Goal: Task Accomplishment & Management: Use online tool/utility

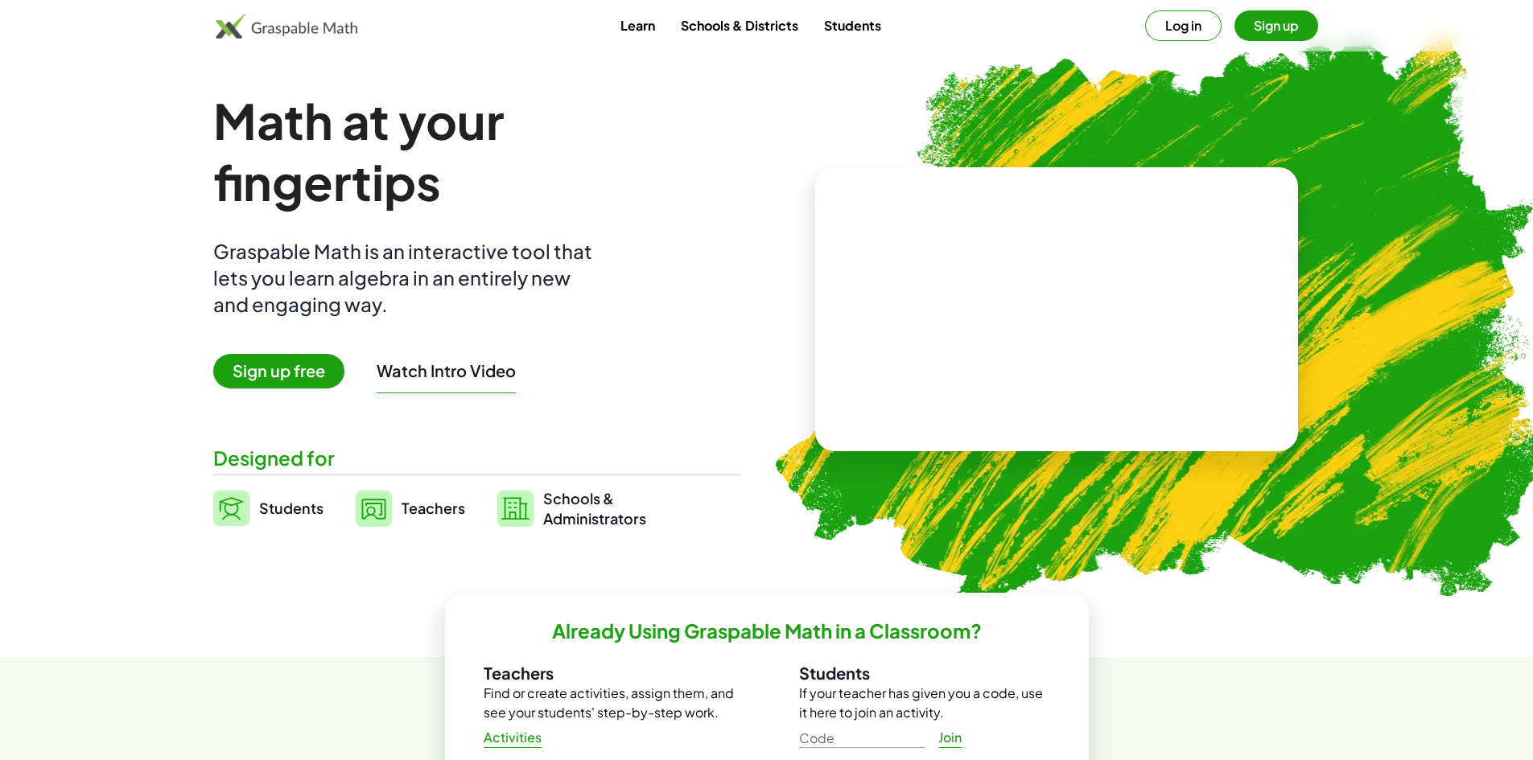
click at [297, 372] on span "Sign up free" at bounding box center [278, 371] width 131 height 35
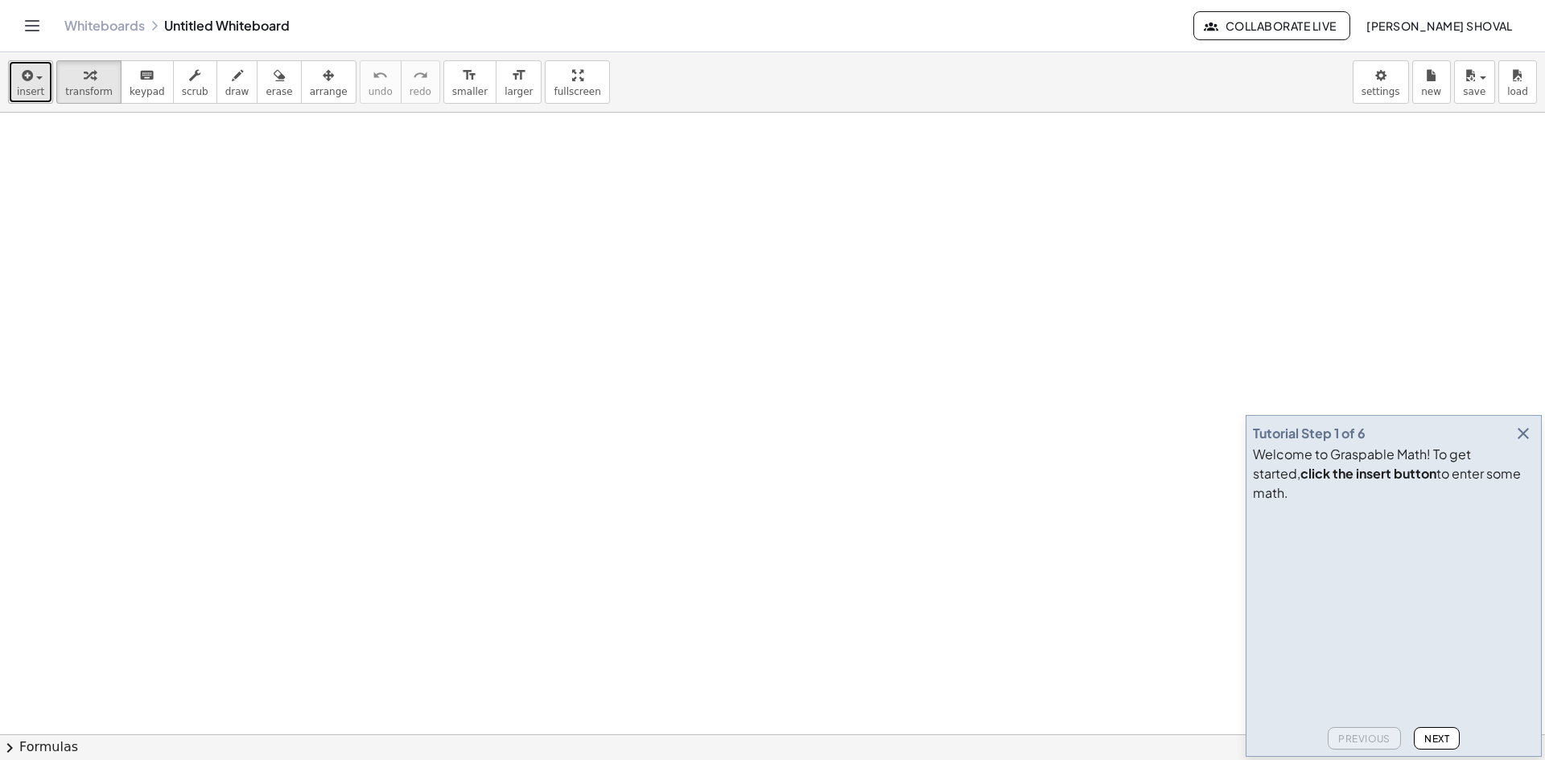
click at [39, 84] on button "insert" at bounding box center [30, 81] width 45 height 43
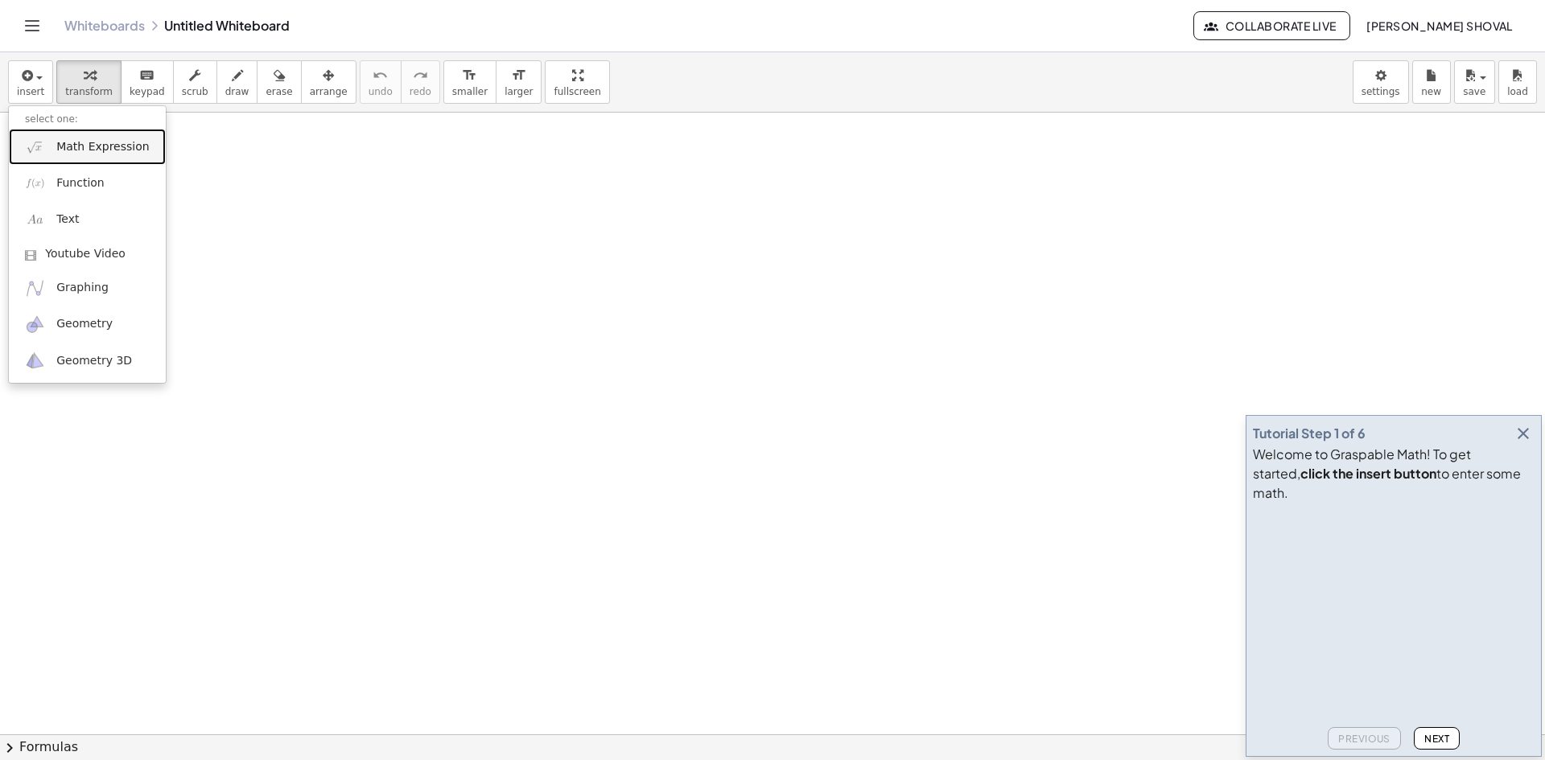
click at [93, 149] on span "Math Expression" at bounding box center [102, 147] width 93 height 16
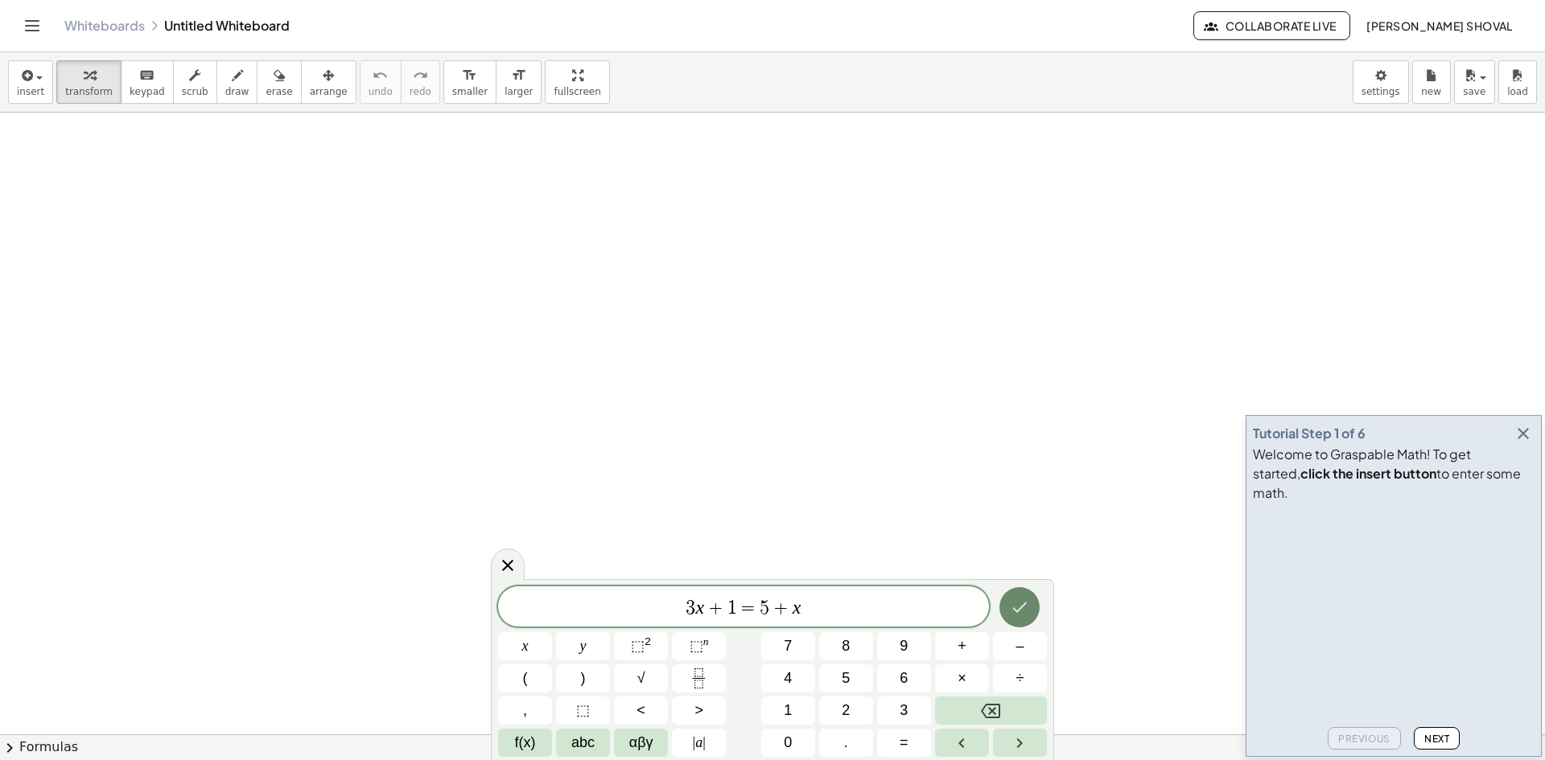
click at [1007, 611] on button "Done" at bounding box center [1019, 607] width 40 height 40
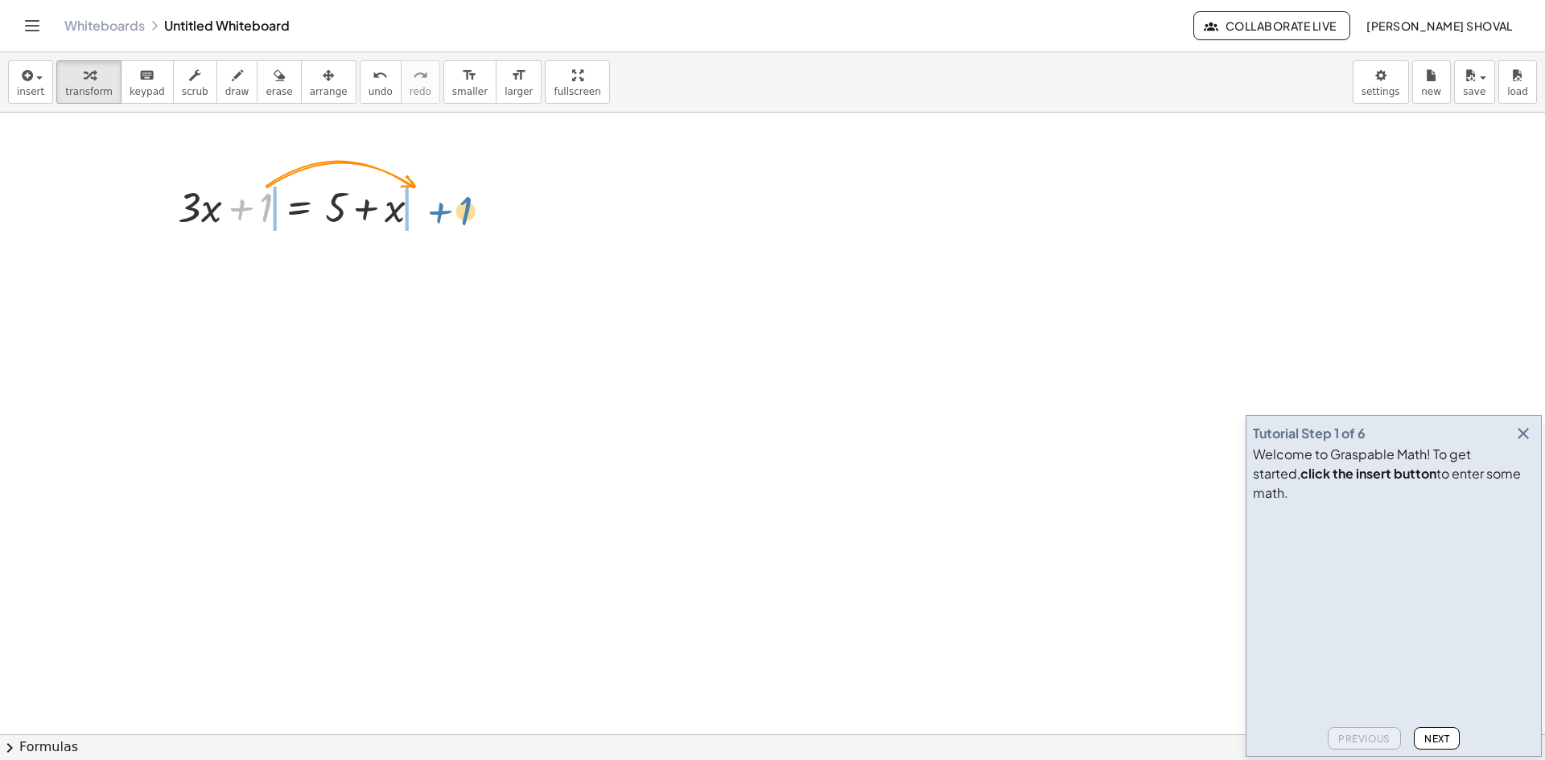
drag, startPoint x: 267, startPoint y: 210, endPoint x: 467, endPoint y: 213, distance: 199.6
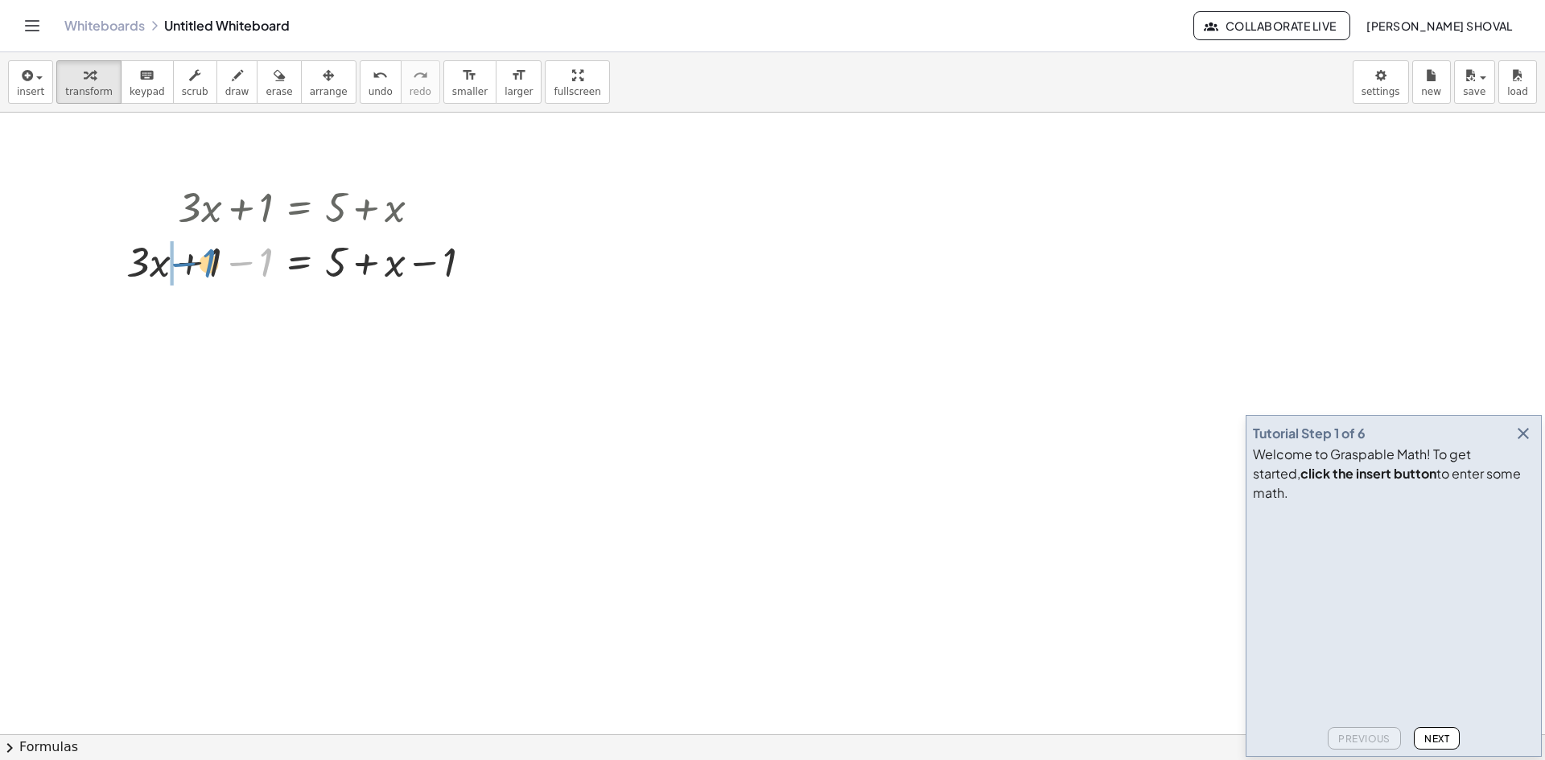
drag, startPoint x: 266, startPoint y: 266, endPoint x: 209, endPoint y: 266, distance: 57.1
click at [209, 266] on div at bounding box center [305, 260] width 374 height 55
drag, startPoint x: 204, startPoint y: 322, endPoint x: 227, endPoint y: 322, distance: 23.3
click at [227, 322] on div at bounding box center [305, 315] width 374 height 55
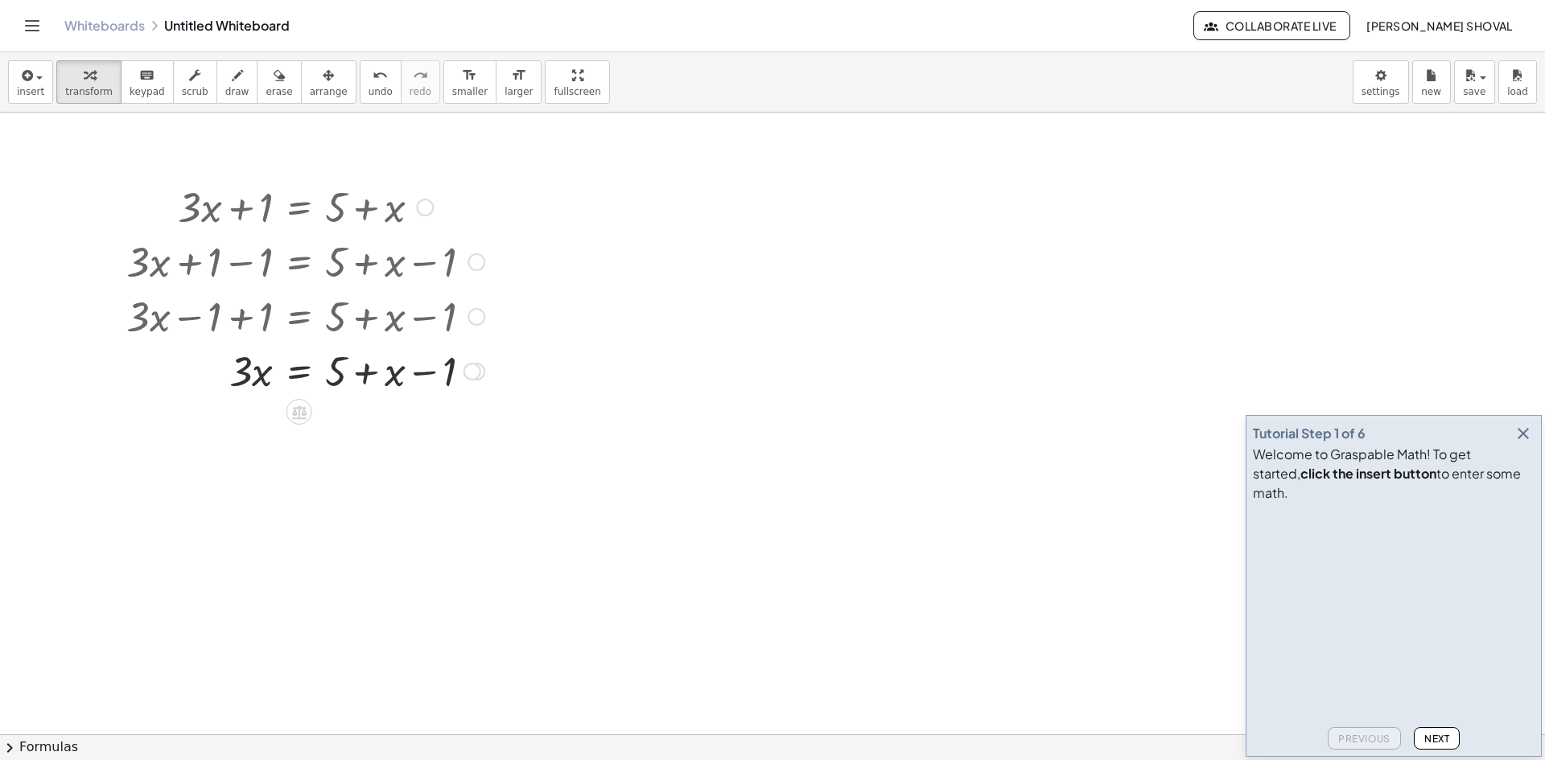
click at [477, 321] on div at bounding box center [477, 317] width 18 height 18
click at [479, 261] on div at bounding box center [477, 262] width 18 height 18
click at [532, 226] on li "Go back to this line" at bounding box center [574, 238] width 137 height 24
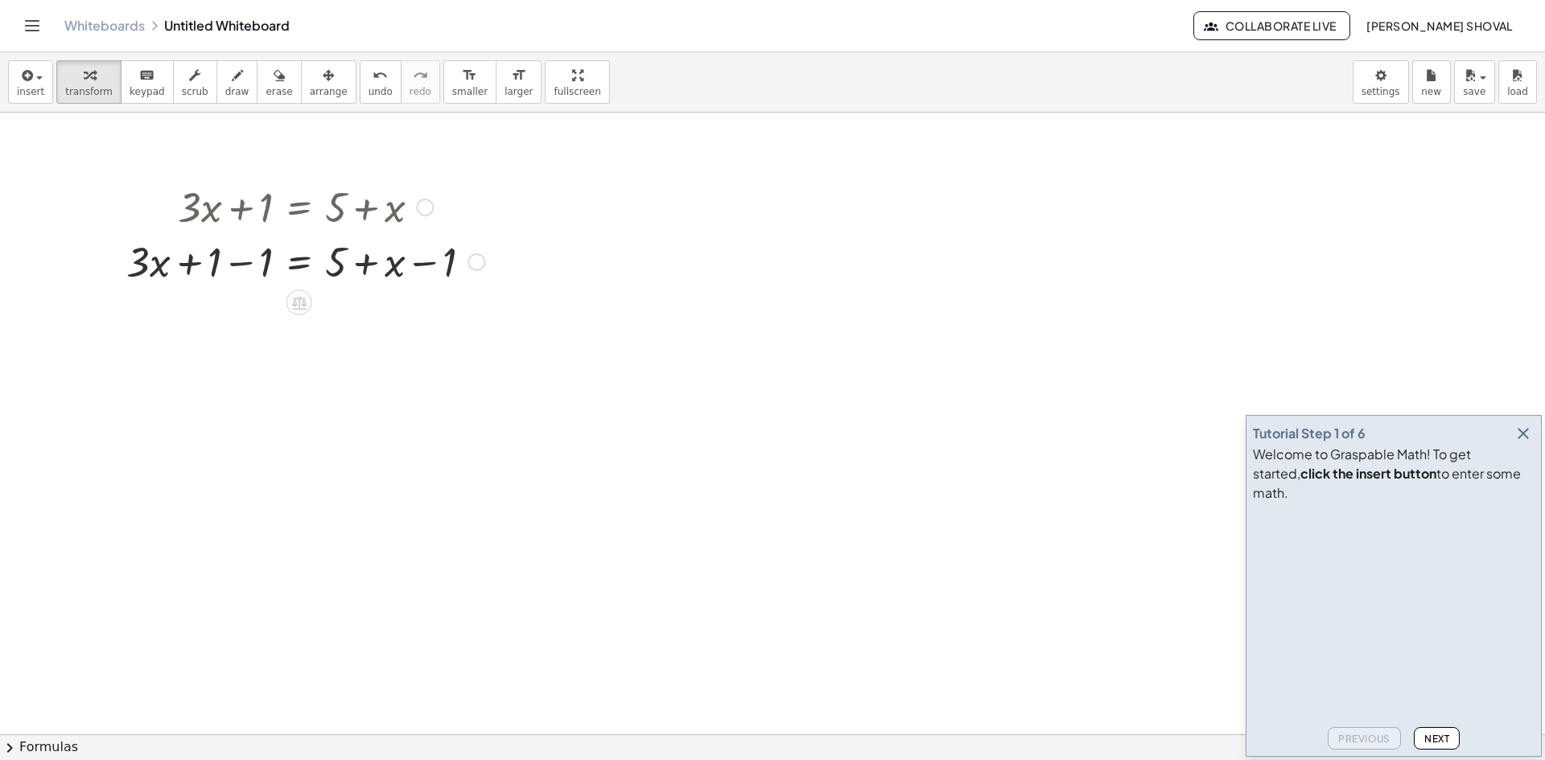
click at [426, 209] on div at bounding box center [425, 208] width 18 height 18
click at [493, 183] on span "Go back to this line" at bounding box center [507, 182] width 96 height 13
drag, startPoint x: 393, startPoint y: 213, endPoint x: 195, endPoint y: 209, distance: 198.0
click at [195, 209] on div at bounding box center [305, 206] width 271 height 55
click at [429, 207] on div at bounding box center [424, 208] width 18 height 18
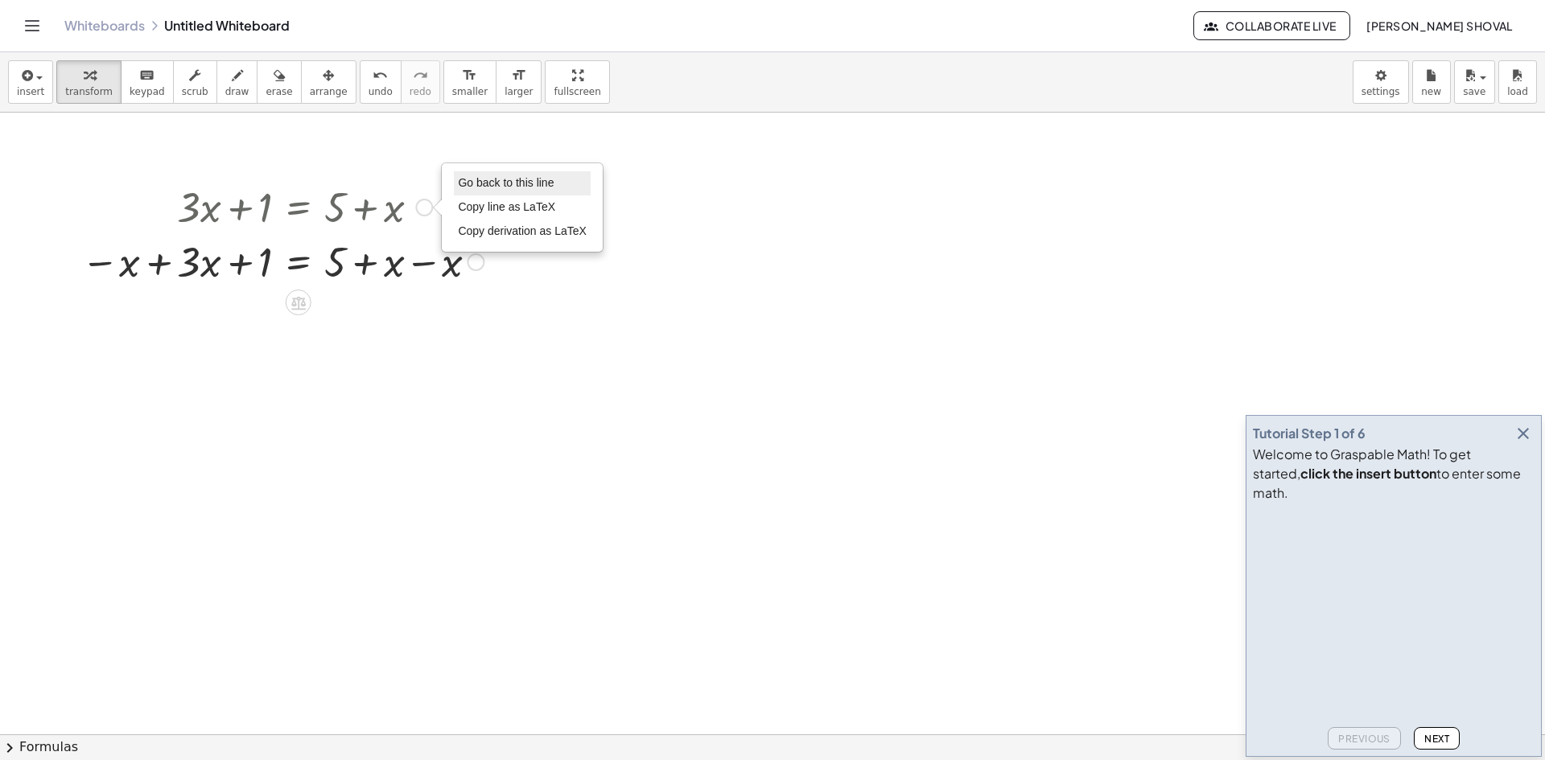
click at [493, 185] on span "Go back to this line" at bounding box center [506, 182] width 96 height 13
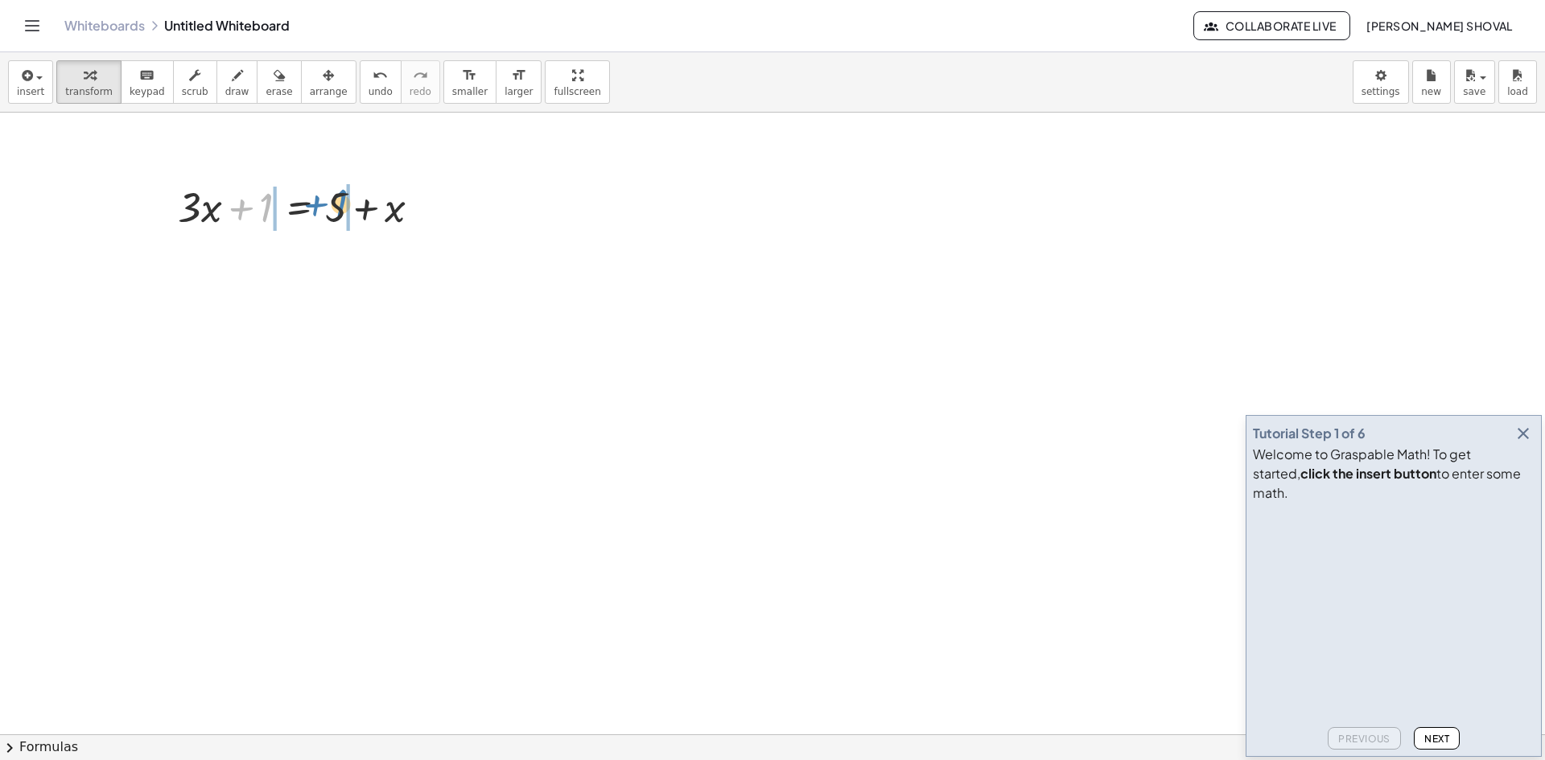
drag, startPoint x: 264, startPoint y: 208, endPoint x: 339, endPoint y: 204, distance: 74.9
click at [339, 204] on div at bounding box center [305, 206] width 271 height 55
click at [426, 200] on div at bounding box center [425, 208] width 18 height 18
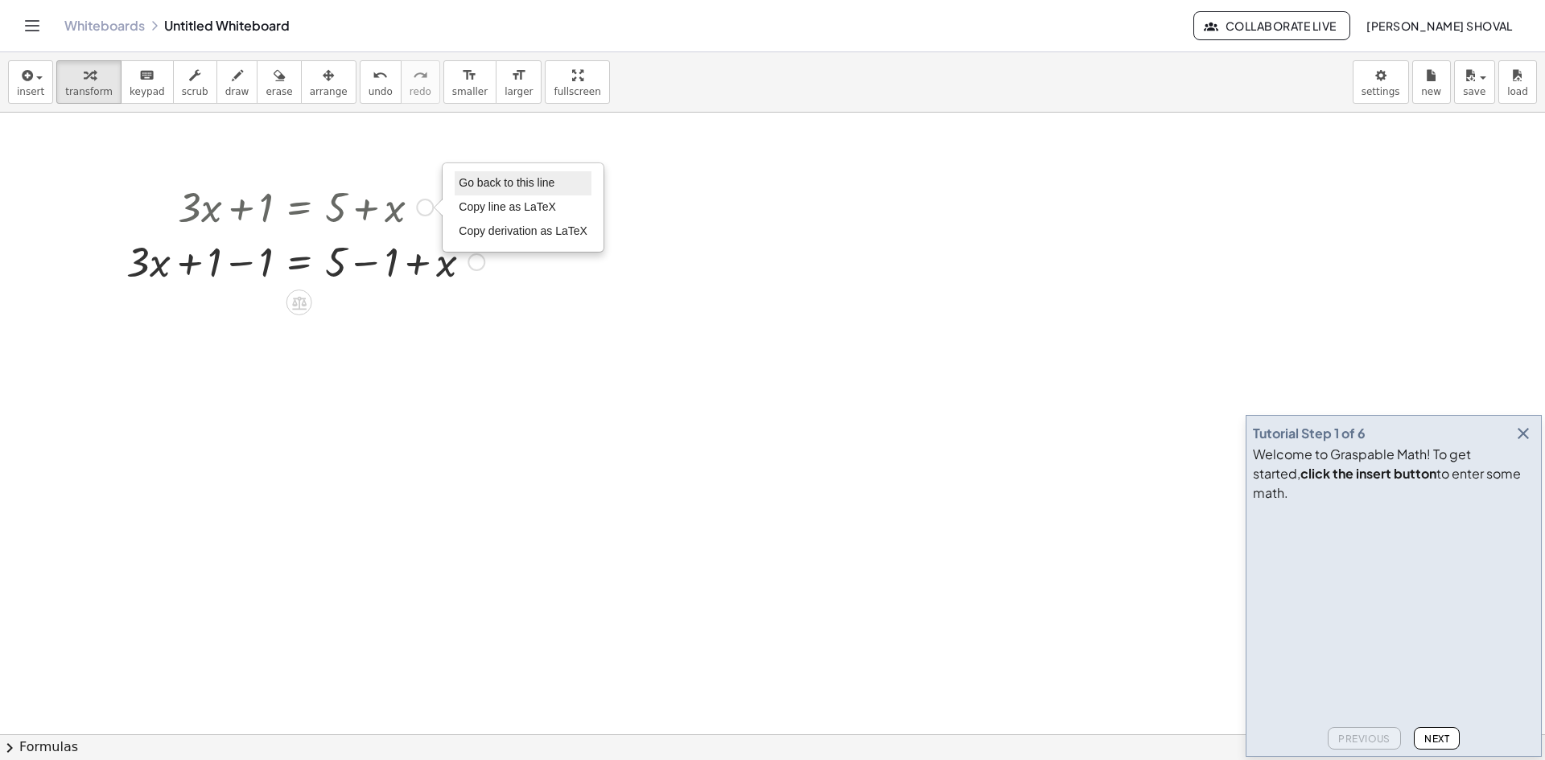
click at [513, 178] on span "Go back to this line" at bounding box center [507, 182] width 96 height 13
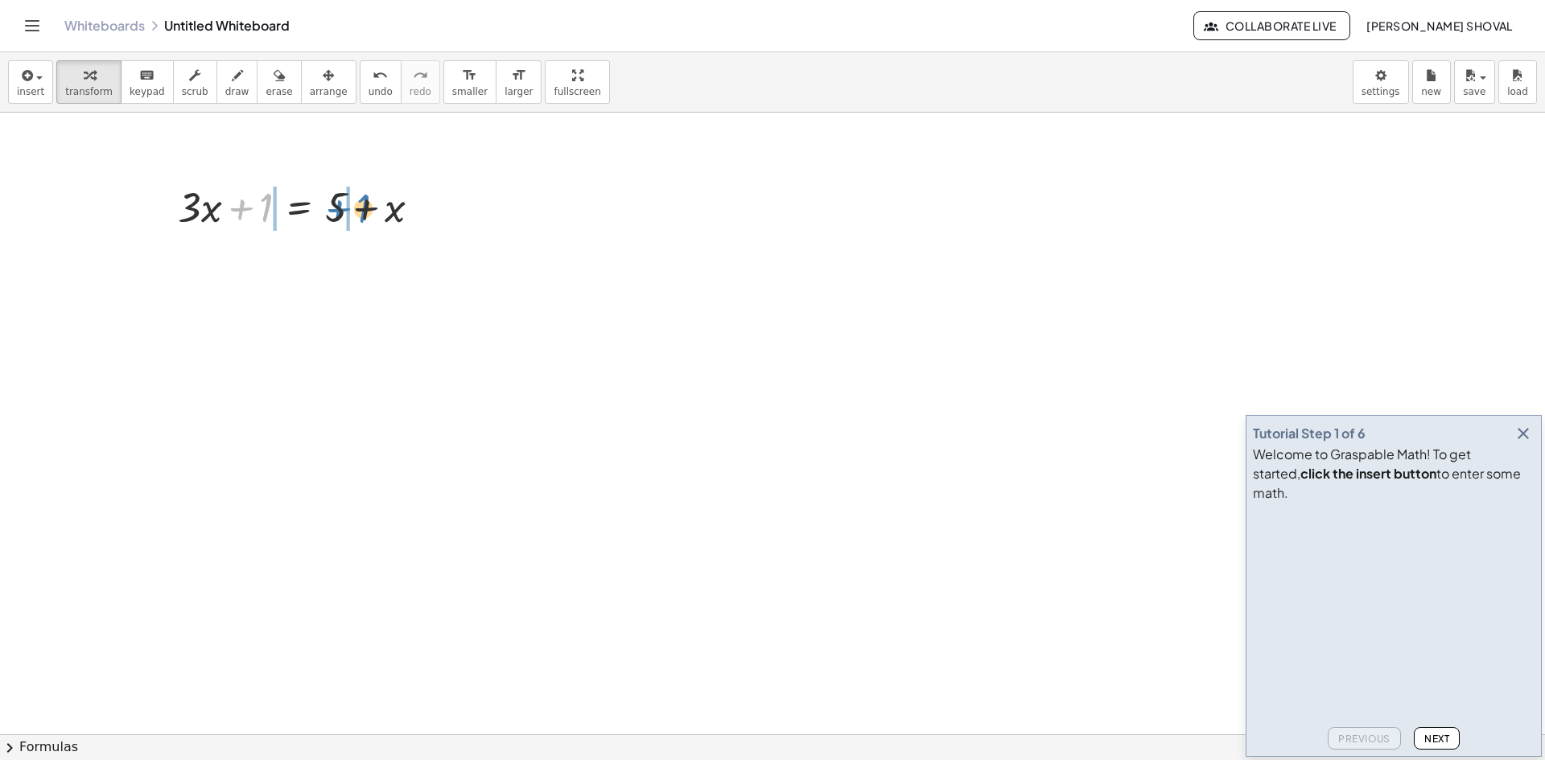
drag, startPoint x: 242, startPoint y: 210, endPoint x: 340, endPoint y: 211, distance: 97.4
click at [340, 211] on div at bounding box center [305, 206] width 271 height 55
click at [207, 267] on div at bounding box center [305, 260] width 374 height 55
drag, startPoint x: 189, startPoint y: 263, endPoint x: 235, endPoint y: 264, distance: 45.9
click at [235, 264] on div at bounding box center [305, 260] width 374 height 55
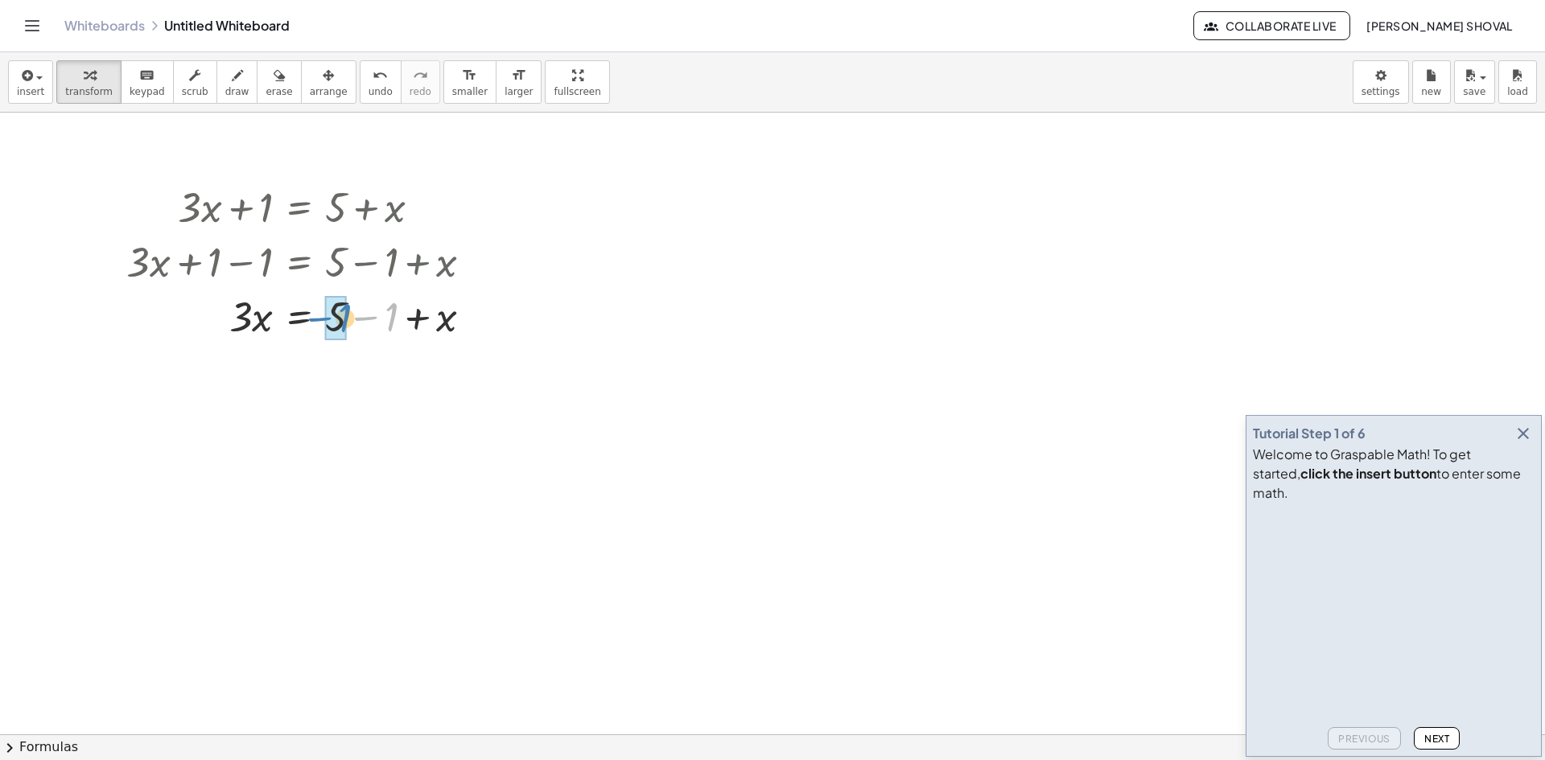
drag, startPoint x: 392, startPoint y: 316, endPoint x: 345, endPoint y: 317, distance: 46.7
drag, startPoint x: 398, startPoint y: 376, endPoint x: 266, endPoint y: 375, distance: 131.2
click at [266, 375] on div at bounding box center [305, 370] width 374 height 55
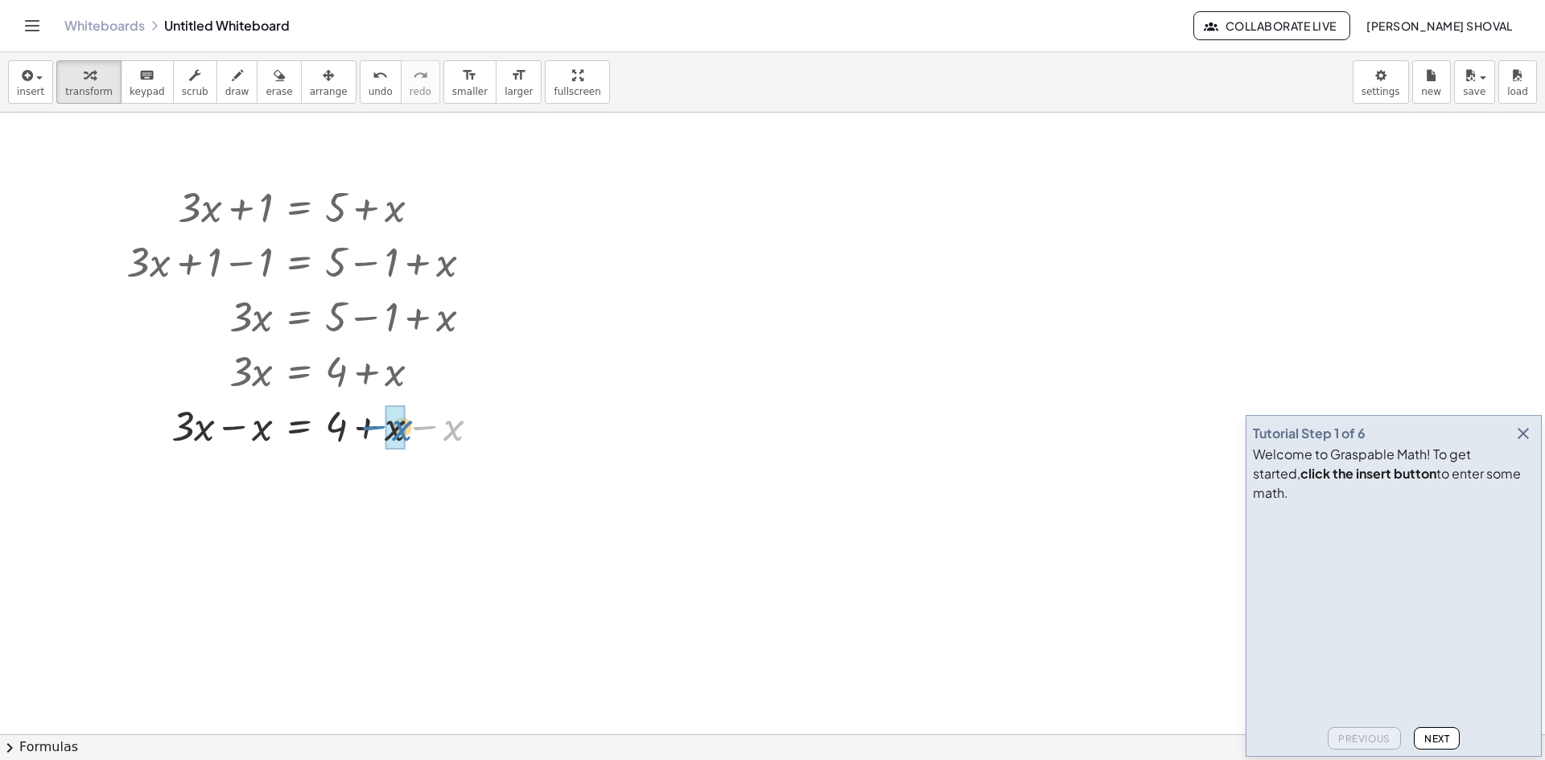
drag, startPoint x: 447, startPoint y: 431, endPoint x: 395, endPoint y: 431, distance: 51.5
drag, startPoint x: 257, startPoint y: 492, endPoint x: 212, endPoint y: 492, distance: 44.3
drag, startPoint x: 240, startPoint y: 542, endPoint x: 343, endPoint y: 541, distance: 103.0
click at [343, 541] on div at bounding box center [308, 534] width 381 height 55
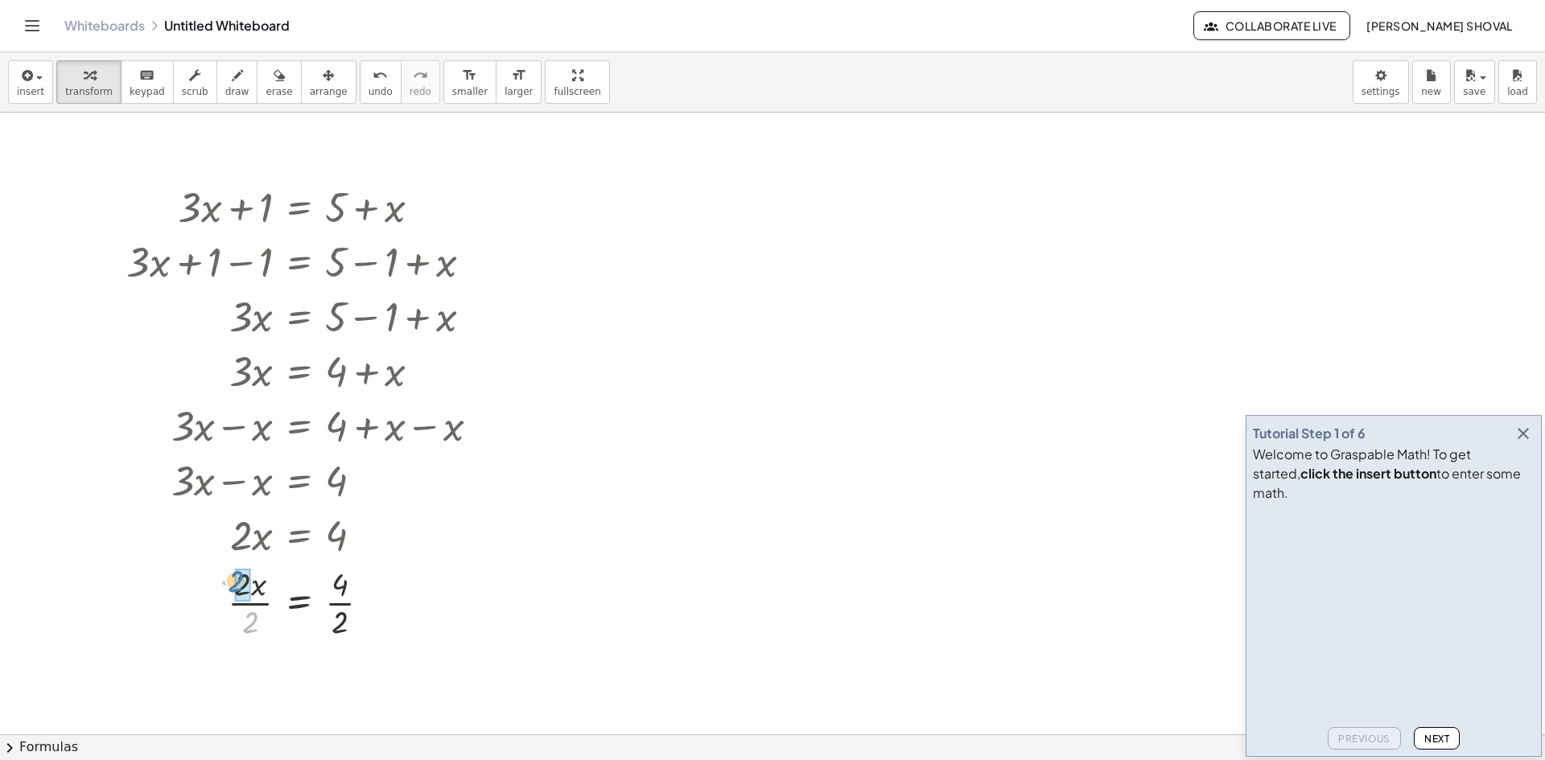
drag, startPoint x: 252, startPoint y: 628, endPoint x: 239, endPoint y: 587, distance: 43.0
drag, startPoint x: 337, startPoint y: 624, endPoint x: 337, endPoint y: 587, distance: 37.0
click at [300, 642] on icon at bounding box center [298, 642] width 17 height 17
click at [146, 80] on div "keyboard" at bounding box center [147, 74] width 35 height 19
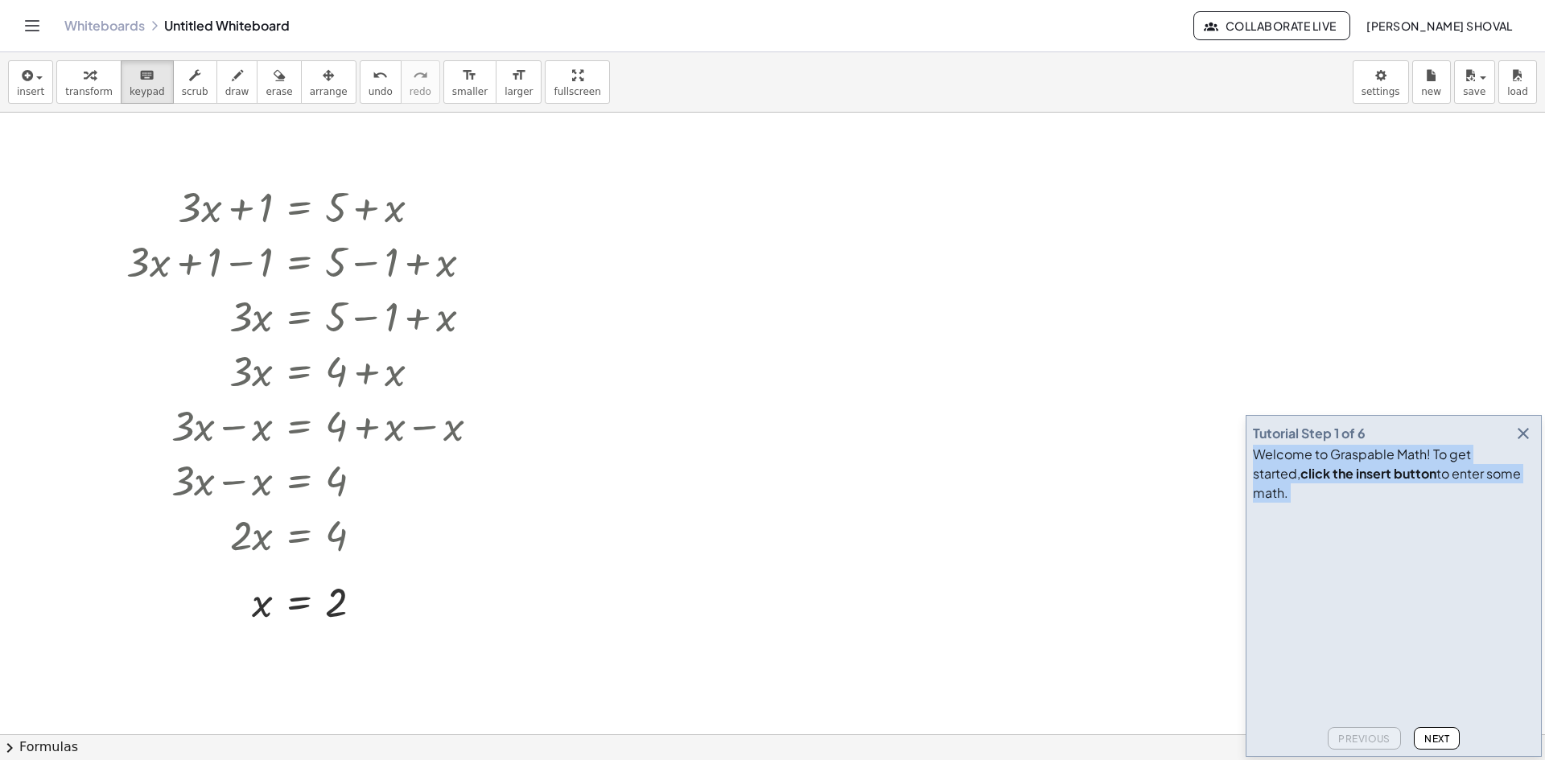
drag, startPoint x: 1411, startPoint y: 447, endPoint x: 1062, endPoint y: 440, distance: 349.3
click at [1062, 440] on main "Tutorial Step 1 of 6 Welcome to Graspable Math! To get started, click the inser…" at bounding box center [772, 380] width 1545 height 760
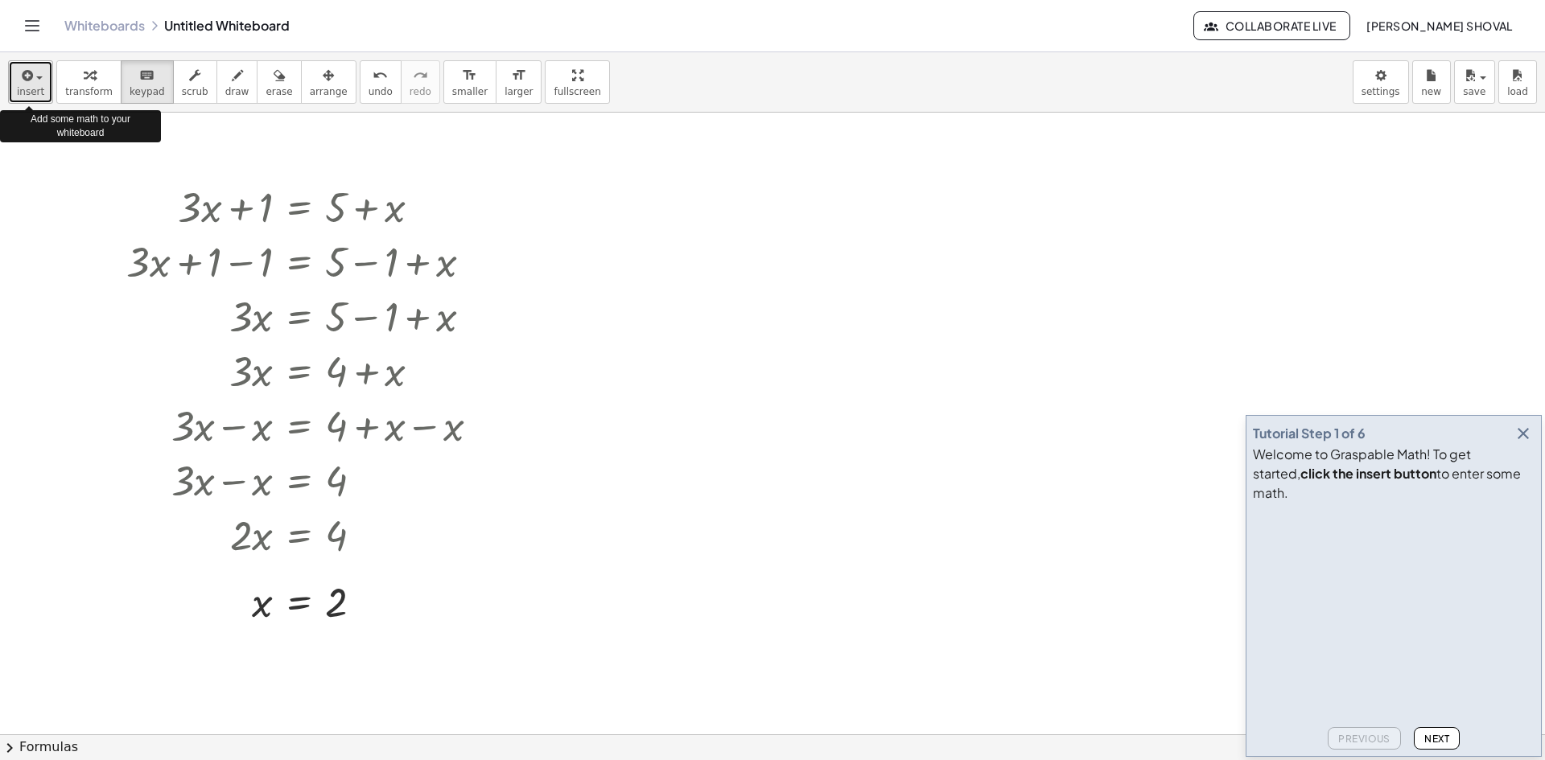
click at [32, 84] on div "button" at bounding box center [30, 74] width 27 height 19
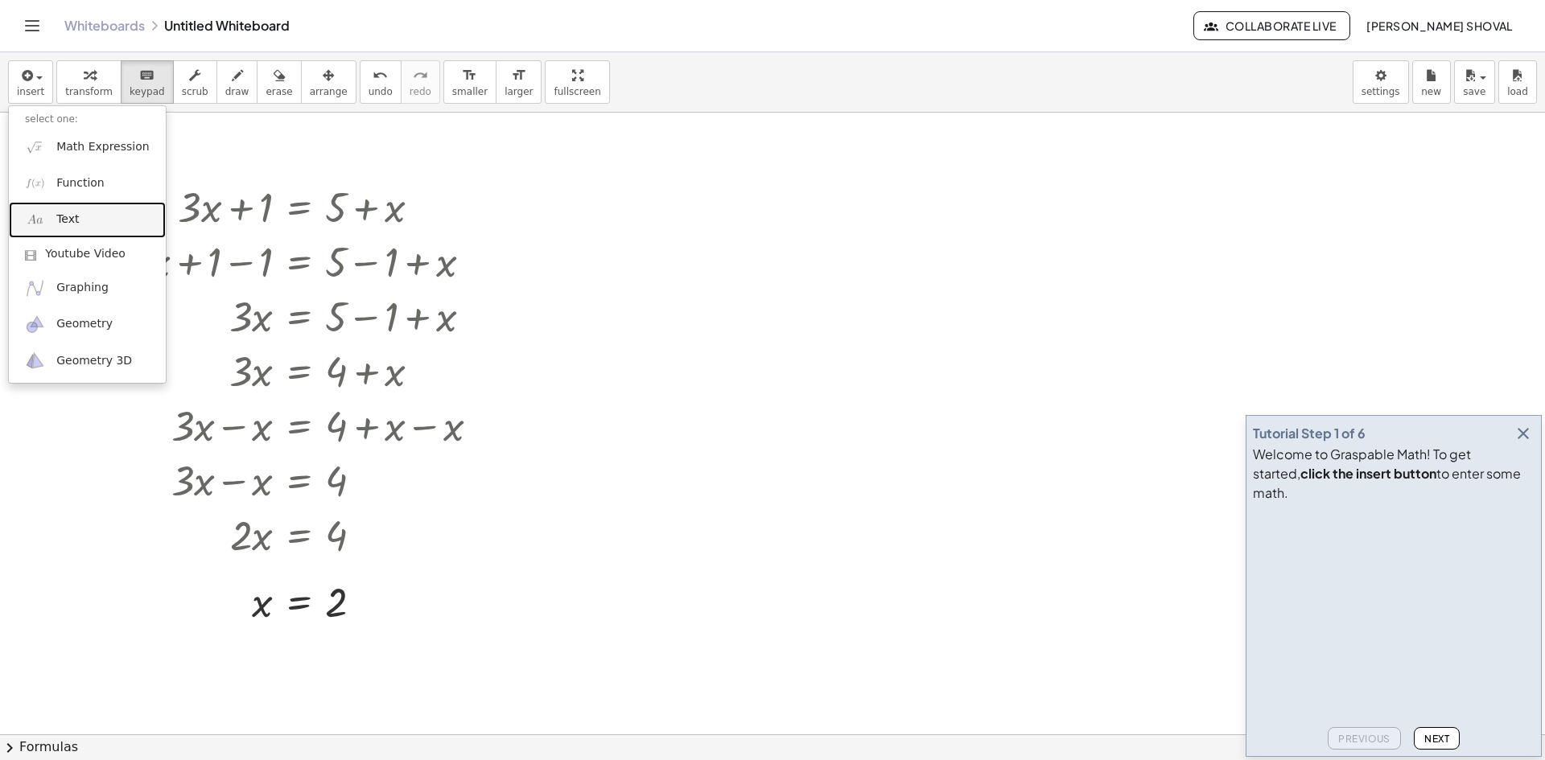
click at [100, 217] on link "Text" at bounding box center [87, 220] width 157 height 36
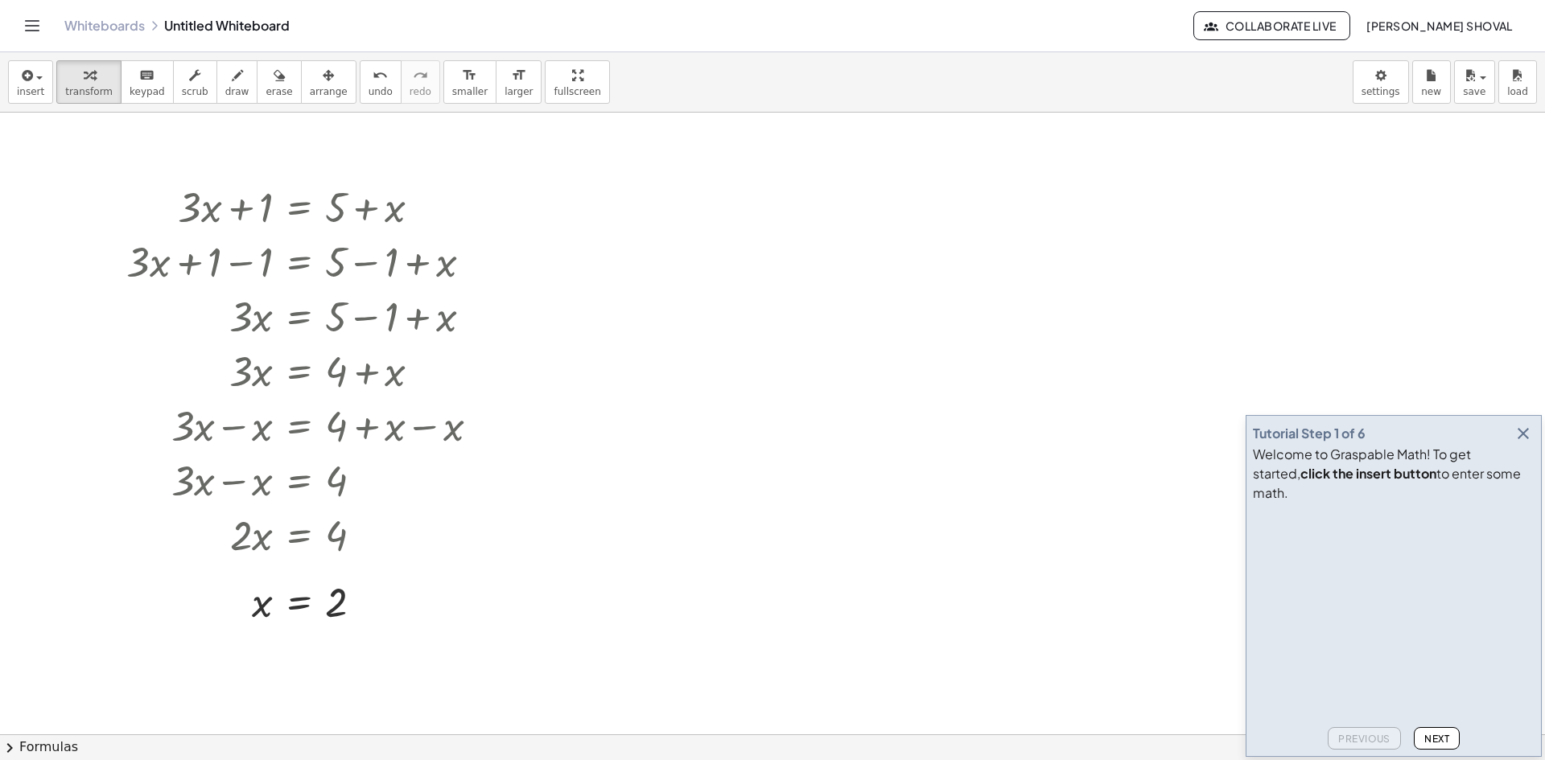
click at [798, 196] on div at bounding box center [777, 203] width 241 height 56
click at [855, 170] on span "-" at bounding box center [853, 171] width 4 height 13
click at [855, 175] on span "-" at bounding box center [853, 171] width 4 height 13
click at [878, 174] on span "+" at bounding box center [880, 171] width 10 height 13
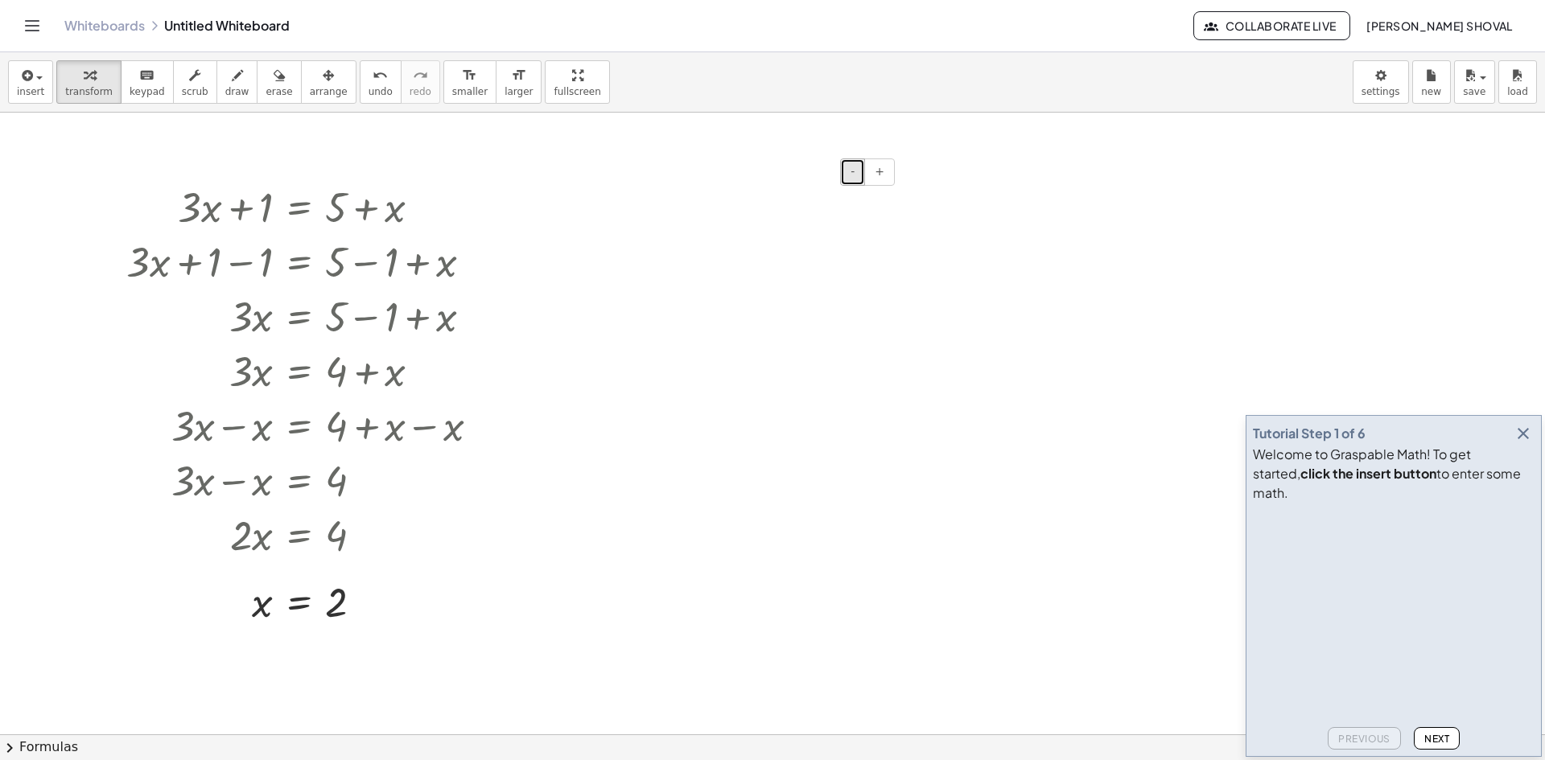
click at [853, 166] on span "-" at bounding box center [853, 171] width 4 height 13
click at [885, 172] on button "+" at bounding box center [879, 172] width 31 height 27
drag, startPoint x: 773, startPoint y: 142, endPoint x: 960, endPoint y: 295, distance: 241.3
drag, startPoint x: 596, startPoint y: 162, endPoint x: 608, endPoint y: 191, distance: 31.1
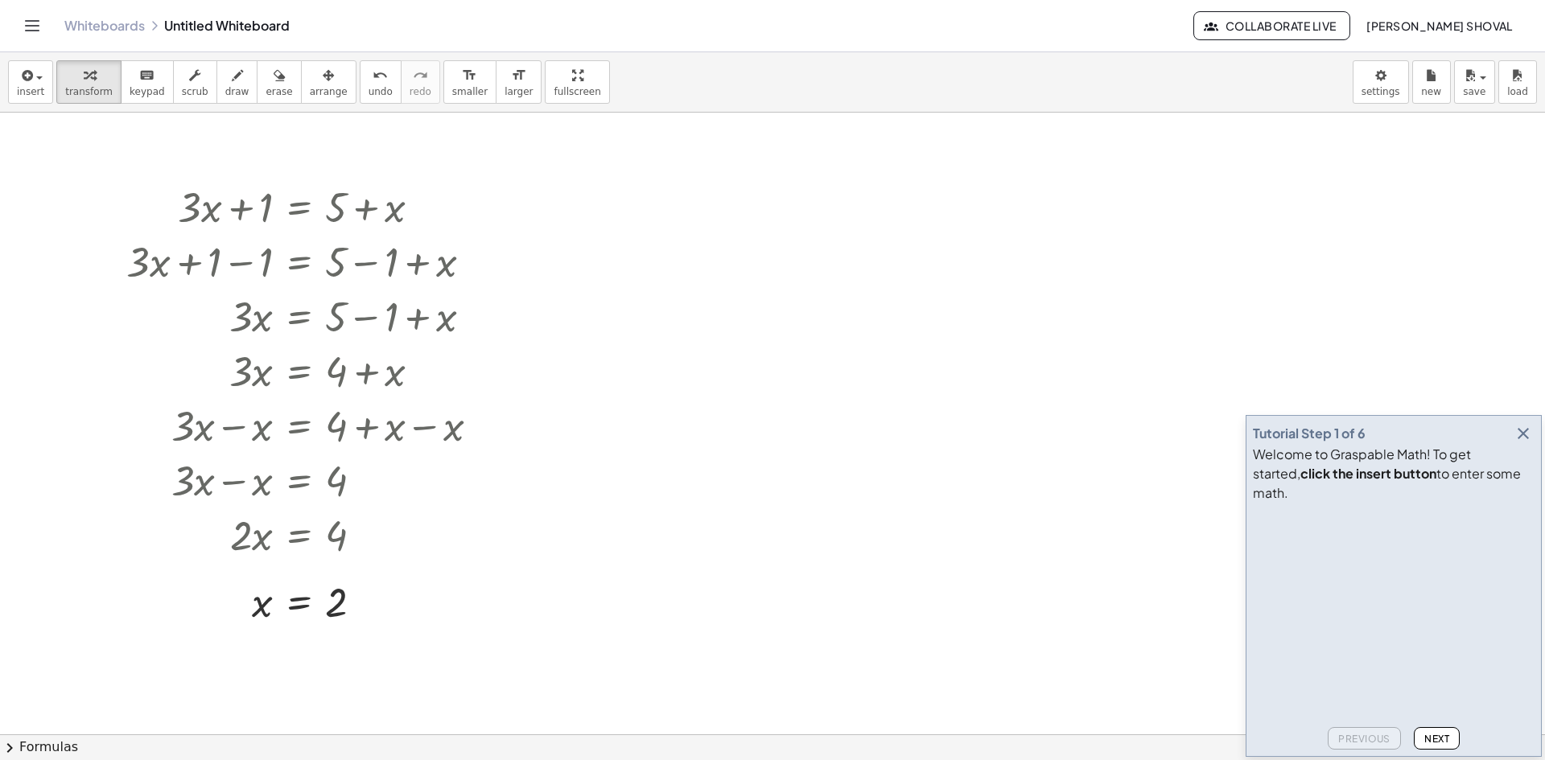
drag, startPoint x: 830, startPoint y: 233, endPoint x: 814, endPoint y: 231, distance: 16.3
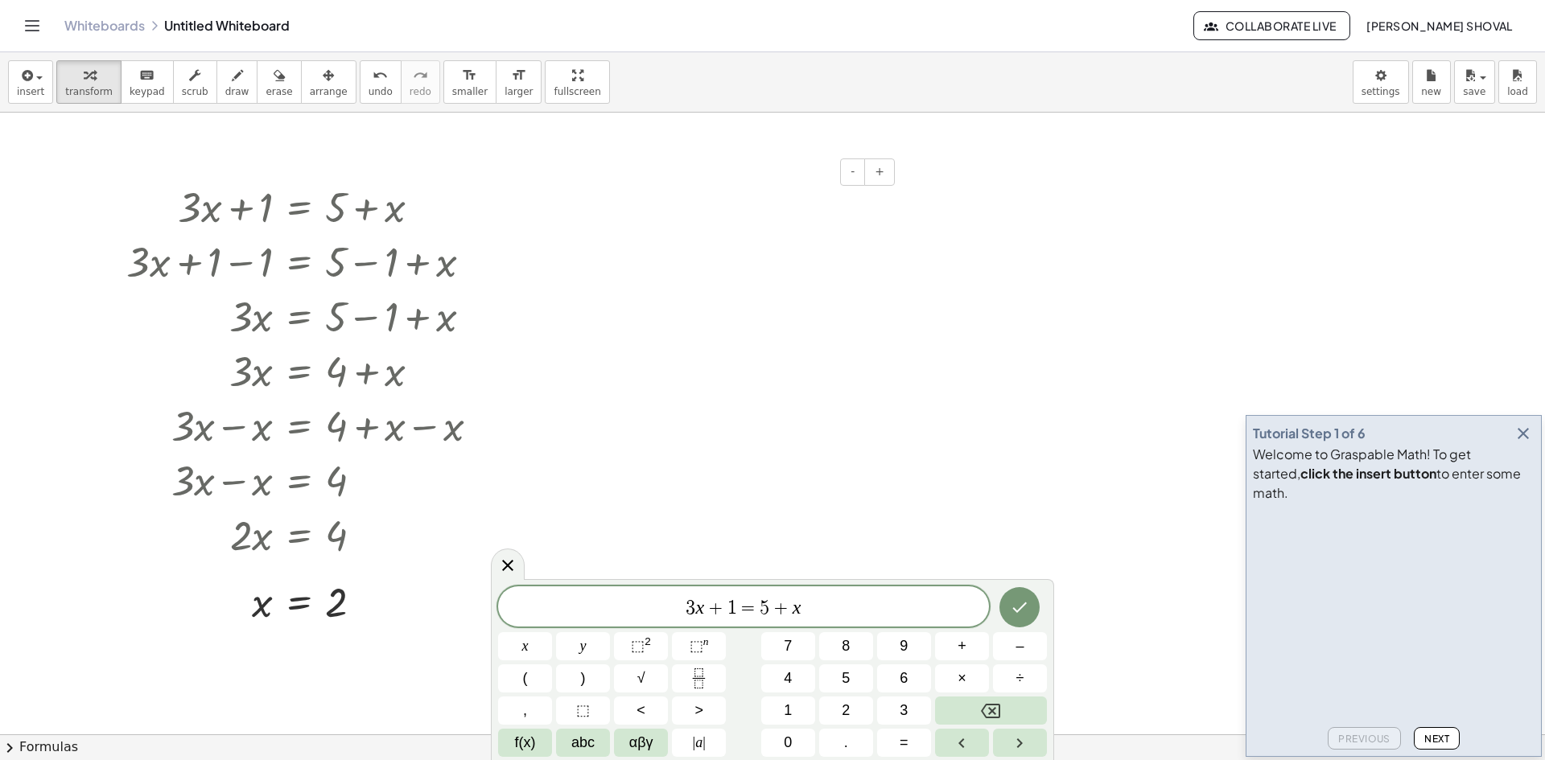
drag, startPoint x: 731, startPoint y: 216, endPoint x: 733, endPoint y: 208, distance: 9.2
click at [731, 216] on div at bounding box center [777, 201] width 241 height 53
click at [508, 570] on icon at bounding box center [507, 565] width 19 height 19
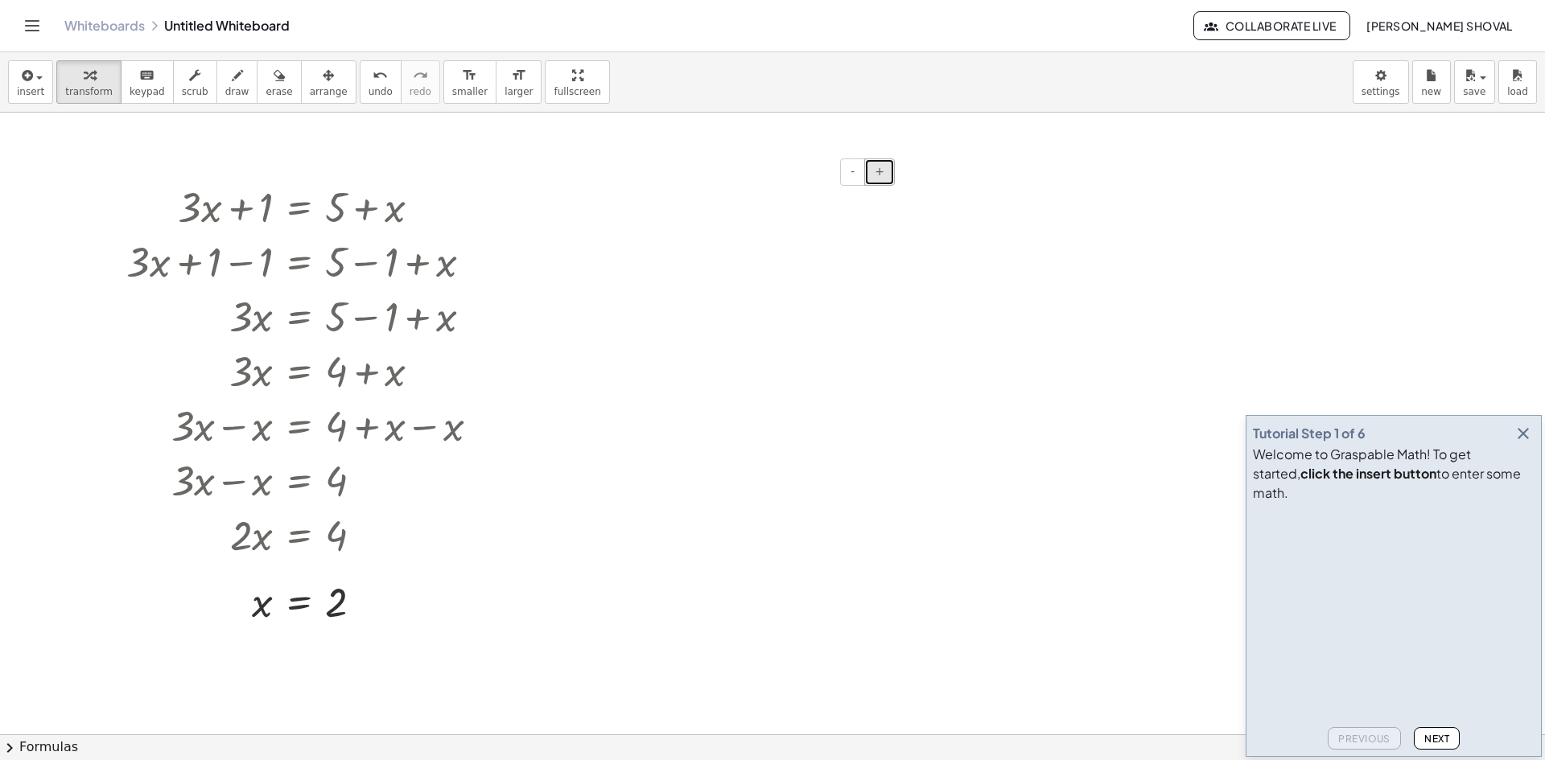
click at [885, 176] on button "+" at bounding box center [879, 172] width 31 height 27
click at [849, 165] on button "-" at bounding box center [852, 172] width 25 height 27
click at [756, 182] on div "- +" at bounding box center [773, 172] width 241 height 27
click at [838, 219] on div at bounding box center [777, 201] width 241 height 53
click at [722, 188] on div at bounding box center [777, 201] width 241 height 53
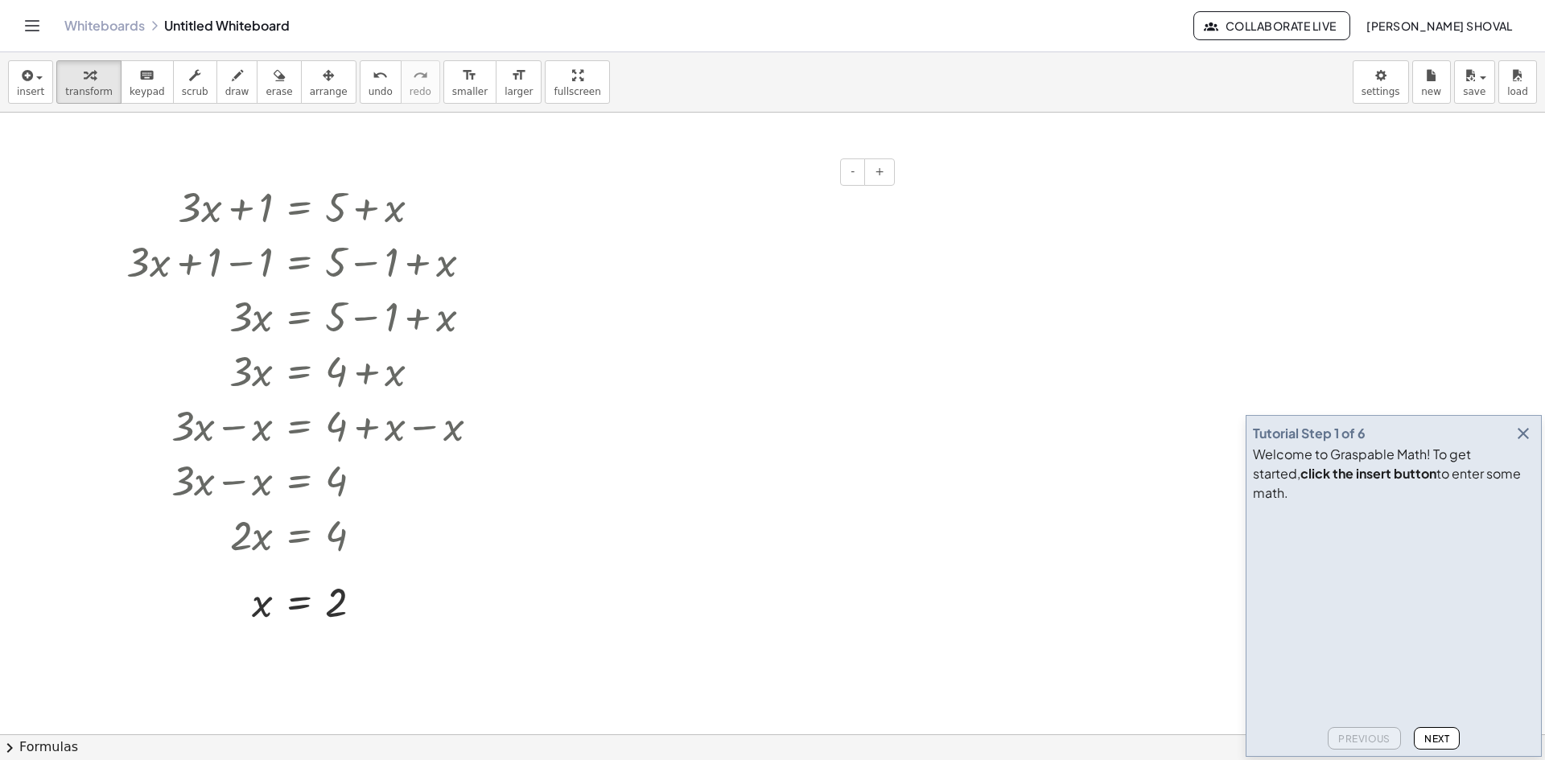
drag, startPoint x: 795, startPoint y: 181, endPoint x: 751, endPoint y: 203, distance: 49.3
click at [751, 203] on div at bounding box center [777, 201] width 241 height 53
drag, startPoint x: 808, startPoint y: 175, endPoint x: 759, endPoint y: 216, distance: 63.5
click at [759, 216] on div at bounding box center [777, 201] width 241 height 53
drag, startPoint x: 740, startPoint y: 243, endPoint x: 778, endPoint y: 254, distance: 39.5
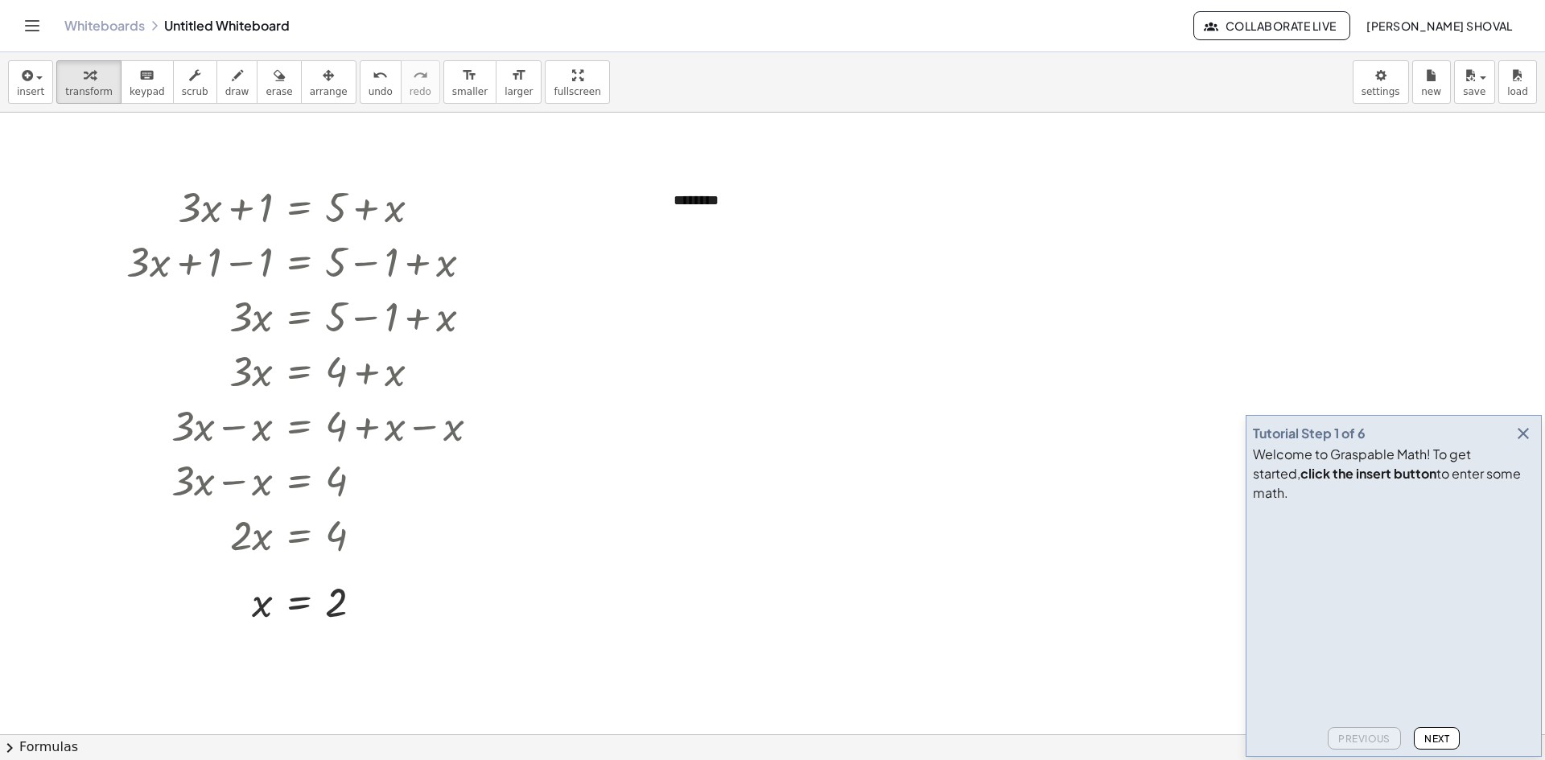
click at [851, 174] on span "-" at bounding box center [853, 171] width 4 height 13
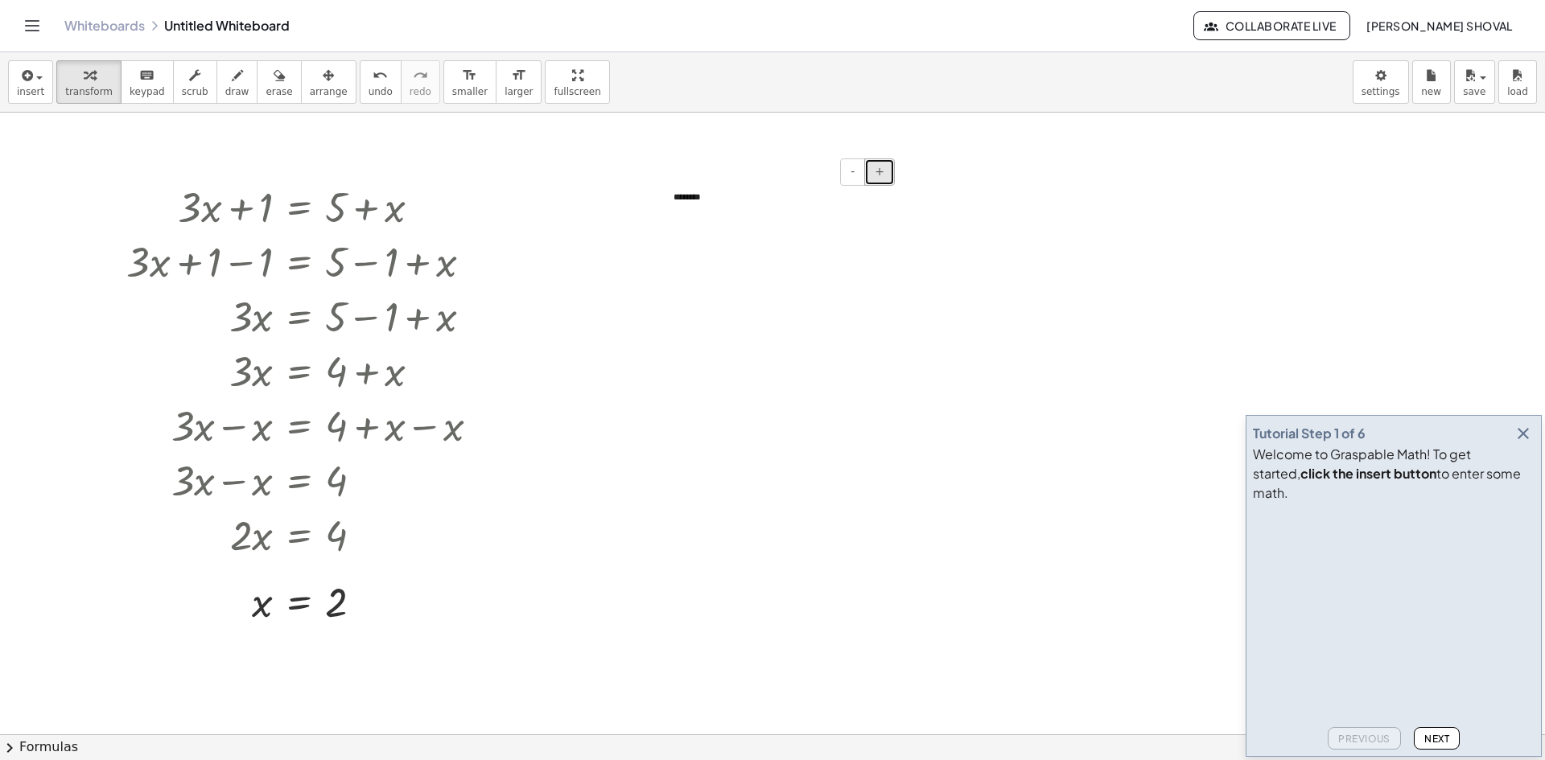
click at [884, 171] on span "+" at bounding box center [880, 171] width 10 height 13
click at [883, 171] on span "+" at bounding box center [880, 171] width 10 height 13
click at [881, 171] on span "+" at bounding box center [880, 171] width 10 height 13
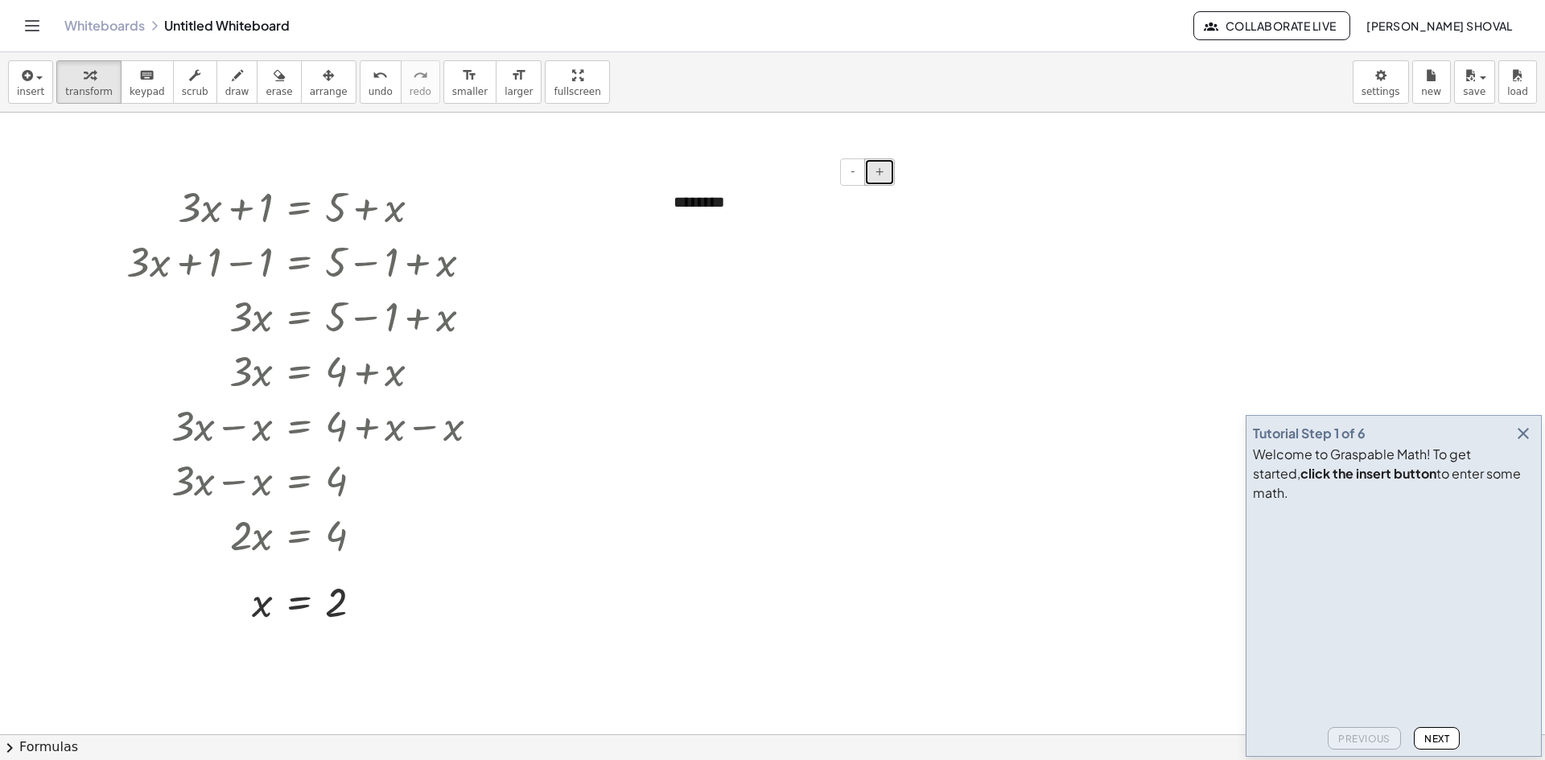
click at [881, 171] on span "+" at bounding box center [880, 171] width 10 height 13
click at [740, 201] on div "********" at bounding box center [777, 206] width 241 height 62
drag, startPoint x: 778, startPoint y: 201, endPoint x: 629, endPoint y: 216, distance: 149.6
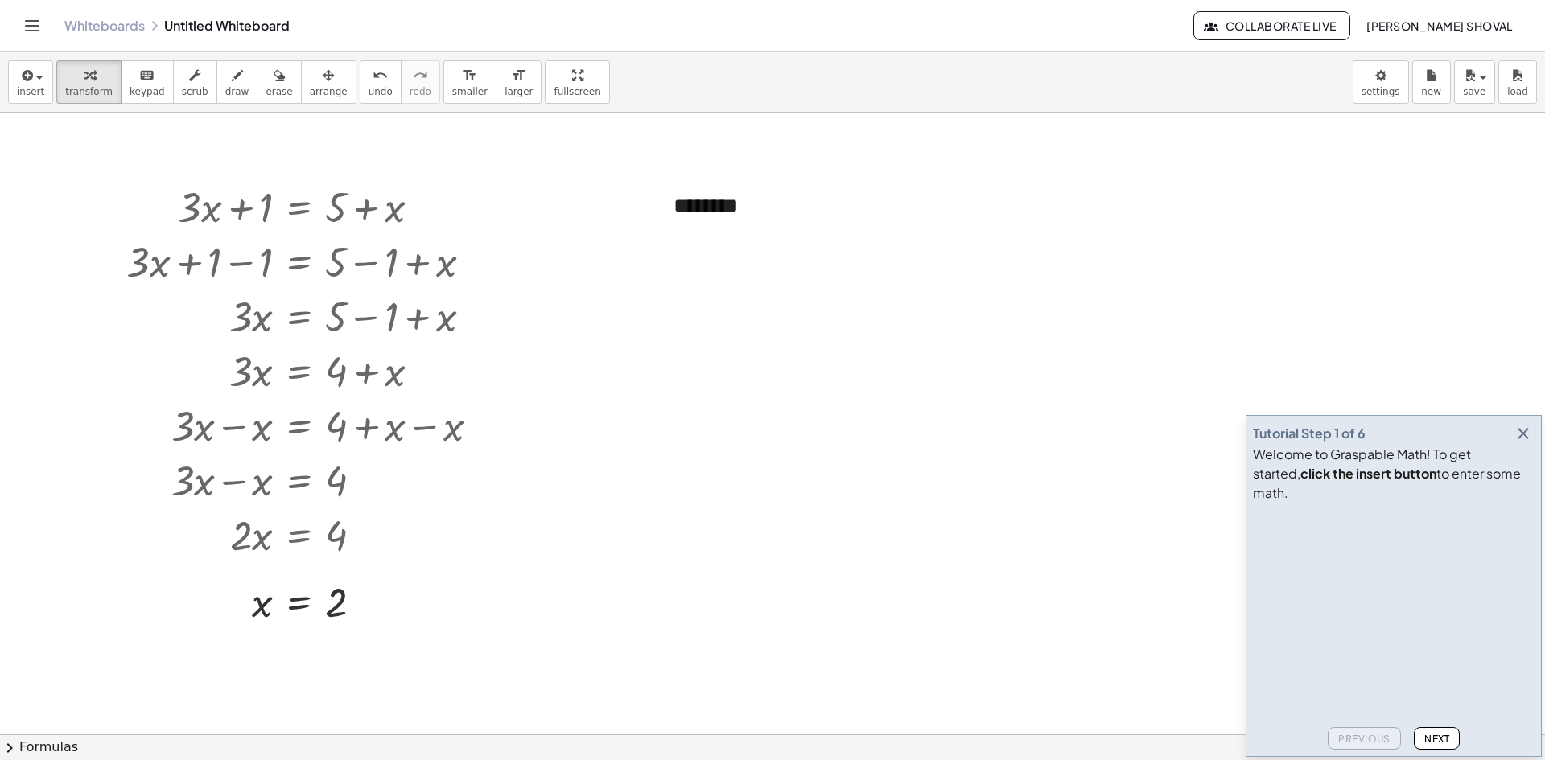
drag, startPoint x: 785, startPoint y: 214, endPoint x: 669, endPoint y: 213, distance: 115.1
click at [669, 213] on div "- + ********" at bounding box center [777, 206] width 241 height 62
click at [12, 81] on button "insert" at bounding box center [30, 81] width 45 height 43
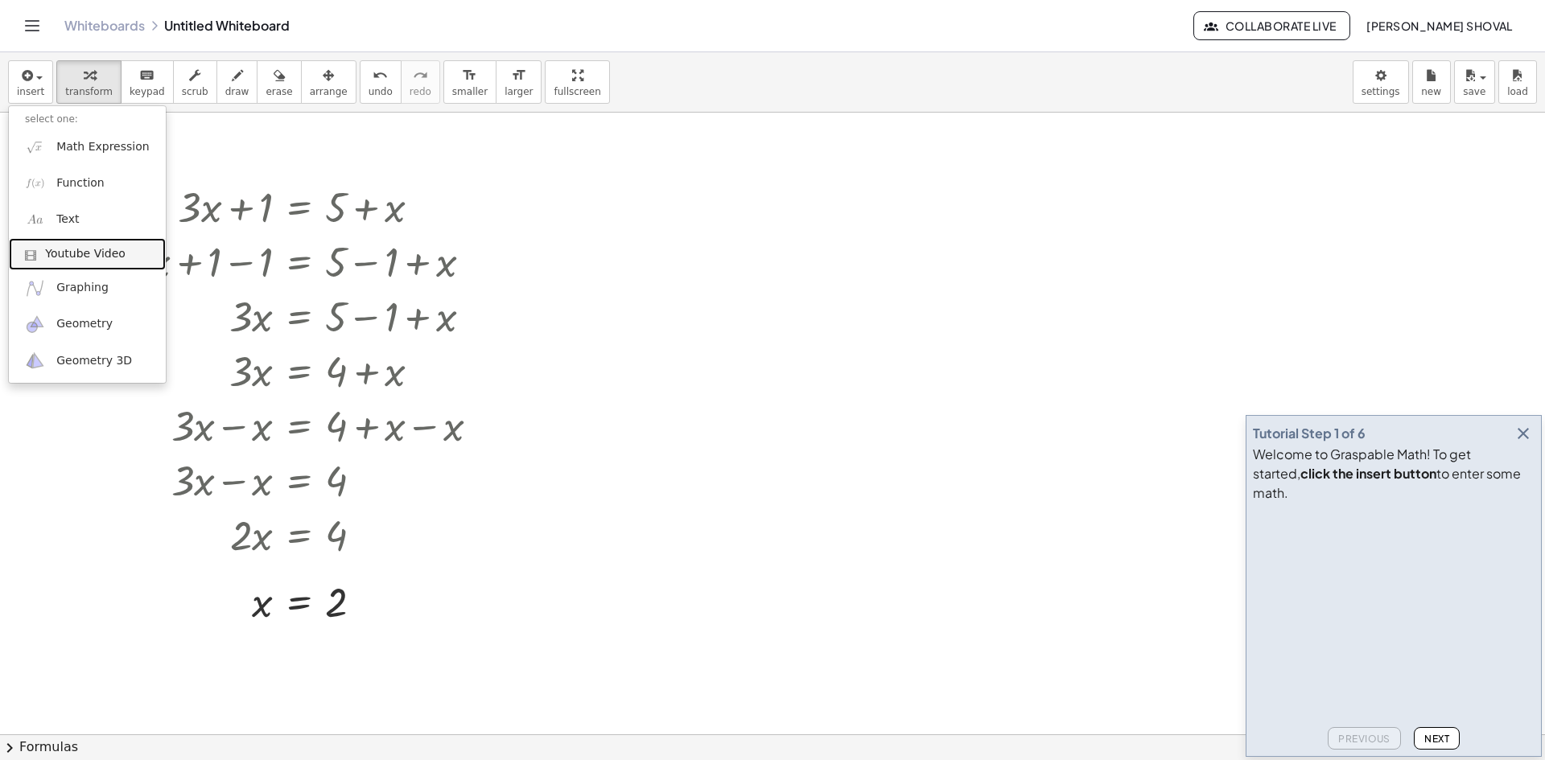
click at [87, 257] on span "Youtube Video" at bounding box center [85, 254] width 80 height 16
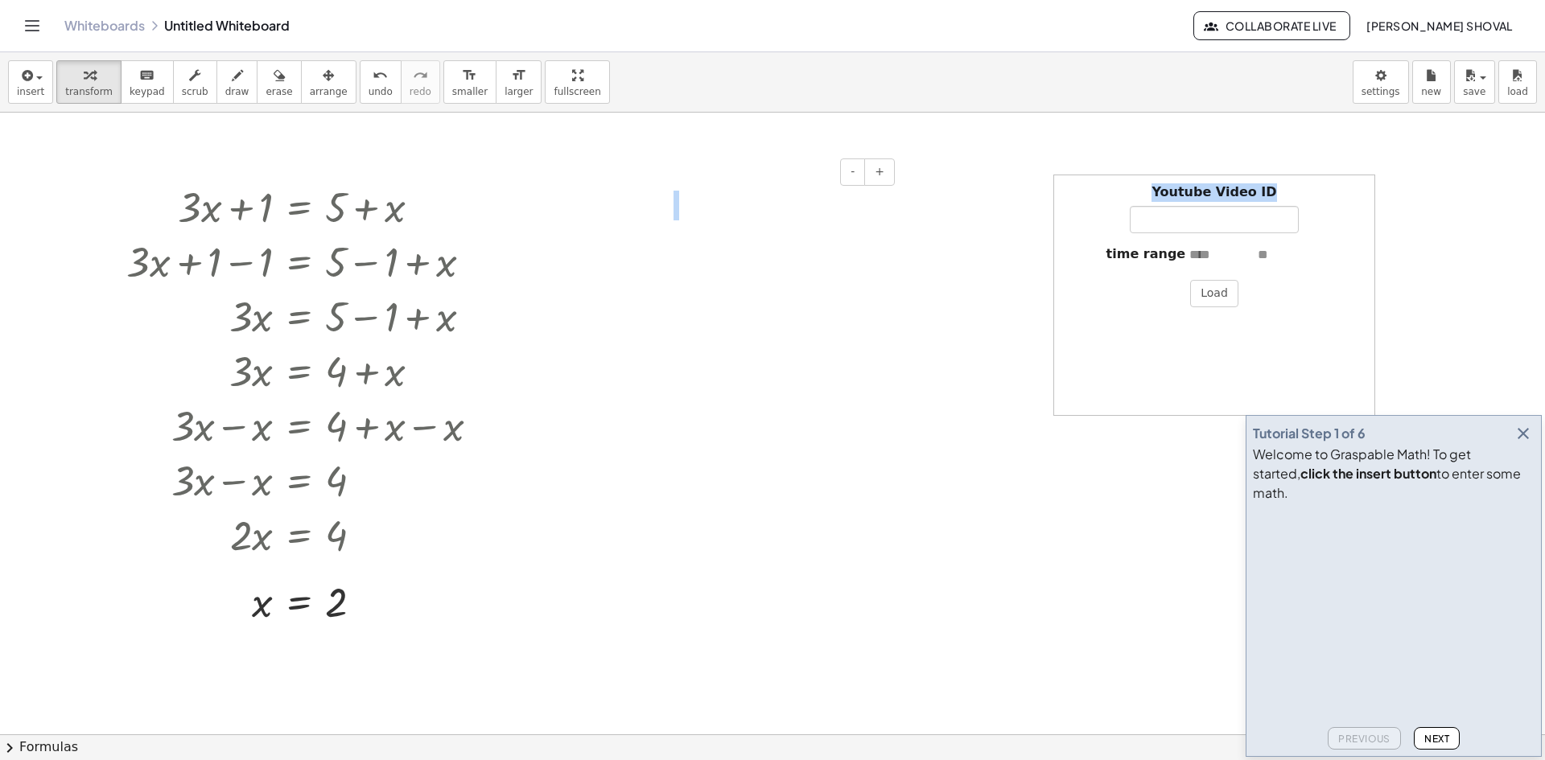
drag, startPoint x: 1285, startPoint y: 187, endPoint x: 847, endPoint y: 240, distance: 441.6
click at [1180, 205] on div "Youtube Video ID" at bounding box center [1214, 208] width 304 height 50
click at [1196, 216] on input "Youtube Video ID" at bounding box center [1214, 219] width 169 height 27
click at [1195, 215] on input "Youtube Video ID" at bounding box center [1214, 219] width 169 height 27
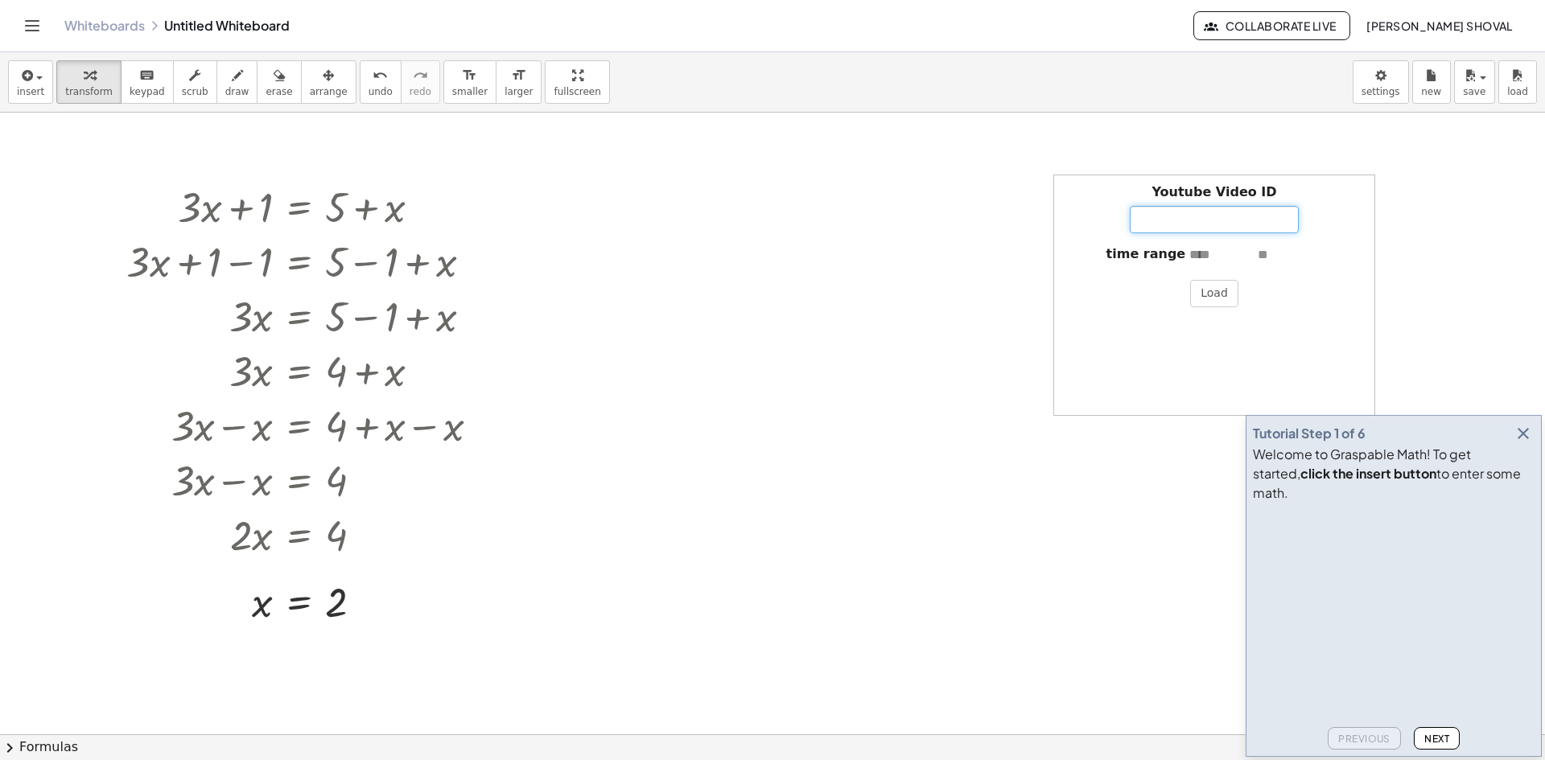
paste input "**********"
type input "**********"
click at [1221, 297] on button "Load" at bounding box center [1214, 293] width 48 height 27
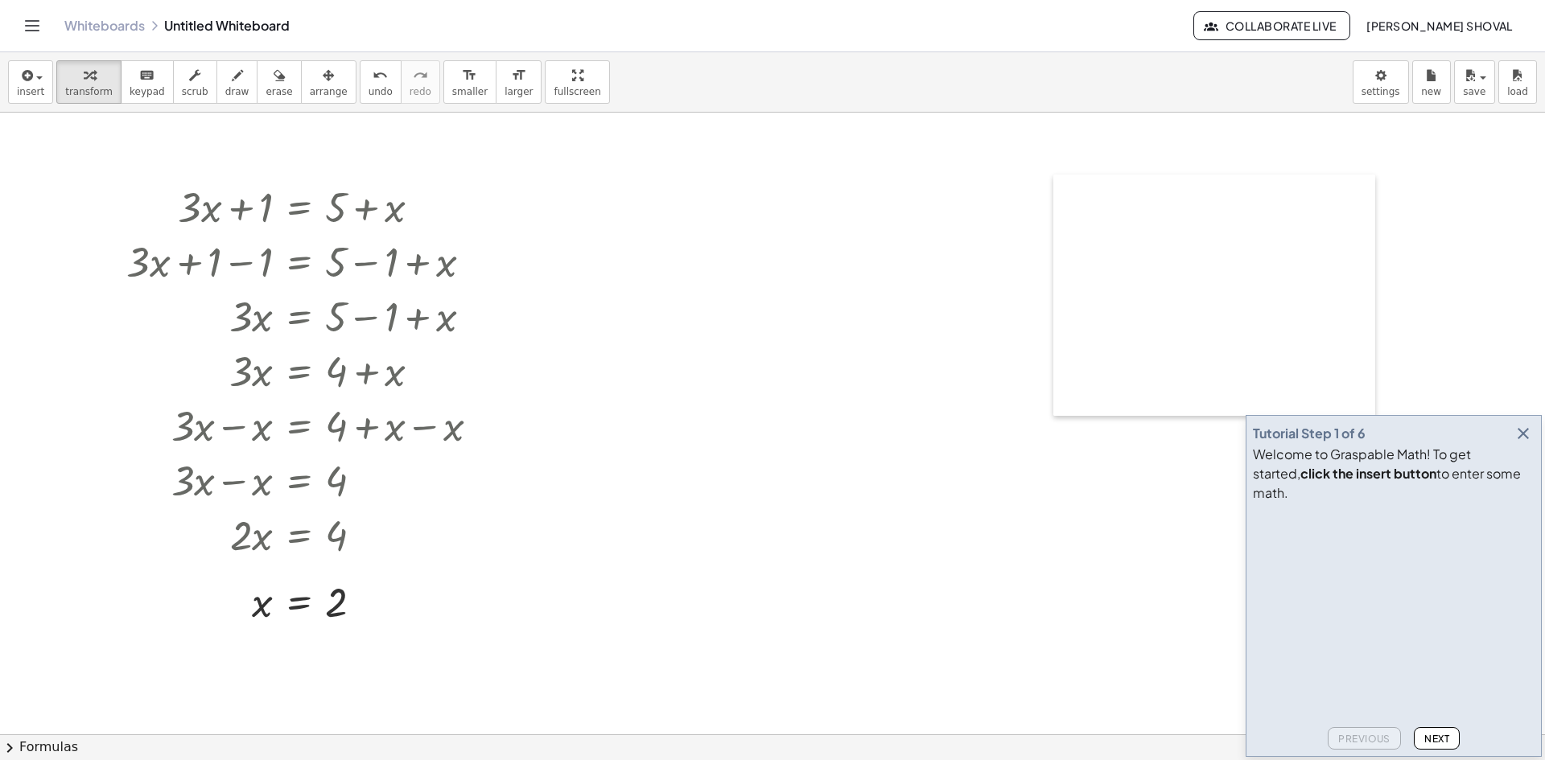
click at [1065, 181] on div at bounding box center [1061, 295] width 16 height 241
drag, startPoint x: 1059, startPoint y: 177, endPoint x: 751, endPoint y: 202, distance: 309.2
click at [369, 89] on span "undo" at bounding box center [381, 91] width 24 height 11
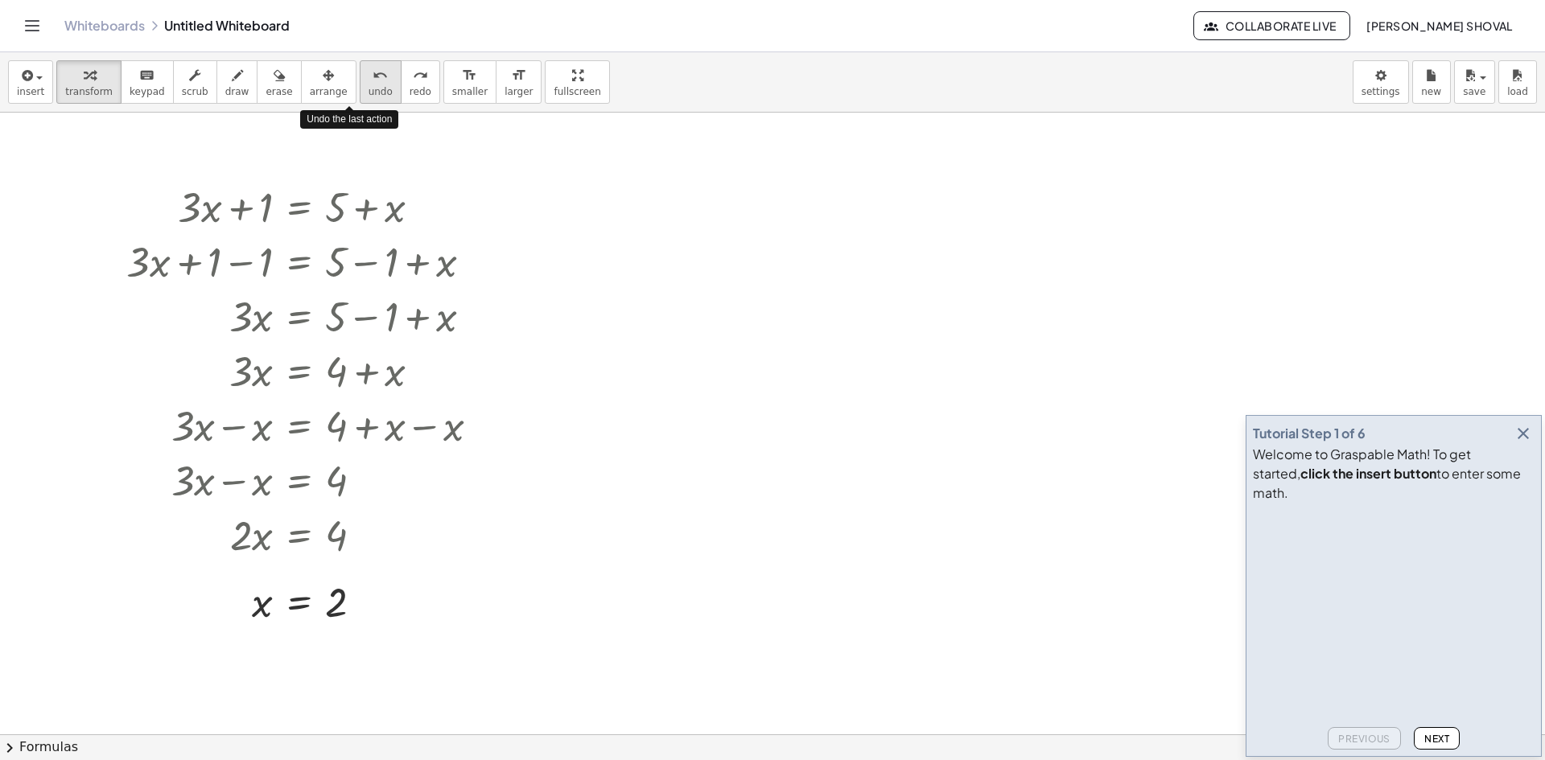
click at [369, 89] on span "undo" at bounding box center [381, 91] width 24 height 11
click at [373, 80] on icon "undo" at bounding box center [380, 75] width 15 height 19
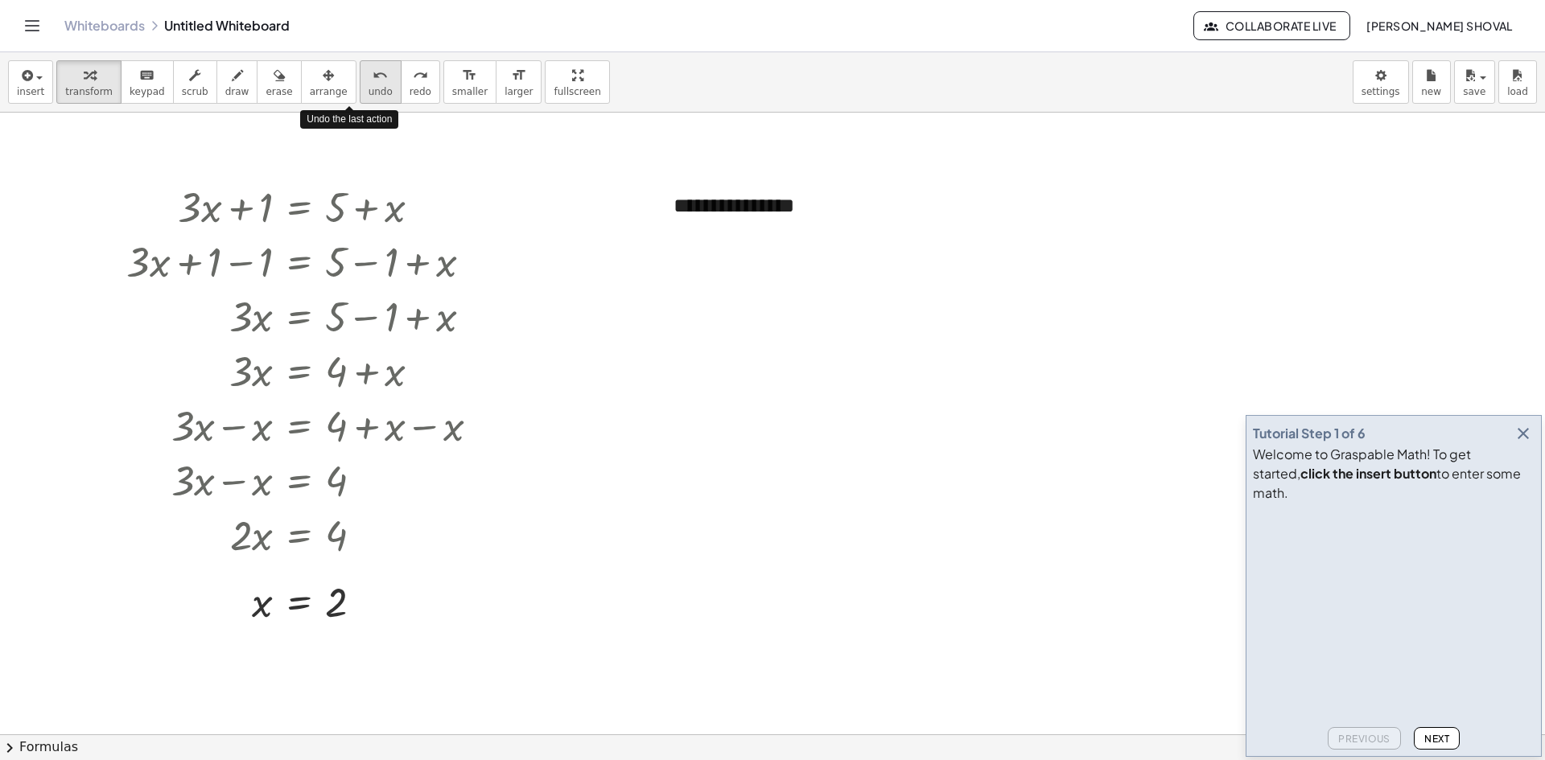
click at [373, 80] on icon "undo" at bounding box center [380, 75] width 15 height 19
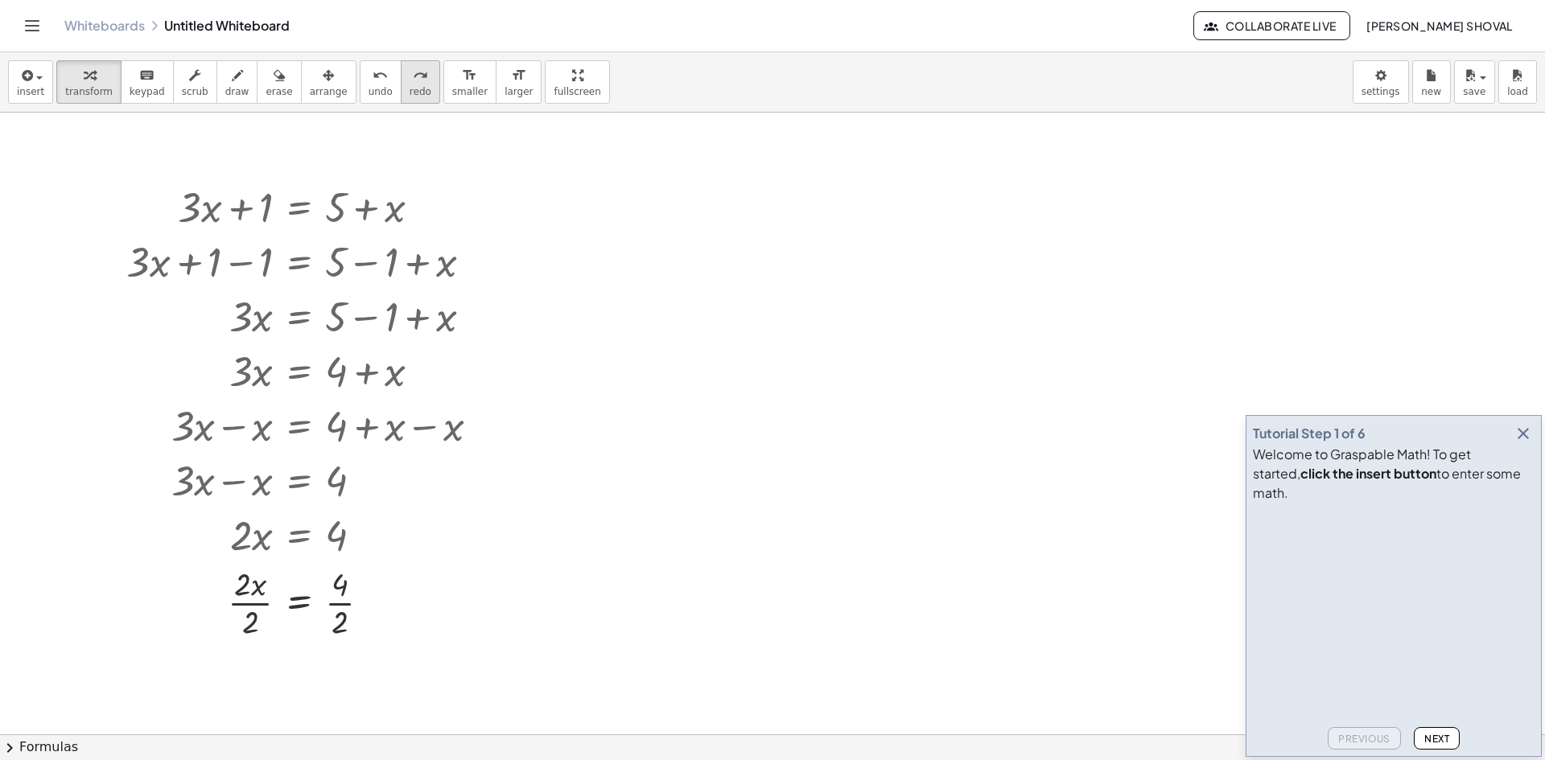
click at [402, 80] on button "redo redo" at bounding box center [420, 81] width 39 height 43
click at [413, 80] on icon "redo" at bounding box center [420, 75] width 15 height 19
click at [373, 78] on icon "undo" at bounding box center [380, 75] width 15 height 19
click at [232, 84] on icon "button" at bounding box center [237, 75] width 11 height 19
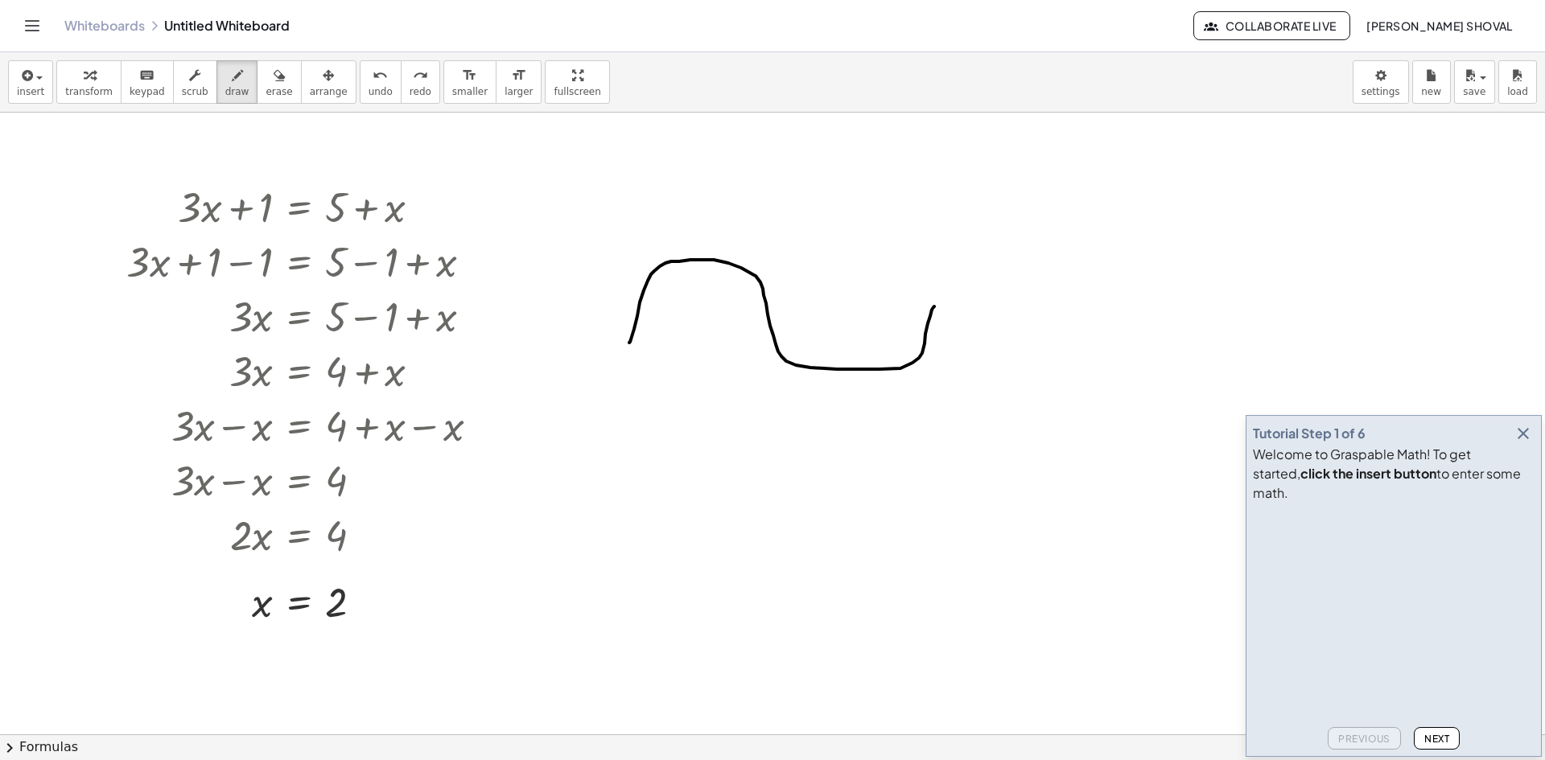
drag, startPoint x: 629, startPoint y: 343, endPoint x: 934, endPoint y: 307, distance: 307.1
drag, startPoint x: 254, startPoint y: 76, endPoint x: 533, endPoint y: 210, distance: 309.5
click at [274, 80] on icon "button" at bounding box center [279, 75] width 11 height 19
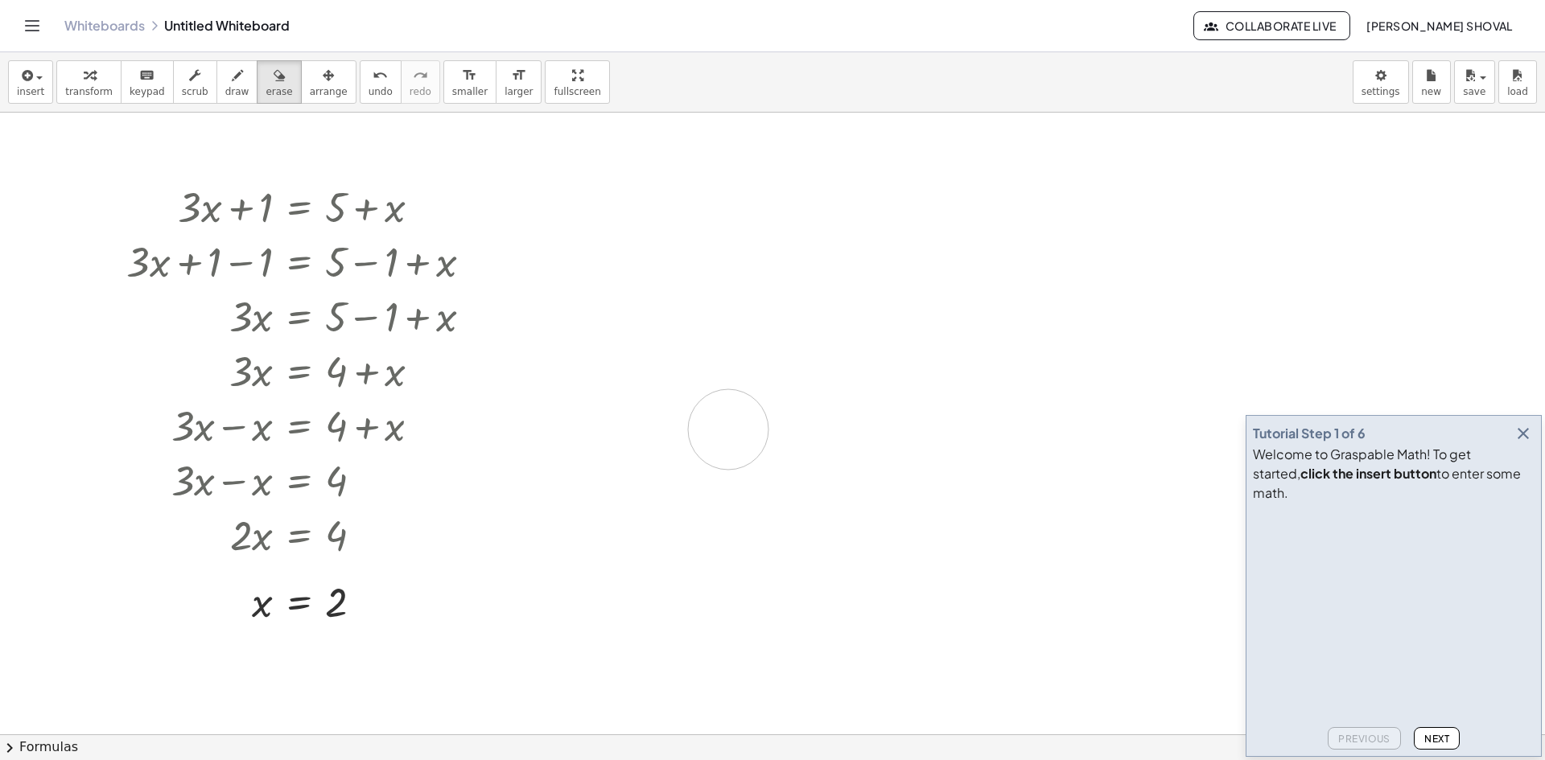
drag, startPoint x: 622, startPoint y: 347, endPoint x: 730, endPoint y: 428, distance: 135.0
click at [71, 94] on span "transform" at bounding box center [88, 91] width 47 height 11
drag, startPoint x: 623, startPoint y: 216, endPoint x: 737, endPoint y: 320, distance: 154.9
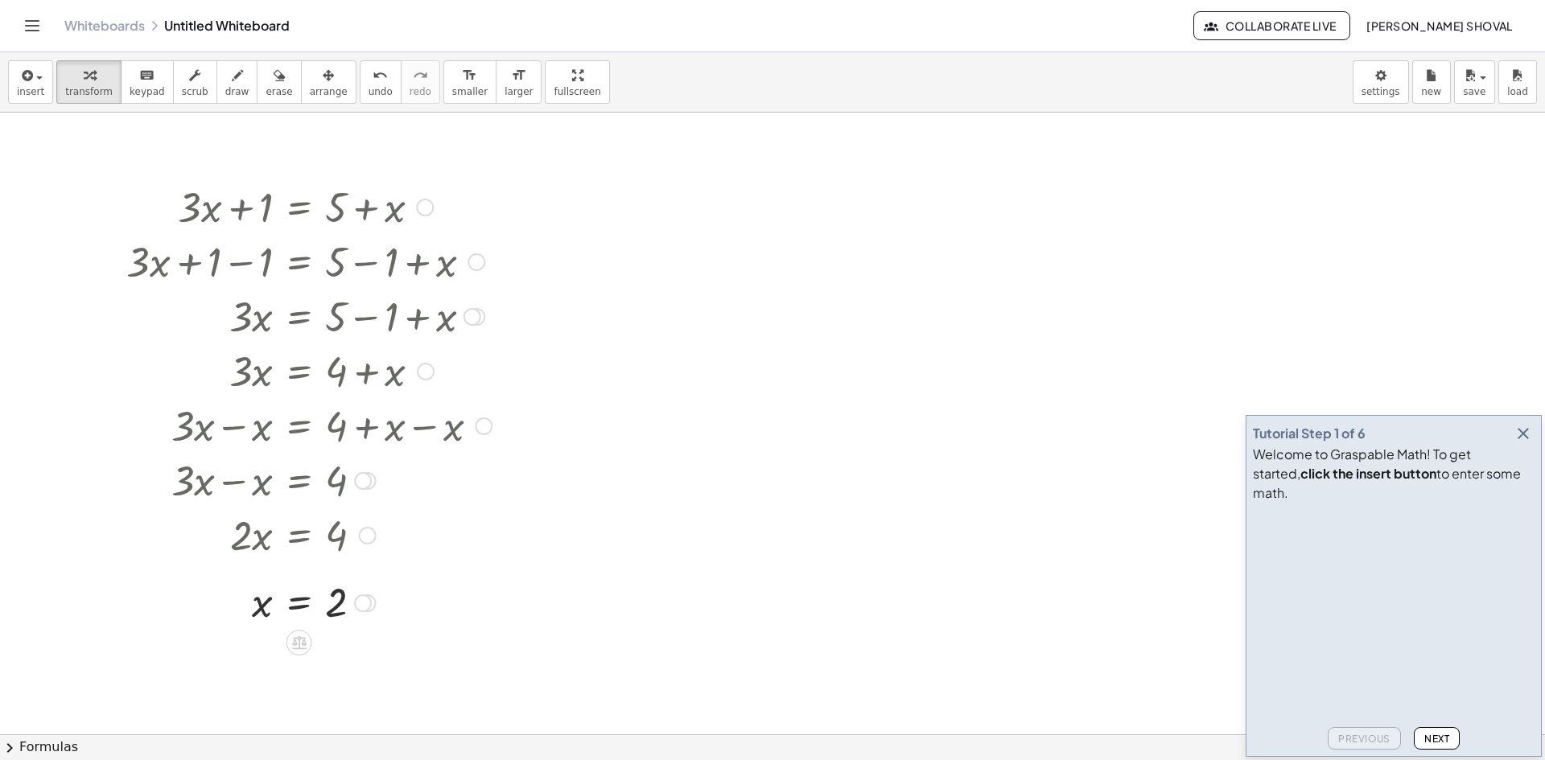
click at [363, 604] on div at bounding box center [363, 604] width 18 height 18
click at [463, 569] on span "Transform line" at bounding box center [433, 566] width 72 height 13
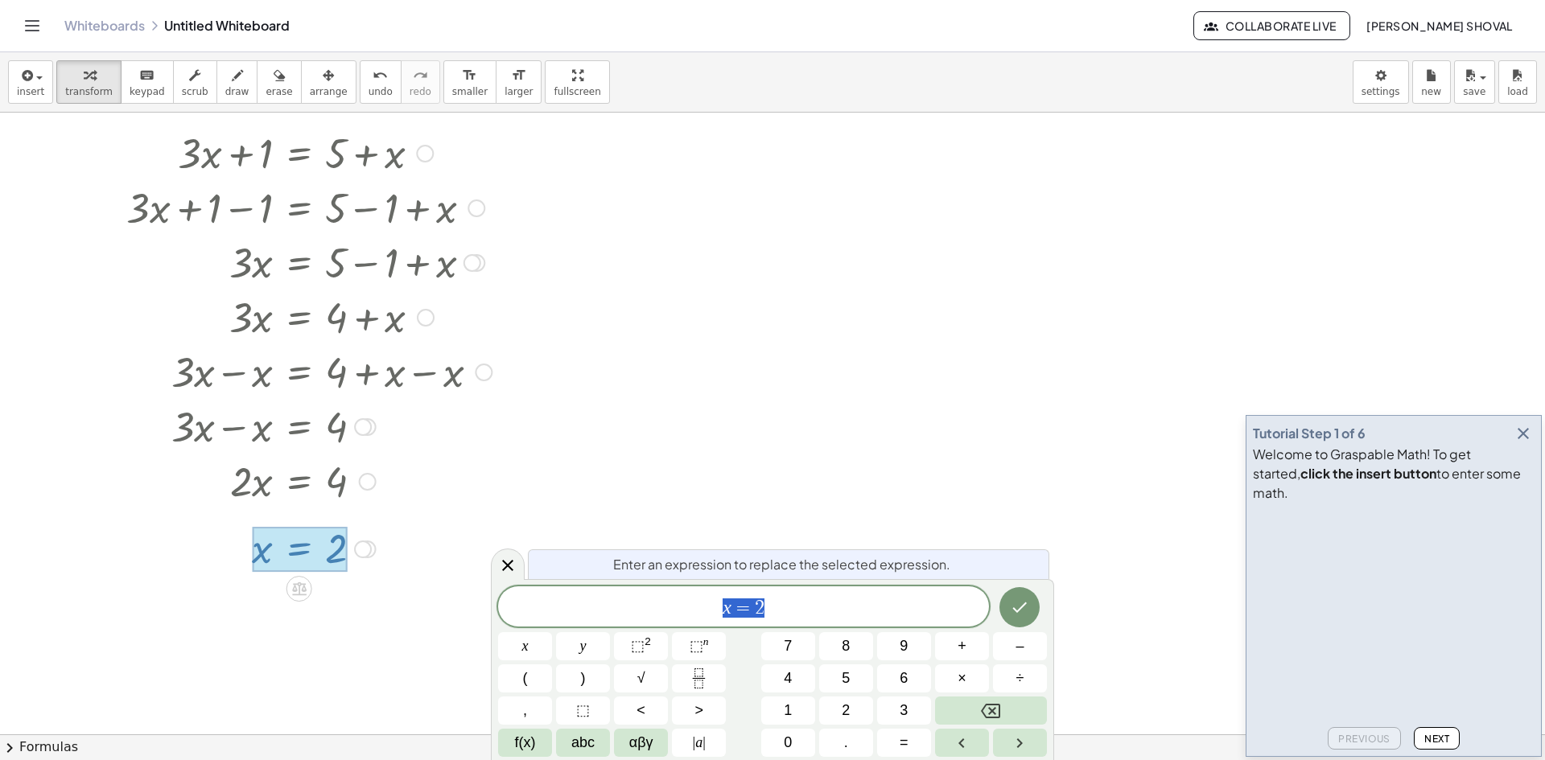
scroll to position [54, 0]
click at [1021, 603] on icon "Done" at bounding box center [1019, 607] width 19 height 19
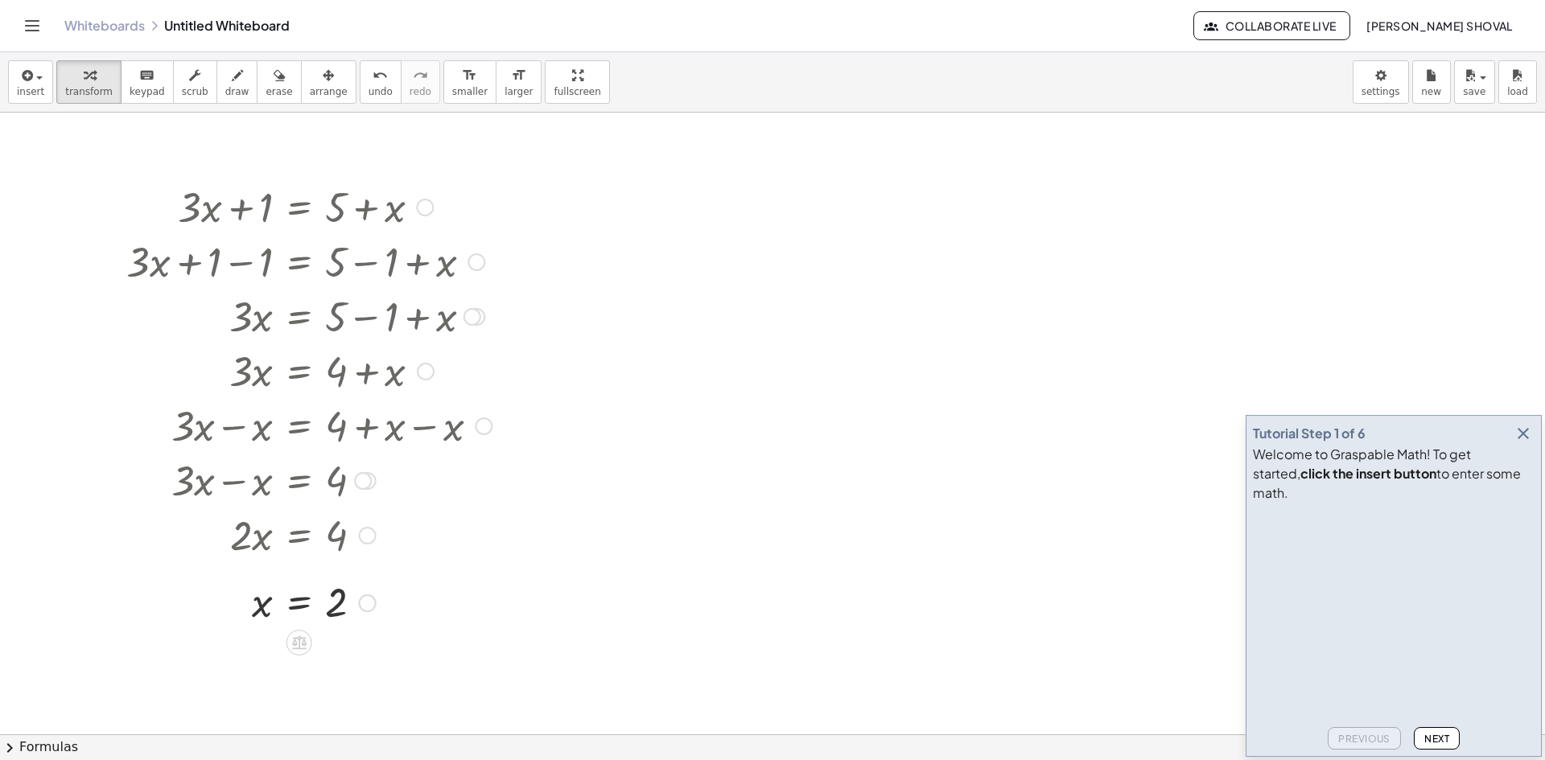
scroll to position [0, 0]
click at [1383, 89] on body "Graspable Math Activities Whiteboards Classes Account v1.28.3 | Privacy policy …" at bounding box center [772, 380] width 1545 height 760
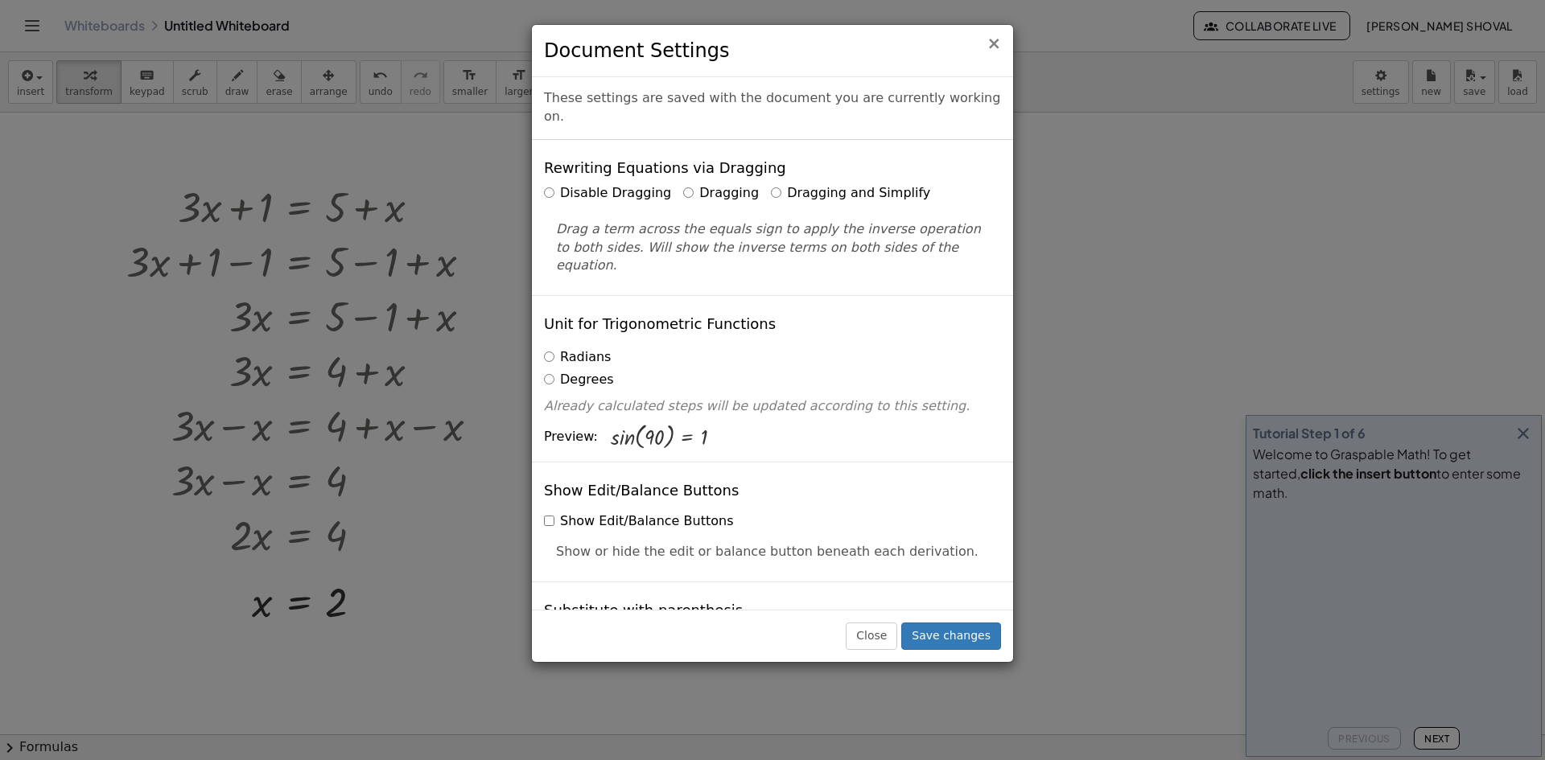
click at [998, 46] on span "×" at bounding box center [994, 43] width 14 height 19
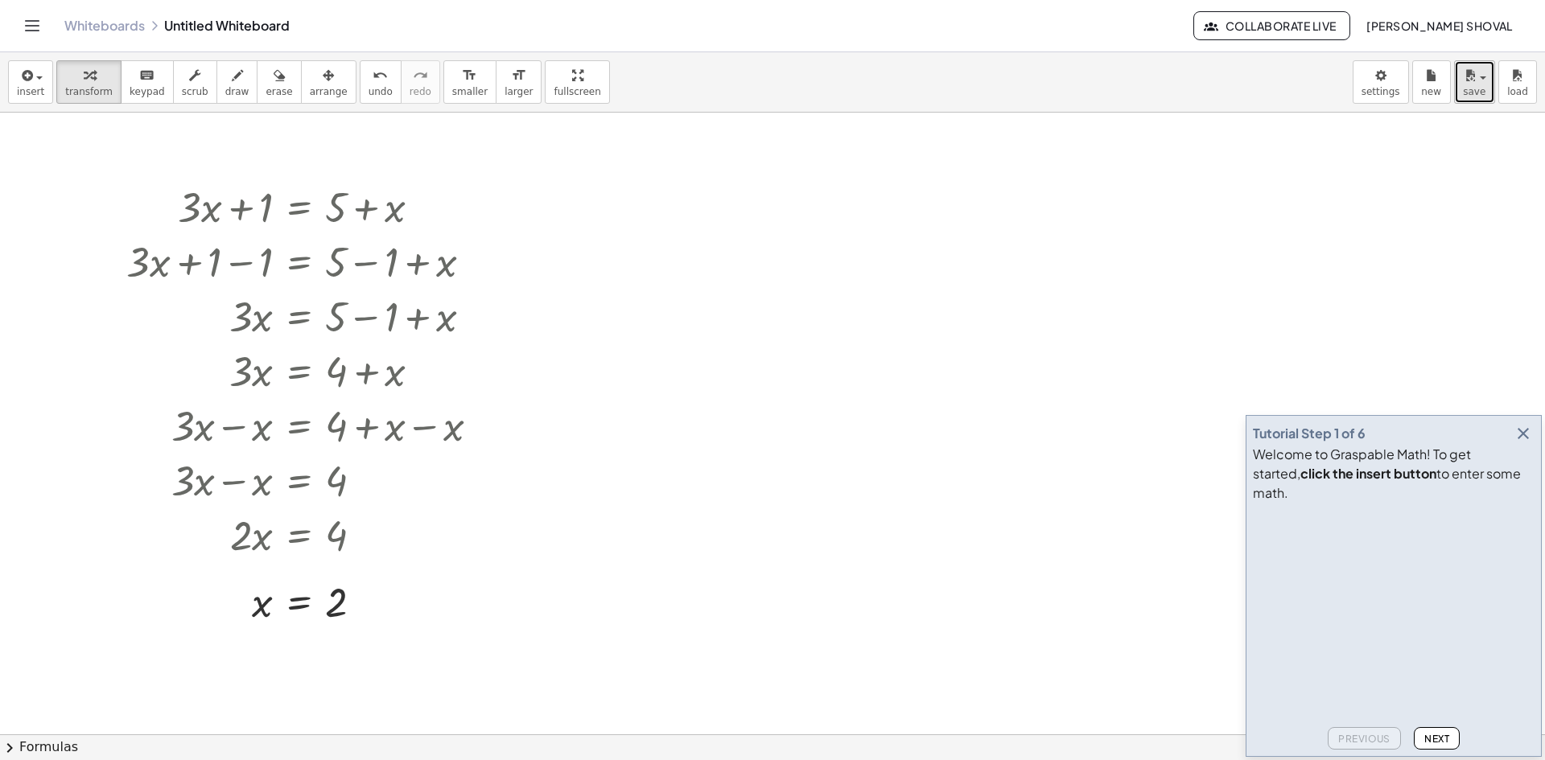
click at [1485, 96] on button "save" at bounding box center [1474, 81] width 41 height 43
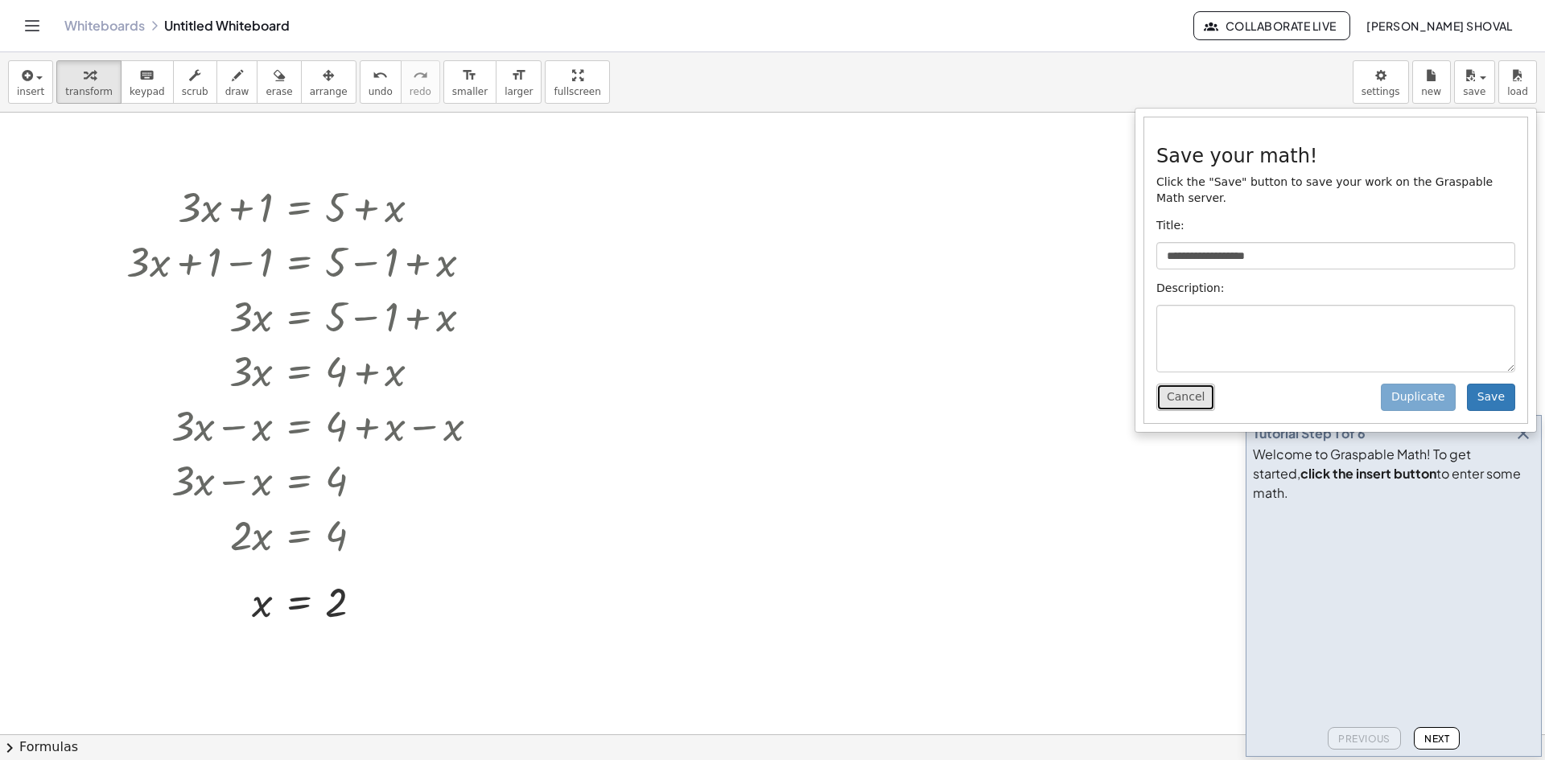
click at [1190, 385] on button "Cancel" at bounding box center [1185, 397] width 59 height 27
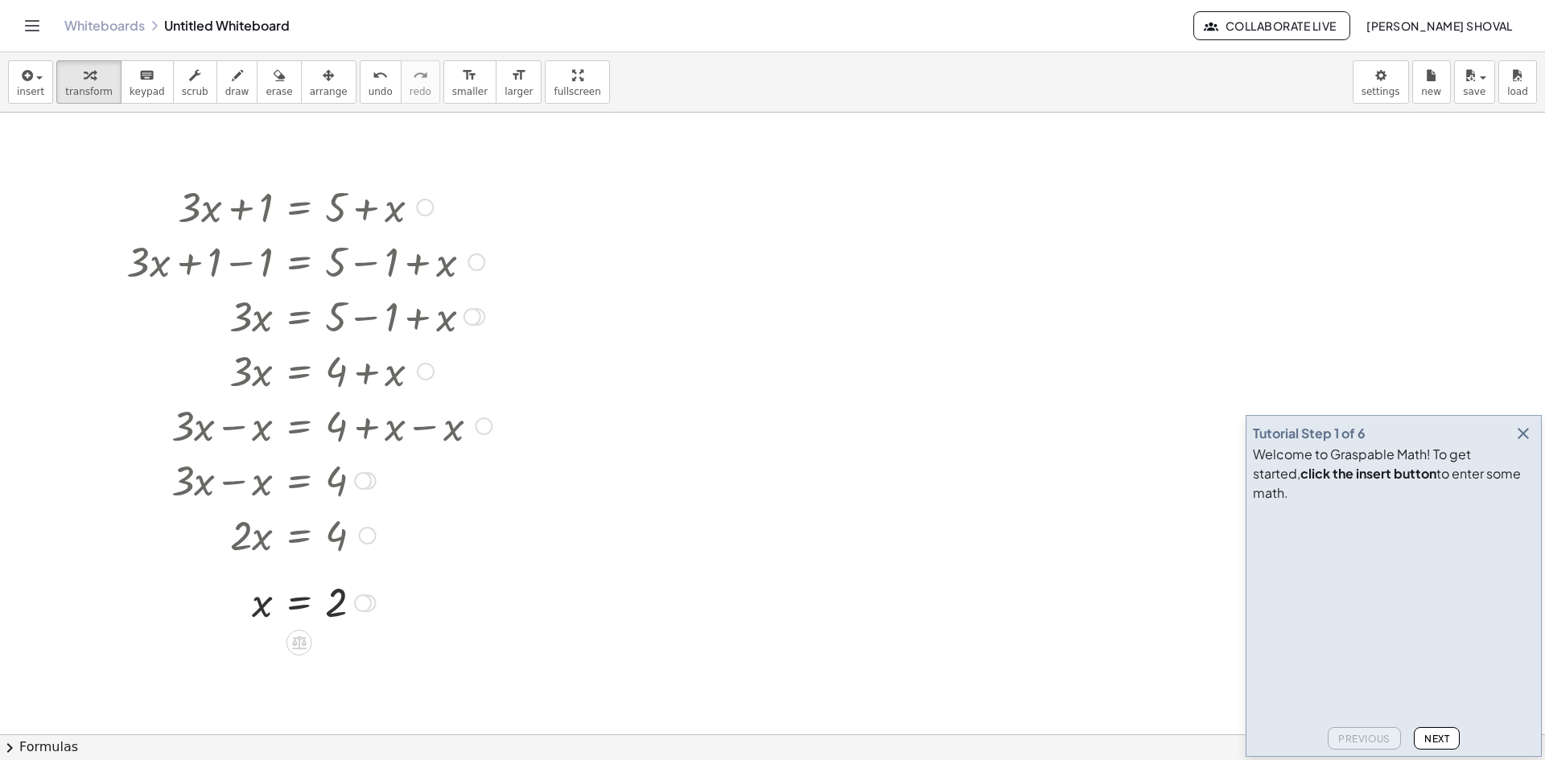
click at [362, 608] on div at bounding box center [363, 604] width 18 height 18
drag, startPoint x: 638, startPoint y: 542, endPoint x: 561, endPoint y: 516, distance: 81.7
drag, startPoint x: 270, startPoint y: 300, endPoint x: 441, endPoint y: 542, distance: 296.7
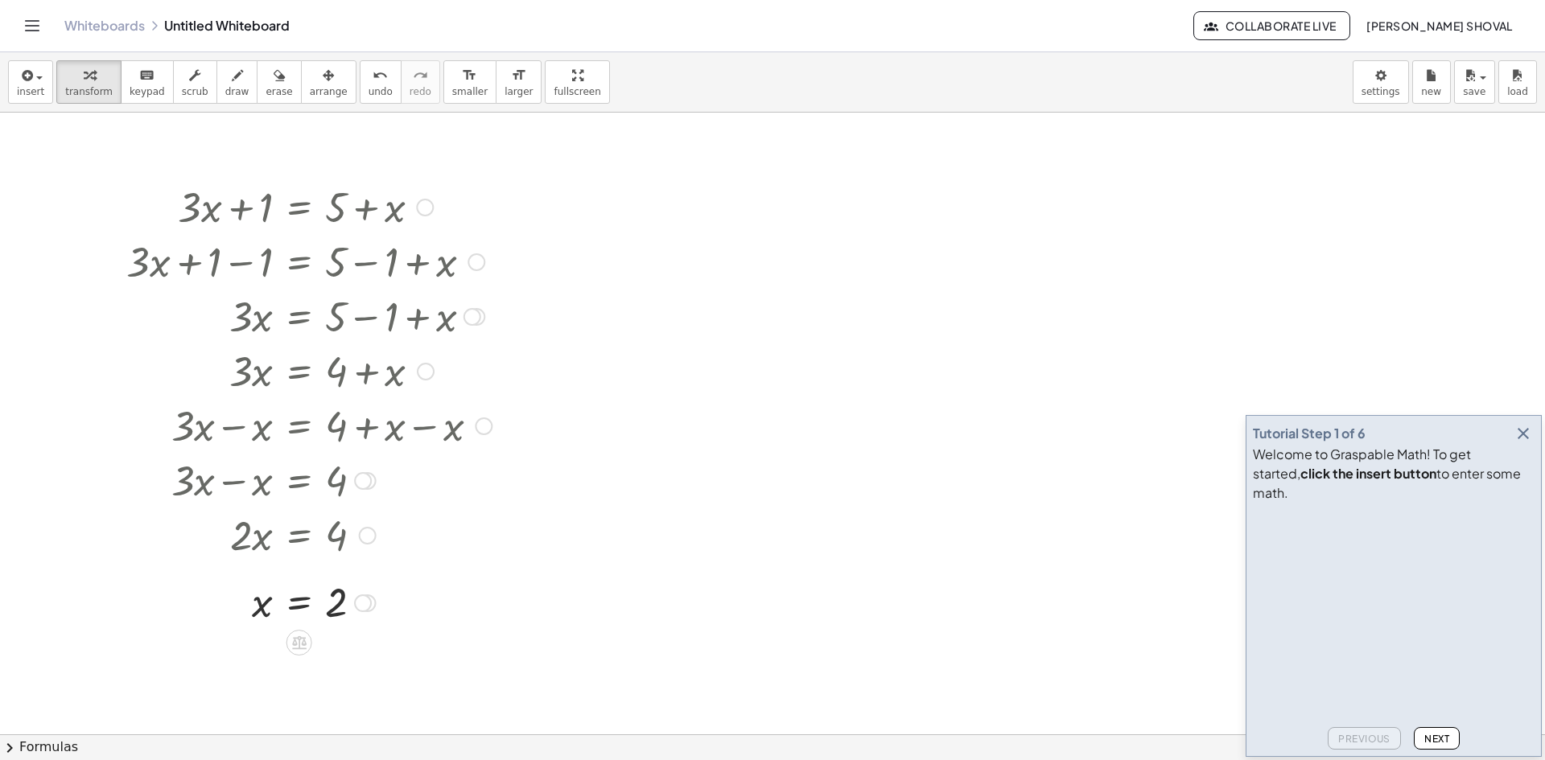
click at [428, 204] on div at bounding box center [425, 208] width 18 height 18
click at [514, 179] on span "Go back to this line" at bounding box center [507, 182] width 96 height 13
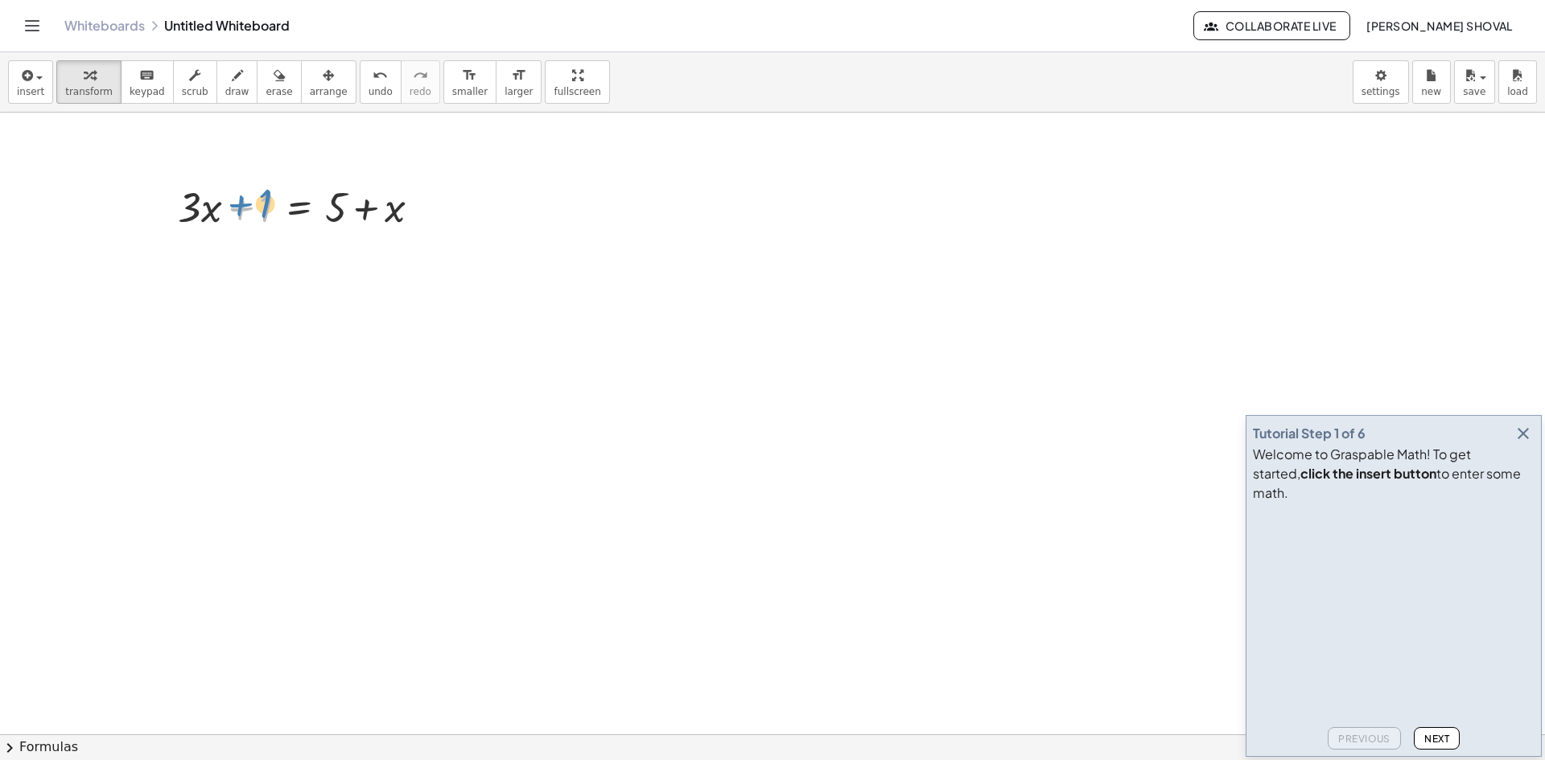
click at [262, 206] on div at bounding box center [305, 206] width 271 height 55
drag, startPoint x: 394, startPoint y: 214, endPoint x: 204, endPoint y: 210, distance: 189.9
click at [204, 210] on div at bounding box center [305, 206] width 271 height 55
drag, startPoint x: 212, startPoint y: 266, endPoint x: 173, endPoint y: 266, distance: 39.4
click at [173, 266] on div at bounding box center [305, 260] width 388 height 55
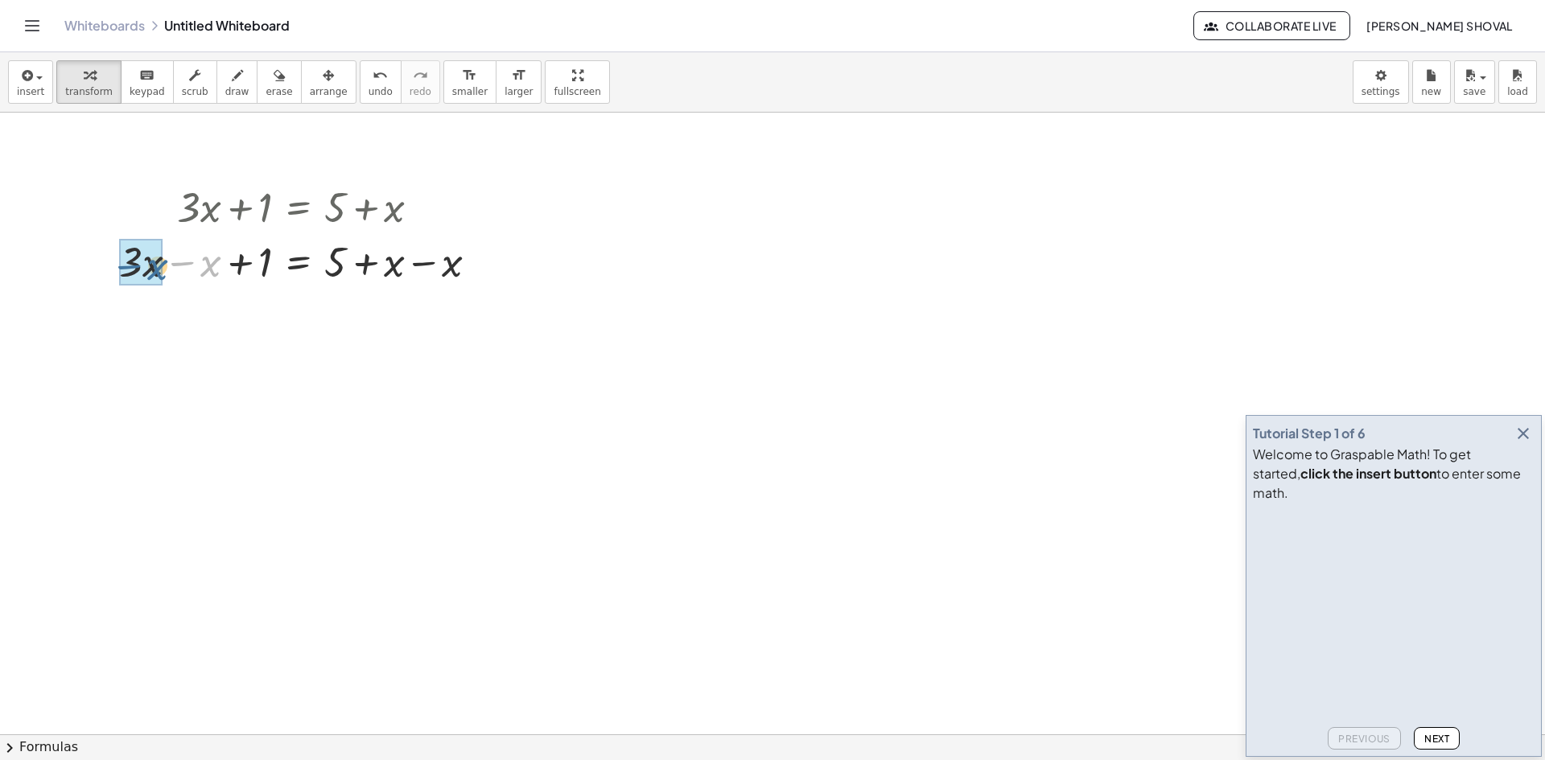
drag, startPoint x: 187, startPoint y: 264, endPoint x: 134, endPoint y: 267, distance: 53.2
drag, startPoint x: 428, startPoint y: 317, endPoint x: 379, endPoint y: 323, distance: 49.5
click at [379, 323] on div at bounding box center [305, 315] width 388 height 55
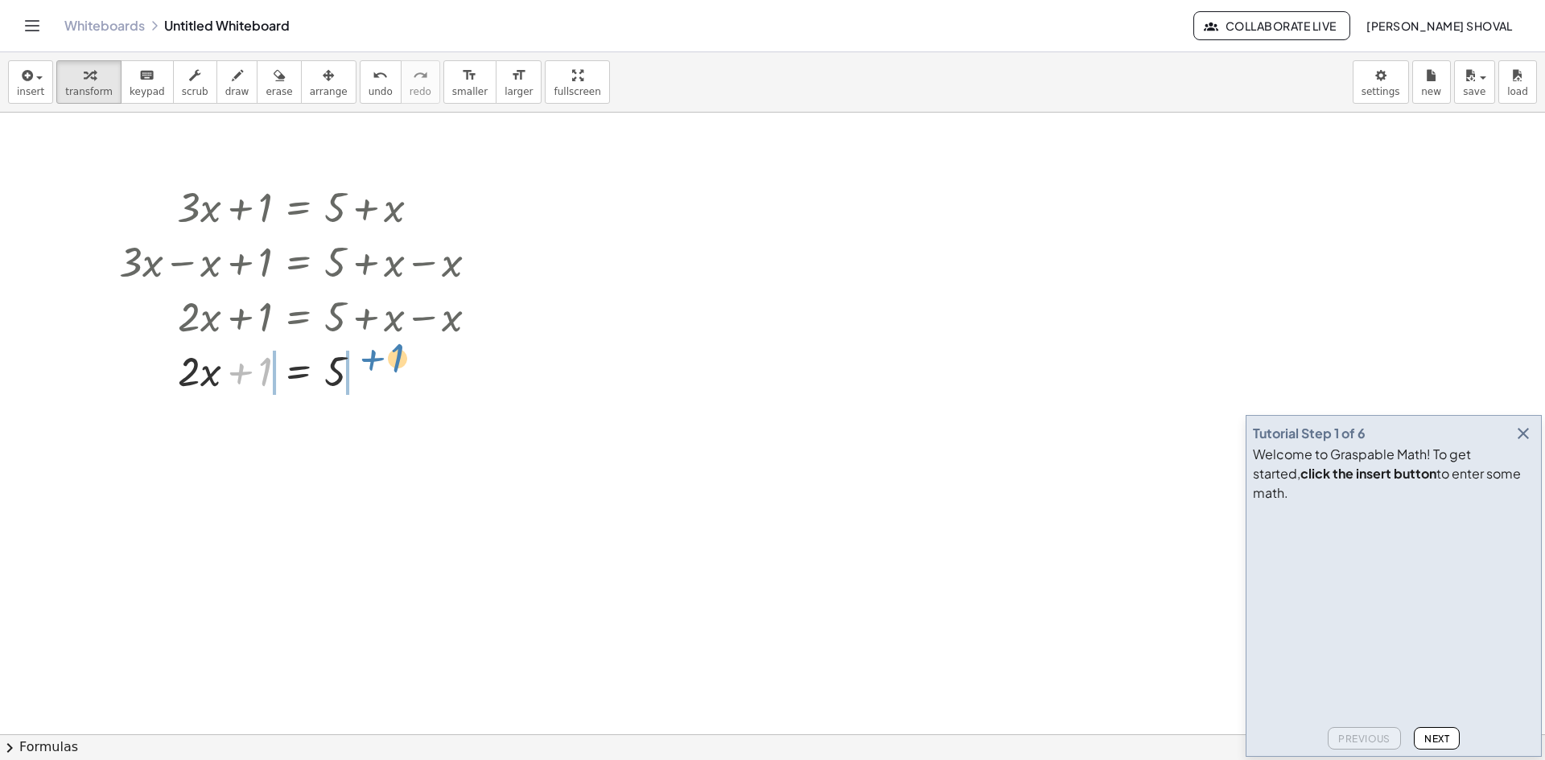
drag, startPoint x: 242, startPoint y: 369, endPoint x: 374, endPoint y: 356, distance: 132.7
click at [374, 356] on div at bounding box center [305, 370] width 388 height 55
drag, startPoint x: 184, startPoint y: 429, endPoint x: 221, endPoint y: 430, distance: 37.0
click at [221, 430] on div at bounding box center [305, 425] width 388 height 55
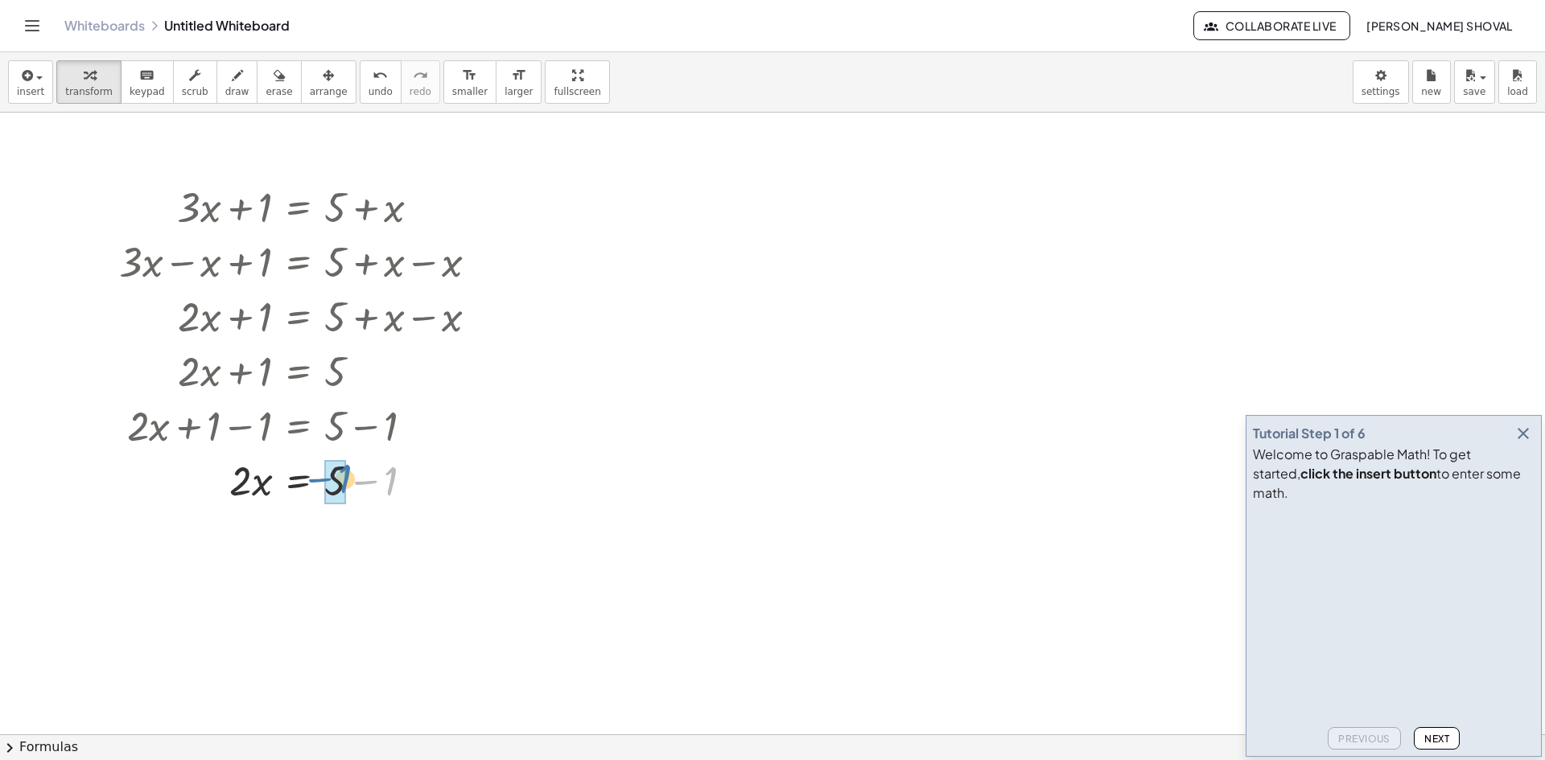
drag, startPoint x: 378, startPoint y: 484, endPoint x: 332, endPoint y: 482, distance: 45.9
drag, startPoint x: 332, startPoint y: 538, endPoint x: 344, endPoint y: 540, distance: 12.2
click at [344, 540] on div at bounding box center [305, 534] width 388 height 55
drag, startPoint x: 236, startPoint y: 545, endPoint x: 332, endPoint y: 548, distance: 95.8
click at [332, 548] on div at bounding box center [305, 534] width 388 height 55
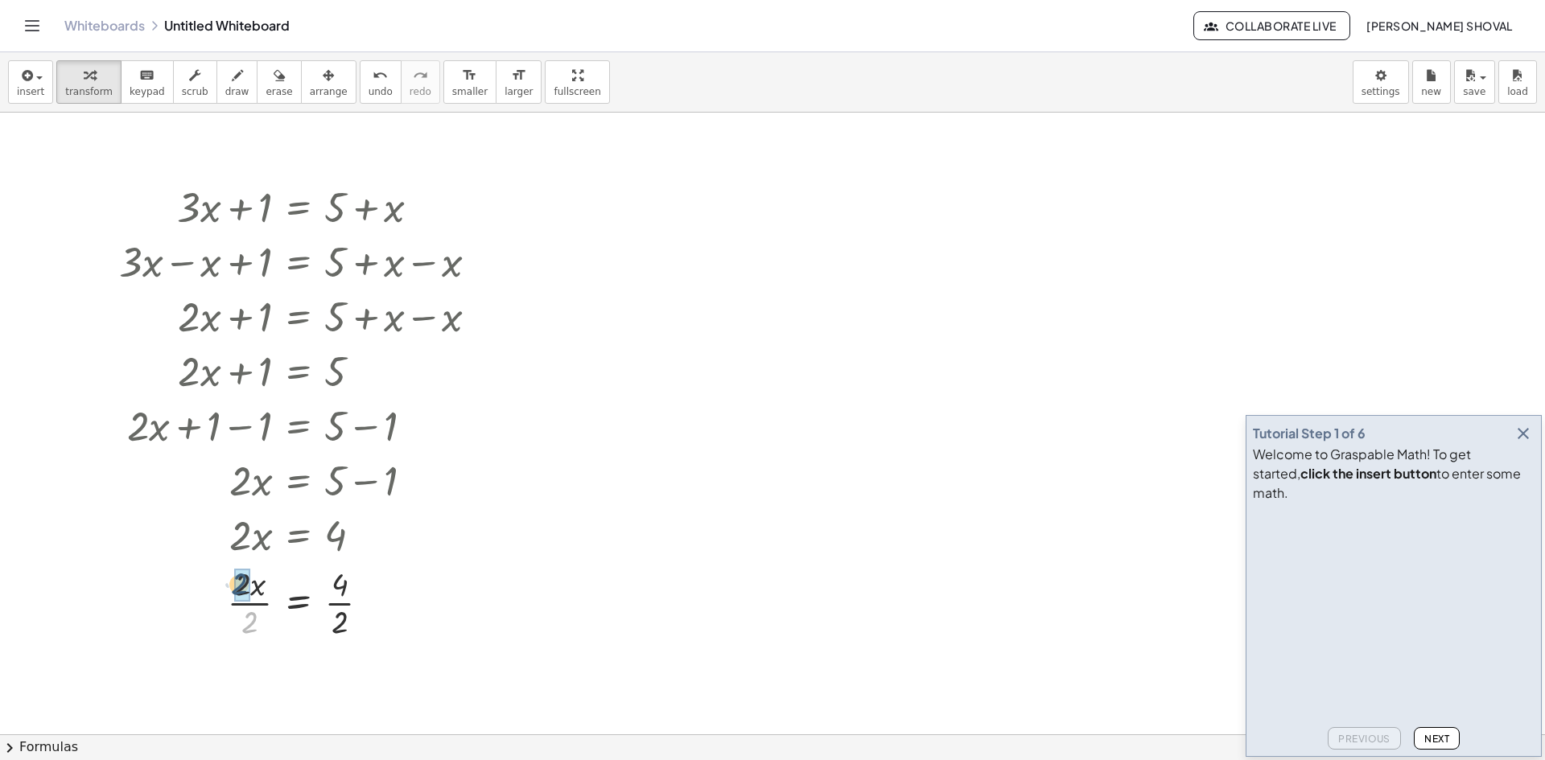
drag, startPoint x: 249, startPoint y: 620, endPoint x: 238, endPoint y: 582, distance: 40.2
drag, startPoint x: 336, startPoint y: 626, endPoint x: 336, endPoint y: 579, distance: 47.5
click at [36, 30] on icon "Toggle navigation" at bounding box center [32, 25] width 19 height 19
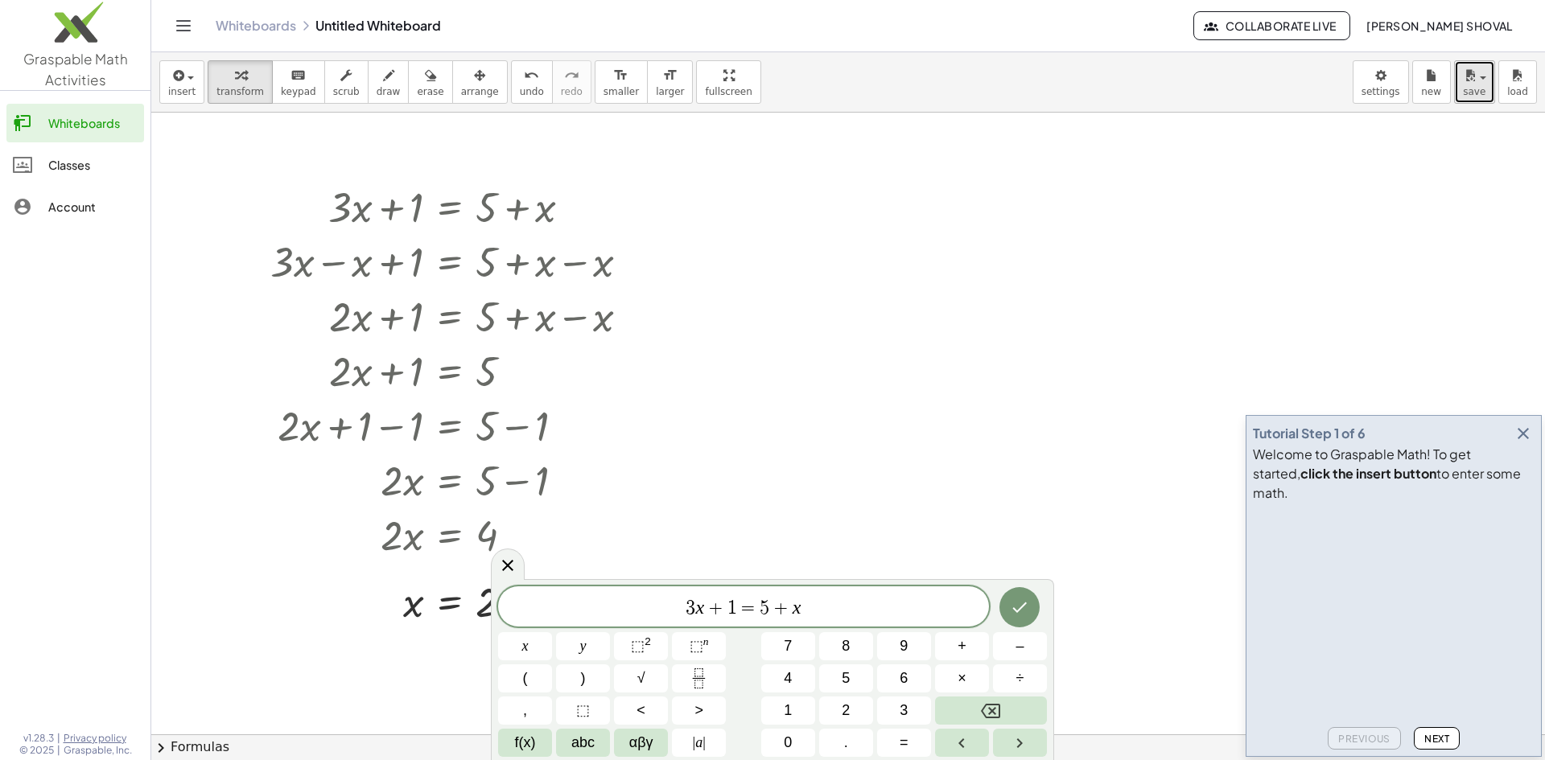
click at [1489, 86] on button "save" at bounding box center [1474, 81] width 41 height 43
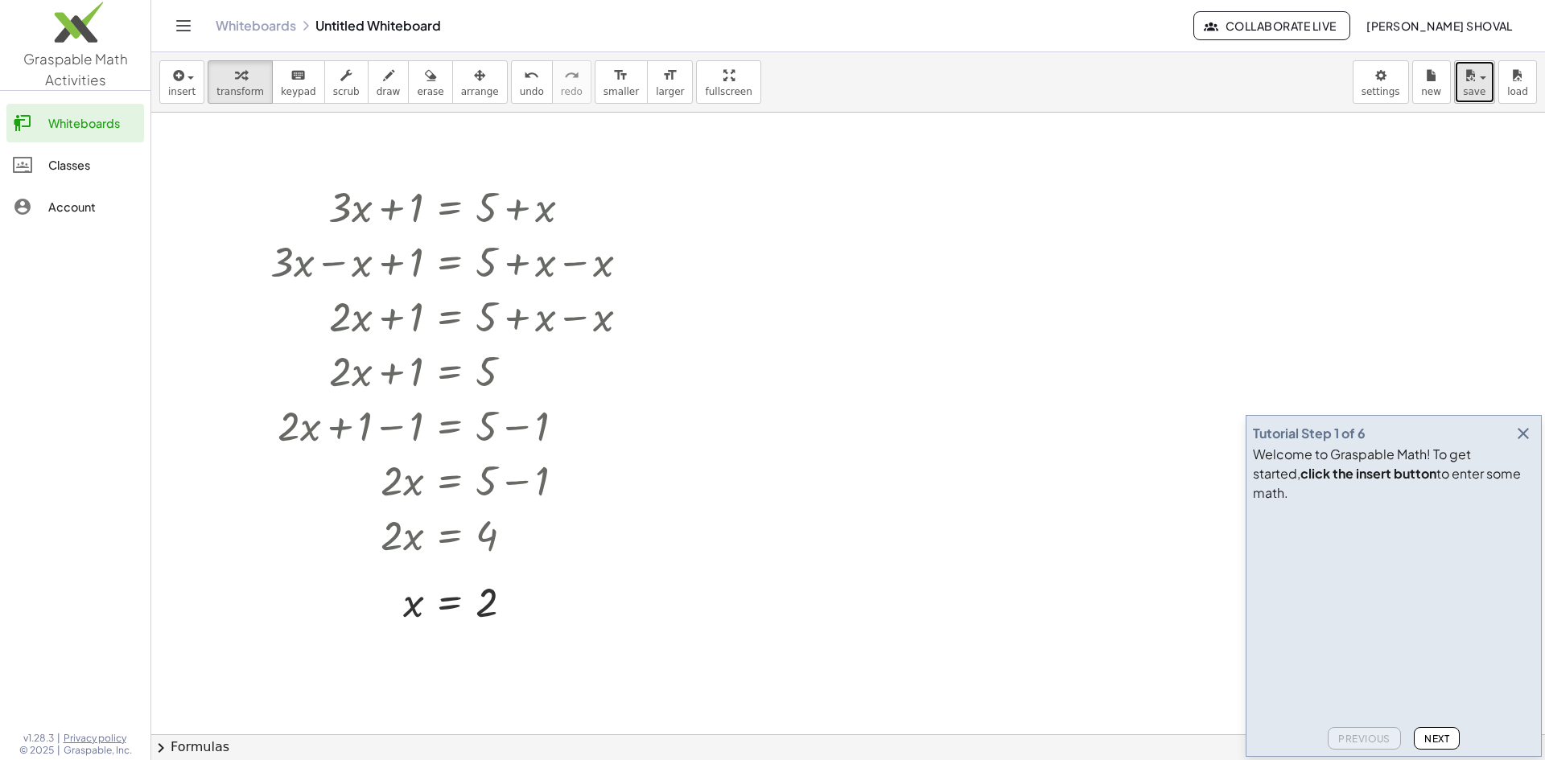
click at [1477, 84] on div "button" at bounding box center [1474, 74] width 23 height 19
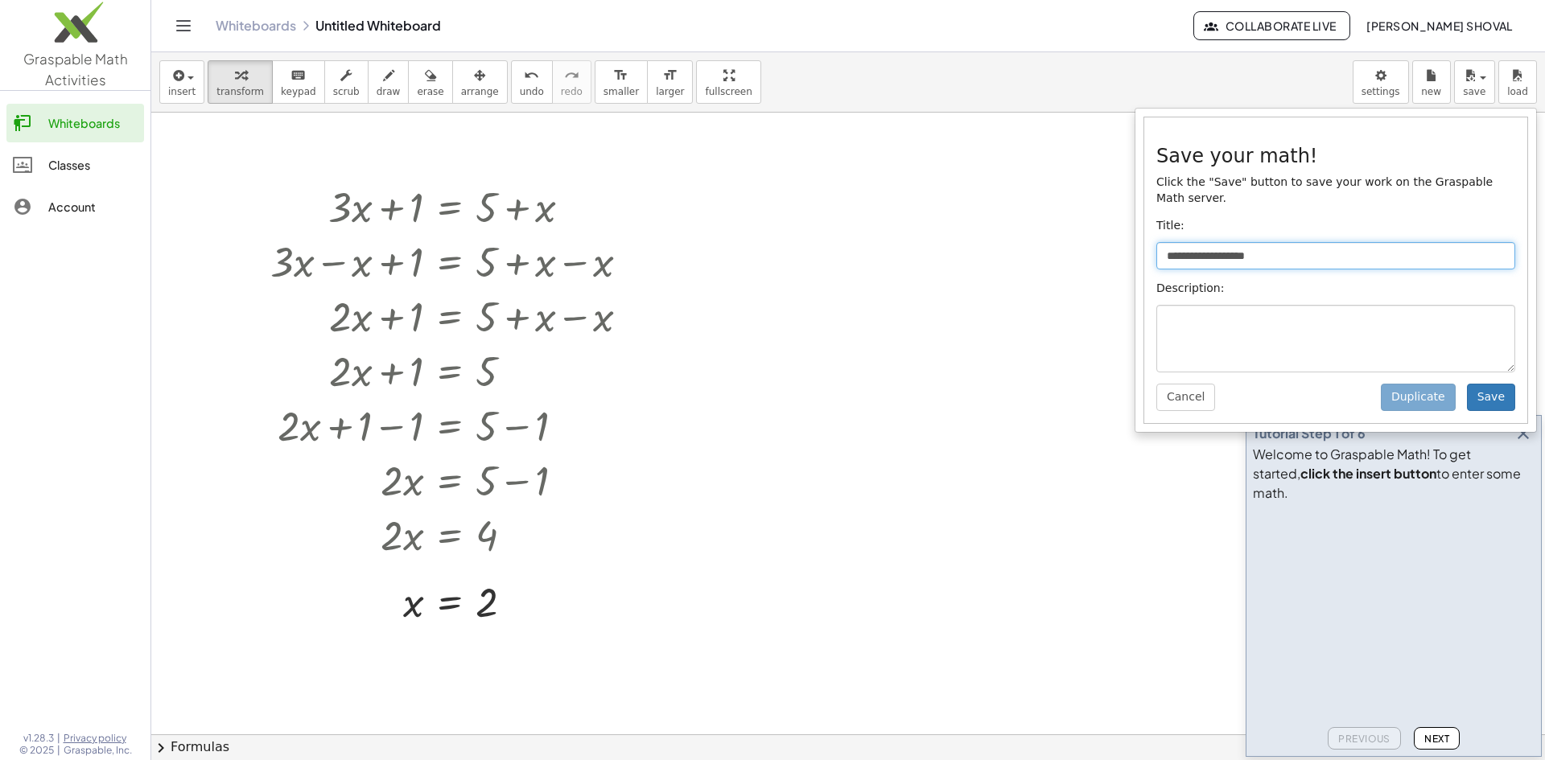
click at [1260, 242] on input "**********" at bounding box center [1335, 255] width 359 height 27
type input "**********"
drag, startPoint x: 1341, startPoint y: 238, endPoint x: 1020, endPoint y: 259, distance: 321.7
click at [1021, 259] on div "**********" at bounding box center [848, 406] width 1394 height 708
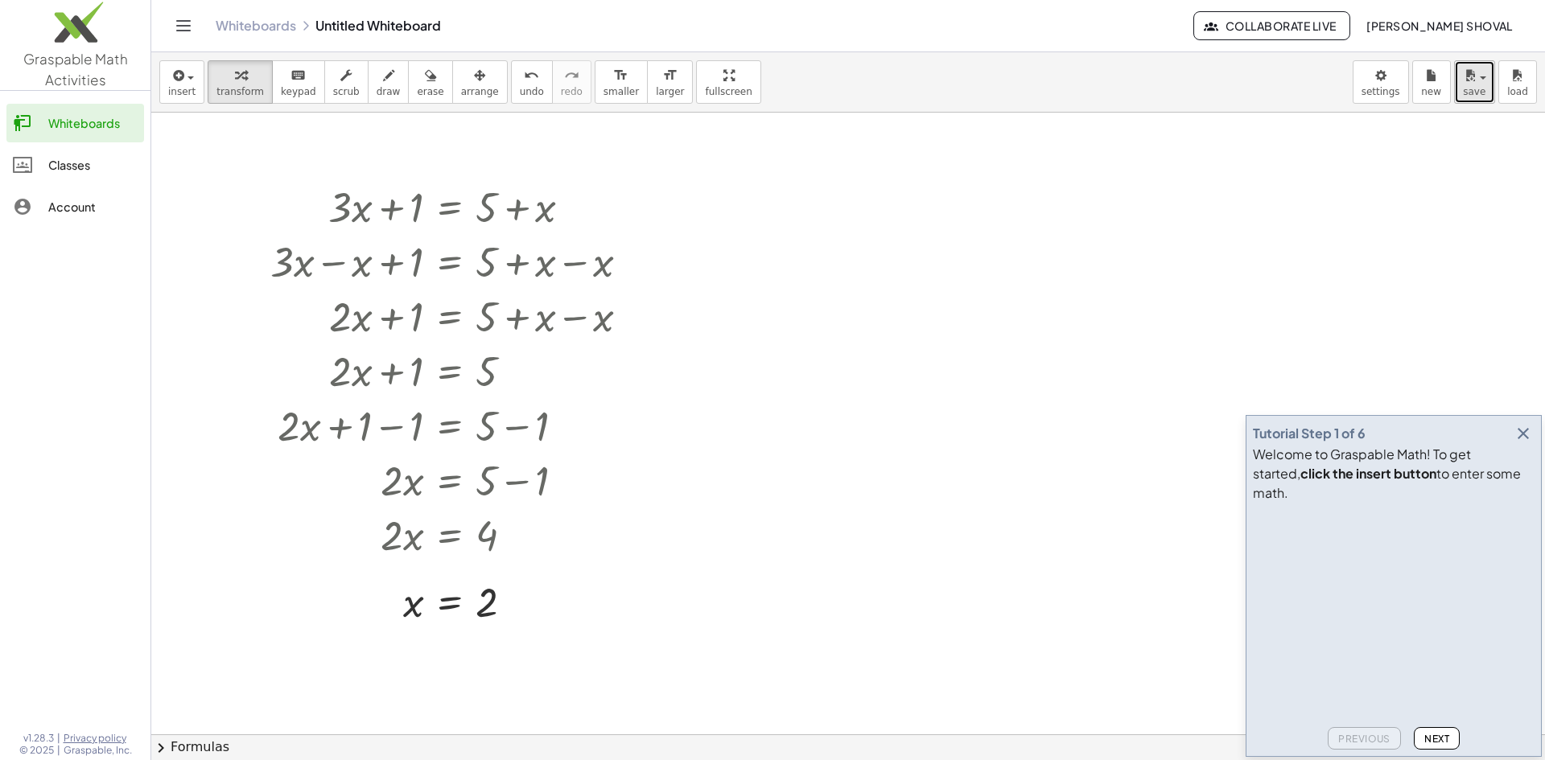
click at [1483, 79] on span "button" at bounding box center [1483, 77] width 6 height 3
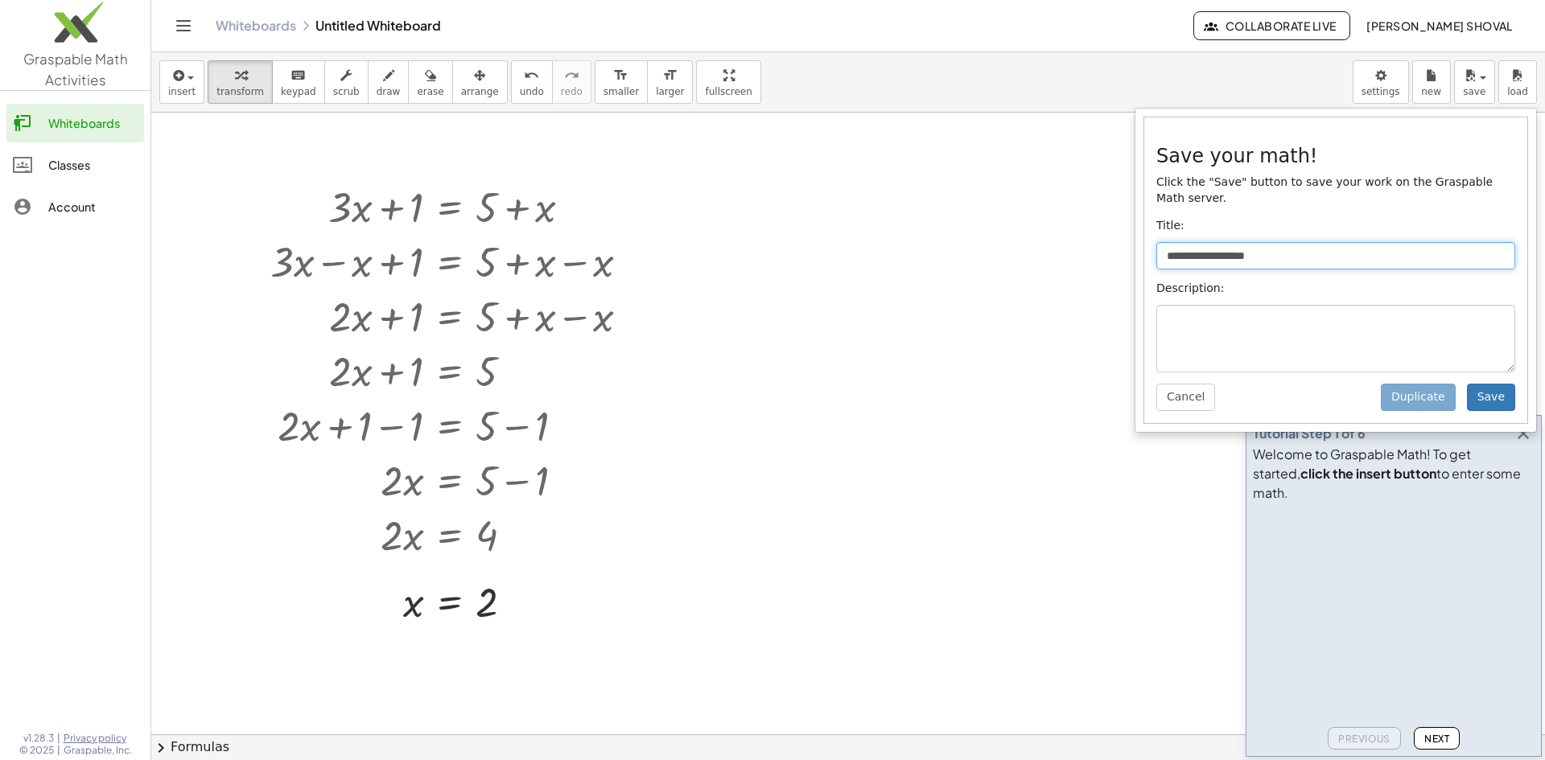
click at [1272, 242] on input "**********" at bounding box center [1335, 255] width 359 height 27
drag, startPoint x: 1309, startPoint y: 235, endPoint x: 1125, endPoint y: 249, distance: 184.8
click at [1125, 249] on div "**********" at bounding box center [848, 406] width 1394 height 708
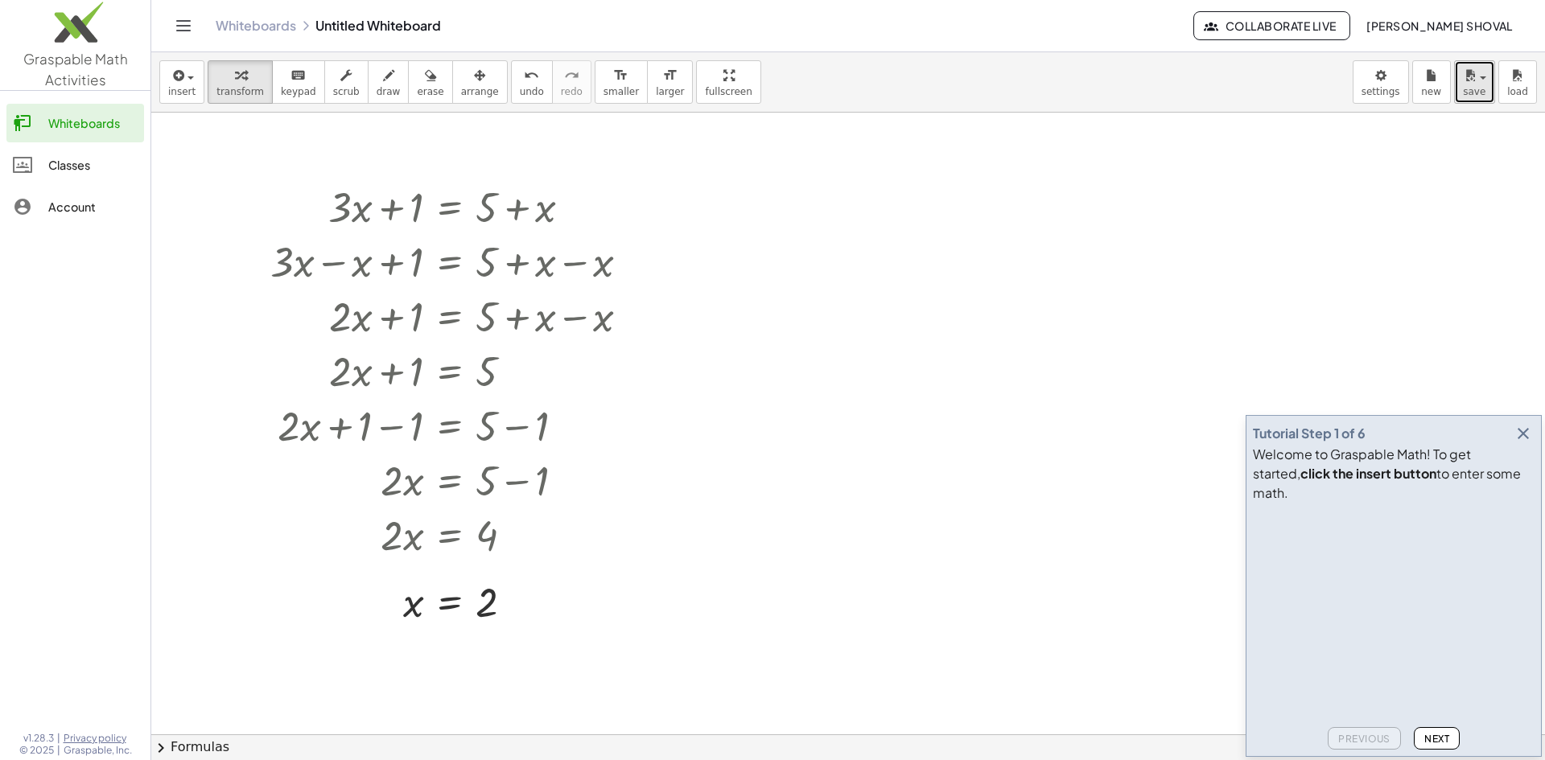
click at [1471, 95] on span "save" at bounding box center [1474, 91] width 23 height 11
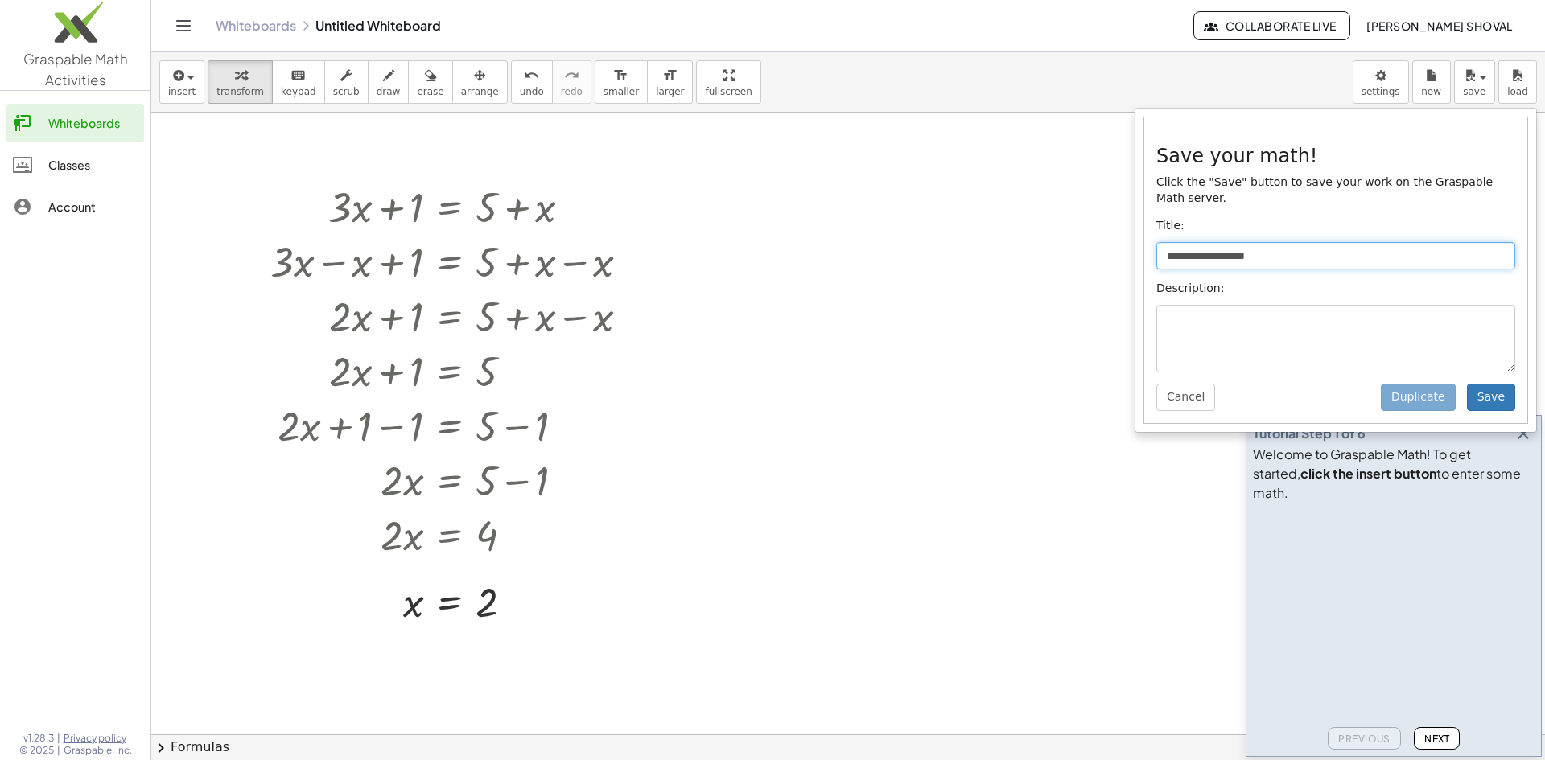
click at [1201, 242] on input "**********" at bounding box center [1335, 255] width 359 height 27
type input "*****"
click at [1498, 384] on button "Save" at bounding box center [1491, 397] width 48 height 27
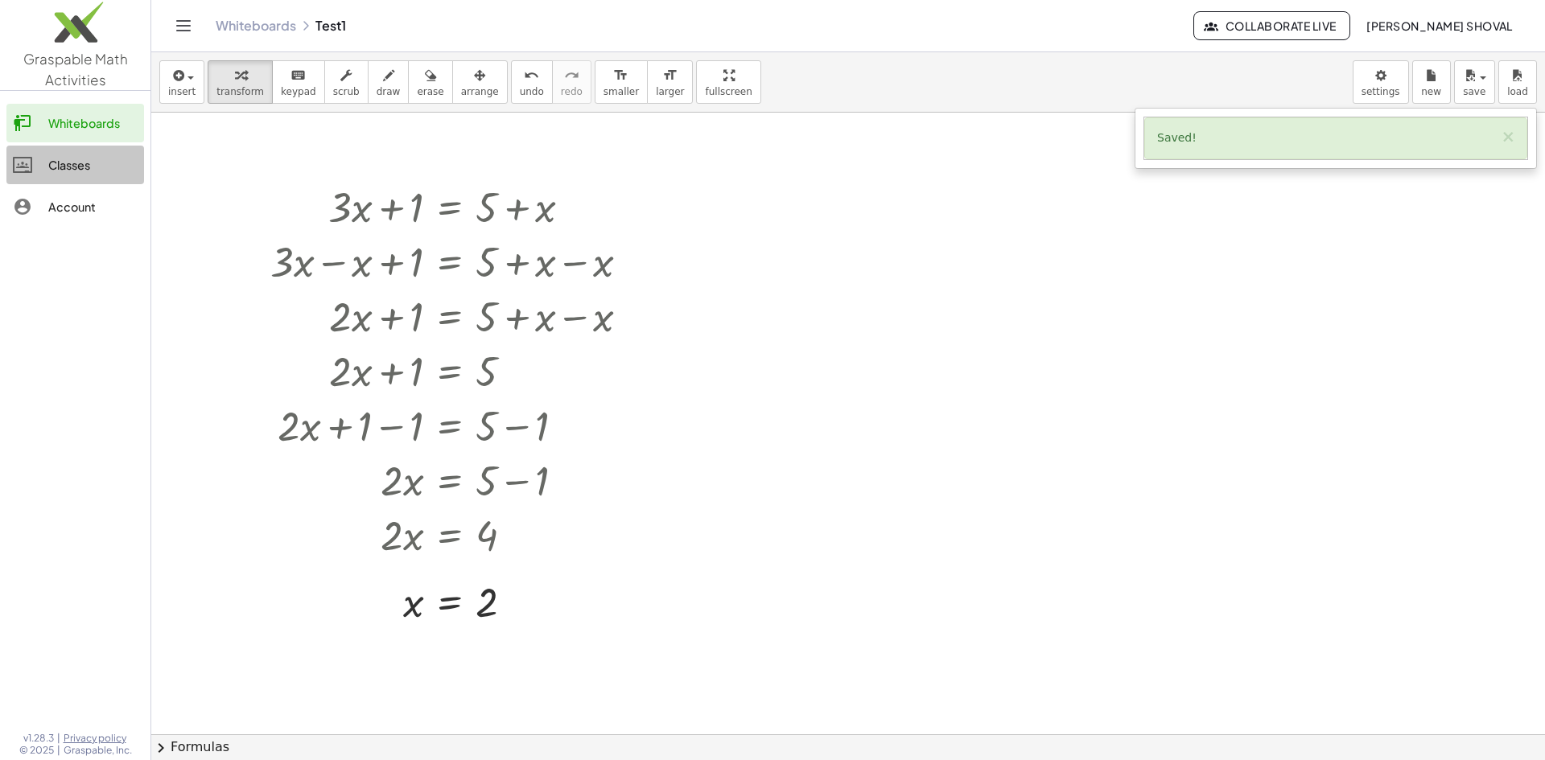
click at [70, 163] on div "Classes" at bounding box center [92, 164] width 89 height 19
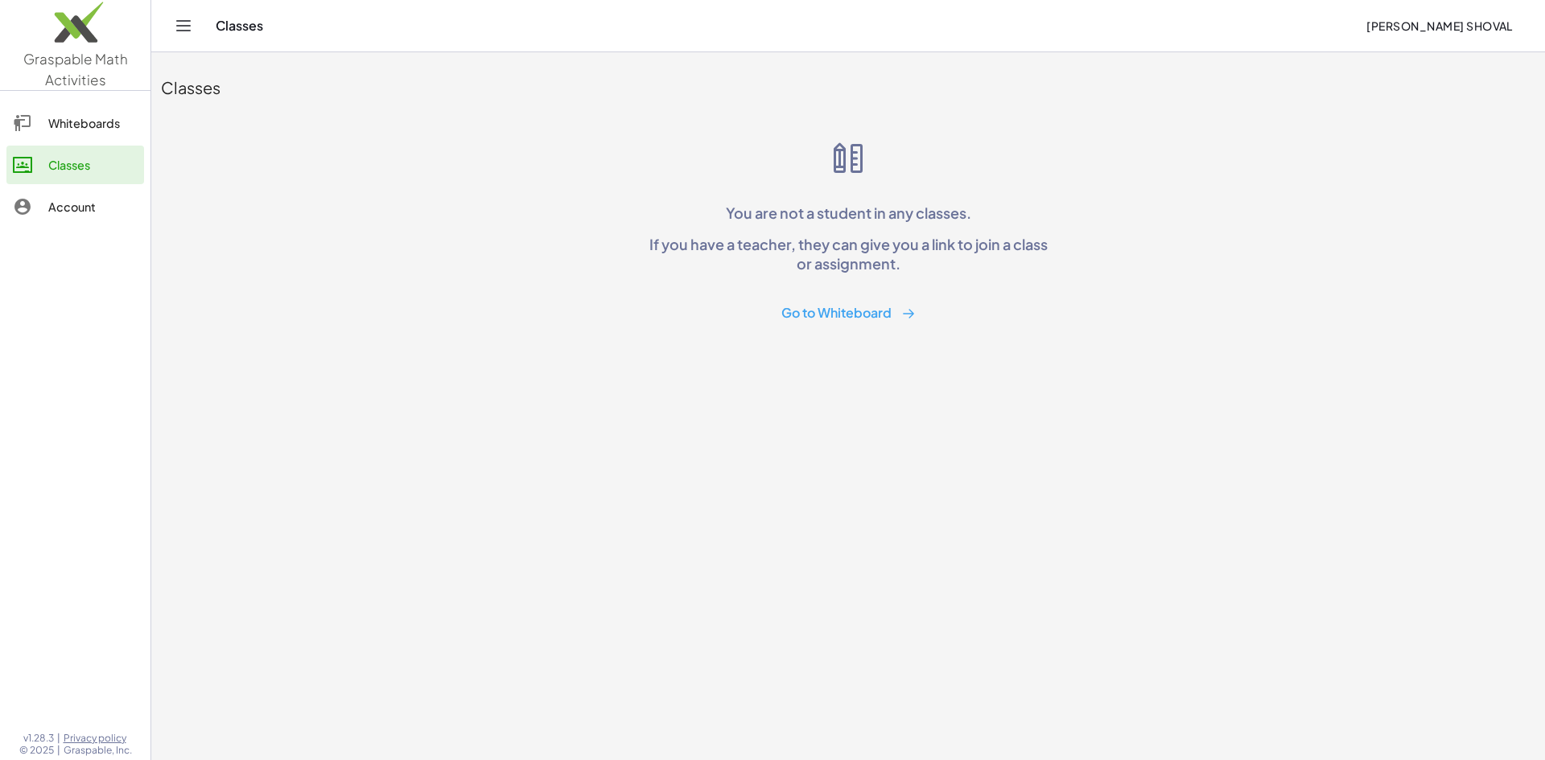
click at [20, 208] on icon at bounding box center [22, 206] width 19 height 19
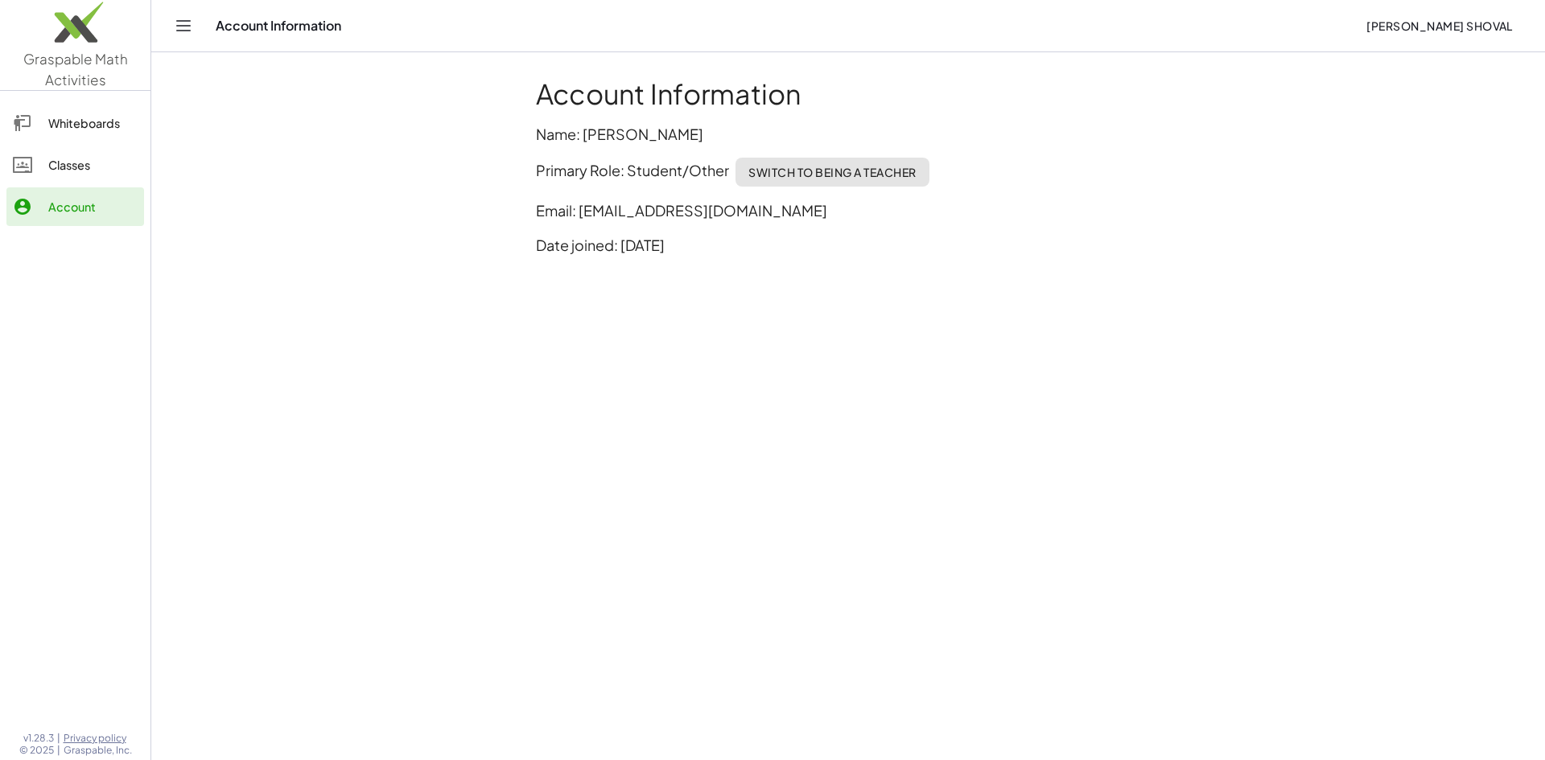
click at [88, 167] on div "Classes" at bounding box center [92, 164] width 89 height 19
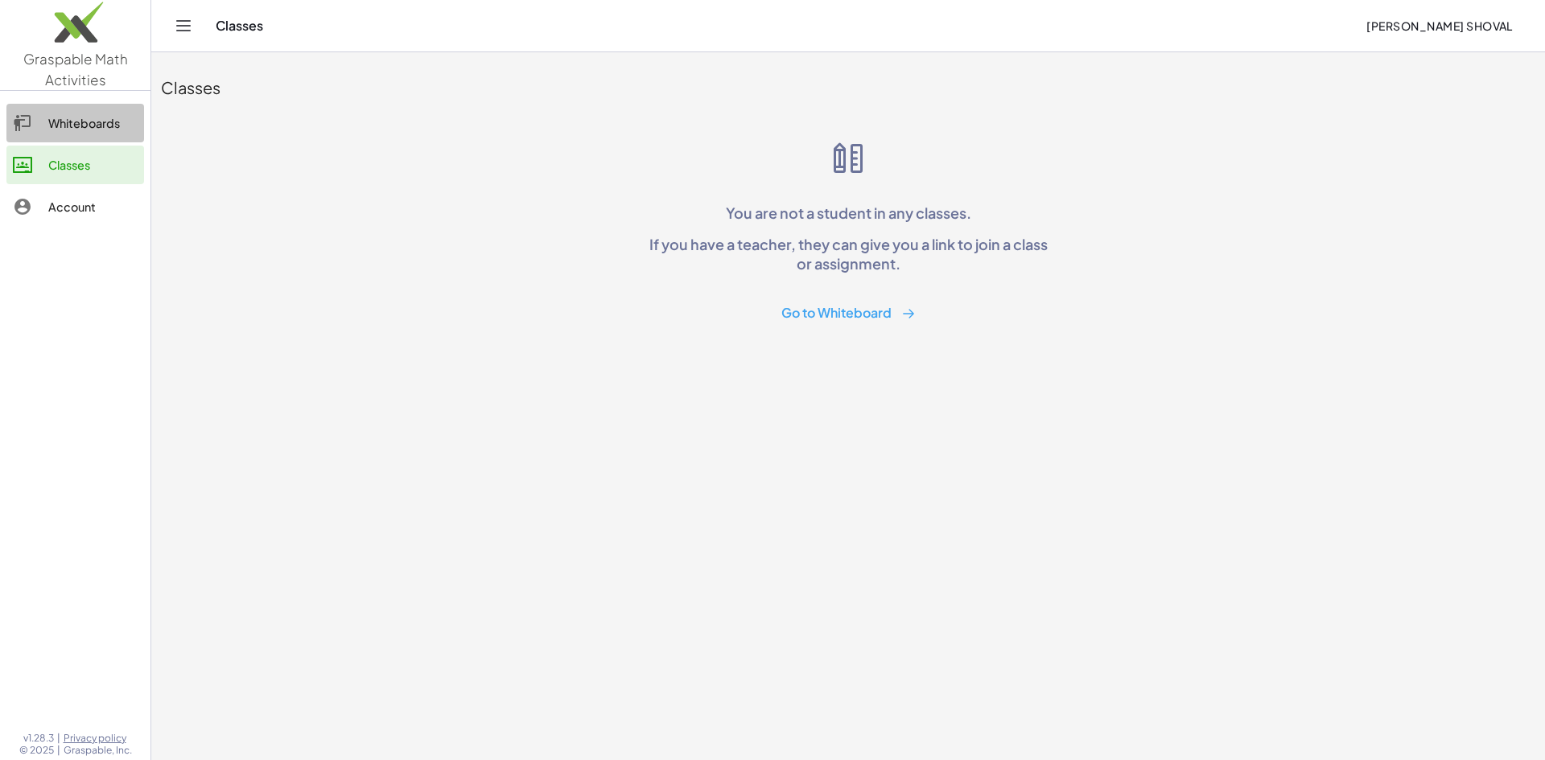
click at [83, 126] on div "Whiteboards" at bounding box center [92, 122] width 89 height 19
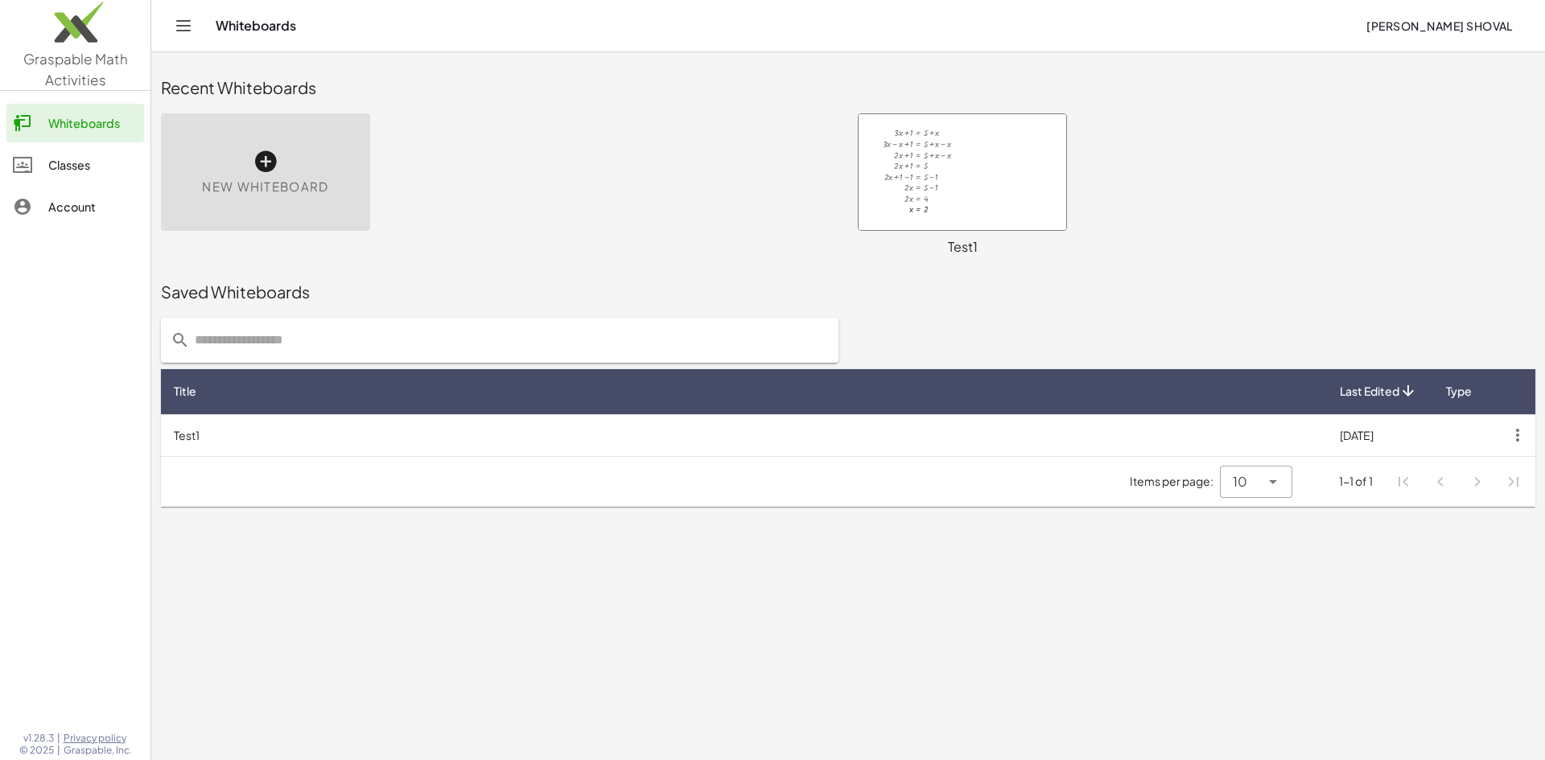
click at [957, 156] on div at bounding box center [963, 172] width 208 height 116
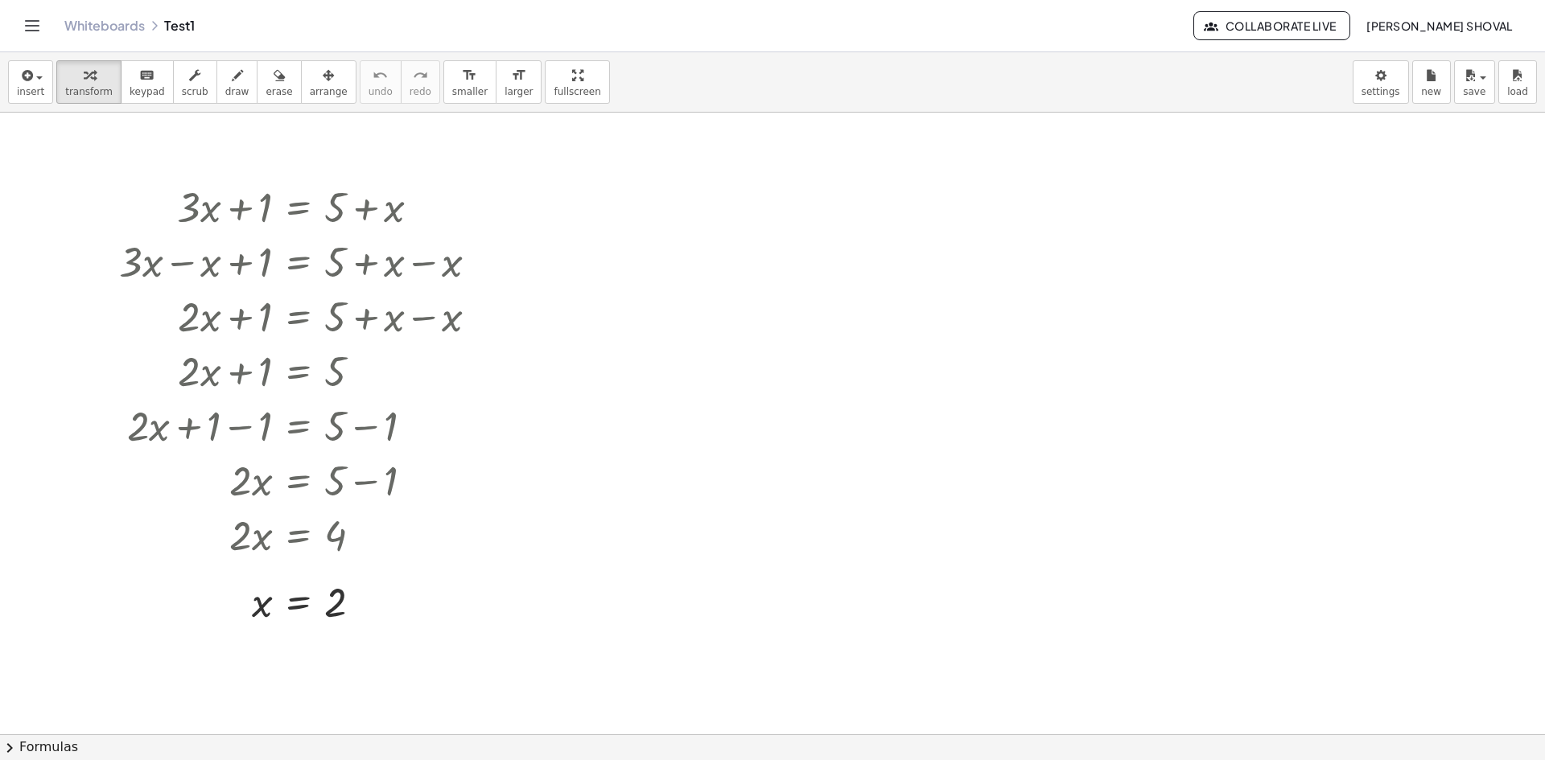
drag, startPoint x: 55, startPoint y: 148, endPoint x: 673, endPoint y: 732, distance: 850.4
click at [675, 744] on div "insert select one: Math Expression Function Text Youtube Video Graphing Geometr…" at bounding box center [772, 406] width 1545 height 708
drag, startPoint x: 331, startPoint y: 392, endPoint x: 636, endPoint y: 450, distance: 310.4
click at [636, 450] on div at bounding box center [772, 735] width 1545 height 1244
click at [533, 136] on div "insert select one: Math Expression Function Text Youtube Video Graphing Geometr…" at bounding box center [772, 406] width 1545 height 708
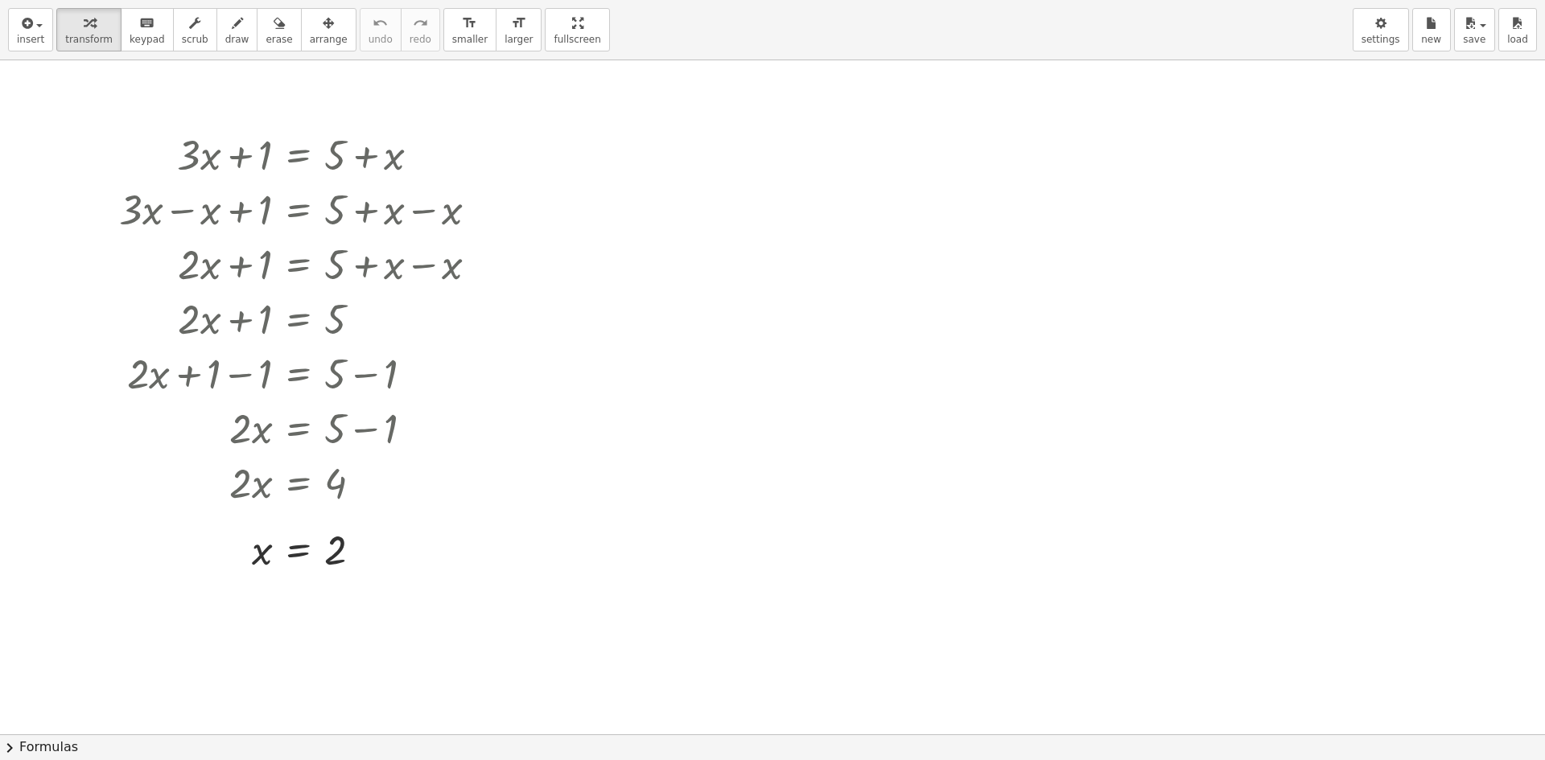
drag, startPoint x: 536, startPoint y: 26, endPoint x: 536, endPoint y: -44, distance: 70.0
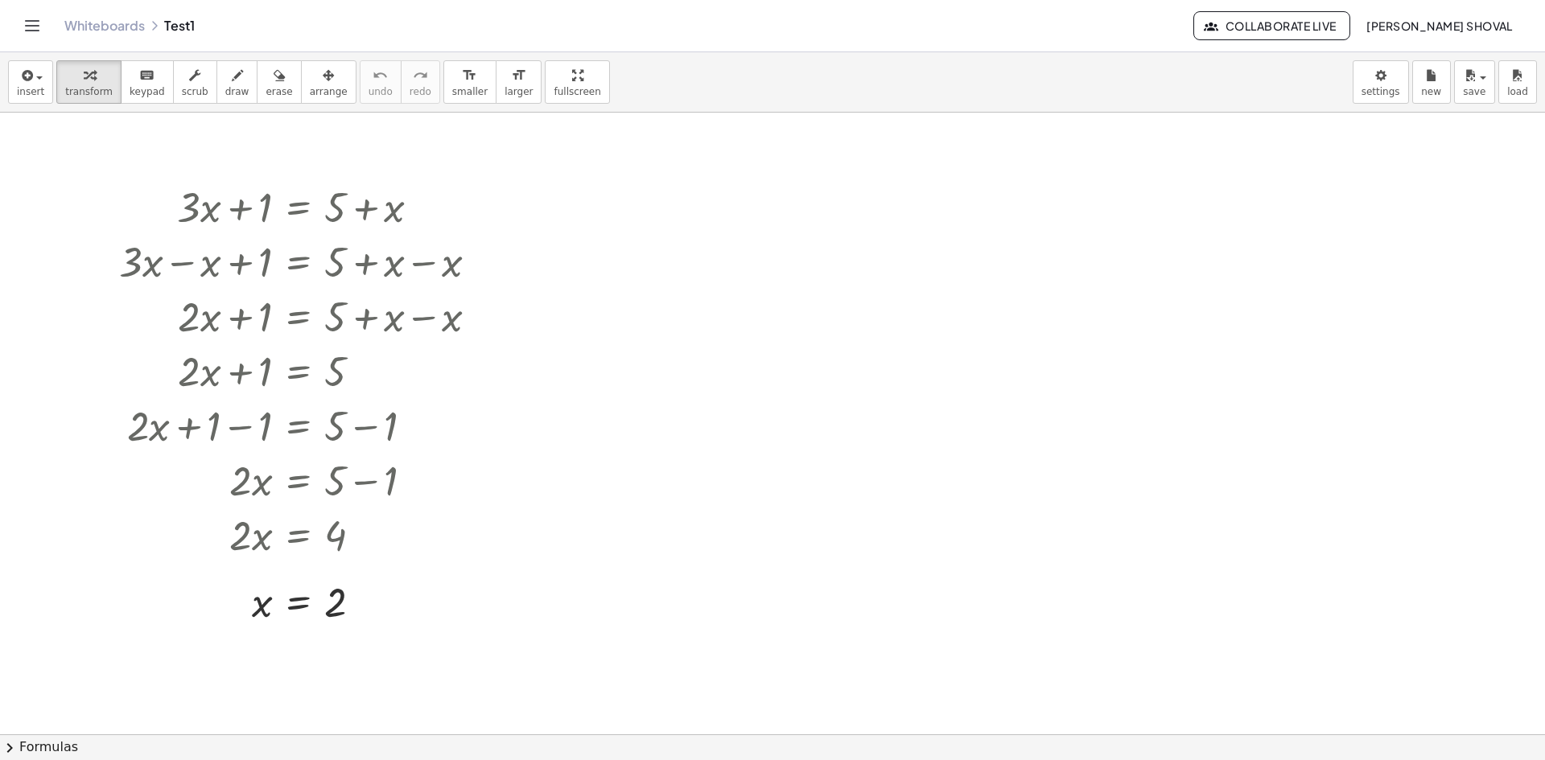
click at [536, 0] on html "Graspable Math Activities Whiteboards Classes Account v1.28.3 | Privacy policy …" at bounding box center [772, 380] width 1545 height 760
drag, startPoint x: 245, startPoint y: 214, endPoint x: 551, endPoint y: 151, distance: 312.9
click at [551, 151] on div "+ · 3 · x + 1 = + 5 + x + · 3 · x − x + 1 = + 5 + x − x + · 2 · x + 1 = + 5 + x…" at bounding box center [772, 735] width 1545 height 1244
click at [31, 87] on span "insert" at bounding box center [30, 91] width 27 height 11
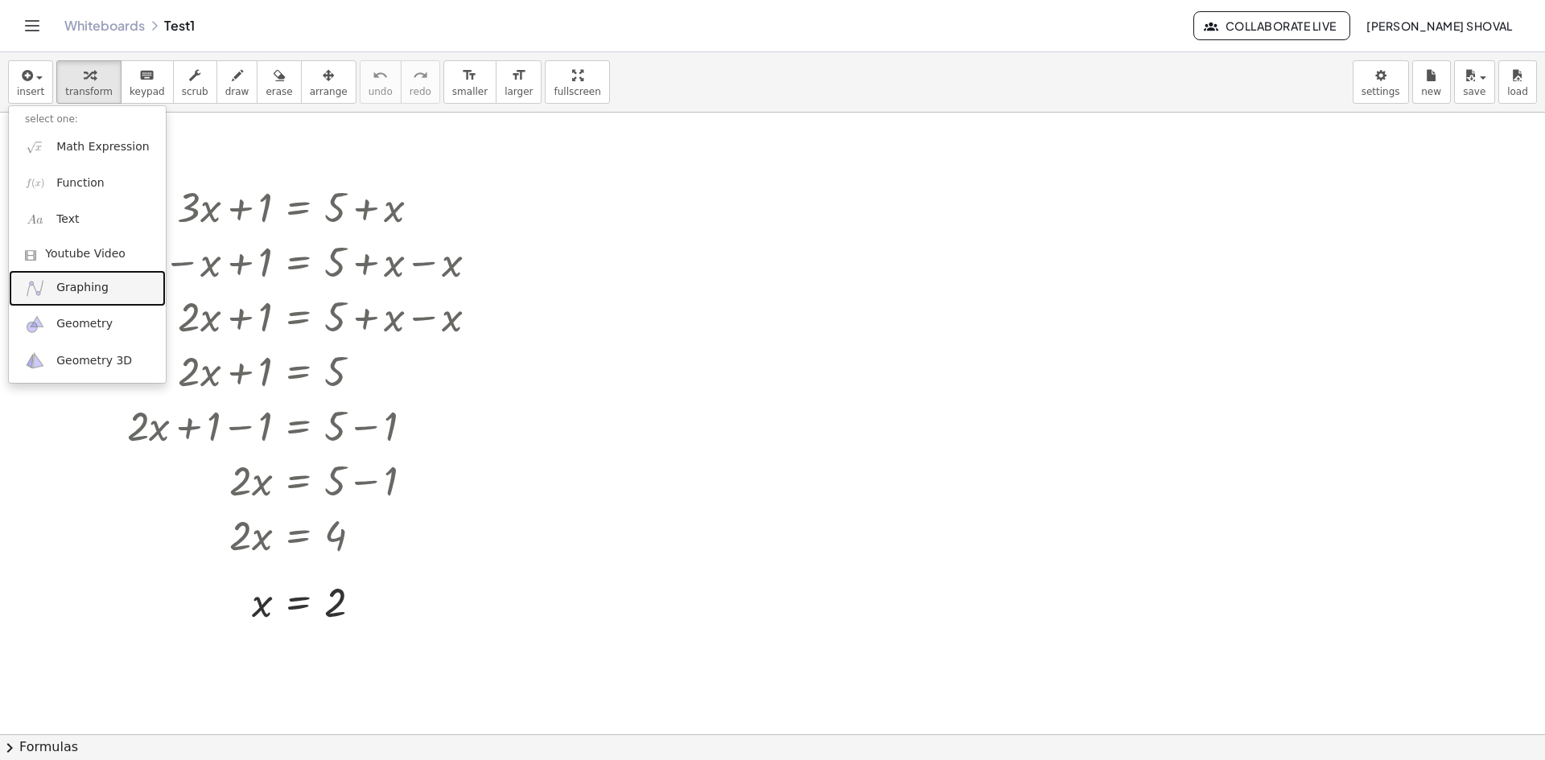
click at [89, 294] on span "Graphing" at bounding box center [82, 288] width 52 height 16
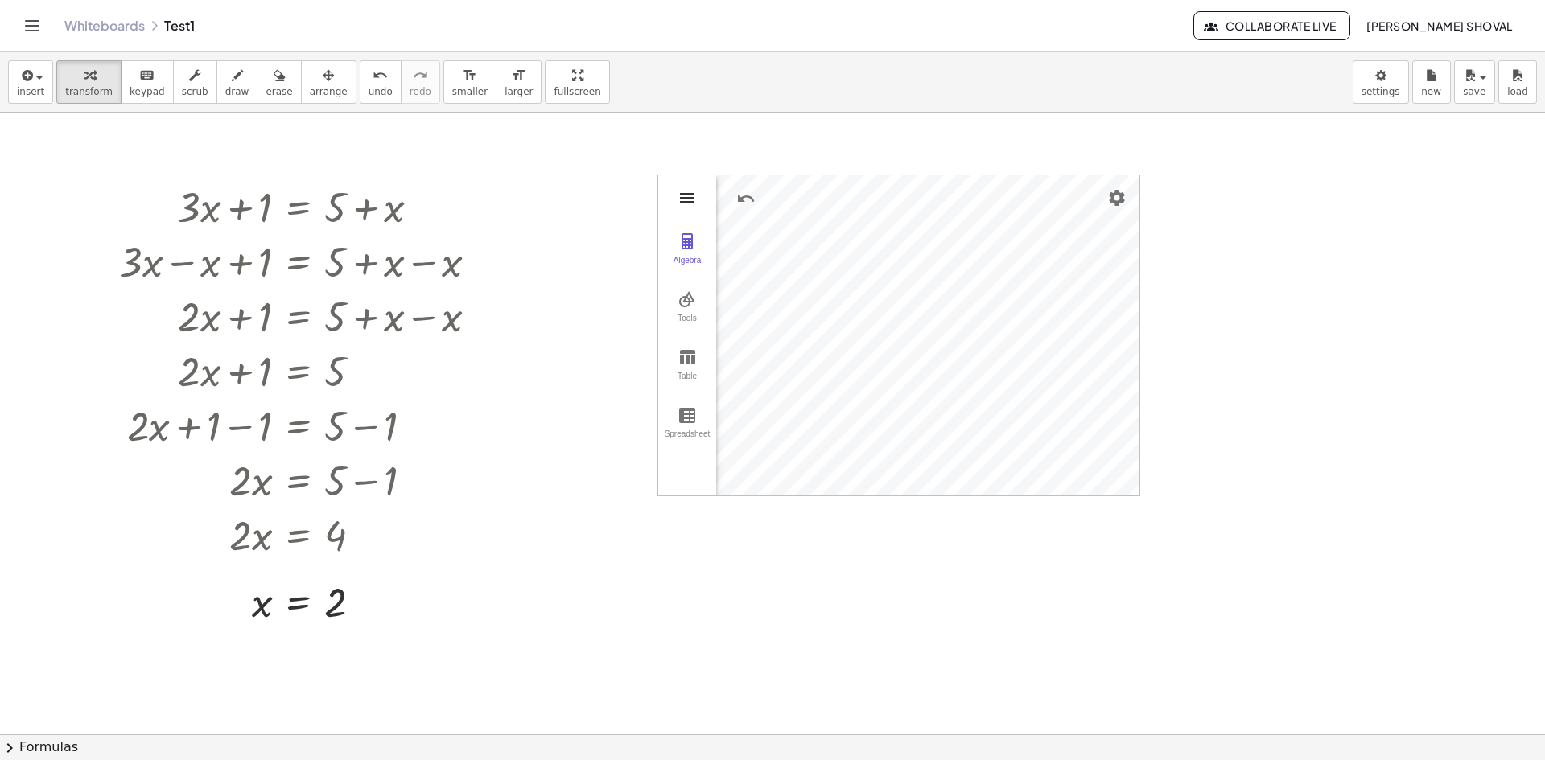
click at [687, 207] on img "Graphing Calculator" at bounding box center [687, 197] width 19 height 19
click at [687, 358] on img "Graphing Calculator" at bounding box center [687, 357] width 19 height 19
click at [681, 357] on img "Graphing Calculator" at bounding box center [687, 357] width 19 height 19
click at [672, 422] on button "Spreadsheet" at bounding box center [687, 423] width 58 height 58
drag, startPoint x: 806, startPoint y: 348, endPoint x: 905, endPoint y: 348, distance: 99.0
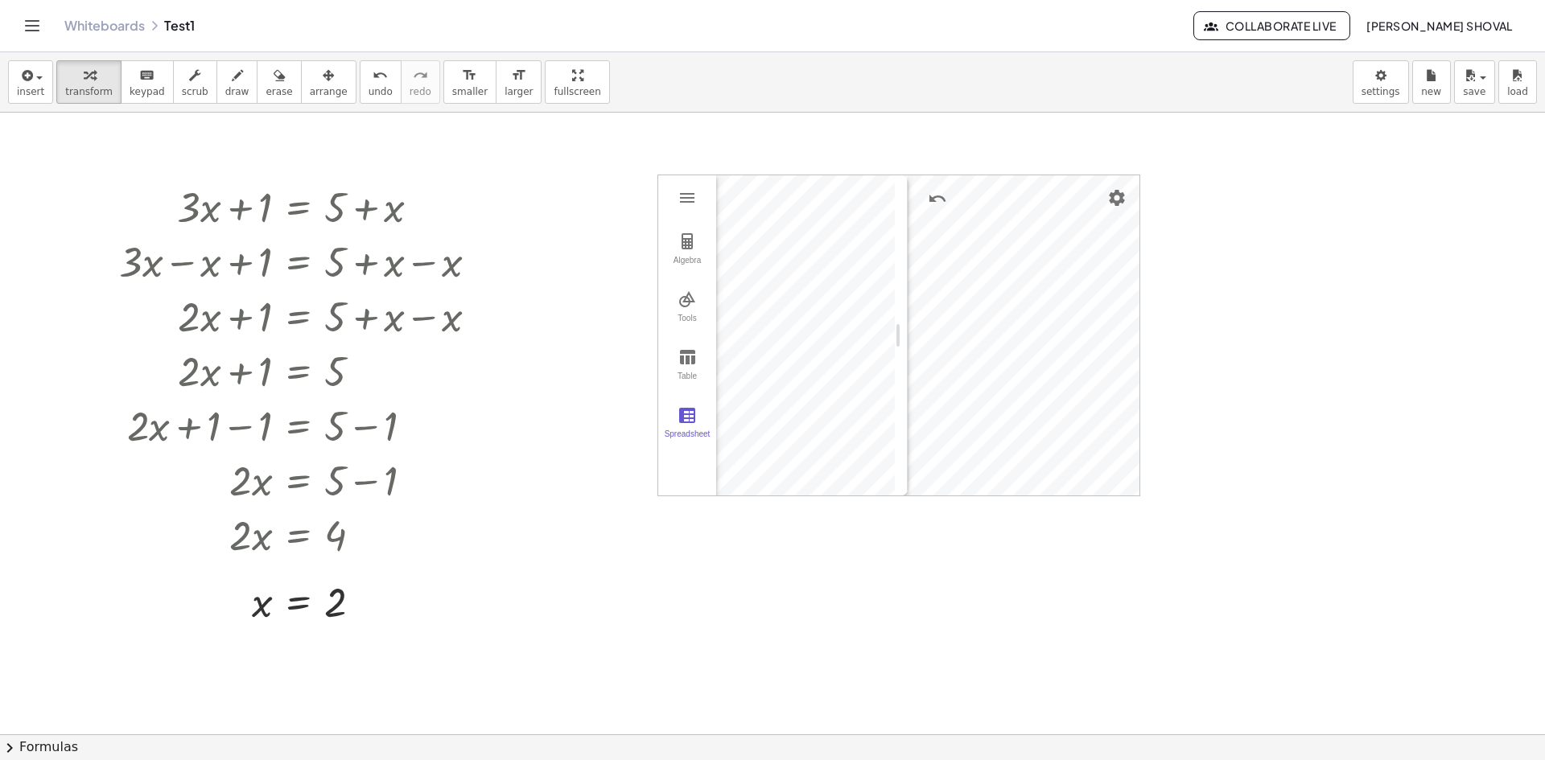
drag, startPoint x: 905, startPoint y: 328, endPoint x: 821, endPoint y: 324, distance: 84.6
click at [678, 367] on button "Table" at bounding box center [687, 365] width 58 height 58
drag, startPoint x: 822, startPoint y: 344, endPoint x: 940, endPoint y: 331, distance: 119.0
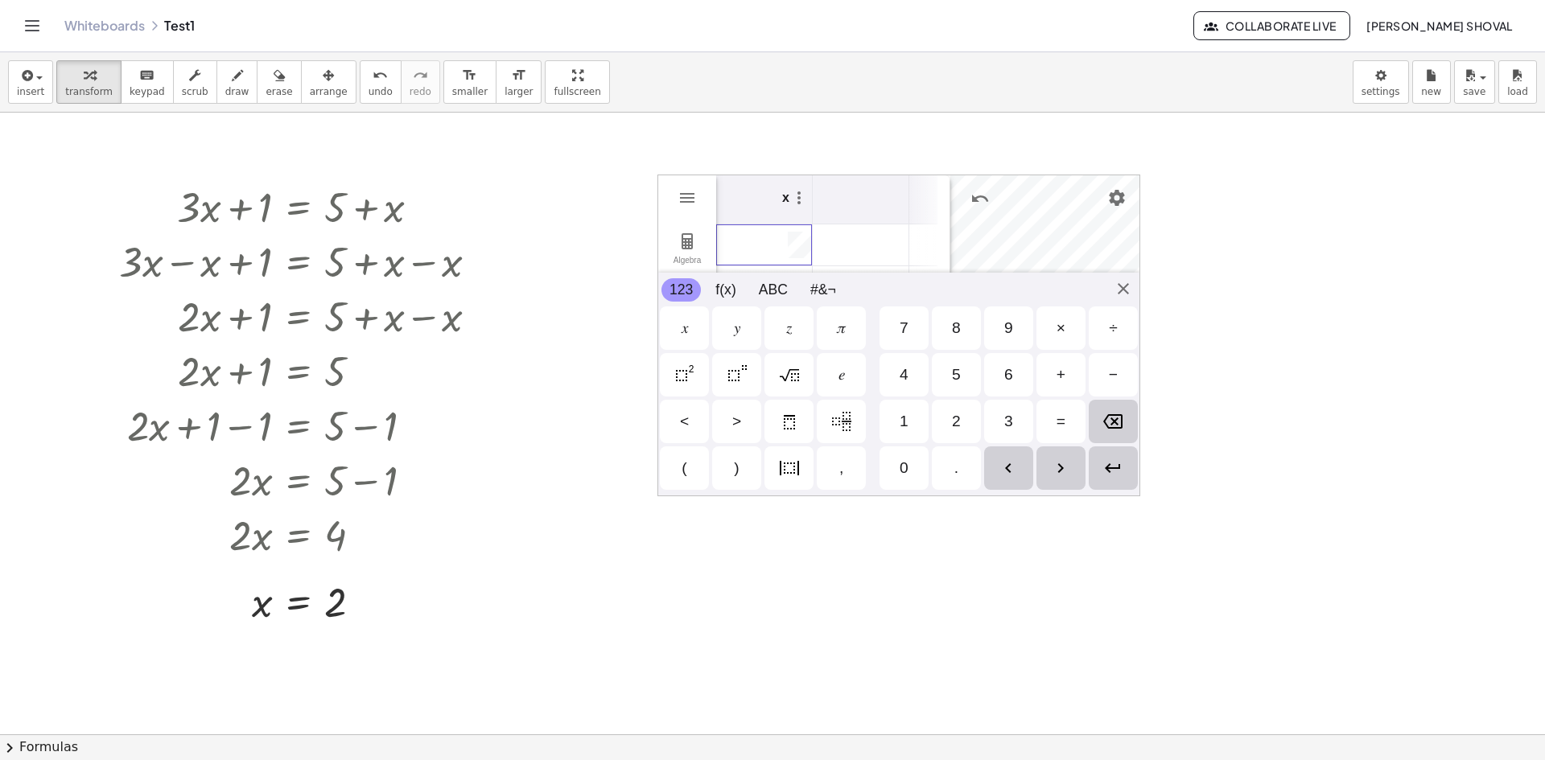
click at [768, 242] on td "Graphing Calculator" at bounding box center [764, 245] width 97 height 42
click at [1127, 278] on div "GeoGebra Graphing Calculator Clear All Open Save online Save to your computer S…" at bounding box center [898, 336] width 483 height 322
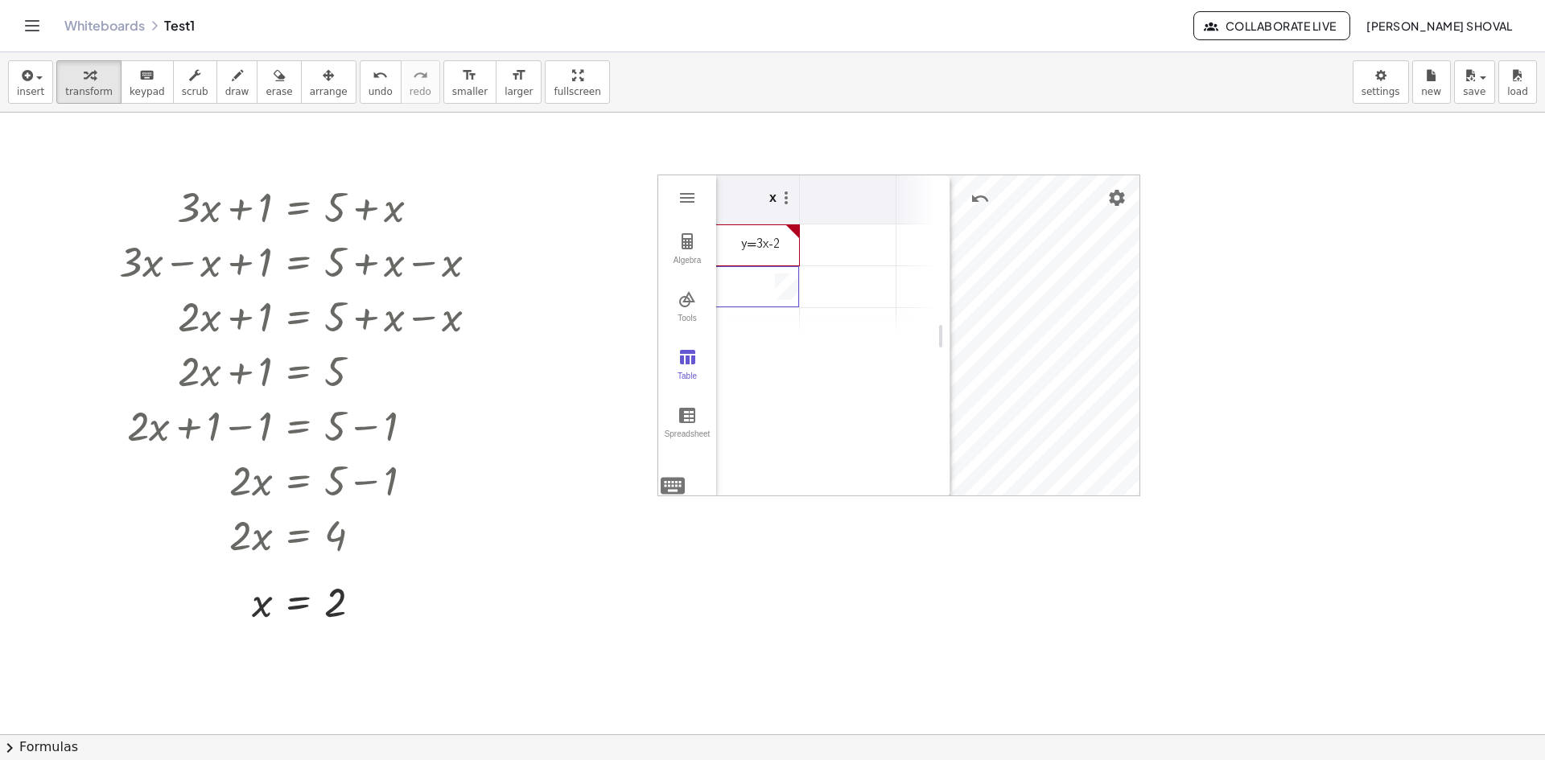
click at [774, 196] on div "x" at bounding box center [772, 194] width 7 height 19
click at [770, 195] on div "x" at bounding box center [772, 194] width 7 height 19
click at [688, 236] on img "Graphing Calculator" at bounding box center [687, 241] width 19 height 19
click at [684, 200] on img "Graphing Calculator" at bounding box center [687, 197] width 19 height 19
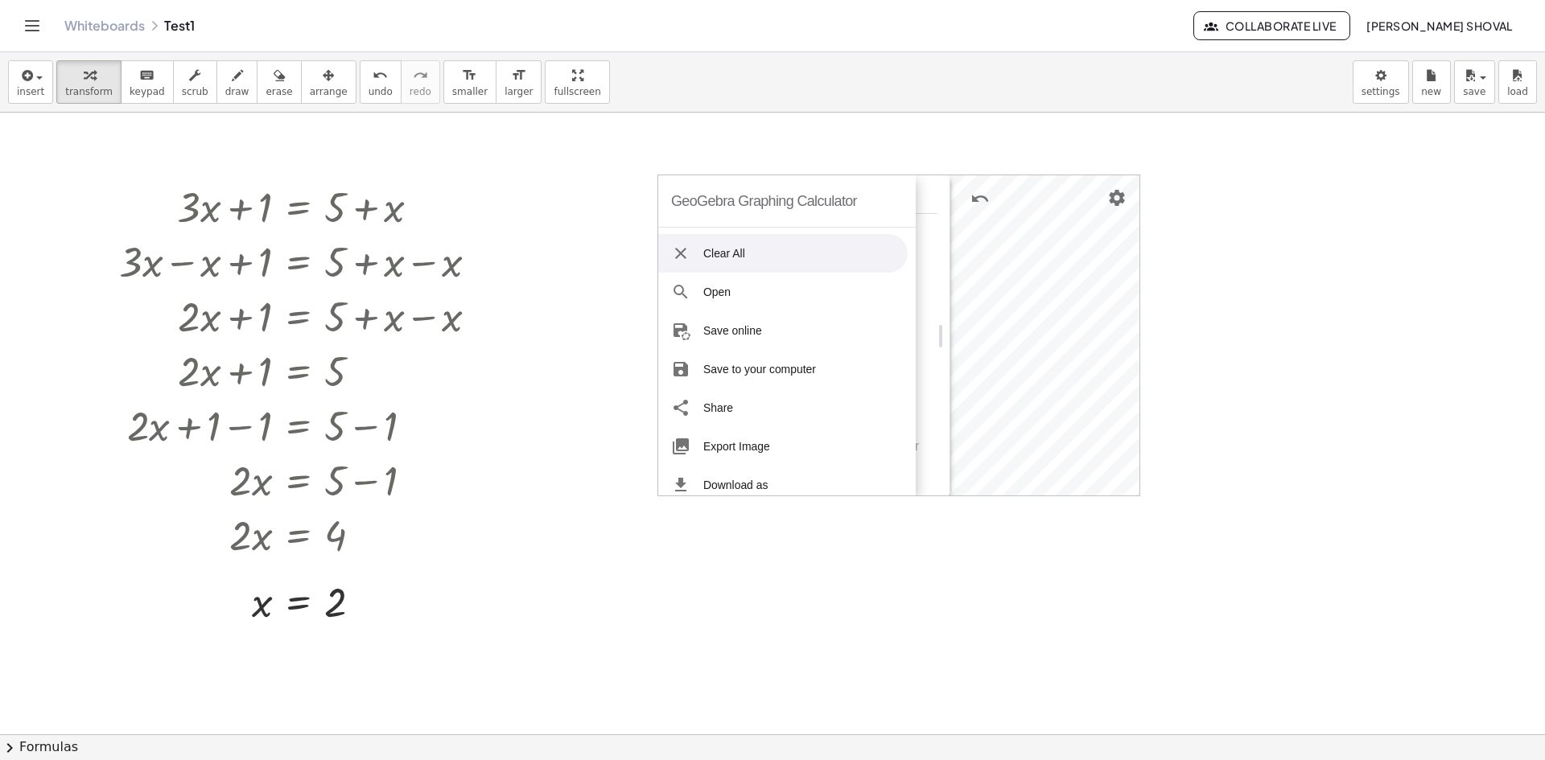
drag, startPoint x: 748, startPoint y: 253, endPoint x: 760, endPoint y: 253, distance: 12.1
click at [749, 253] on li "Clear All" at bounding box center [782, 253] width 249 height 39
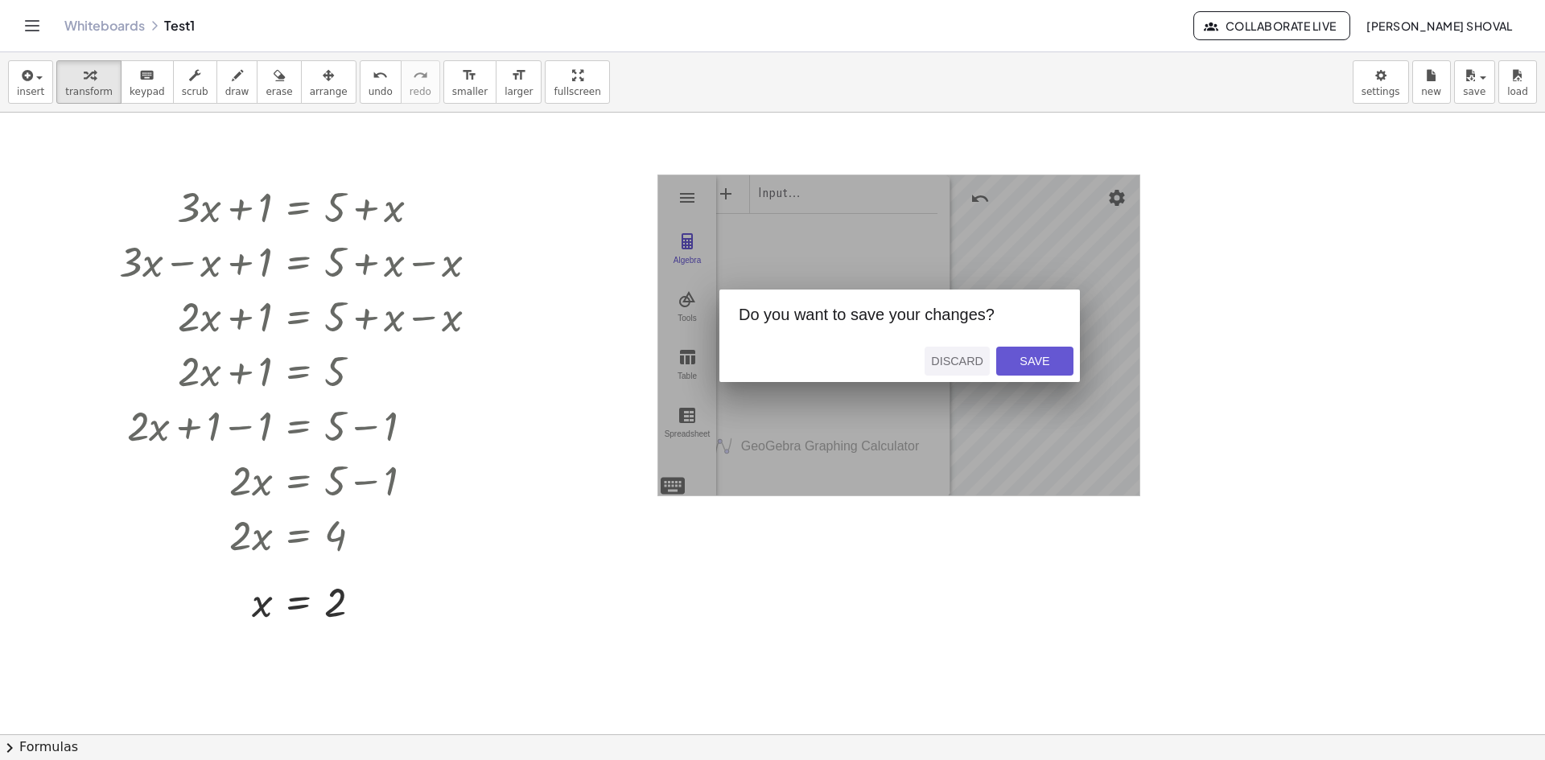
click at [957, 359] on div "Discard" at bounding box center [957, 361] width 52 height 13
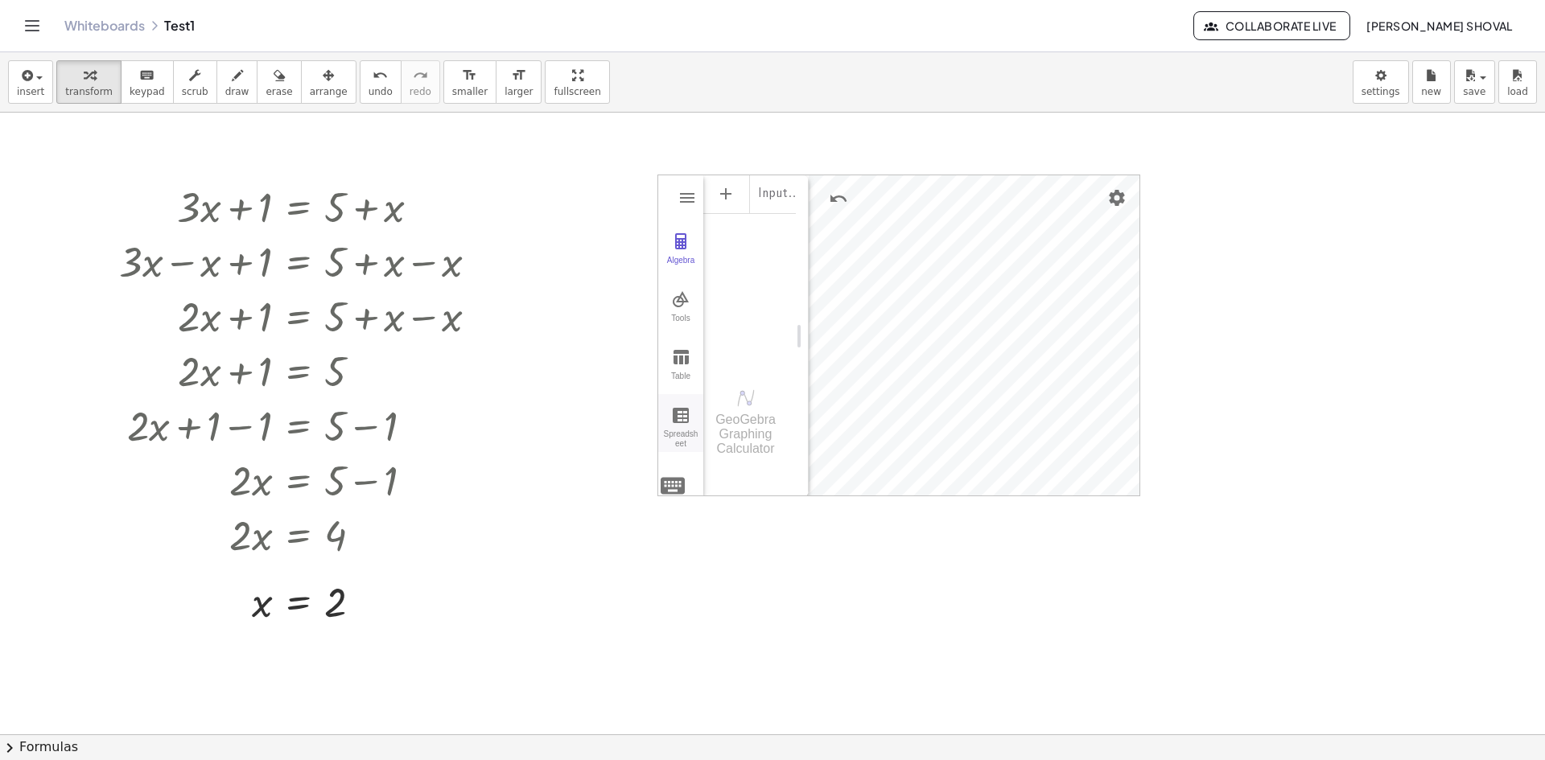
click at [673, 415] on img "Graphing Calculator" at bounding box center [680, 415] width 19 height 19
click at [682, 353] on img "Graphing Calculator" at bounding box center [680, 357] width 19 height 19
click at [683, 315] on div "Tools" at bounding box center [680, 325] width 39 height 23
click at [741, 385] on img "Roots. Select a function" at bounding box center [748, 373] width 64 height 26
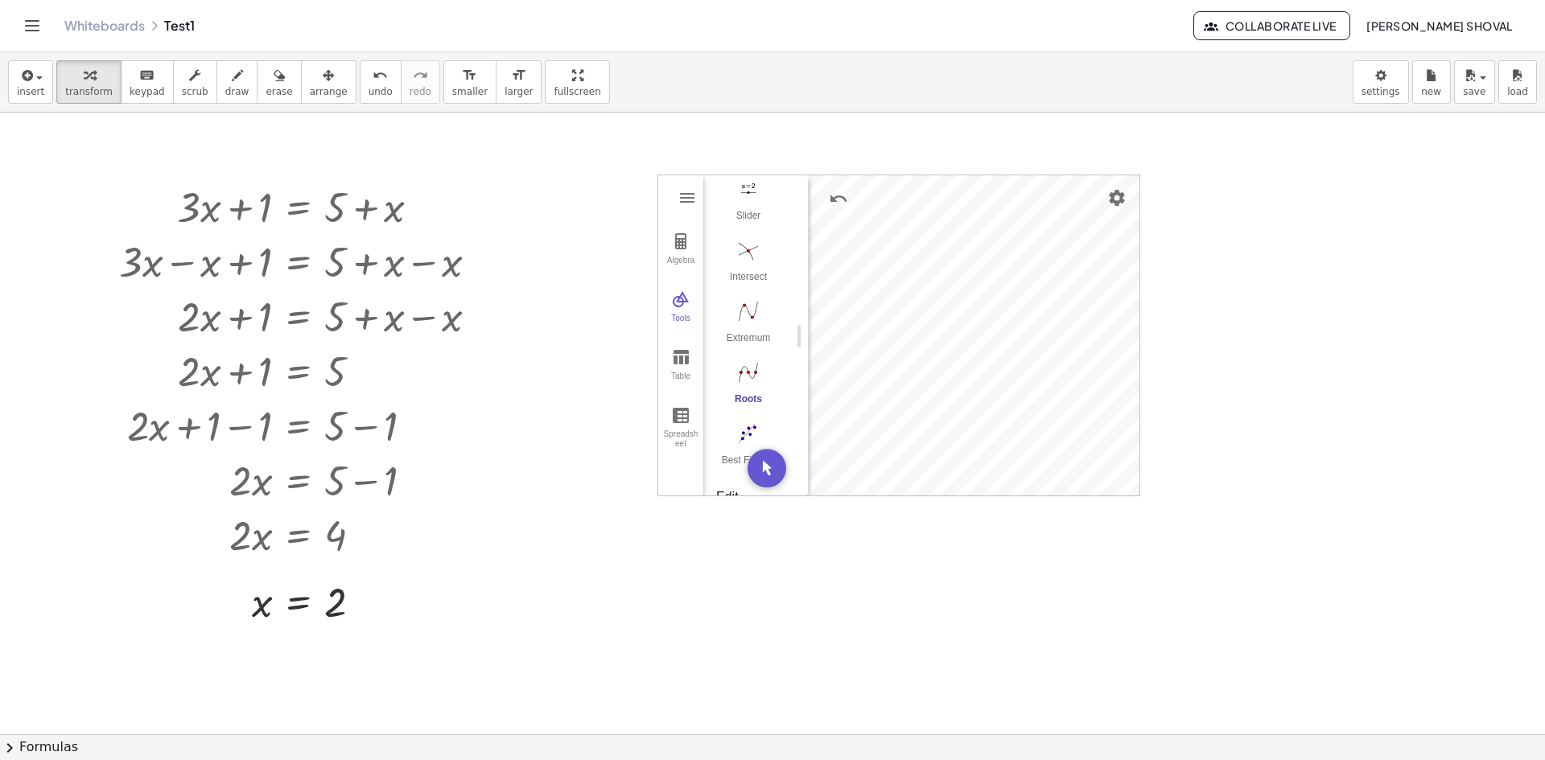
click at [948, 295] on div "Algebra Tools Table Spreadsheet Input… GeoGebra Graphing Calculator Basic Tools…" at bounding box center [898, 336] width 481 height 322
click at [745, 302] on img "Point. Select position or line, function, or curve" at bounding box center [748, 289] width 64 height 26
click at [748, 241] on img "Move. Drag or select object" at bounding box center [748, 228] width 64 height 26
drag, startPoint x: 750, startPoint y: 425, endPoint x: 801, endPoint y: 401, distance: 56.1
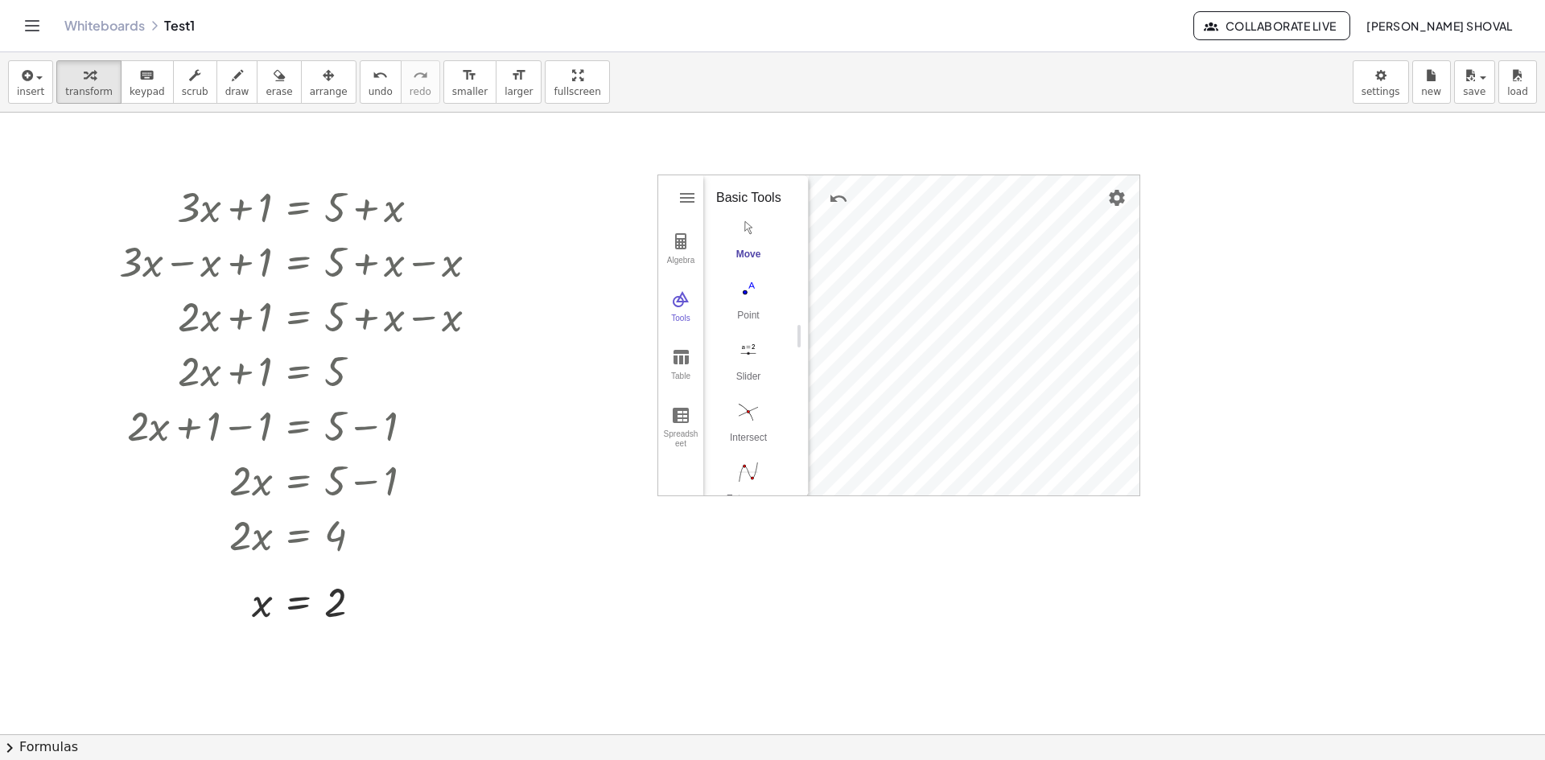
click at [752, 423] on img "Intersect. Select intersection or two objects successively" at bounding box center [748, 411] width 64 height 26
click at [744, 286] on img "Best Fit Line. Select several points or list of points" at bounding box center [748, 273] width 64 height 26
click at [735, 186] on img "Line. Select two points or positions" at bounding box center [748, 173] width 64 height 26
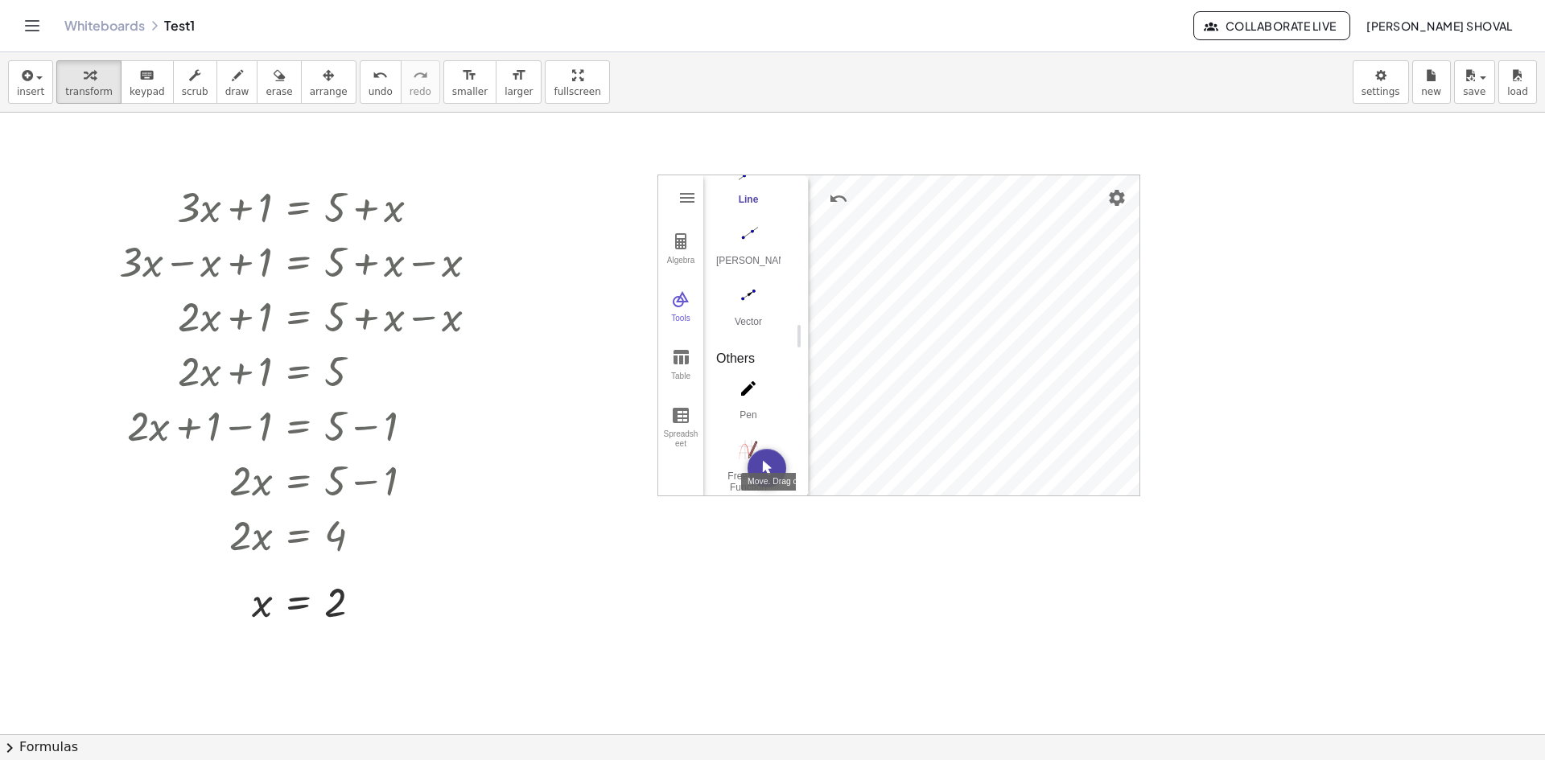
click at [768, 474] on button "Move. Drag or select object" at bounding box center [767, 468] width 39 height 39
click at [739, 377] on img "Point on Object. Select object or its perimeter" at bounding box center [748, 365] width 64 height 26
drag, startPoint x: 749, startPoint y: 324, endPoint x: 804, endPoint y: 307, distance: 57.3
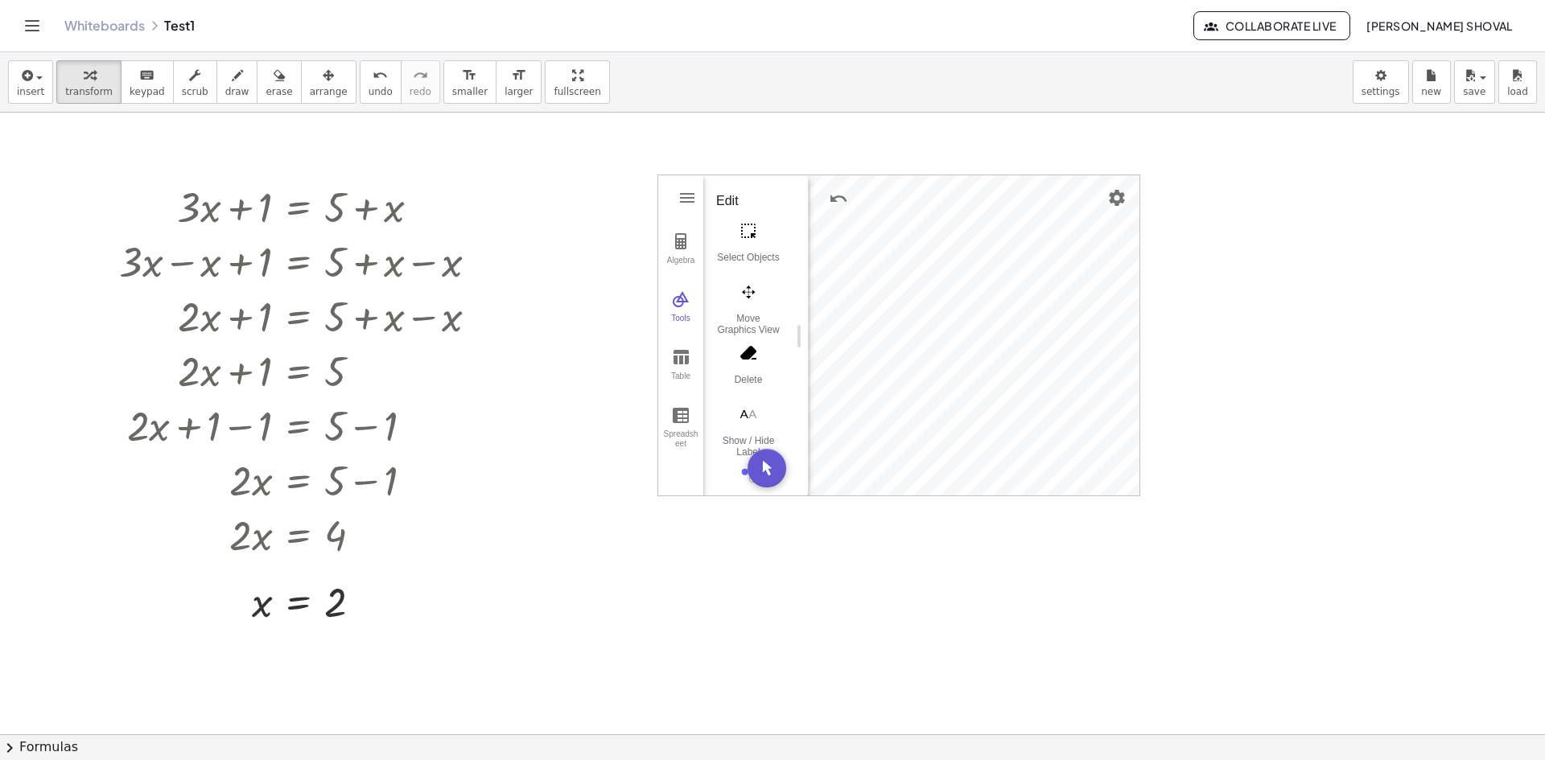
scroll to position [455, 0]
click at [751, 245] on img "Select Objects. Click on object to select it or drag a rectangle to select mult…" at bounding box center [748, 233] width 64 height 26
click at [746, 360] on img "Slider. Select position" at bounding box center [748, 350] width 64 height 26
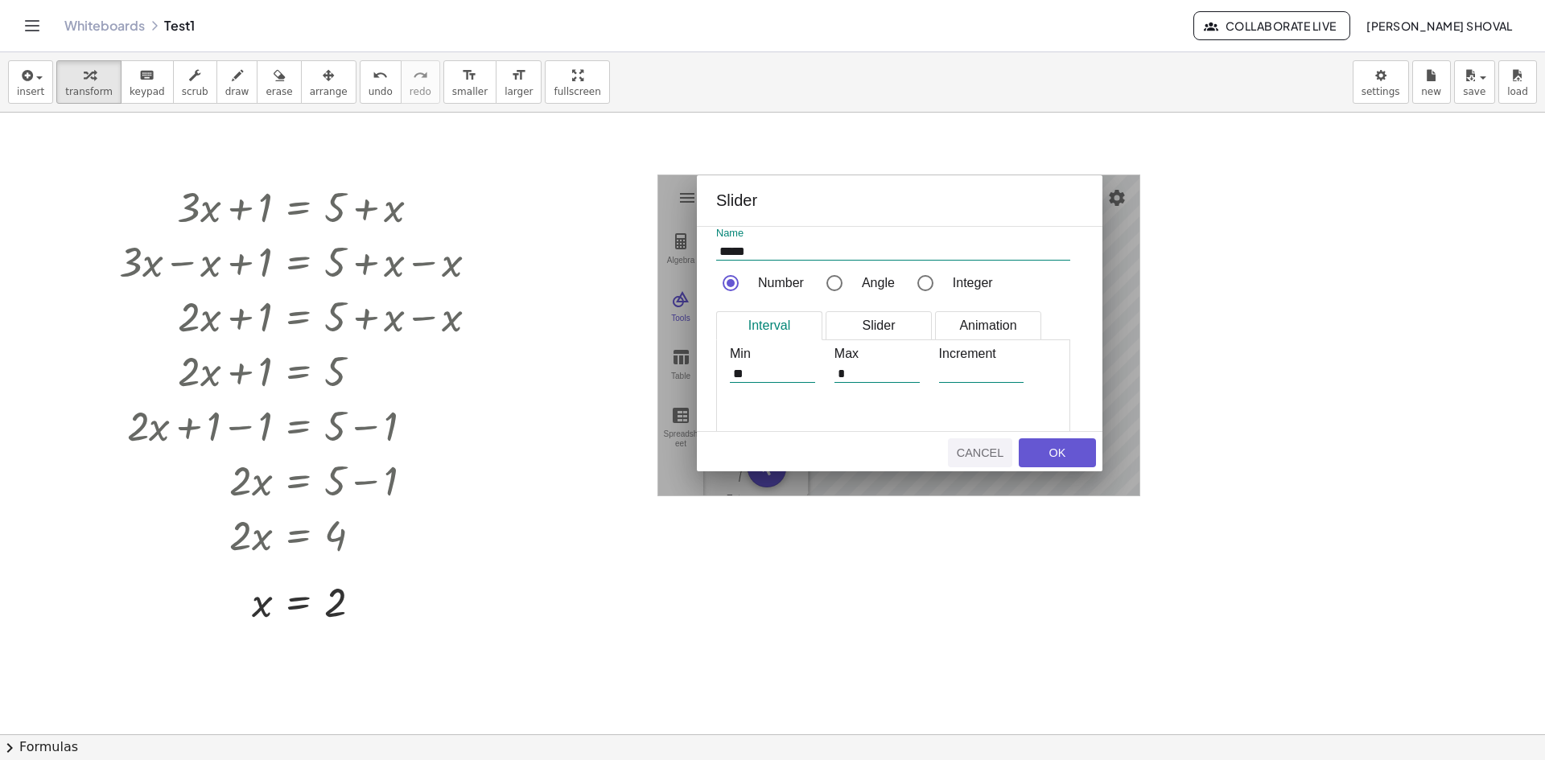
click at [980, 449] on div "Cancel" at bounding box center [979, 453] width 51 height 13
click at [981, 451] on div "Cancel" at bounding box center [979, 453] width 51 height 13
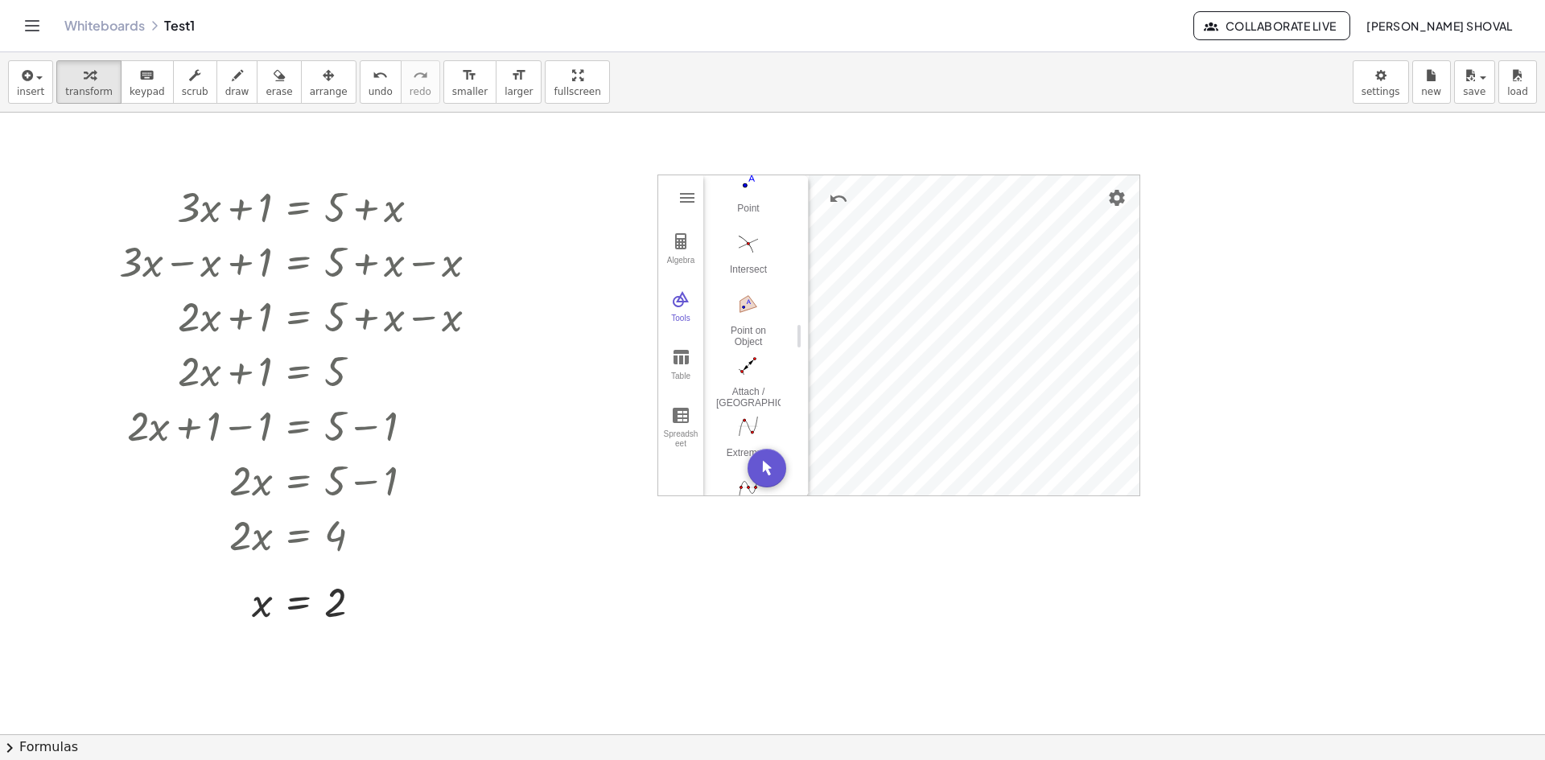
scroll to position [1046, 0]
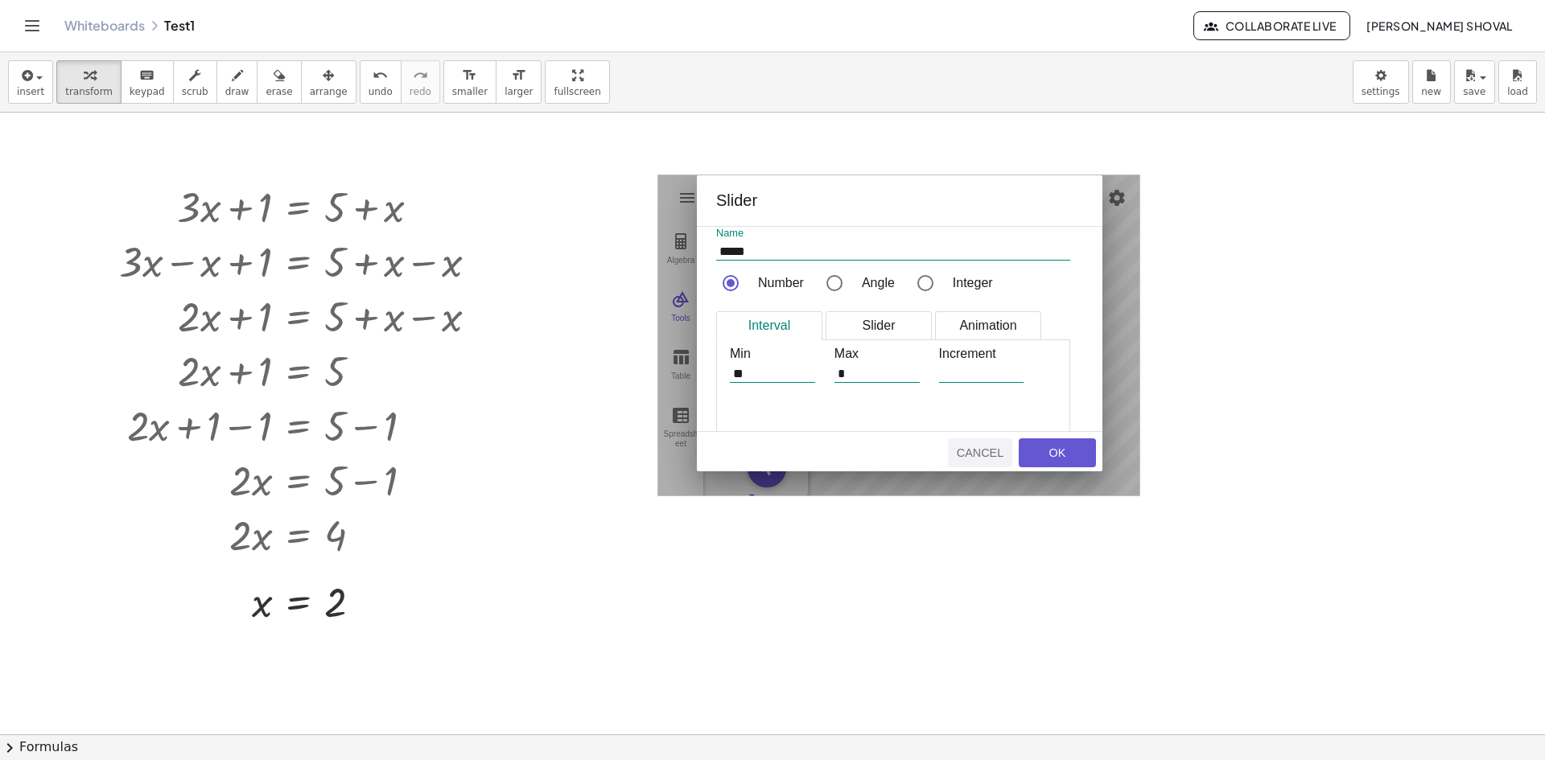
click at [978, 443] on button "Cancel" at bounding box center [980, 453] width 64 height 29
click at [952, 444] on button "Cancel" at bounding box center [980, 453] width 64 height 29
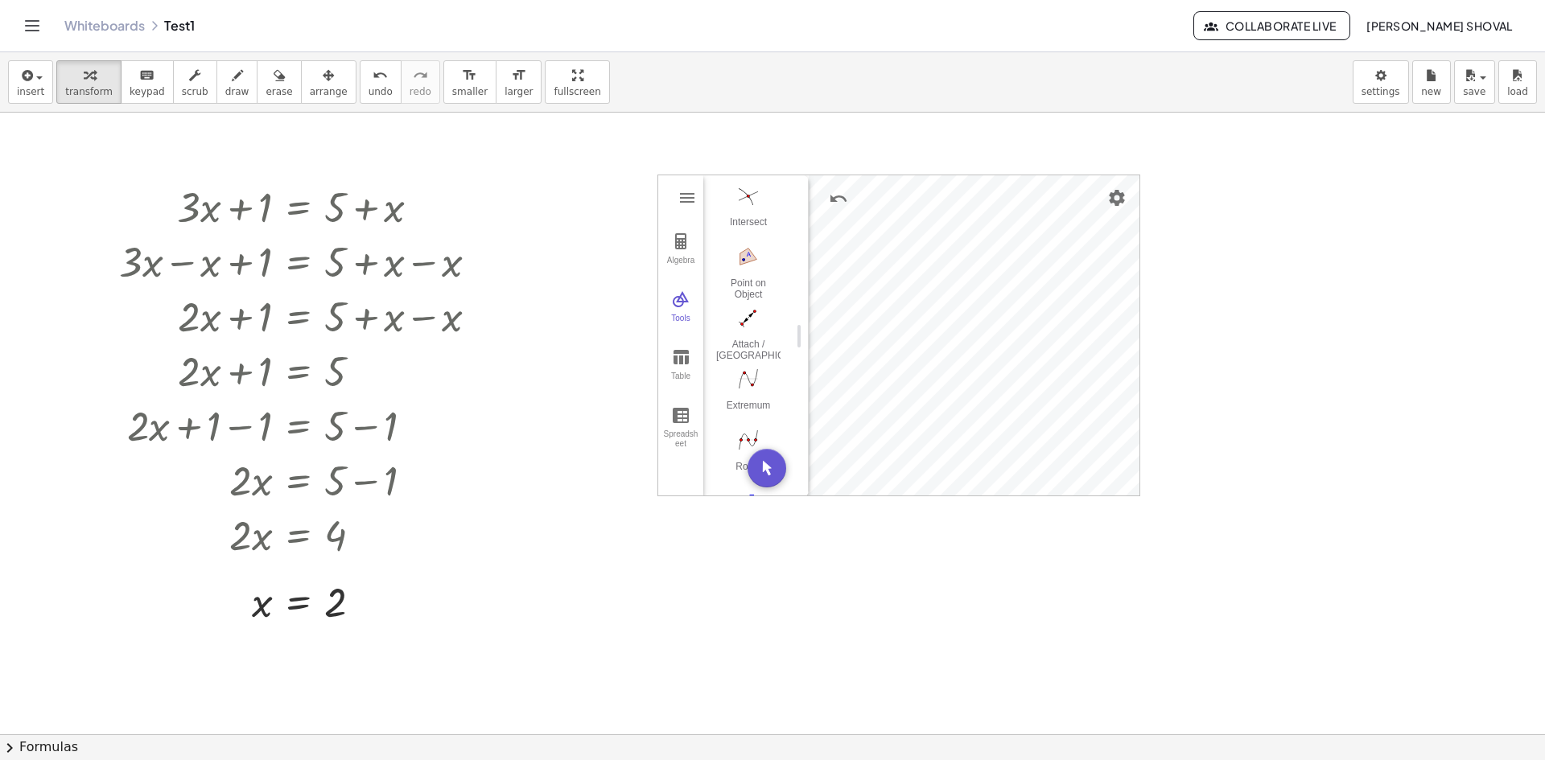
scroll to position [1207, 0]
click at [744, 353] on img "Complex Number. Select position" at bounding box center [748, 340] width 64 height 26
click at [748, 284] on div "List" at bounding box center [748, 273] width 64 height 23
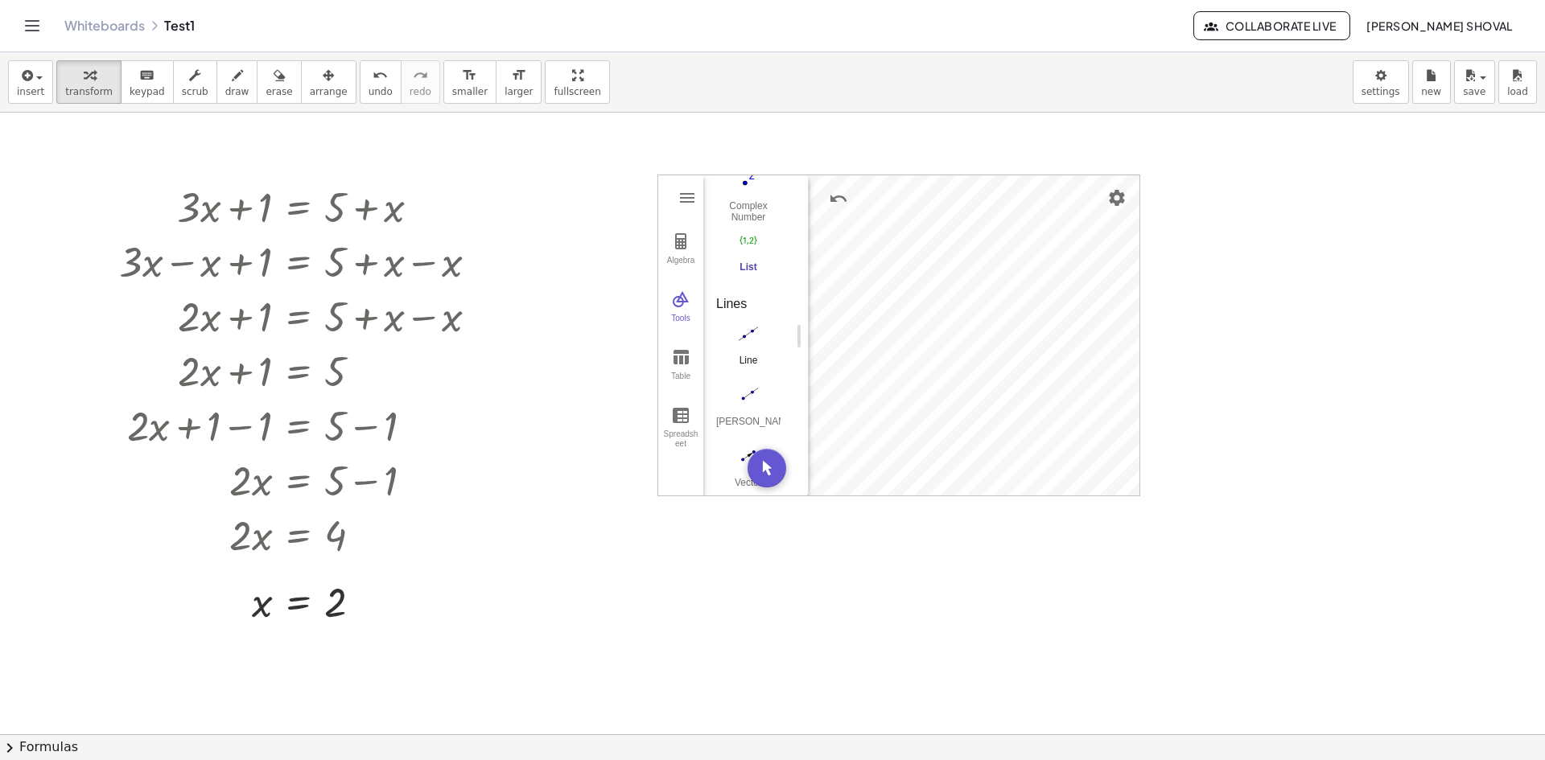
click at [747, 343] on img "Line. Select two points or positions" at bounding box center [748, 334] width 64 height 26
click at [750, 262] on img "Freehand Function. Sketch a function" at bounding box center [748, 255] width 64 height 26
click at [922, 391] on div "Graphing Calculator" at bounding box center [974, 336] width 331 height 322
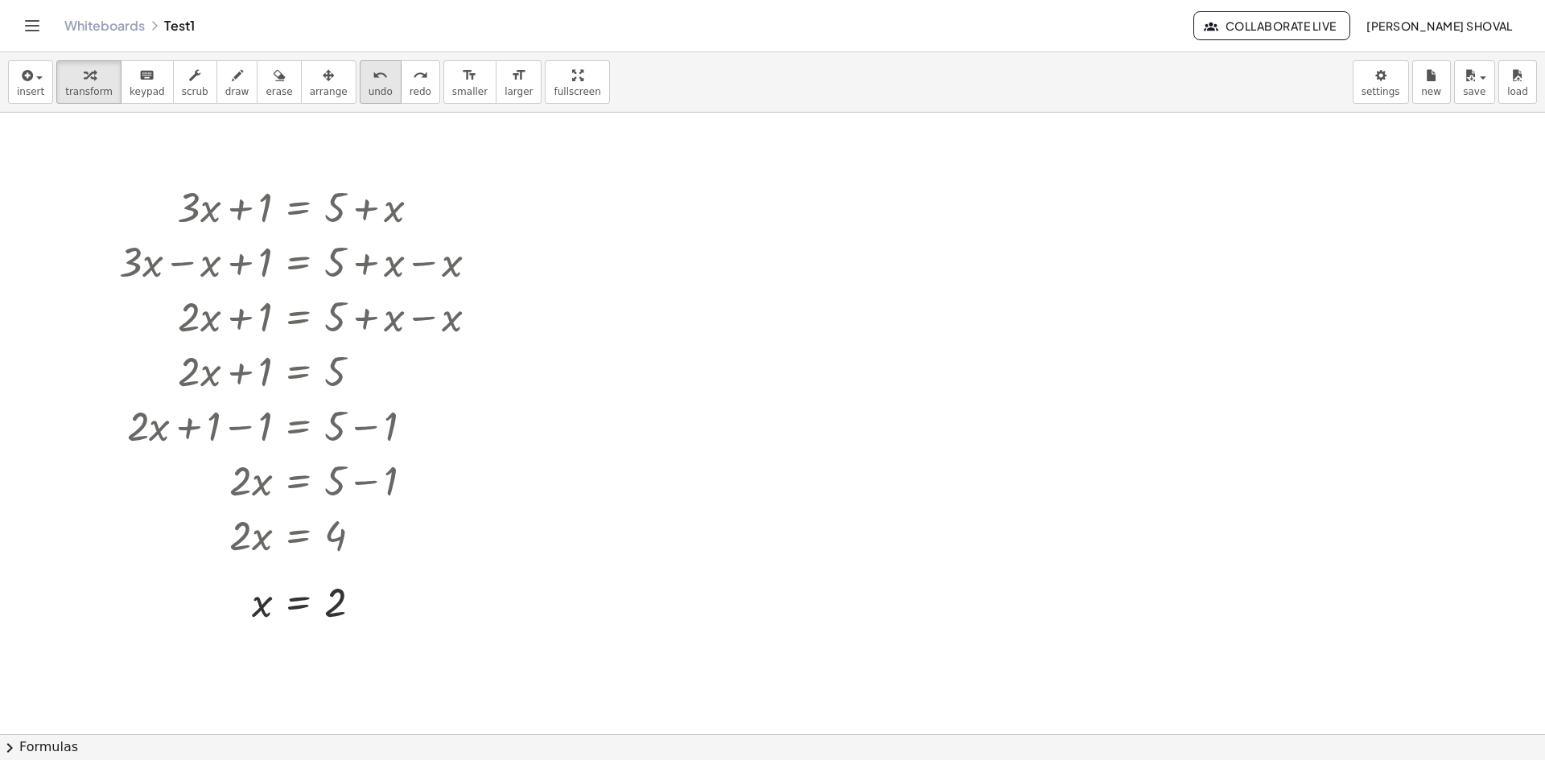
click at [362, 88] on button "undo undo" at bounding box center [381, 81] width 42 height 43
click at [130, 97] on span "keypad" at bounding box center [147, 91] width 35 height 11
drag, startPoint x: 26, startPoint y: 94, endPoint x: 34, endPoint y: 95, distance: 8.1
click at [33, 95] on span "insert" at bounding box center [30, 91] width 27 height 11
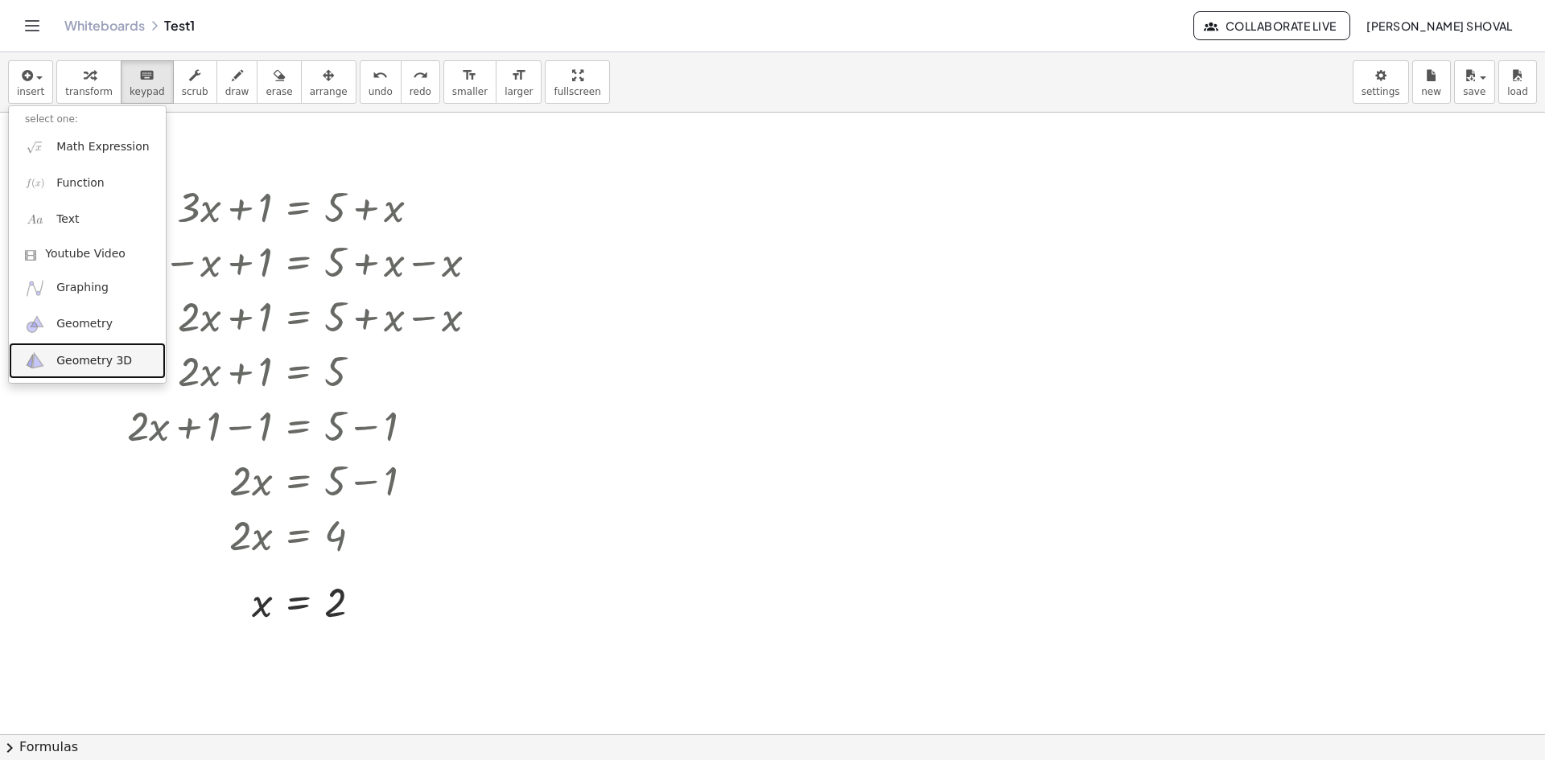
click at [73, 366] on span "Geometry 3D" at bounding box center [94, 361] width 76 height 16
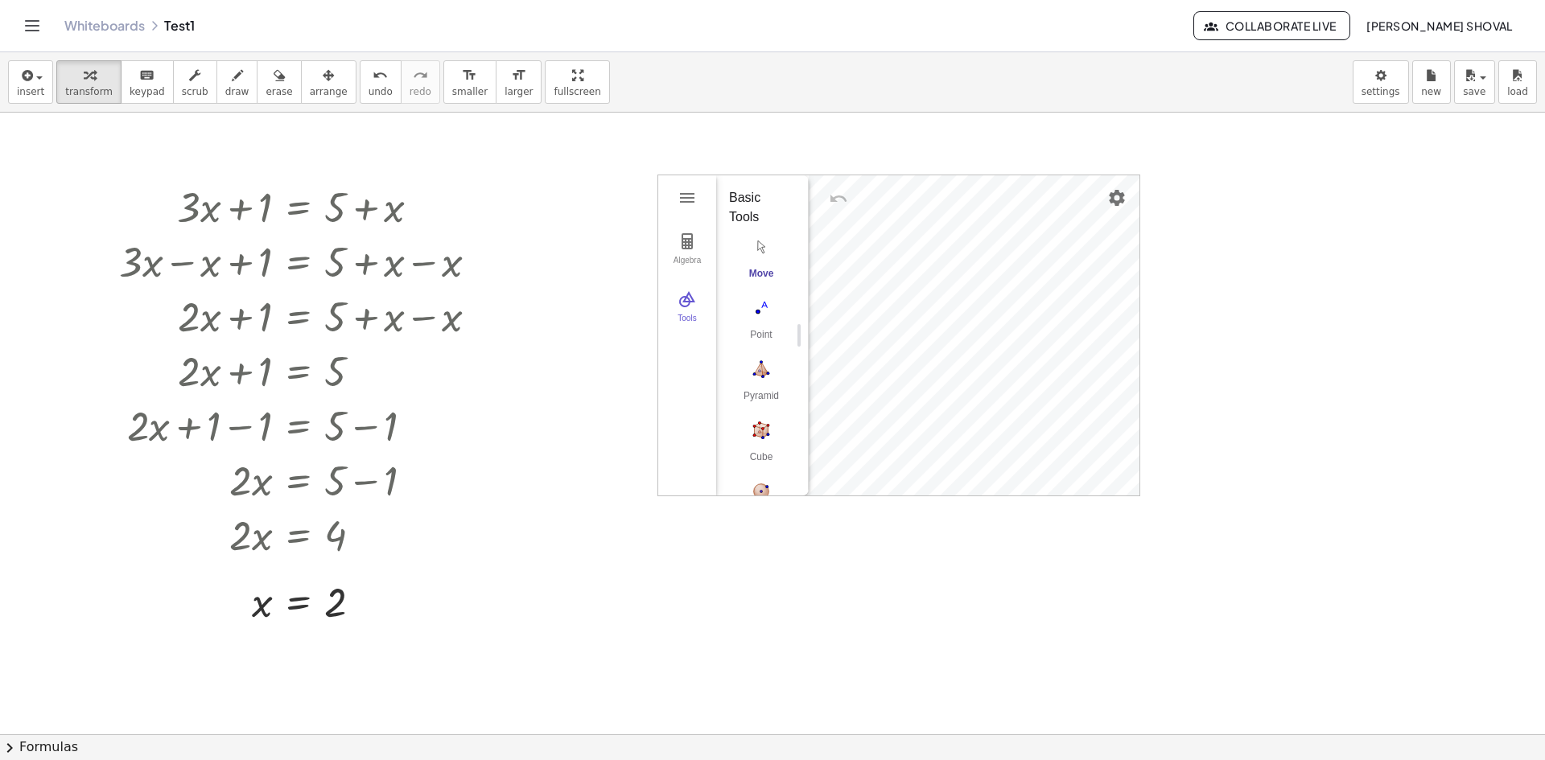
drag, startPoint x: 756, startPoint y: 374, endPoint x: 789, endPoint y: 374, distance: 32.2
click at [760, 374] on img "Pyramid. Select a polygon for bottom, then select top point" at bounding box center [761, 369] width 64 height 26
click at [764, 245] on img "Move. Drag or select object" at bounding box center [761, 247] width 64 height 26
click at [1058, 418] on img "Delete" at bounding box center [1060, 423] width 19 height 19
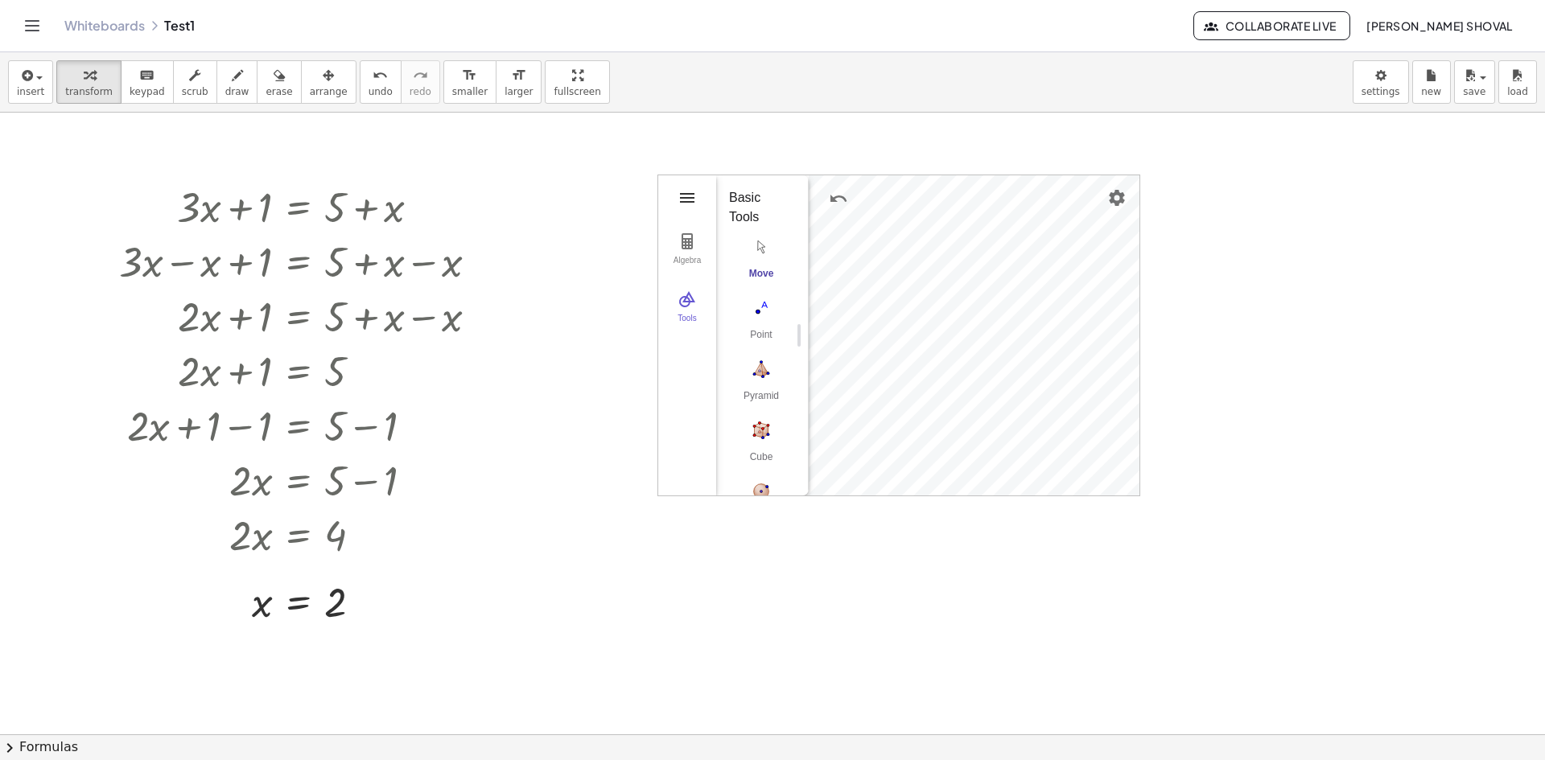
click at [690, 198] on img "3D Calculator" at bounding box center [687, 197] width 19 height 19
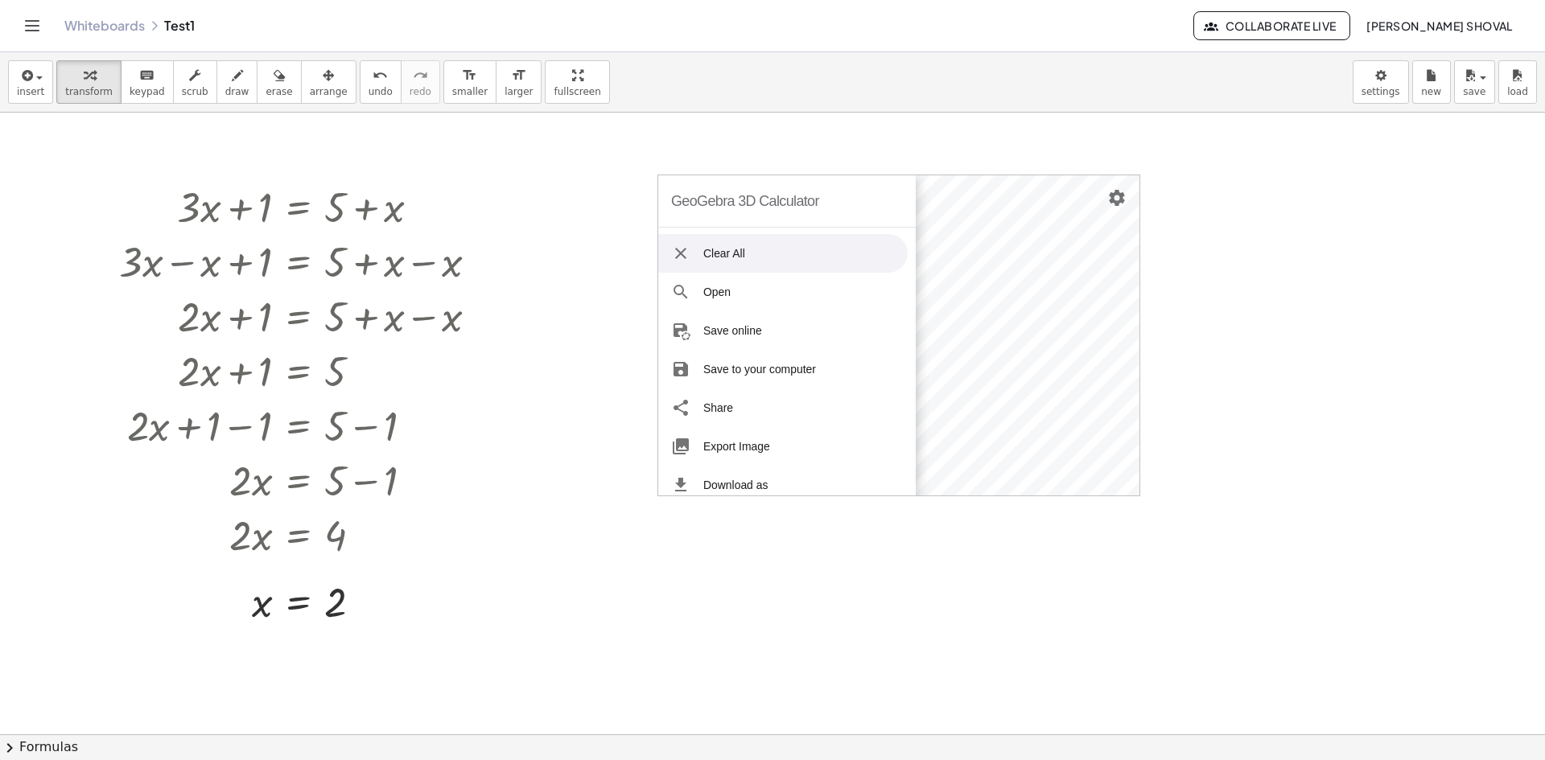
click at [690, 198] on div "GeoGebra 3D Calculator" at bounding box center [745, 200] width 148 height 51
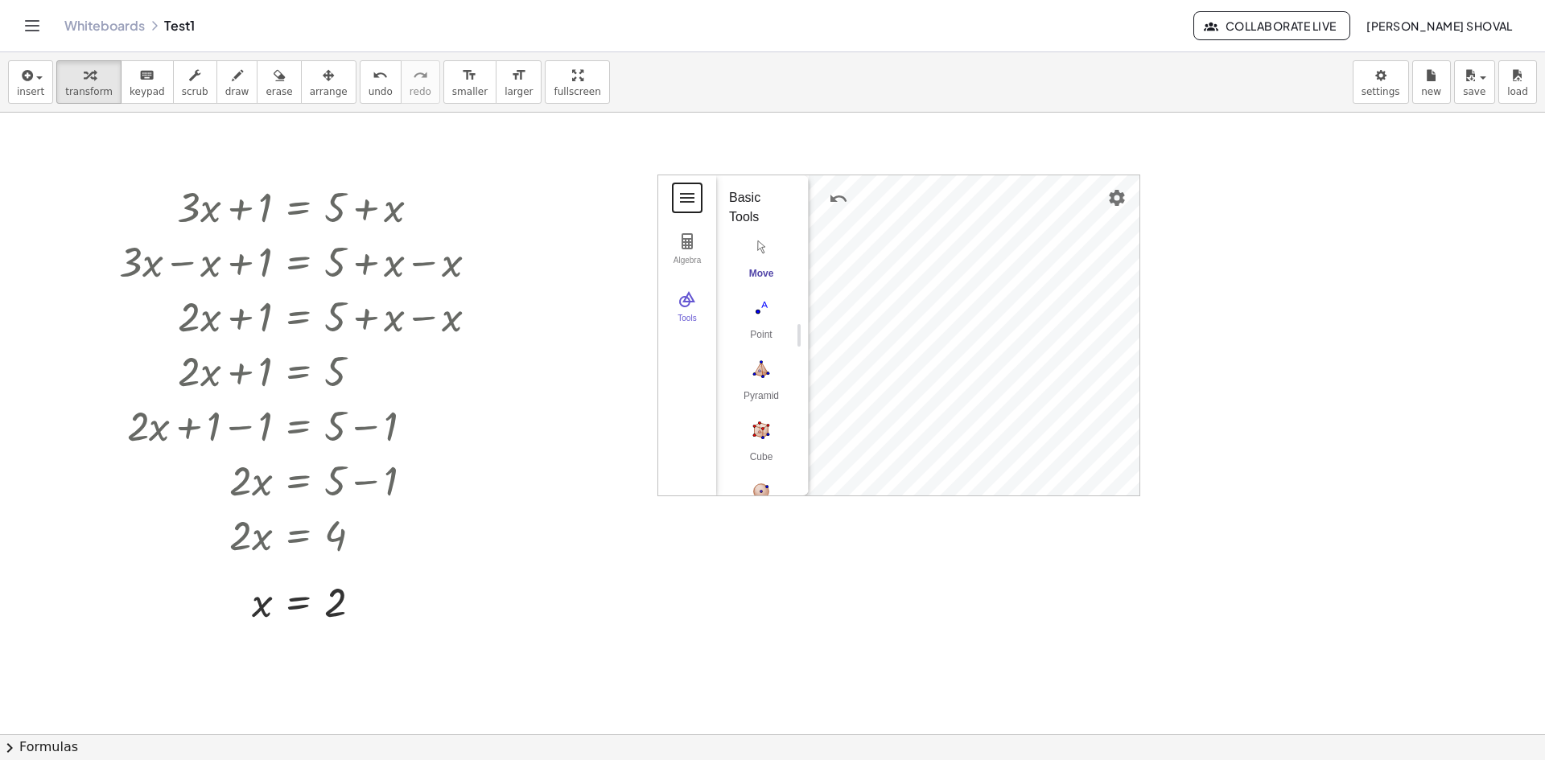
click at [684, 187] on button "3D Calculator" at bounding box center [687, 197] width 29 height 29
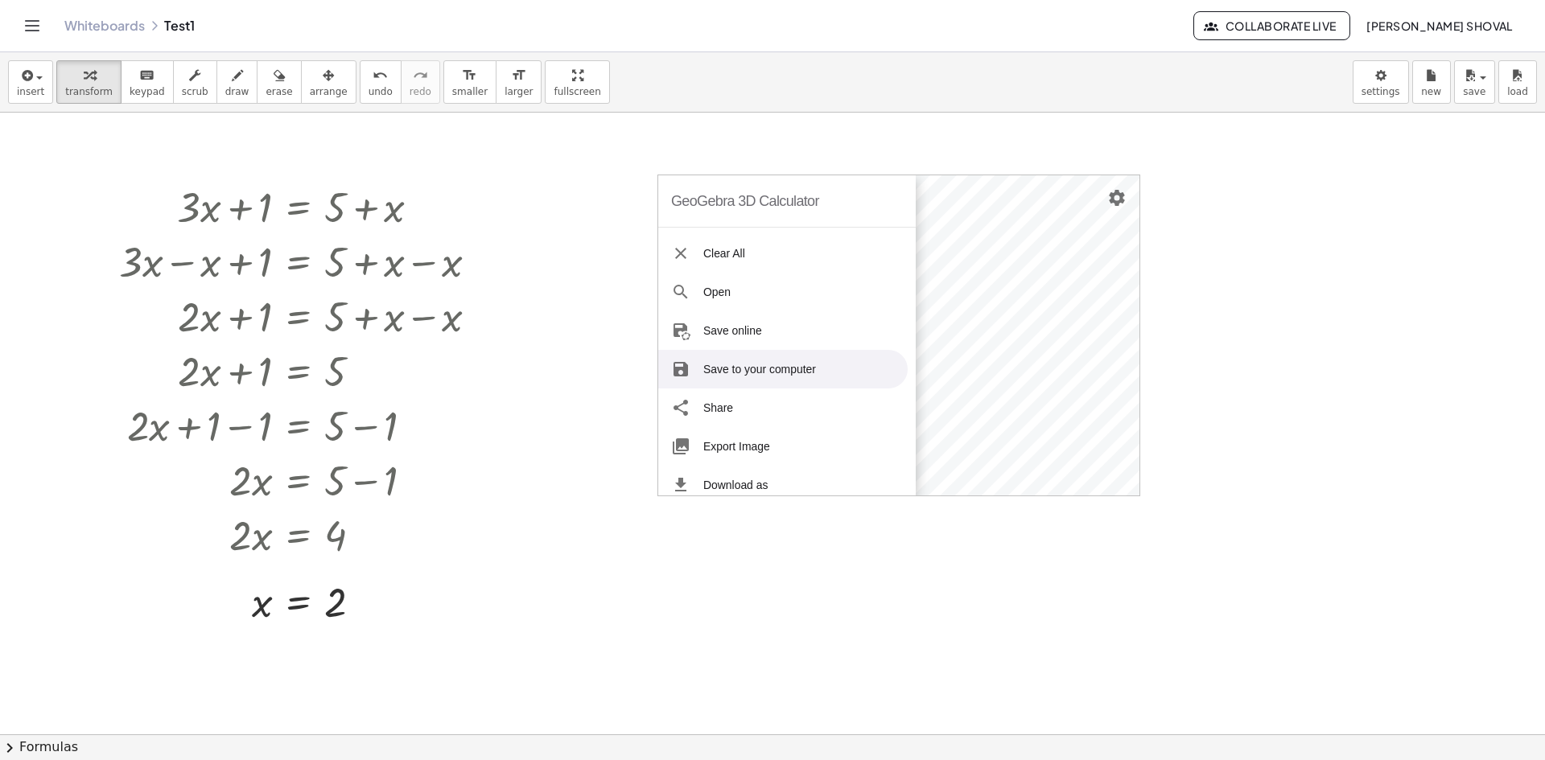
click at [738, 378] on li "Save to your computer" at bounding box center [782, 369] width 249 height 39
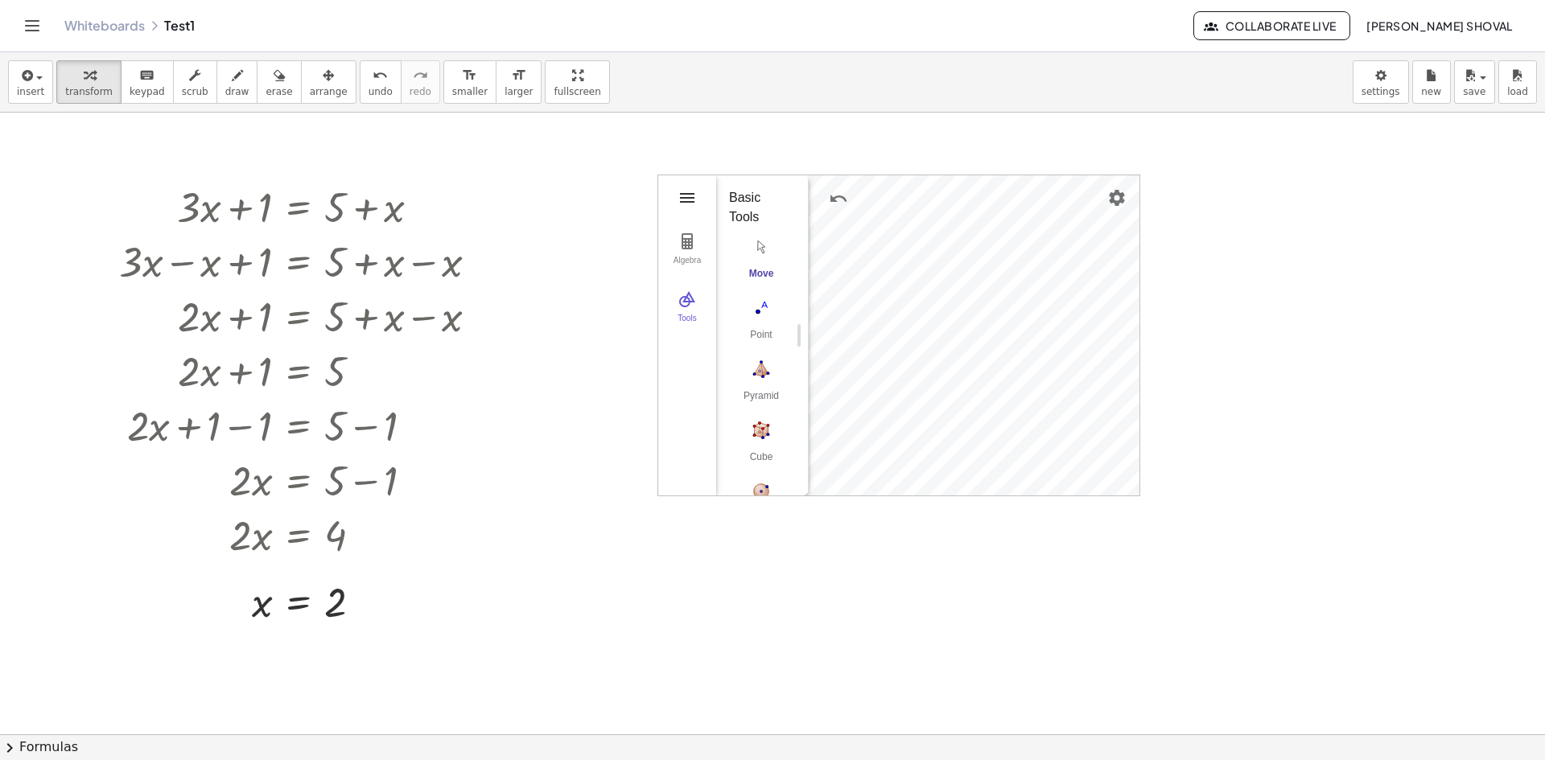
click at [679, 192] on img "3D Calculator" at bounding box center [687, 197] width 19 height 19
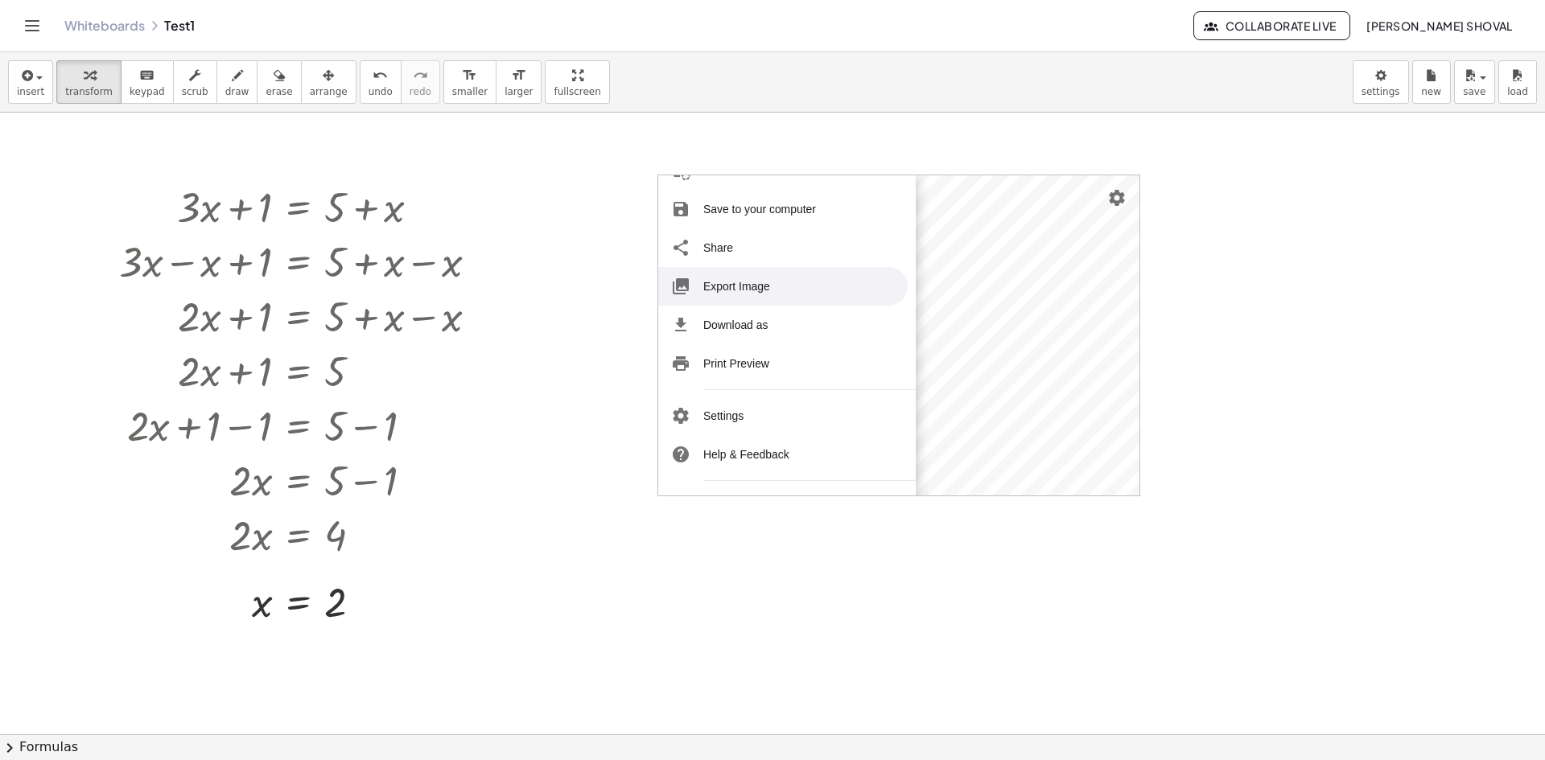
scroll to position [161, 0]
click at [741, 320] on li "Download as" at bounding box center [782, 324] width 249 height 39
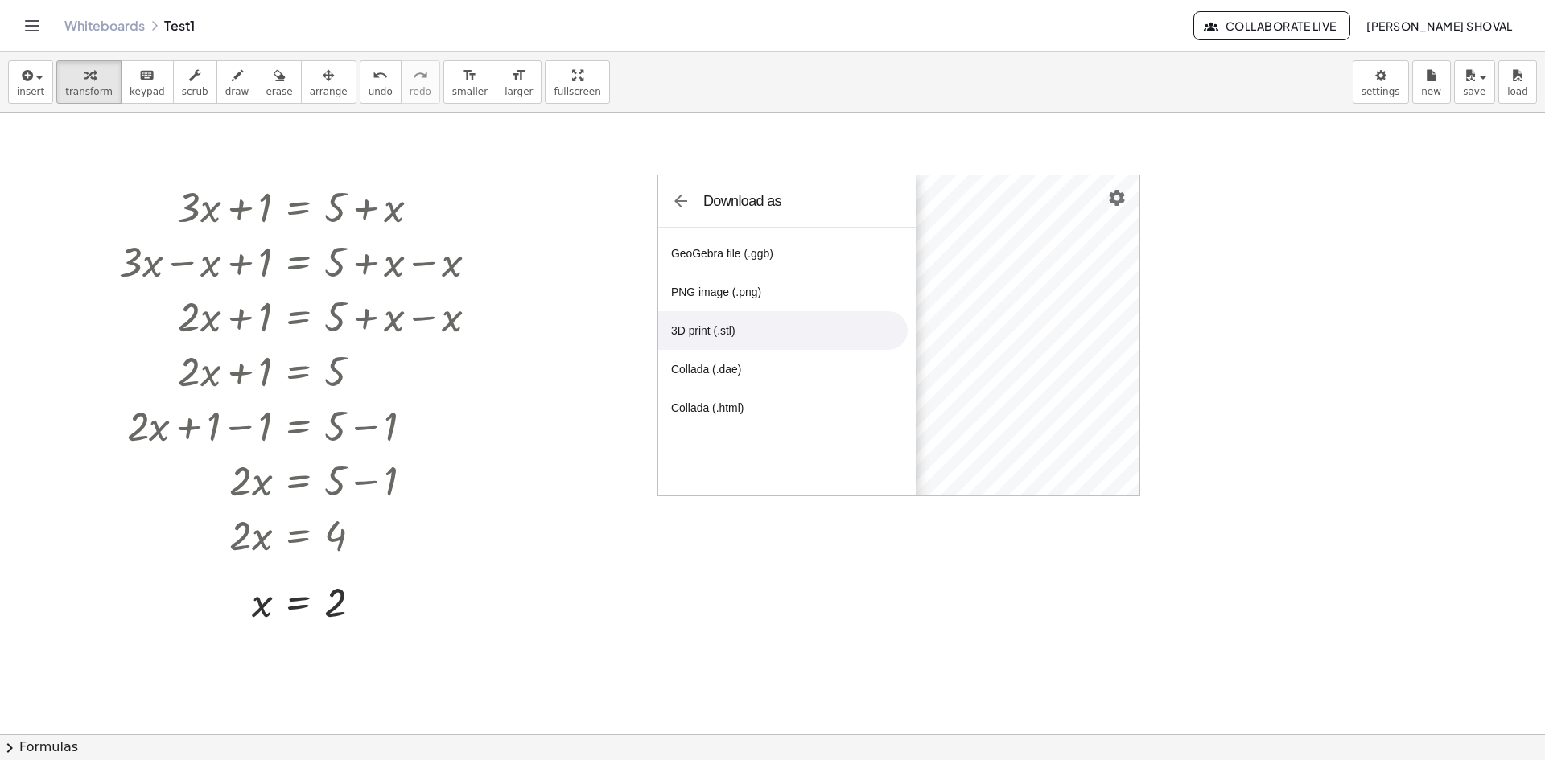
scroll to position [0, 0]
click at [198, 269] on div at bounding box center [305, 260] width 388 height 55
click at [248, 239] on div at bounding box center [305, 260] width 388 height 55
click at [674, 196] on img "3D Calculator" at bounding box center [680, 201] width 19 height 19
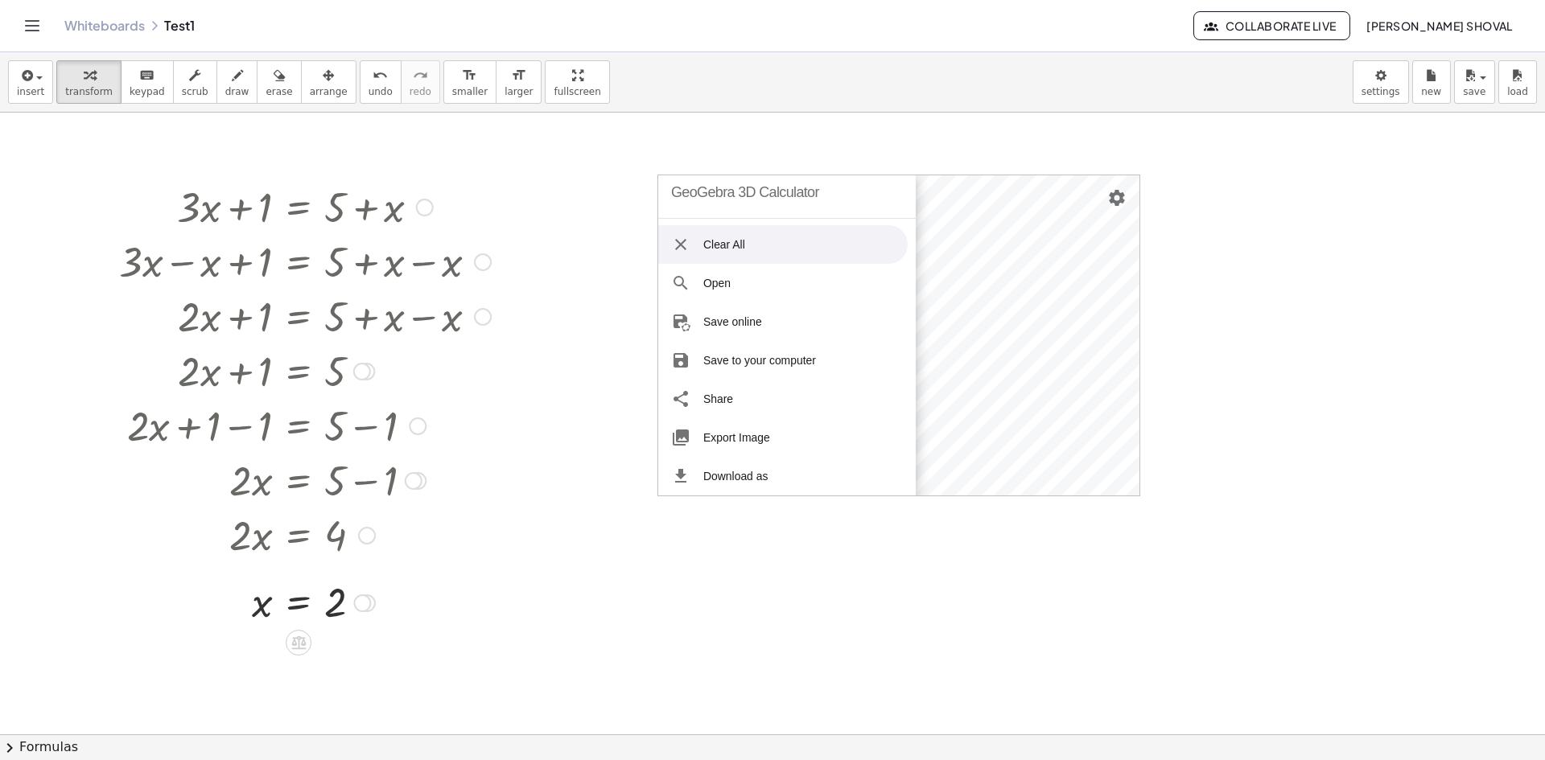
click at [502, 262] on div "+ · 3 · x + 1 = + 5 + x + · 3 · x − x + 1 = + 5 + x − x + · 2 · x + 1 = + 5 + x…" at bounding box center [299, 404] width 408 height 458
drag, startPoint x: 1062, startPoint y: 542, endPoint x: 1065, endPoint y: 529, distance: 13.3
click at [1063, 541] on div at bounding box center [772, 735] width 1545 height 1244
click at [739, 197] on div "GeoGebra 3D Calculator" at bounding box center [745, 192] width 148 height 51
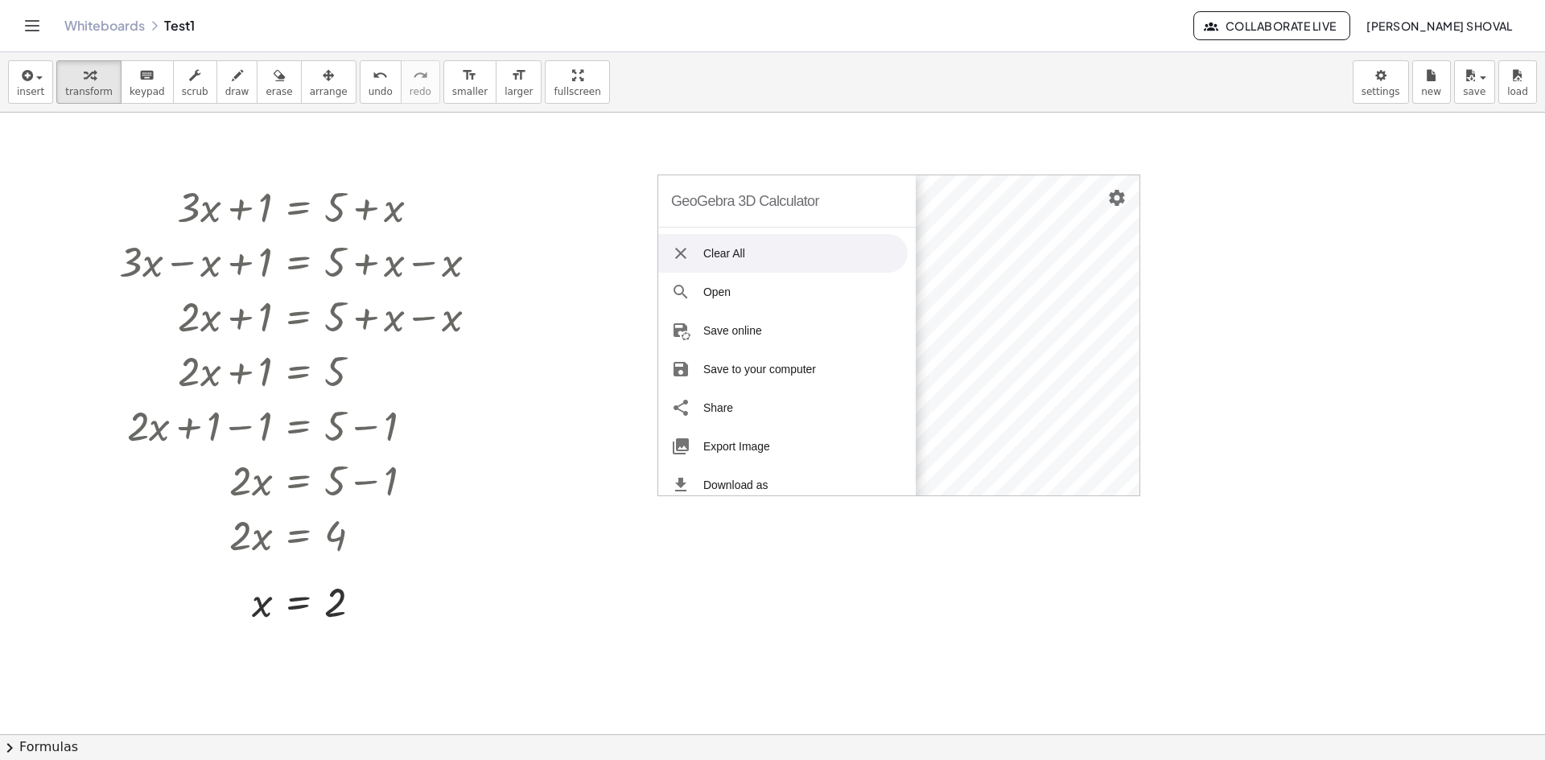
drag, startPoint x: 1222, startPoint y: 262, endPoint x: 1158, endPoint y: 240, distance: 67.9
click at [1216, 261] on div at bounding box center [772, 735] width 1545 height 1244
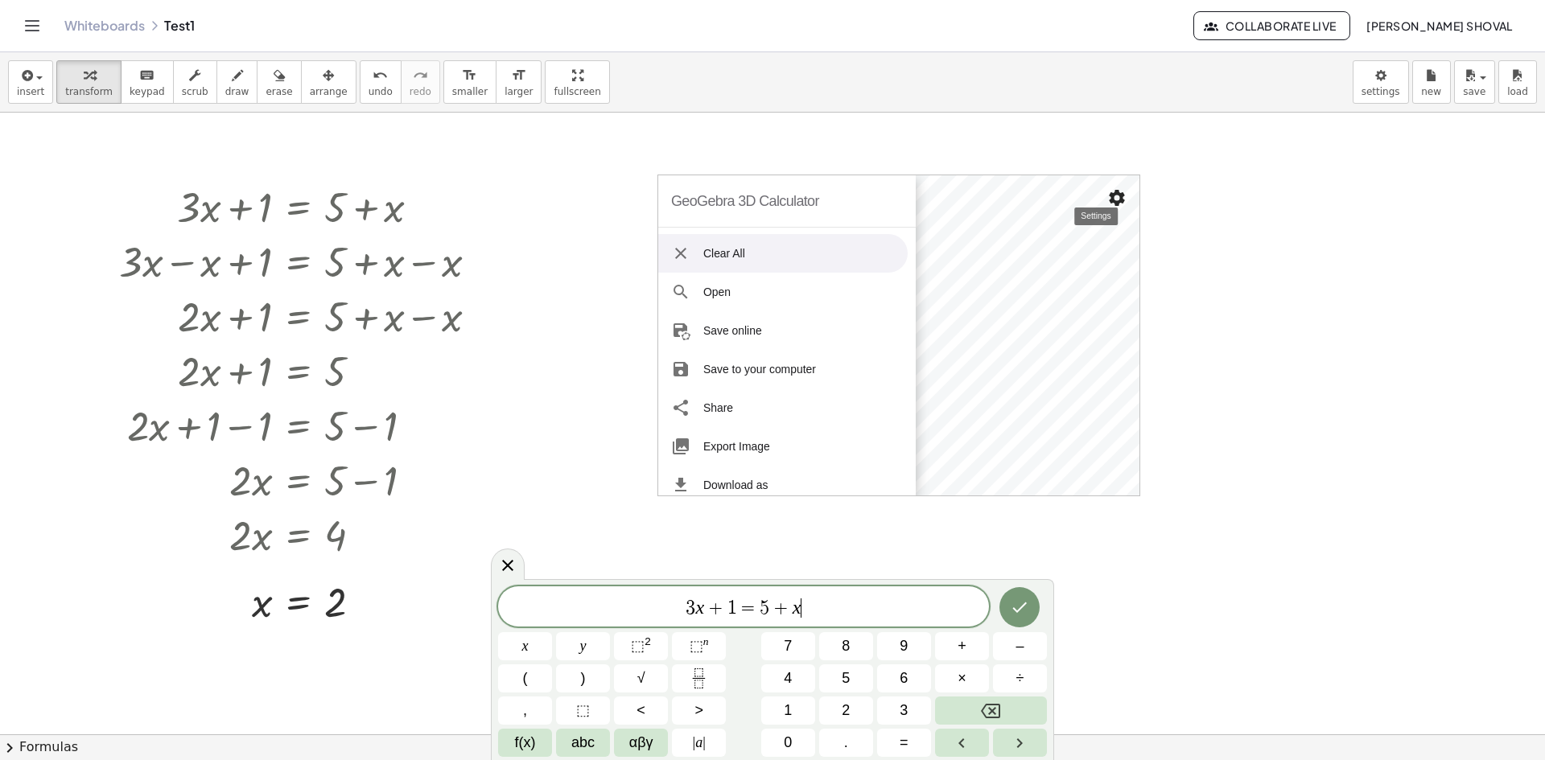
click at [1108, 194] on img "Settings" at bounding box center [1116, 197] width 19 height 19
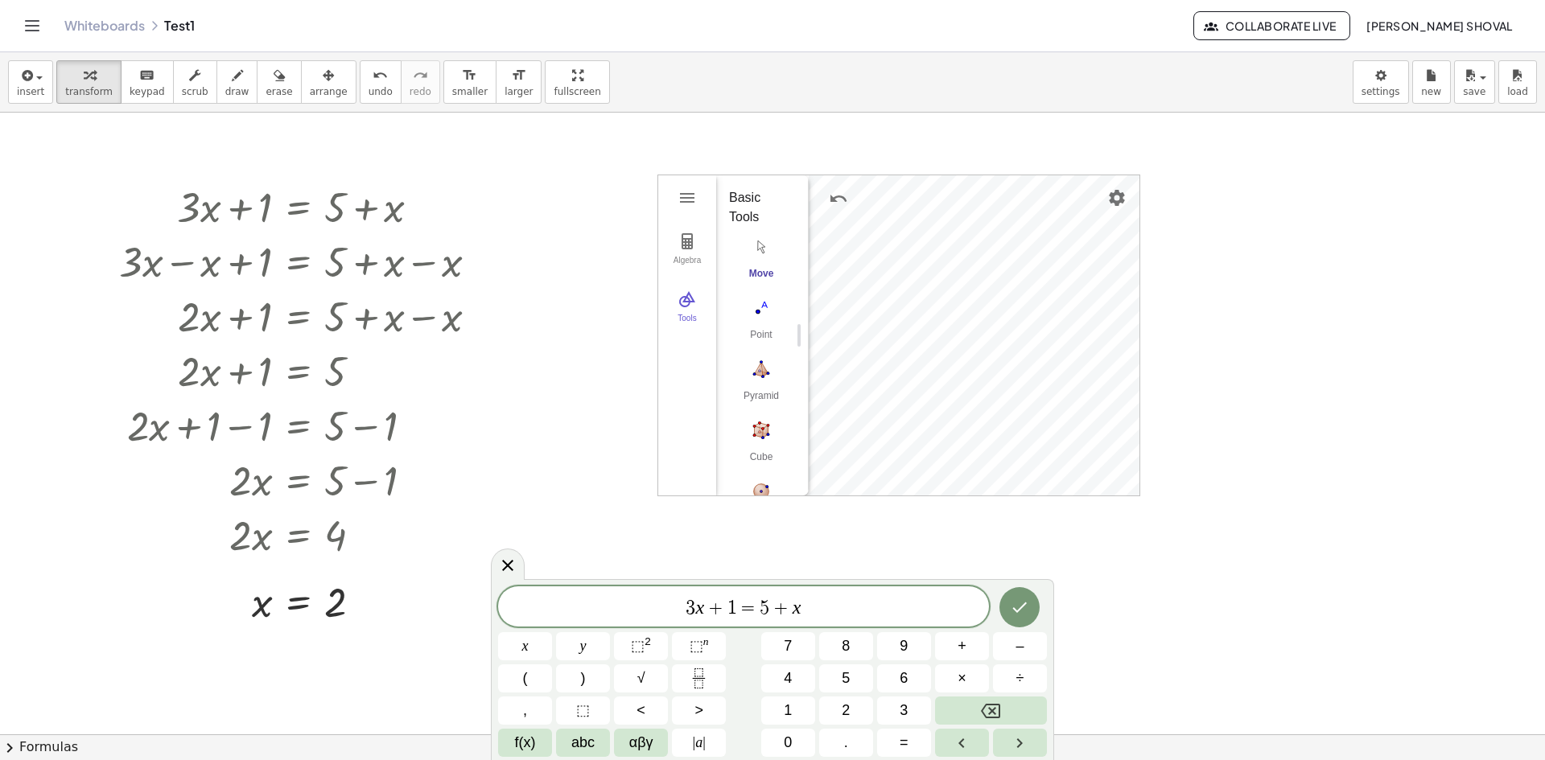
click at [517, 562] on div at bounding box center [508, 564] width 34 height 31
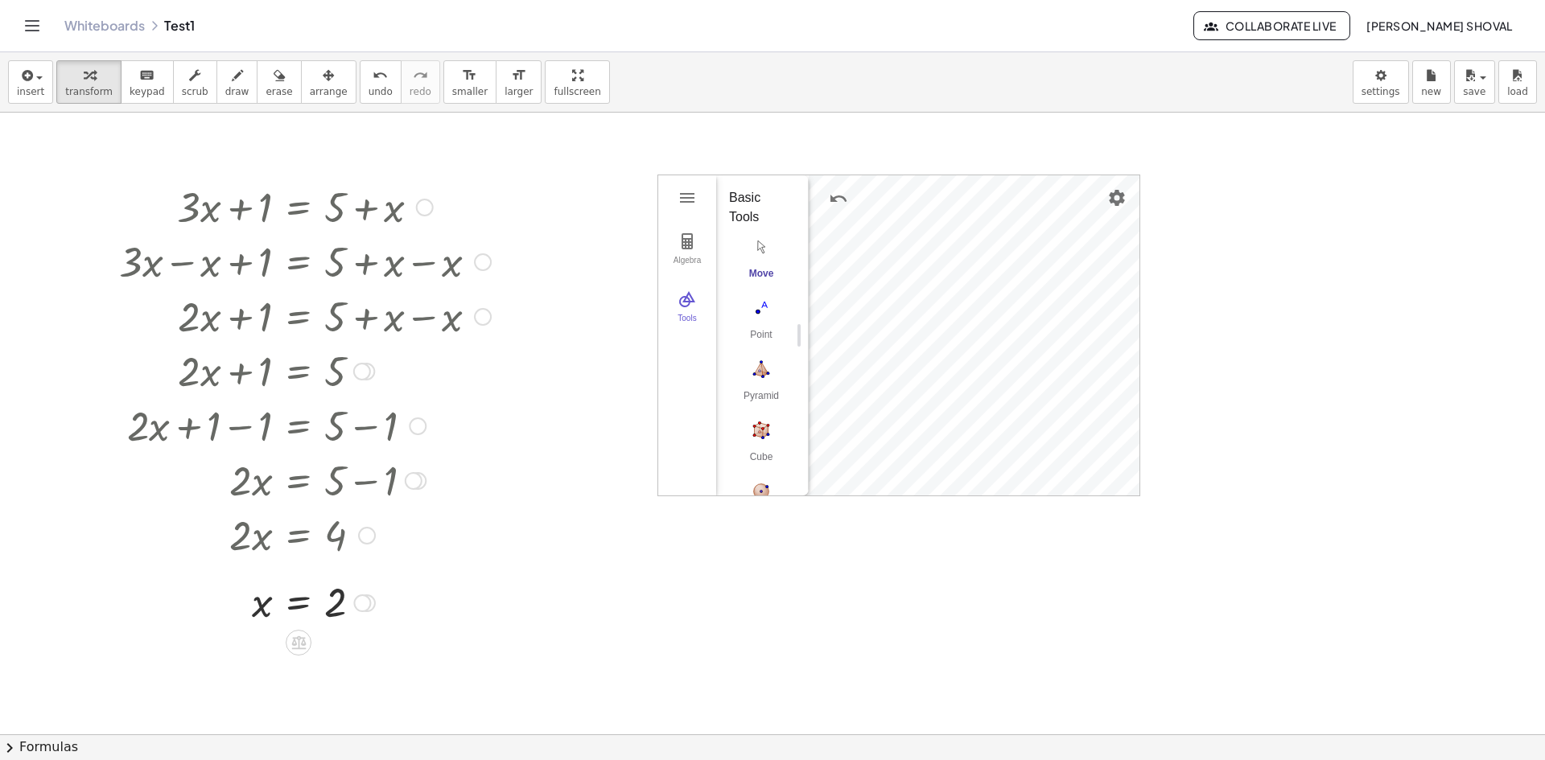
click at [281, 206] on div at bounding box center [305, 206] width 388 height 55
drag, startPoint x: 50, startPoint y: 146, endPoint x: 460, endPoint y: 687, distance: 679.5
click at [506, 723] on div at bounding box center [772, 735] width 1545 height 1244
click at [302, 642] on icon at bounding box center [298, 643] width 14 height 14
click at [360, 645] on icon at bounding box center [363, 643] width 14 height 14
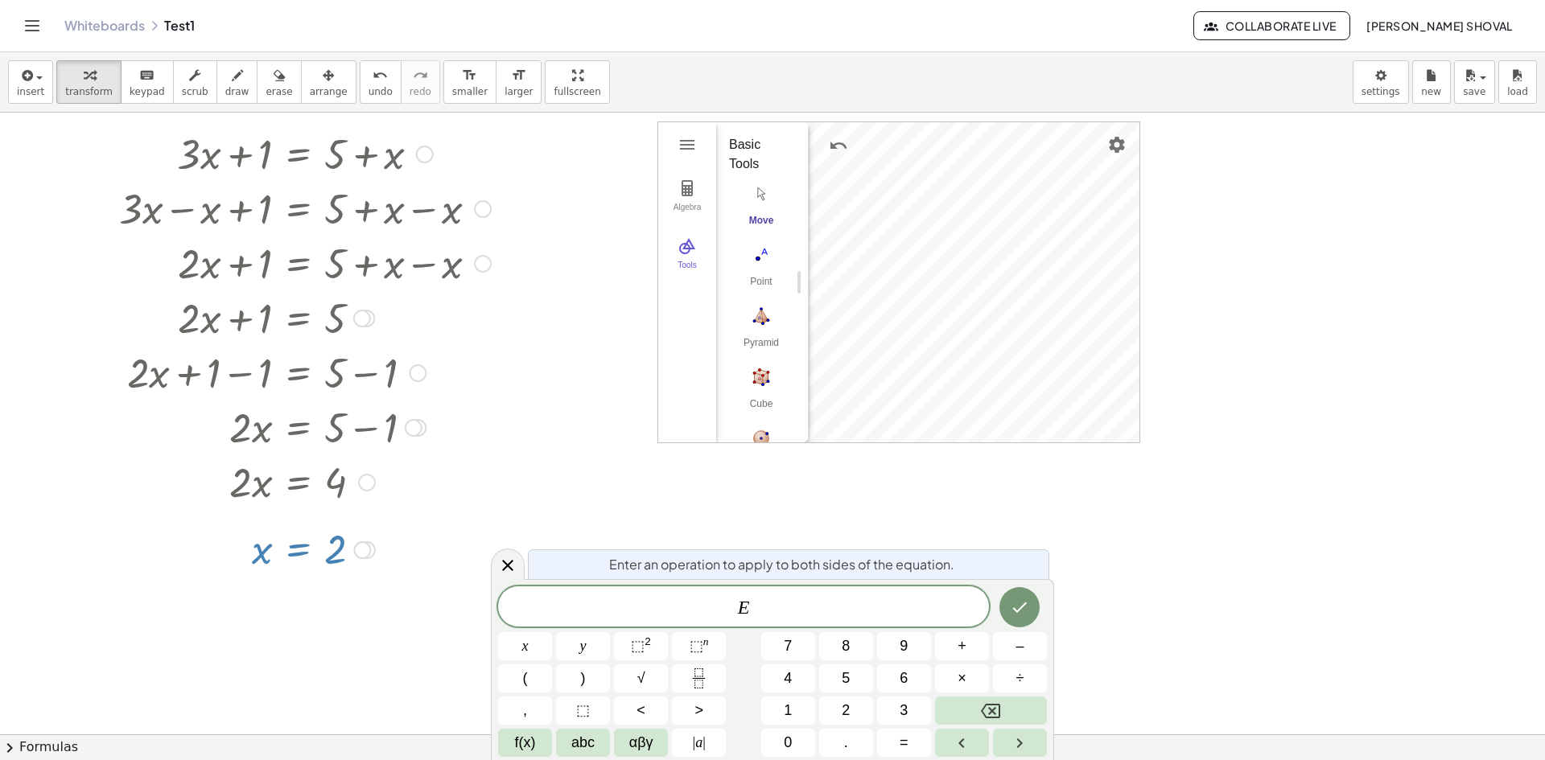
scroll to position [54, 0]
click at [504, 562] on icon at bounding box center [507, 565] width 11 height 11
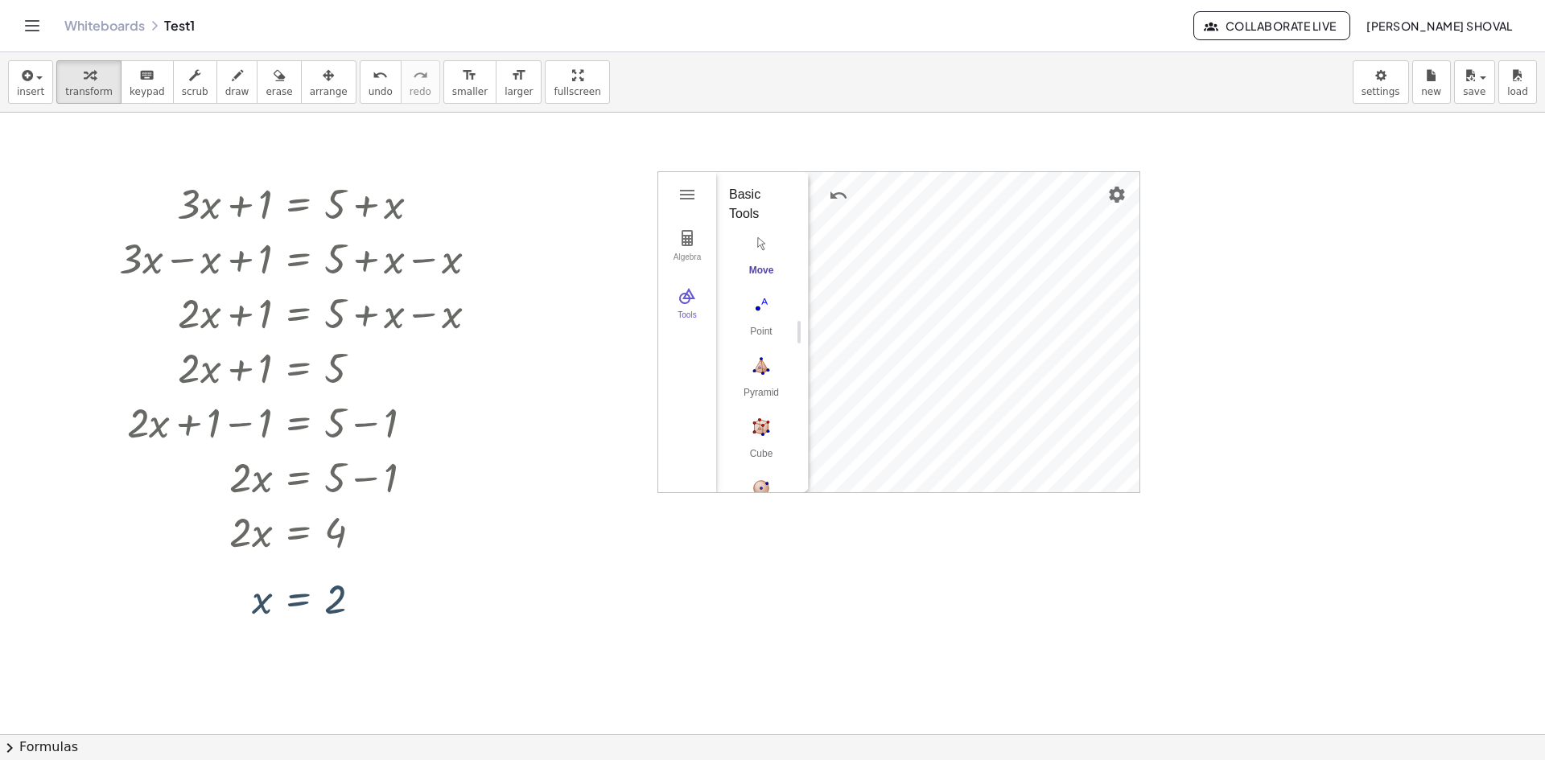
scroll to position [0, 0]
click at [295, 643] on icon at bounding box center [298, 643] width 14 height 14
click at [239, 645] on div "+" at bounding box center [234, 643] width 26 height 26
click at [255, 658] on div at bounding box center [305, 655] width 388 height 55
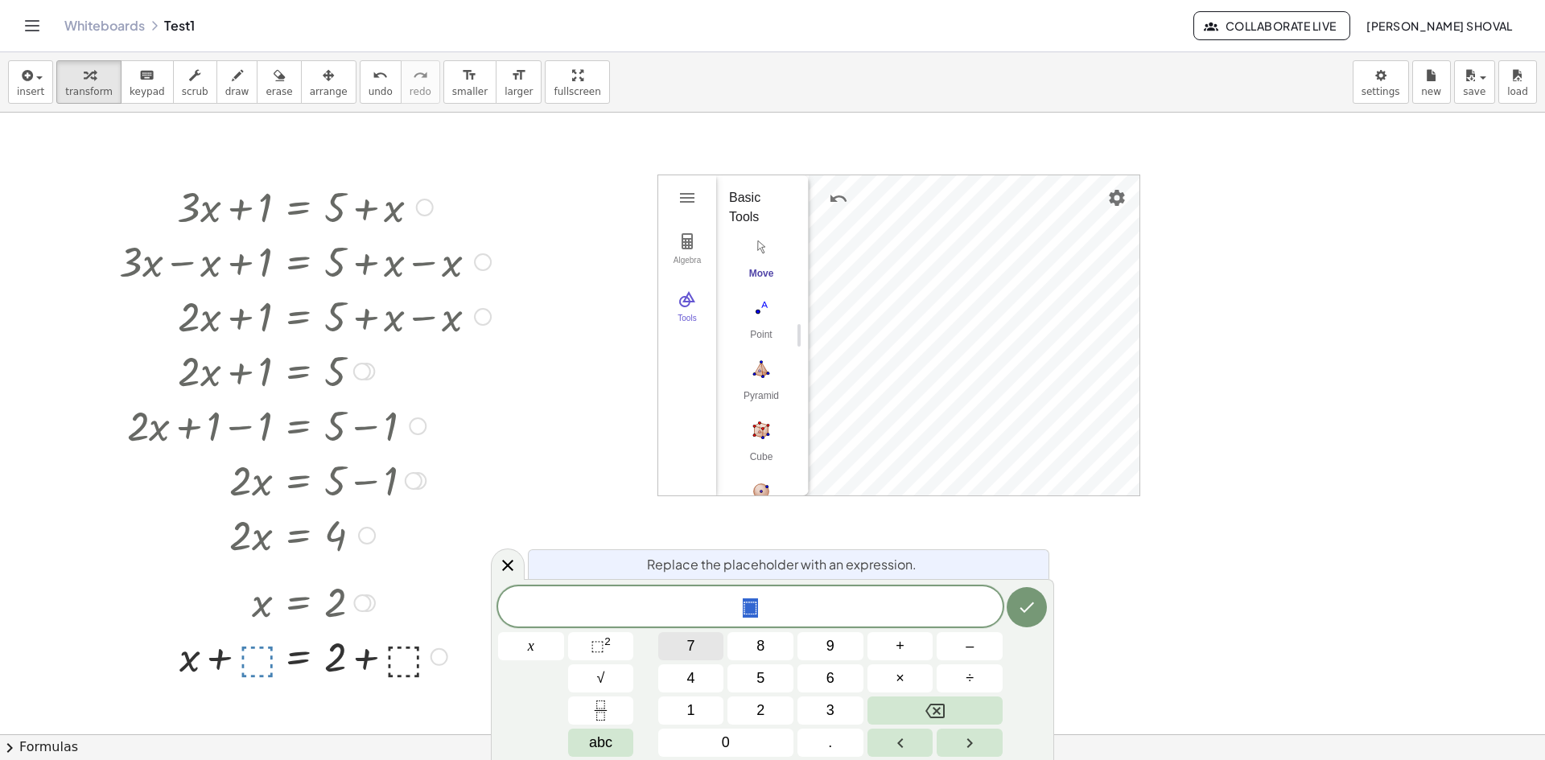
click at [704, 657] on button "7" at bounding box center [691, 646] width 66 height 28
click at [399, 663] on div at bounding box center [305, 655] width 388 height 55
click at [1032, 626] on button "Done" at bounding box center [1027, 607] width 40 height 40
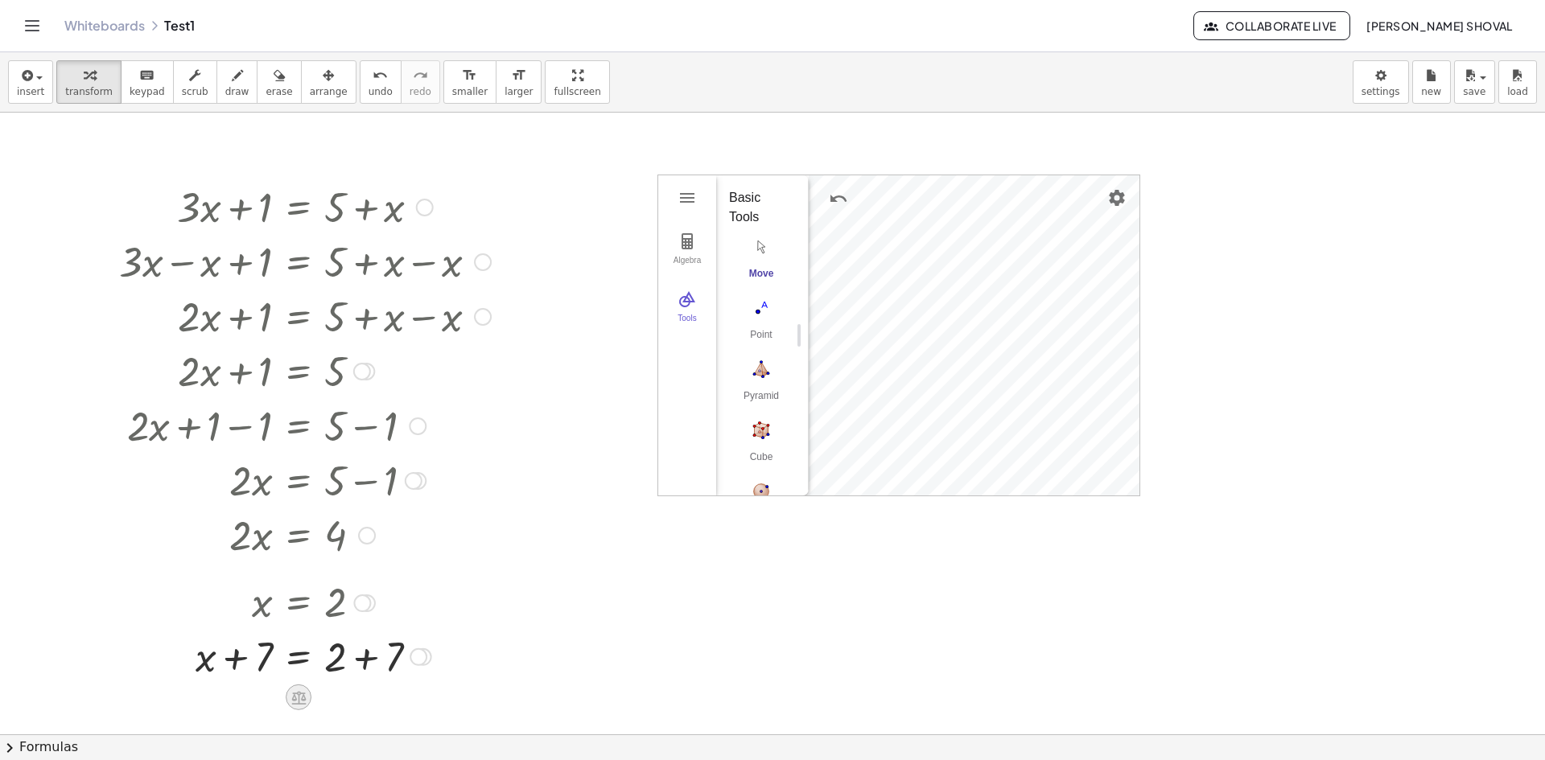
click at [299, 694] on icon at bounding box center [298, 698] width 14 height 14
click at [270, 697] on span "−" at bounding box center [267, 697] width 10 height 23
click at [253, 665] on div at bounding box center [311, 655] width 400 height 55
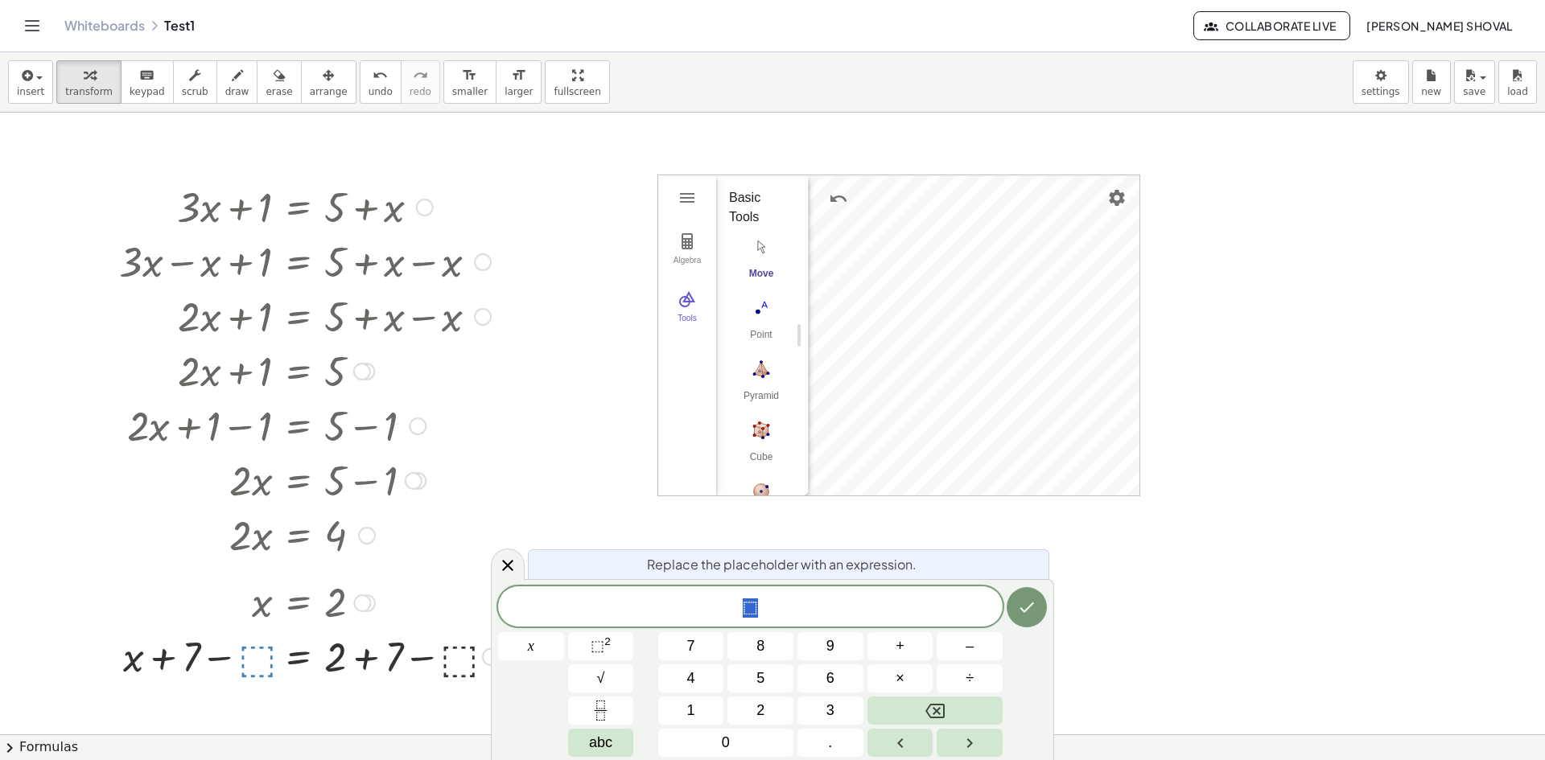
click at [313, 665] on div at bounding box center [311, 655] width 400 height 55
drag, startPoint x: 371, startPoint y: 709, endPoint x: 414, endPoint y: 675, distance: 54.4
click at [372, 709] on div at bounding box center [772, 735] width 1545 height 1244
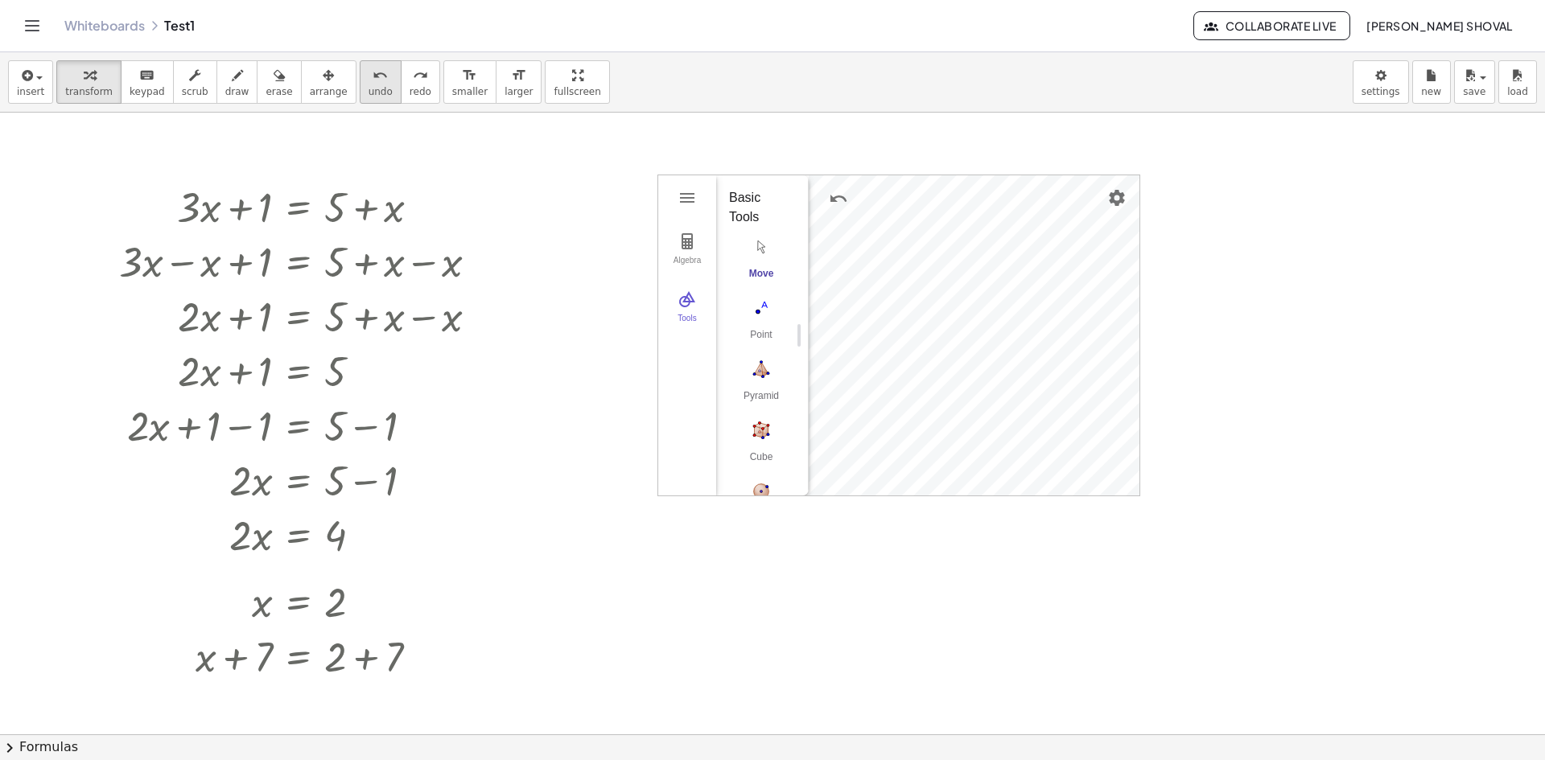
click at [360, 84] on button "undo undo" at bounding box center [381, 81] width 42 height 43
click at [373, 82] on icon "undo" at bounding box center [380, 75] width 15 height 19
click at [310, 88] on span "arrange" at bounding box center [329, 91] width 38 height 11
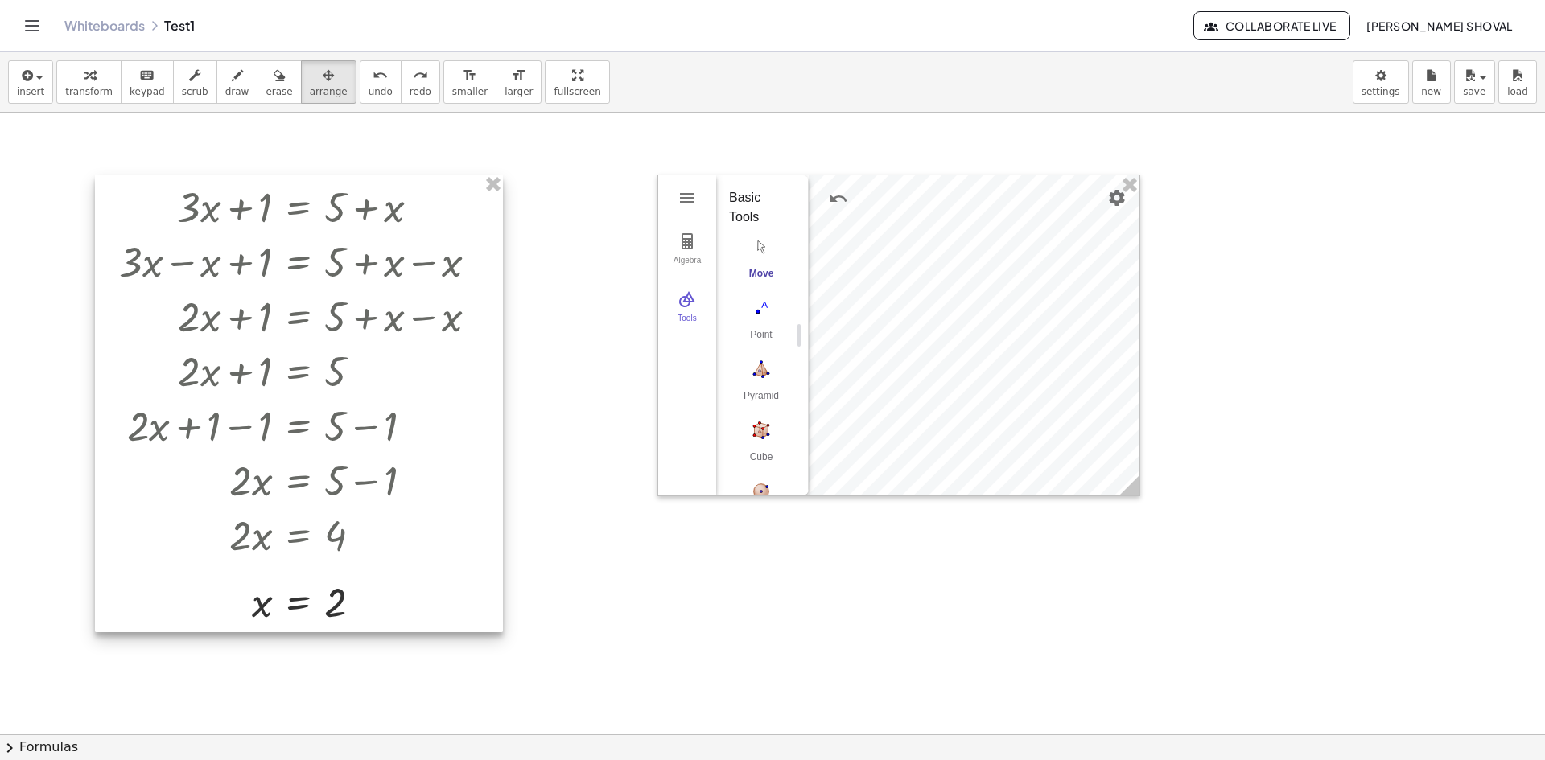
click at [435, 190] on div at bounding box center [299, 404] width 408 height 458
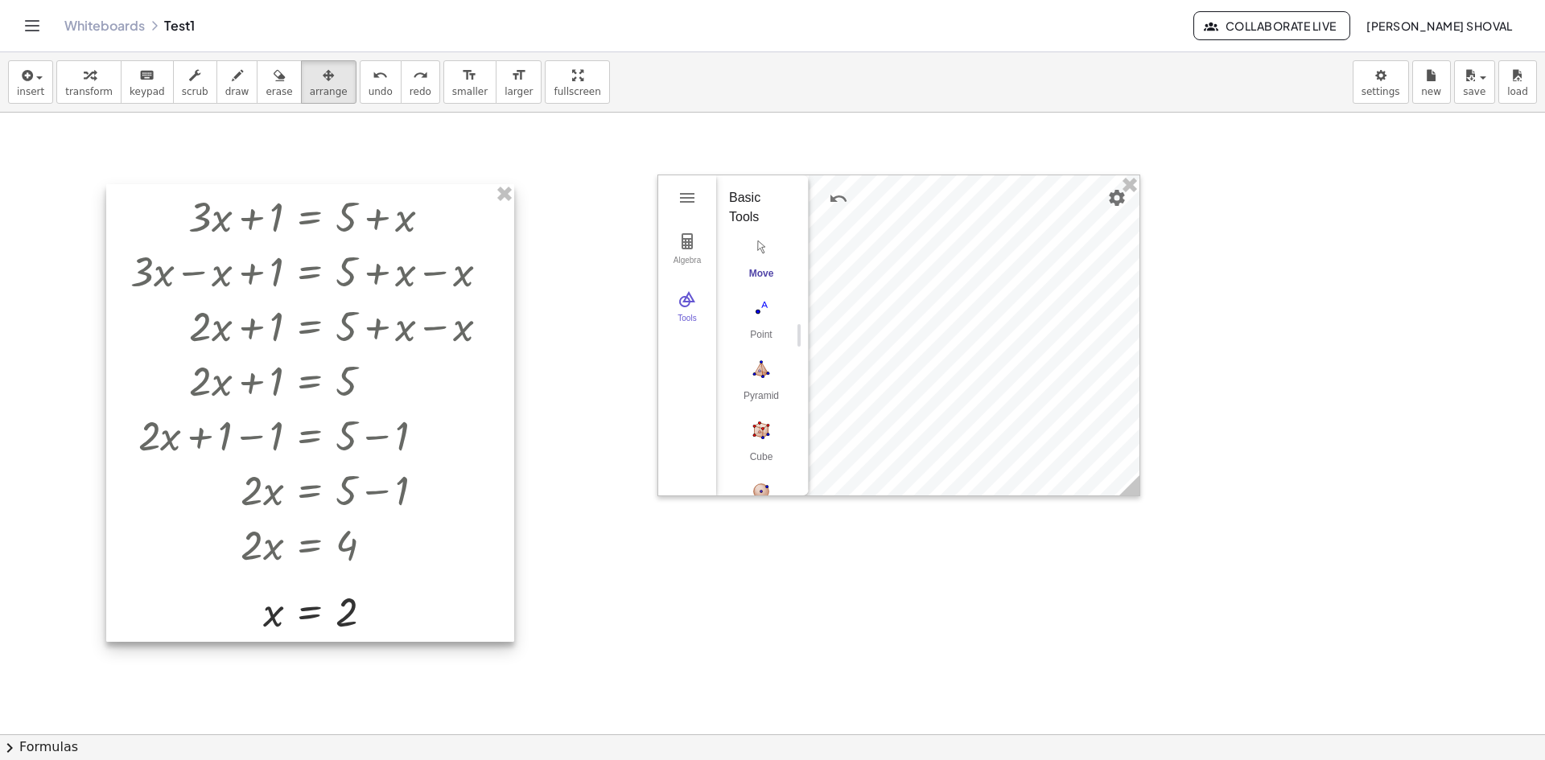
drag, startPoint x: 431, startPoint y: 200, endPoint x: 443, endPoint y: 208, distance: 13.8
click at [443, 208] on div at bounding box center [310, 413] width 408 height 458
drag, startPoint x: 289, startPoint y: 311, endPoint x: 336, endPoint y: 263, distance: 67.1
click at [289, 310] on div at bounding box center [310, 412] width 408 height 458
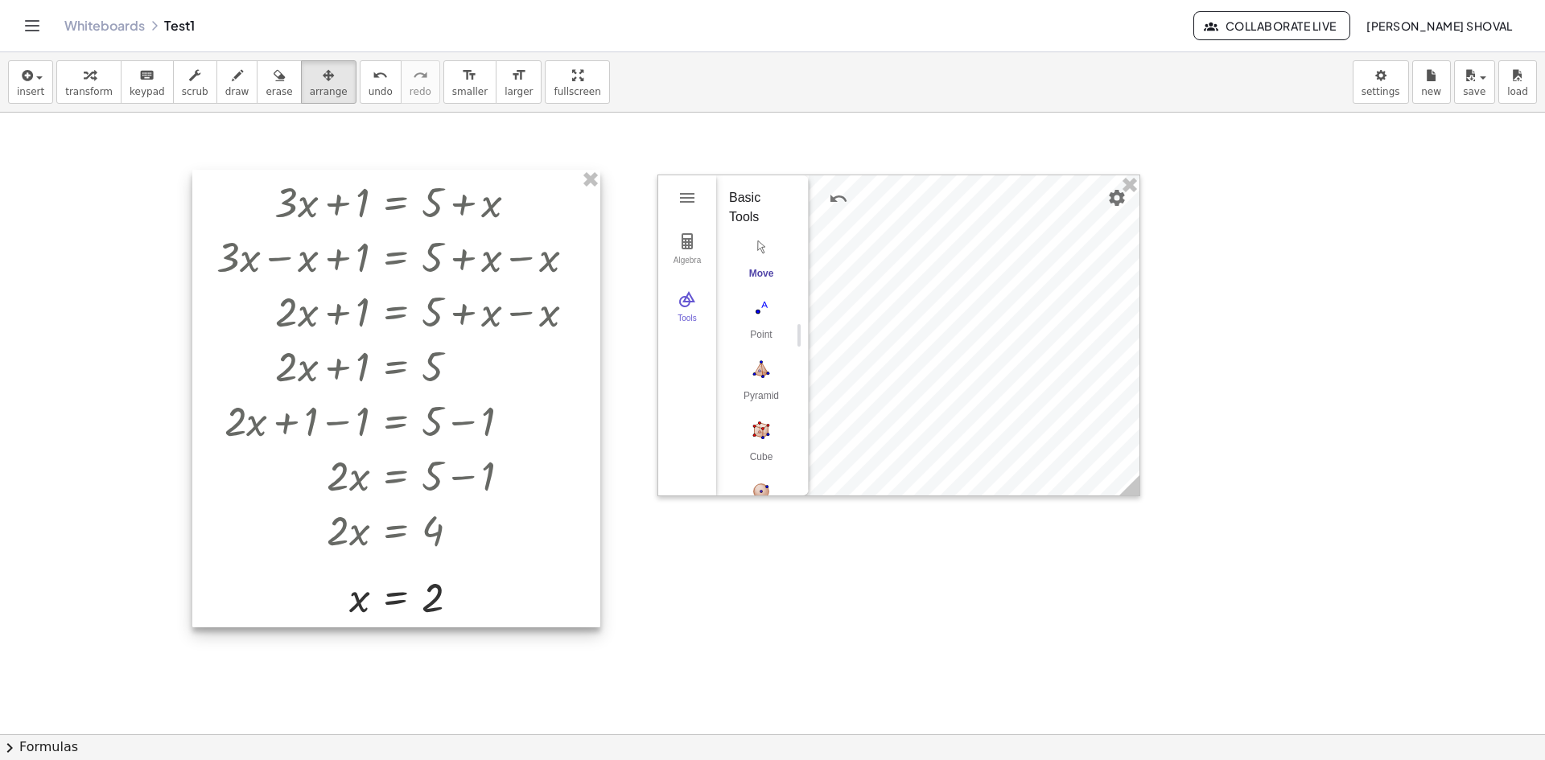
drag, startPoint x: 214, startPoint y: 183, endPoint x: 298, endPoint y: 172, distance: 84.4
click at [298, 172] on div at bounding box center [396, 399] width 408 height 458
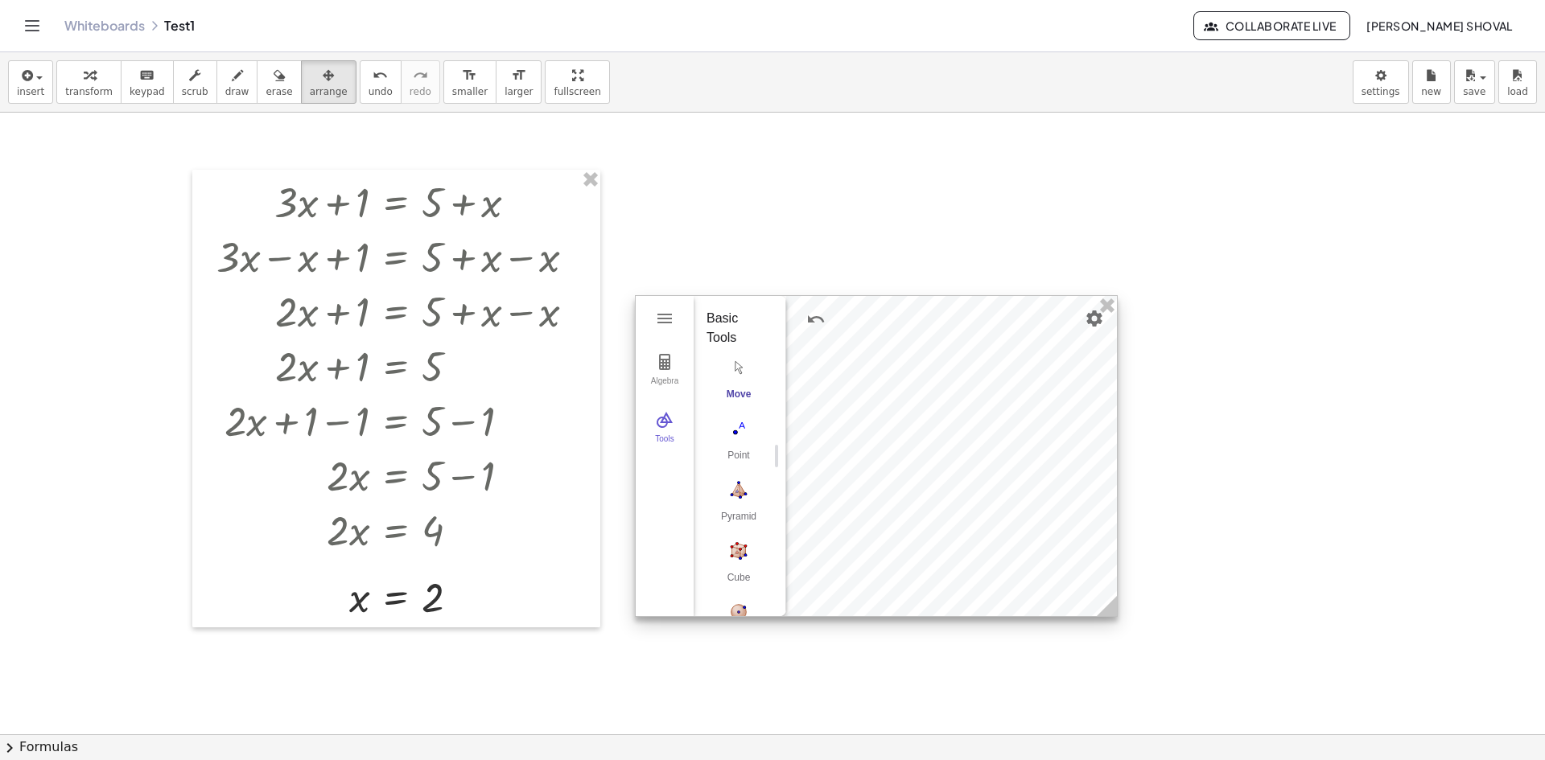
drag, startPoint x: 889, startPoint y: 276, endPoint x: 863, endPoint y: 359, distance: 87.0
click at [863, 359] on div at bounding box center [876, 456] width 481 height 320
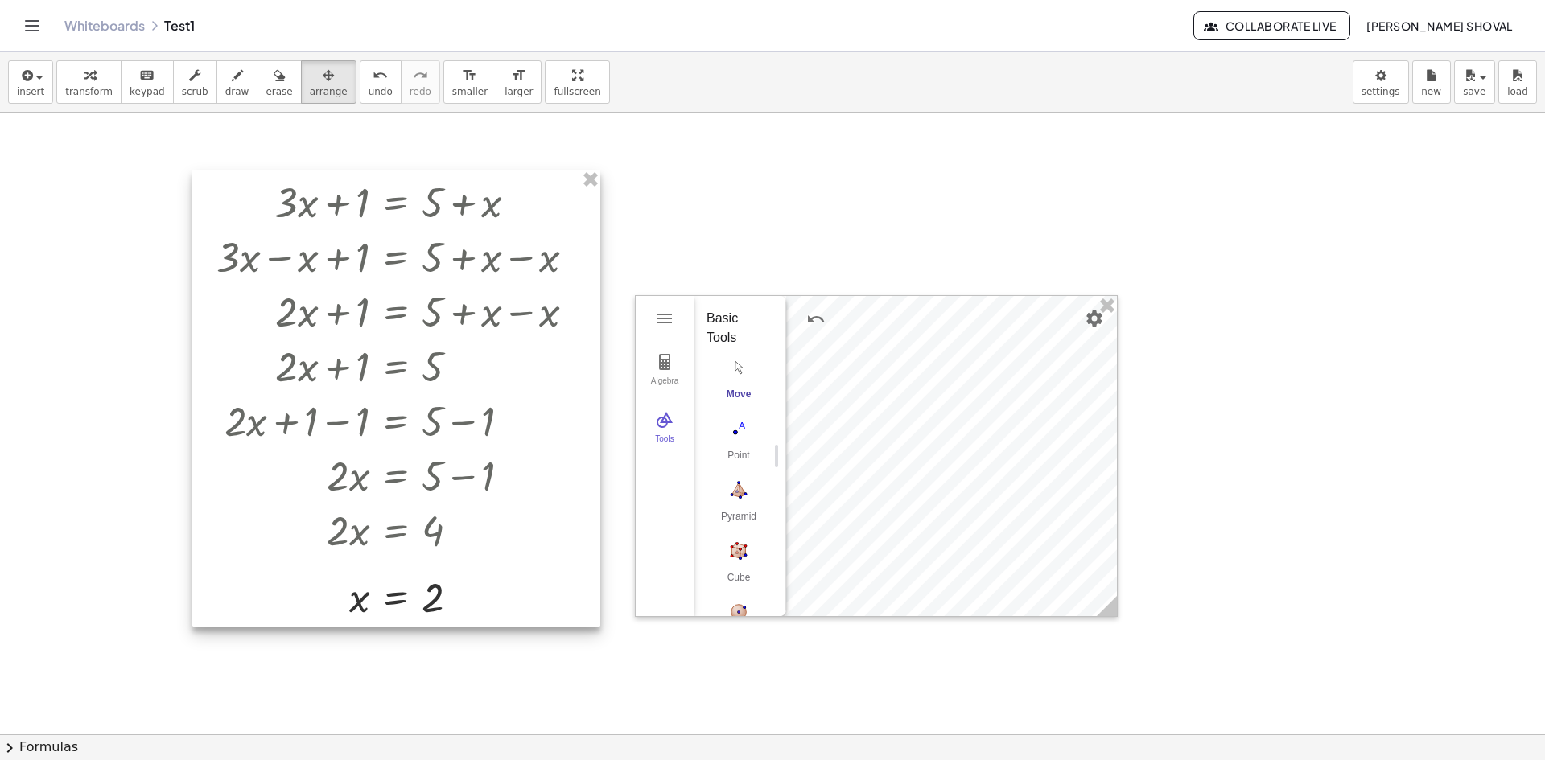
click at [273, 184] on div at bounding box center [396, 399] width 408 height 458
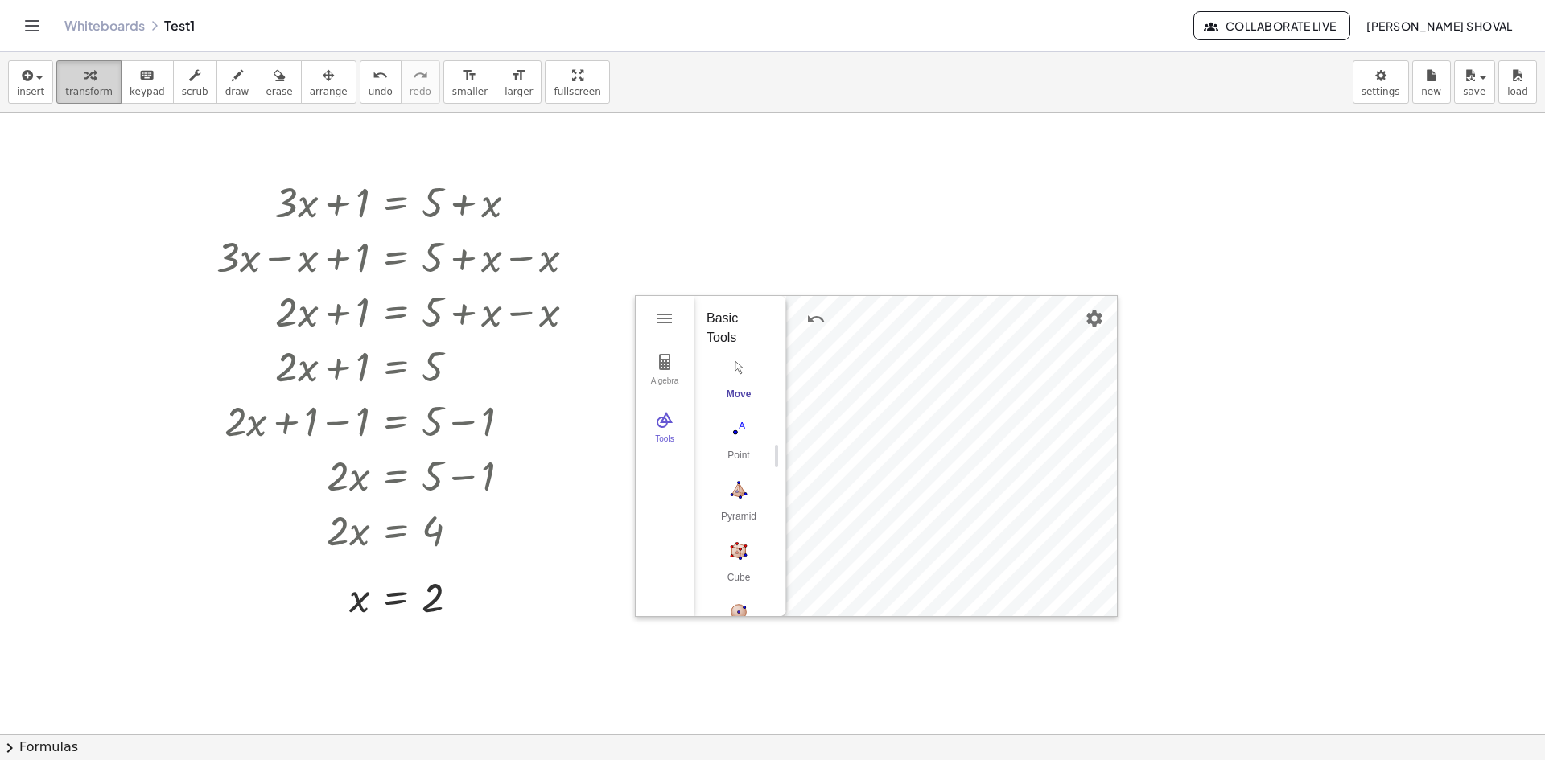
click at [89, 72] on div "button" at bounding box center [88, 74] width 47 height 19
click at [93, 91] on span "transform" at bounding box center [88, 91] width 47 height 11
click at [32, 91] on span "insert" at bounding box center [30, 91] width 27 height 11
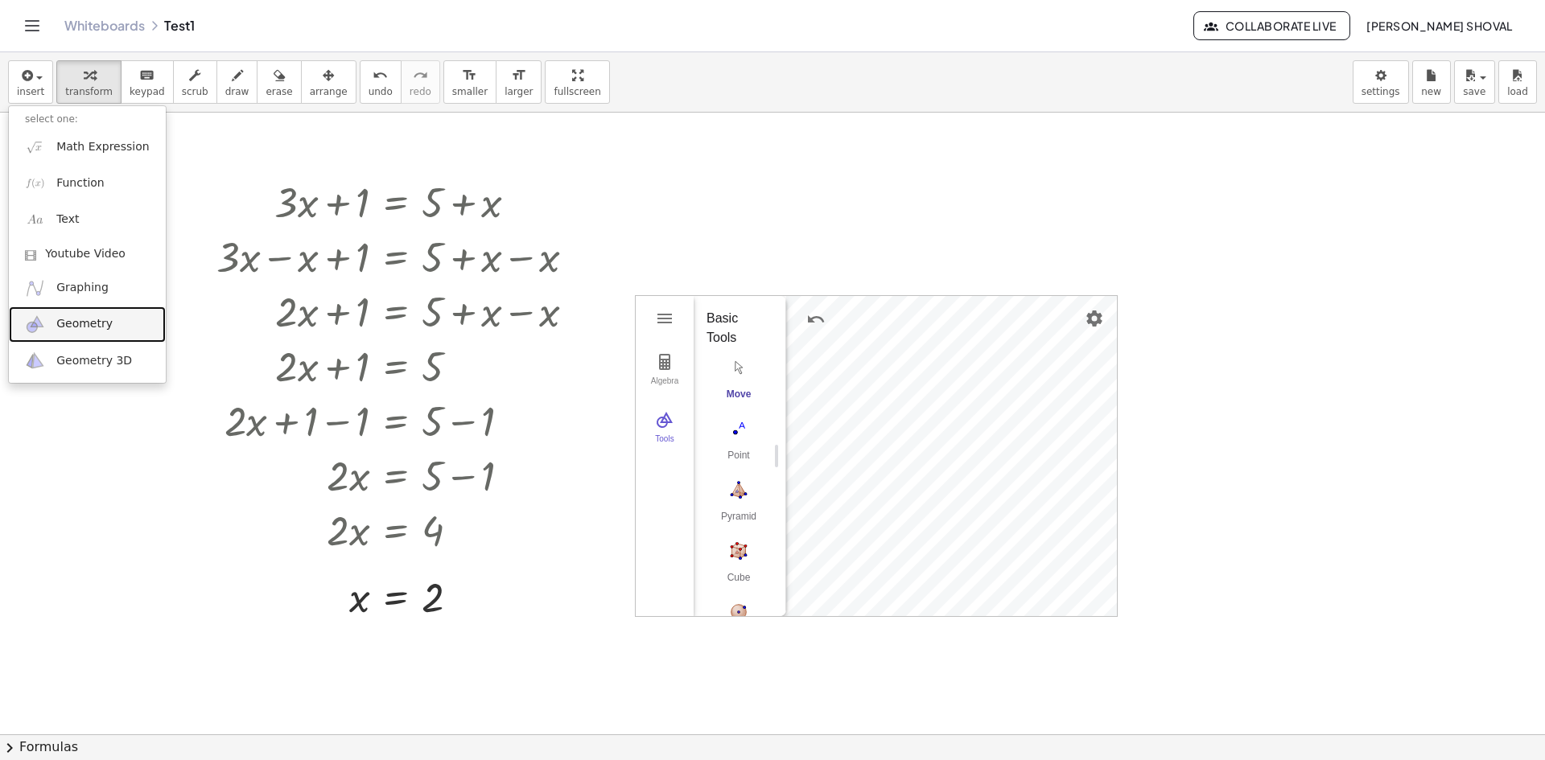
click at [83, 324] on span "Geometry" at bounding box center [84, 324] width 56 height 16
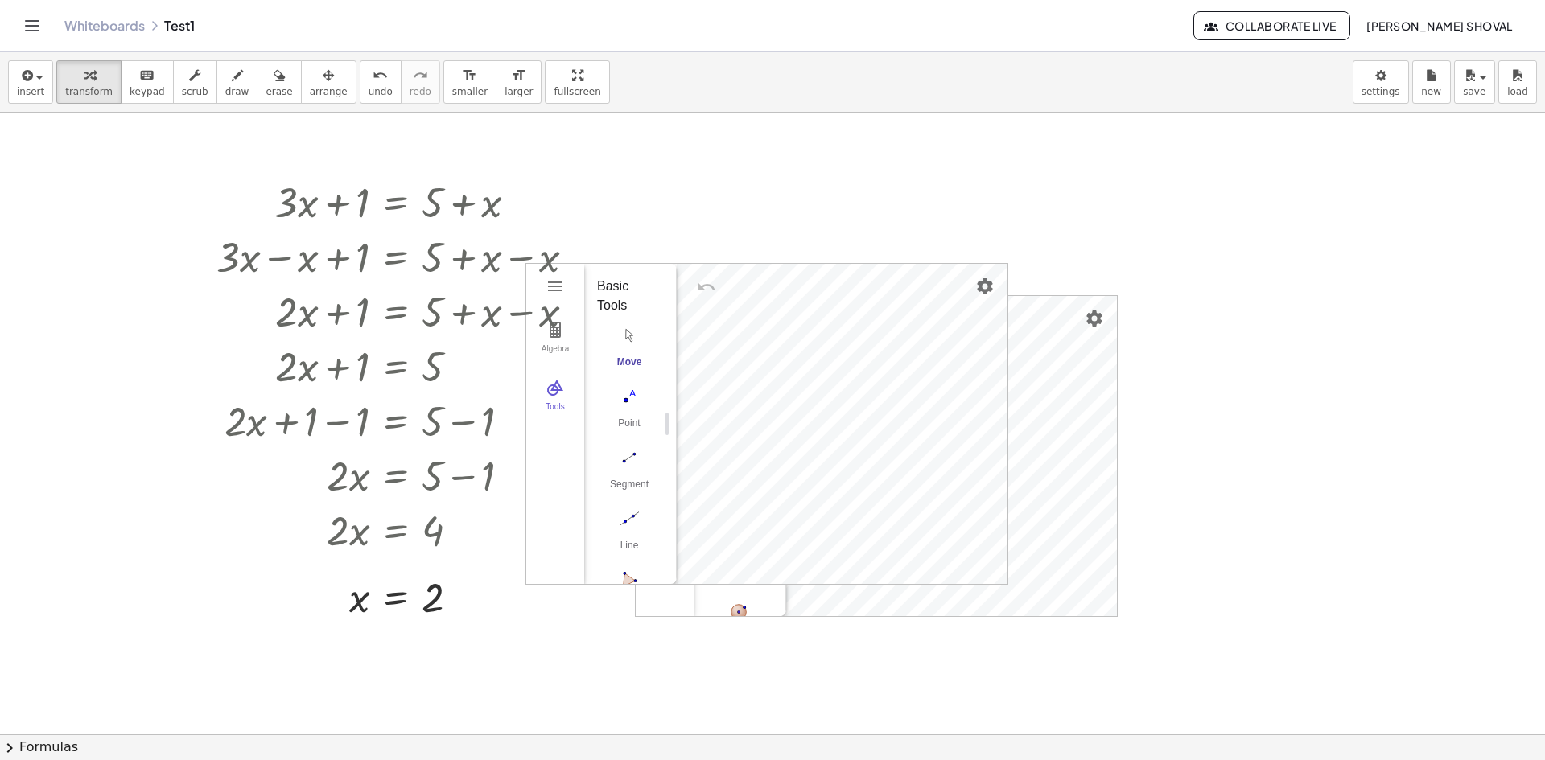
click at [1226, 397] on div "+ · 3 · x + 1 = + 5 + x + · 3 · x − x + 1 = + 5 + x − x + · 2 · x + 1 = + 5 + x…" at bounding box center [772, 735] width 1545 height 1244
click at [323, 80] on icon "button" at bounding box center [328, 75] width 11 height 19
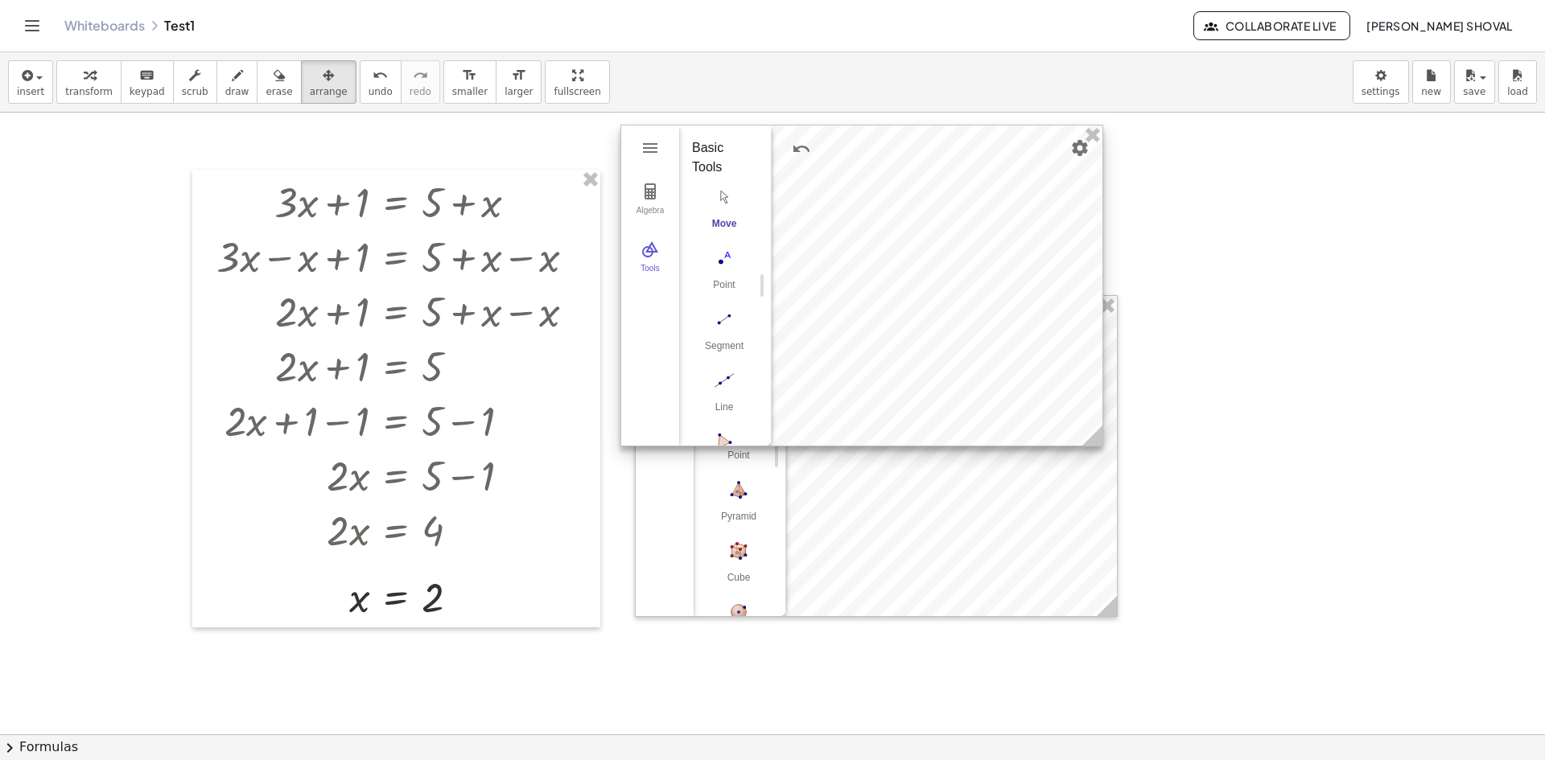
drag, startPoint x: 978, startPoint y: 277, endPoint x: 982, endPoint y: 136, distance: 140.9
click at [982, 136] on div at bounding box center [861, 286] width 481 height 320
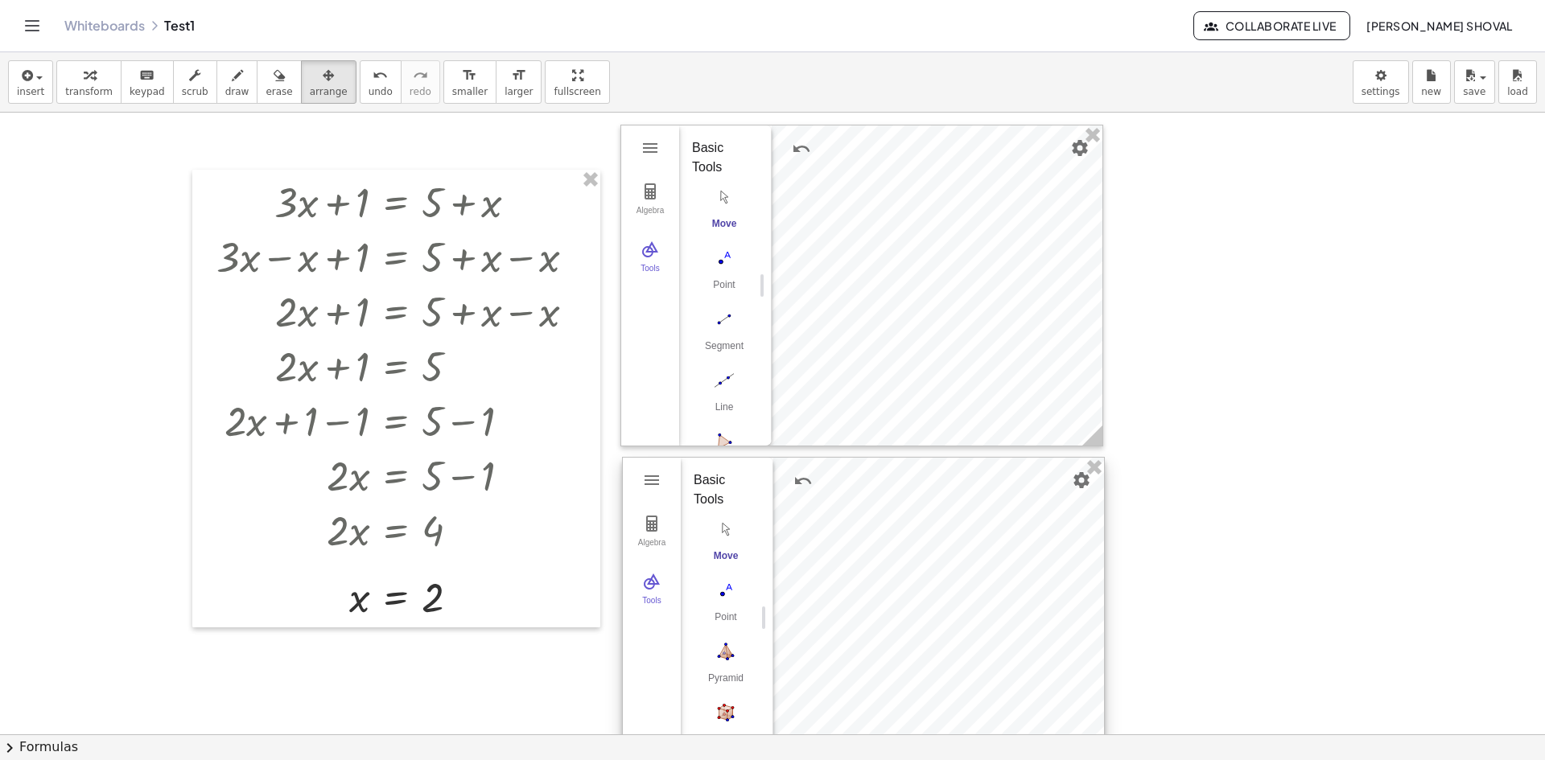
drag, startPoint x: 982, startPoint y: 548, endPoint x: 969, endPoint y: 710, distance: 162.2
click at [969, 710] on div at bounding box center [863, 618] width 481 height 320
click at [919, 324] on div at bounding box center [861, 286] width 481 height 320
drag, startPoint x: 721, startPoint y: 317, endPoint x: 847, endPoint y: 243, distance: 146.4
click at [725, 314] on img "Segment. Select two points or positions" at bounding box center [724, 320] width 64 height 26
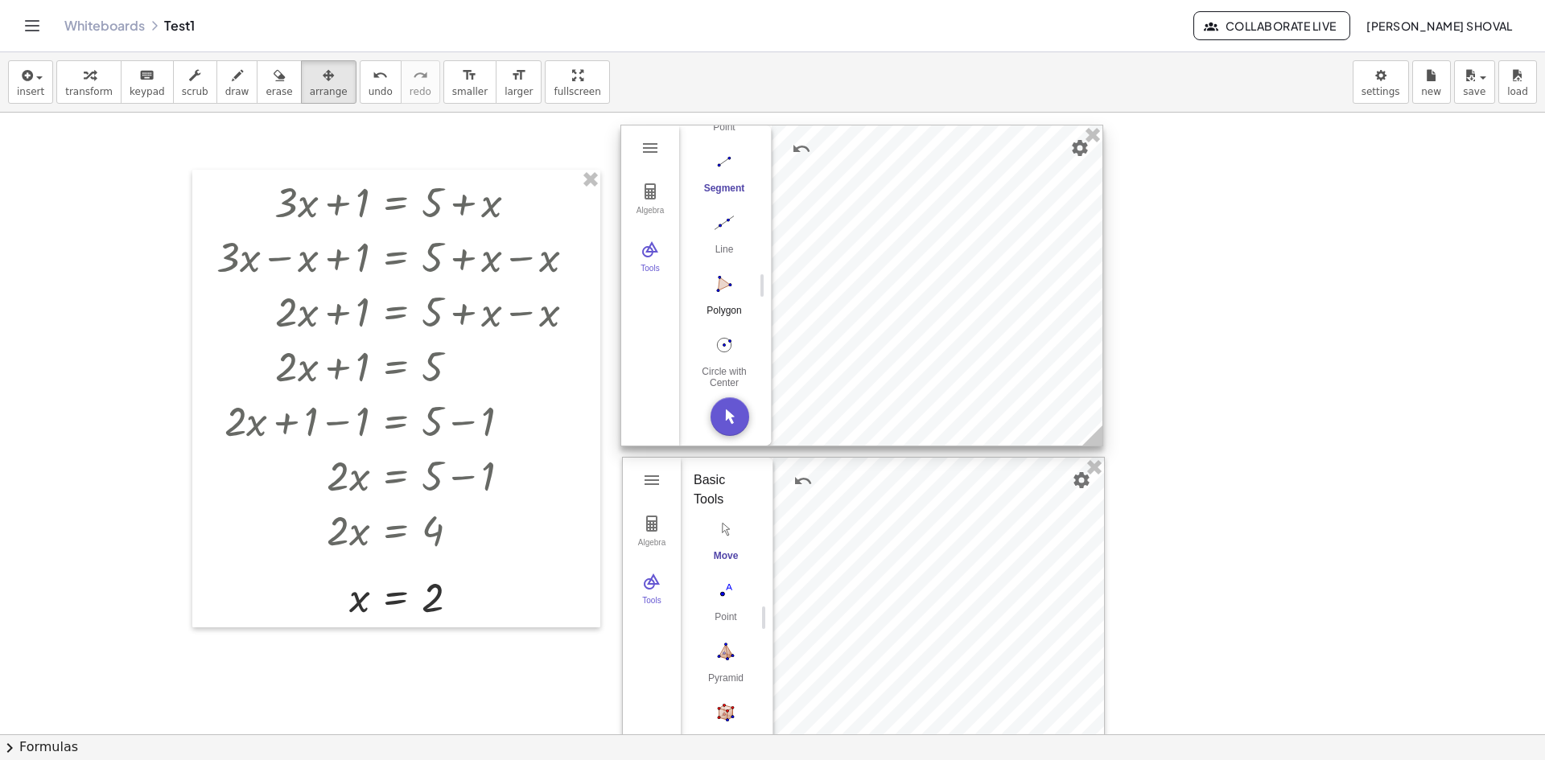
scroll to position [166, 0]
click at [726, 278] on img "Polygon. Select all vertices, then first vertex again" at bounding box center [724, 284] width 64 height 26
drag, startPoint x: 853, startPoint y: 333, endPoint x: 876, endPoint y: 243, distance: 93.1
click at [854, 333] on div at bounding box center [861, 286] width 481 height 320
drag, startPoint x: 723, startPoint y: 272, endPoint x: 929, endPoint y: 289, distance: 205.9
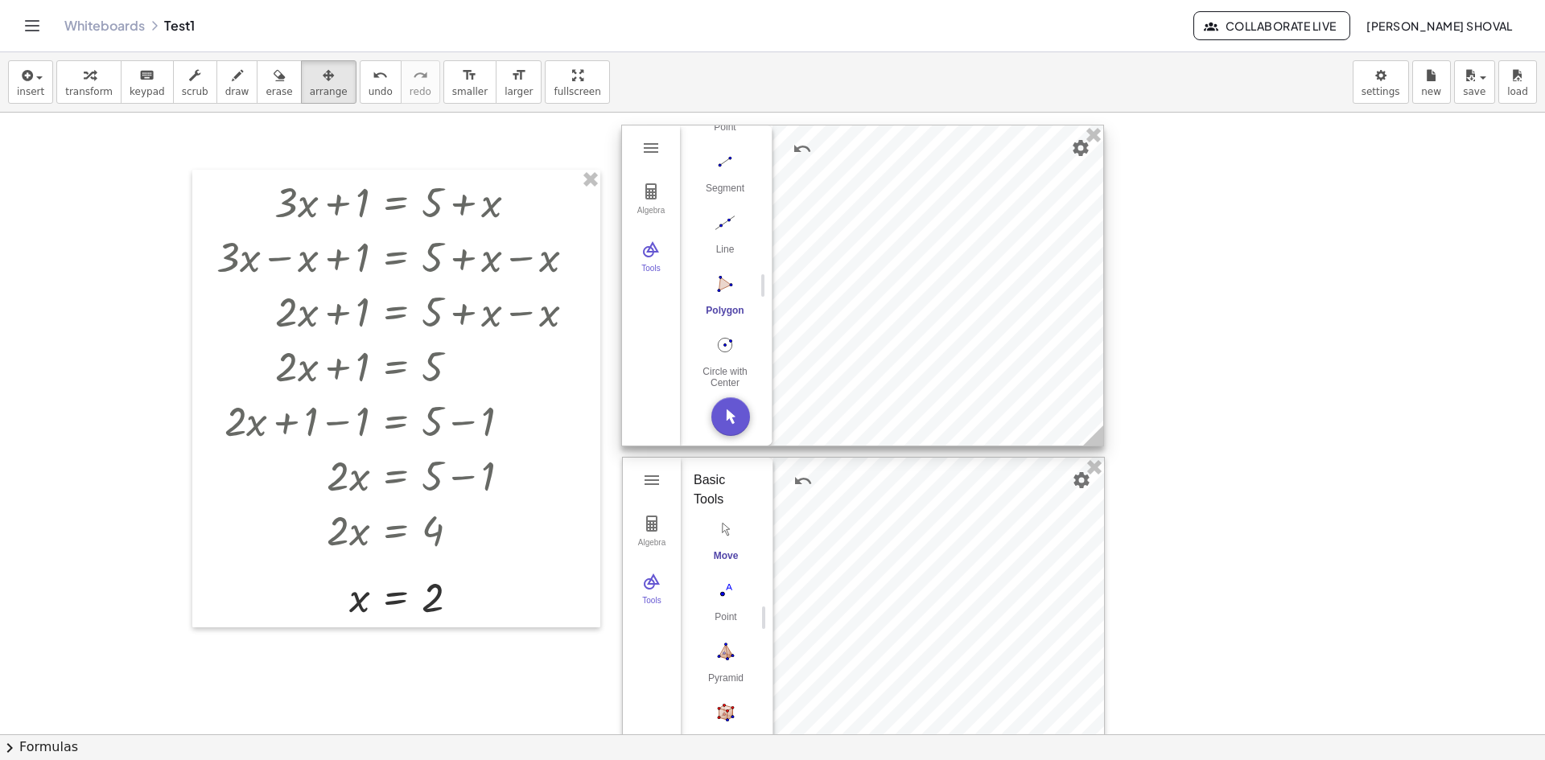
click at [929, 291] on div "Algebra Tools GeoGebra Geometry Basic Tools Move Point Segment Line Polygon Cir…" at bounding box center [862, 286] width 483 height 322
drag, startPoint x: 737, startPoint y: 427, endPoint x: 743, endPoint y: 356, distance: 71.8
click at [736, 425] on button "Move. Drag or select object" at bounding box center [730, 417] width 39 height 39
drag, startPoint x: 721, startPoint y: 271, endPoint x: 935, endPoint y: 253, distance: 214.8
click at [935, 253] on div "Algebra Tools GeoGebra Geometry Basic Tools Move Point Segment Line Polygon Cir…" at bounding box center [862, 286] width 483 height 322
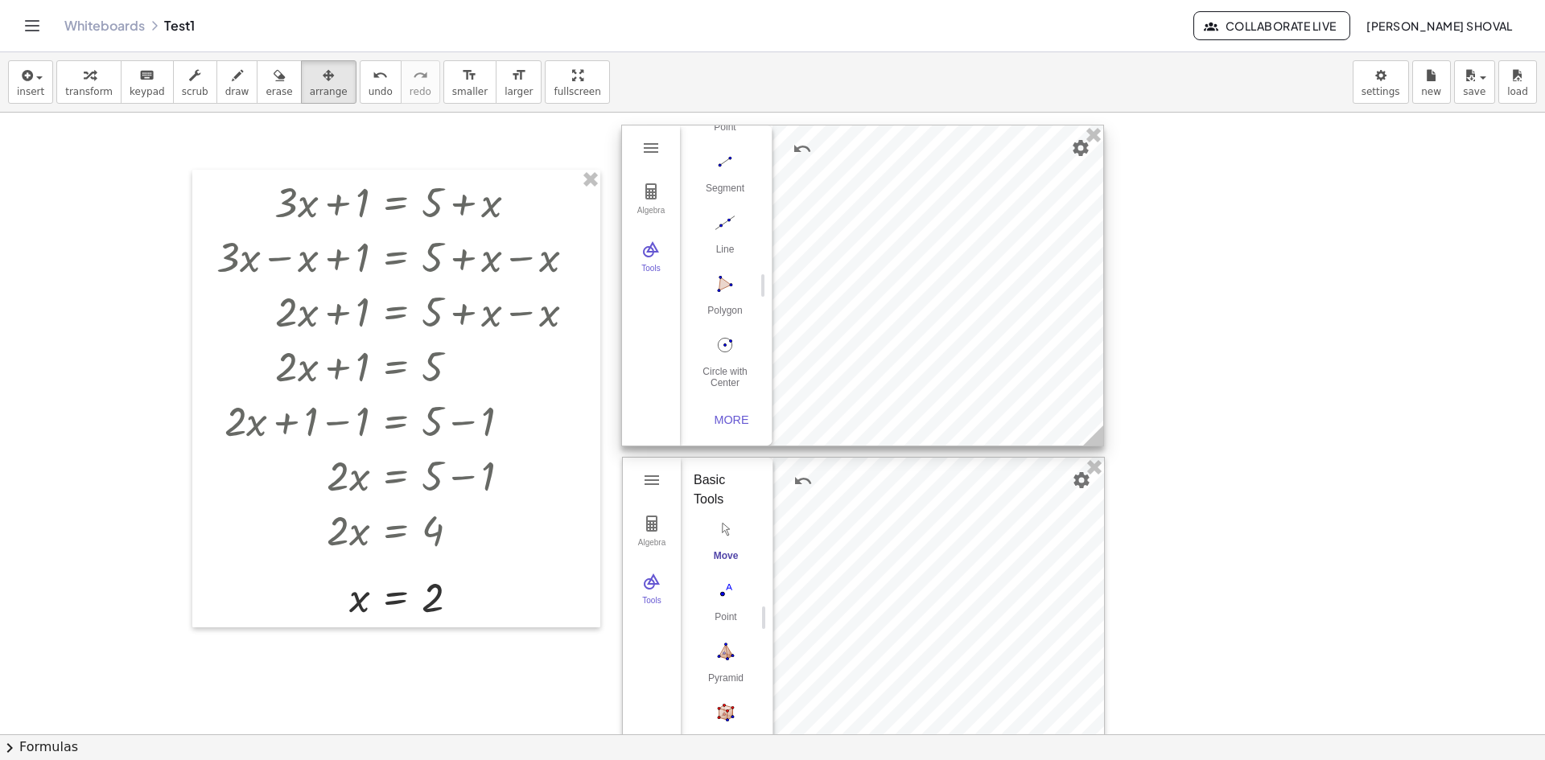
click at [926, 253] on div at bounding box center [862, 286] width 481 height 320
click at [718, 282] on img "Polygon. Select all vertices, then first vertex again" at bounding box center [725, 284] width 64 height 26
click at [727, 412] on img "Move. Drag or select object" at bounding box center [730, 417] width 39 height 39
click at [722, 275] on img "Polygon. Select all vertices, then first vertex again" at bounding box center [725, 284] width 64 height 26
click at [868, 263] on div at bounding box center [862, 286] width 481 height 320
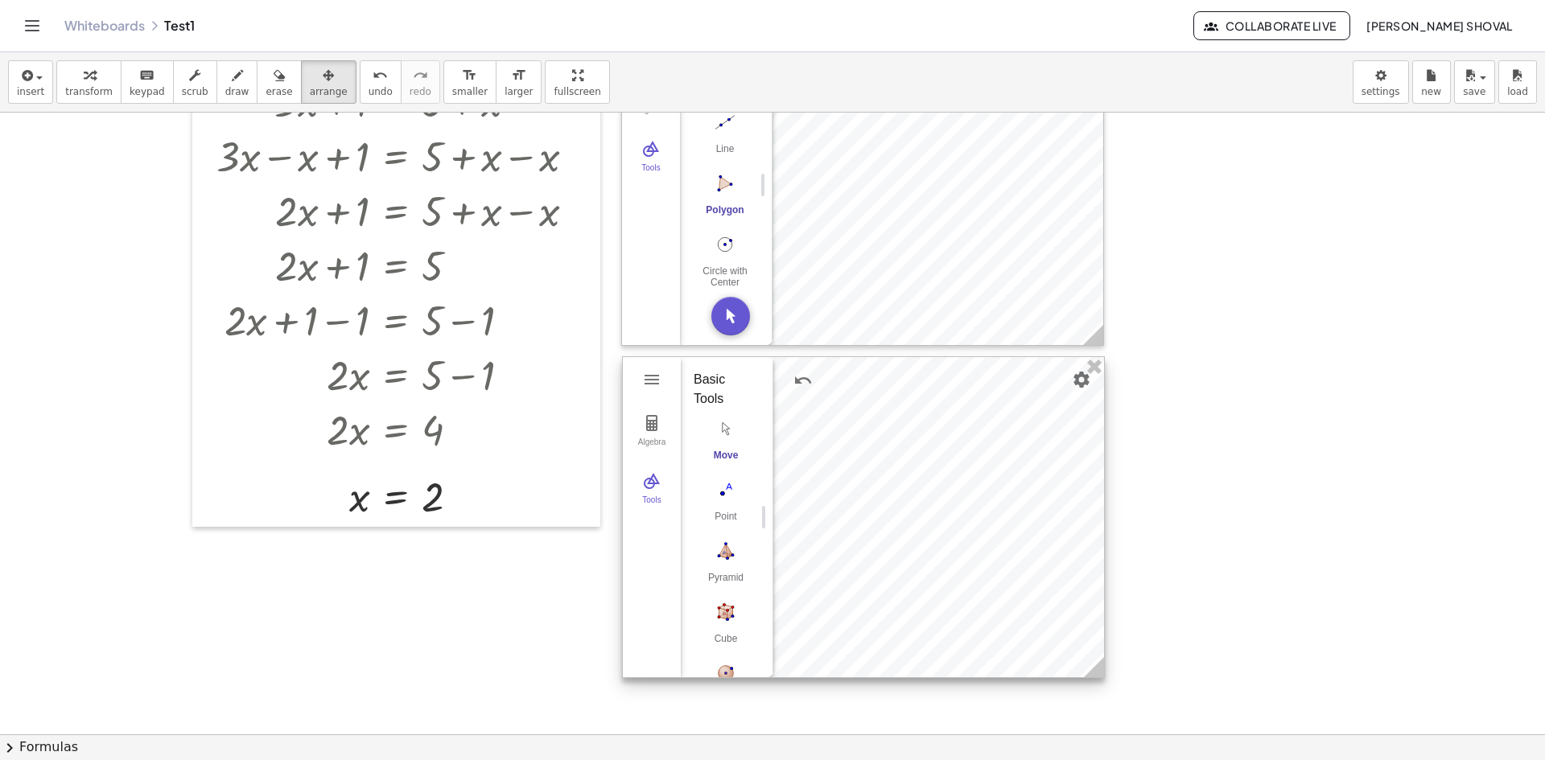
scroll to position [0, 0]
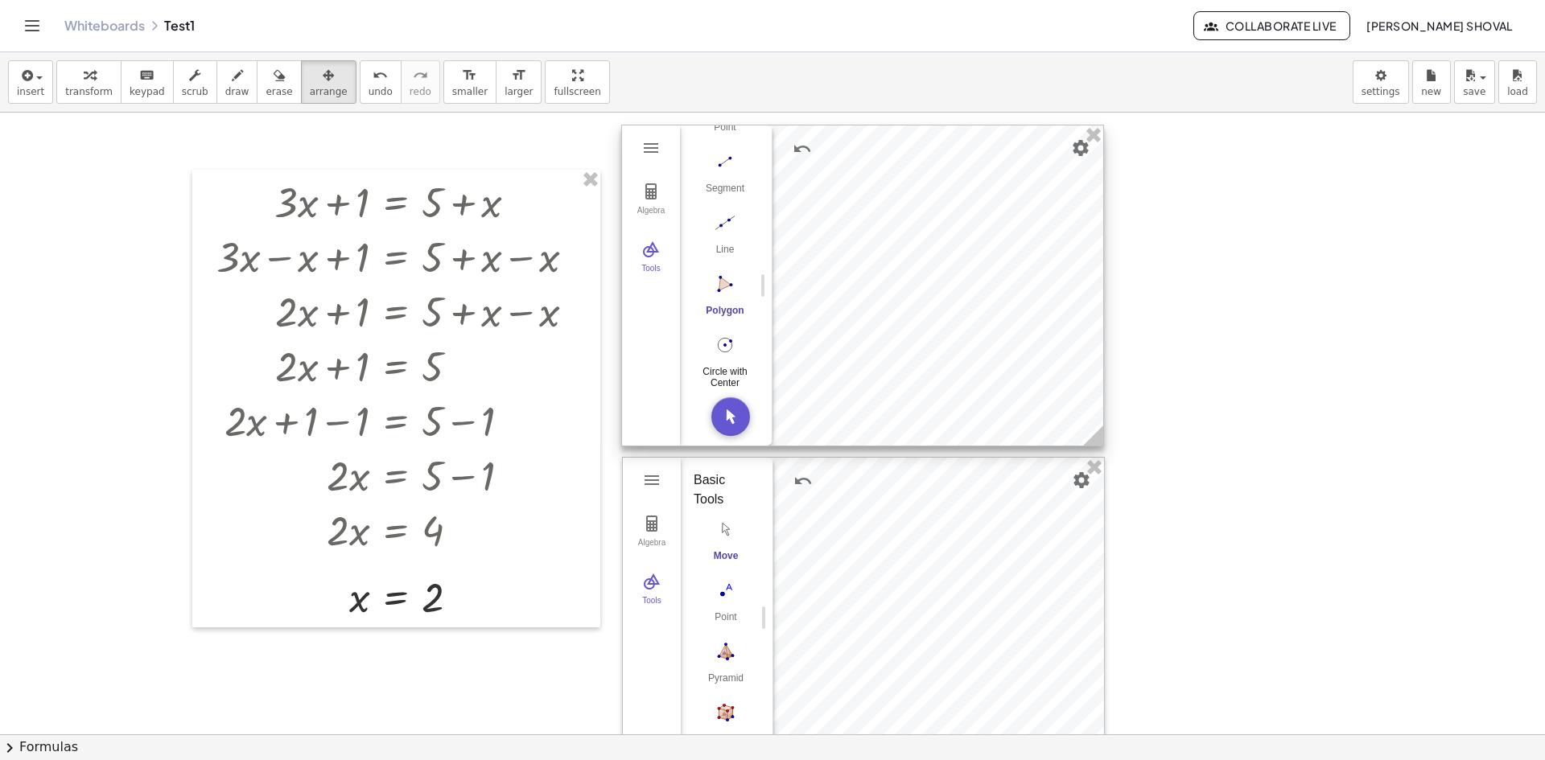
click at [728, 344] on img "Circle with Center through Point. Select center point, then point on circle" at bounding box center [725, 345] width 64 height 26
click at [727, 366] on div "Circle with Center through Point" at bounding box center [725, 377] width 64 height 23
drag, startPoint x: 725, startPoint y: 340, endPoint x: 797, endPoint y: 299, distance: 82.5
click at [907, 334] on div "Algebra Tools GeoGebra Geometry Basic Tools Move Point Segment Line Polygon Cir…" at bounding box center [862, 286] width 483 height 322
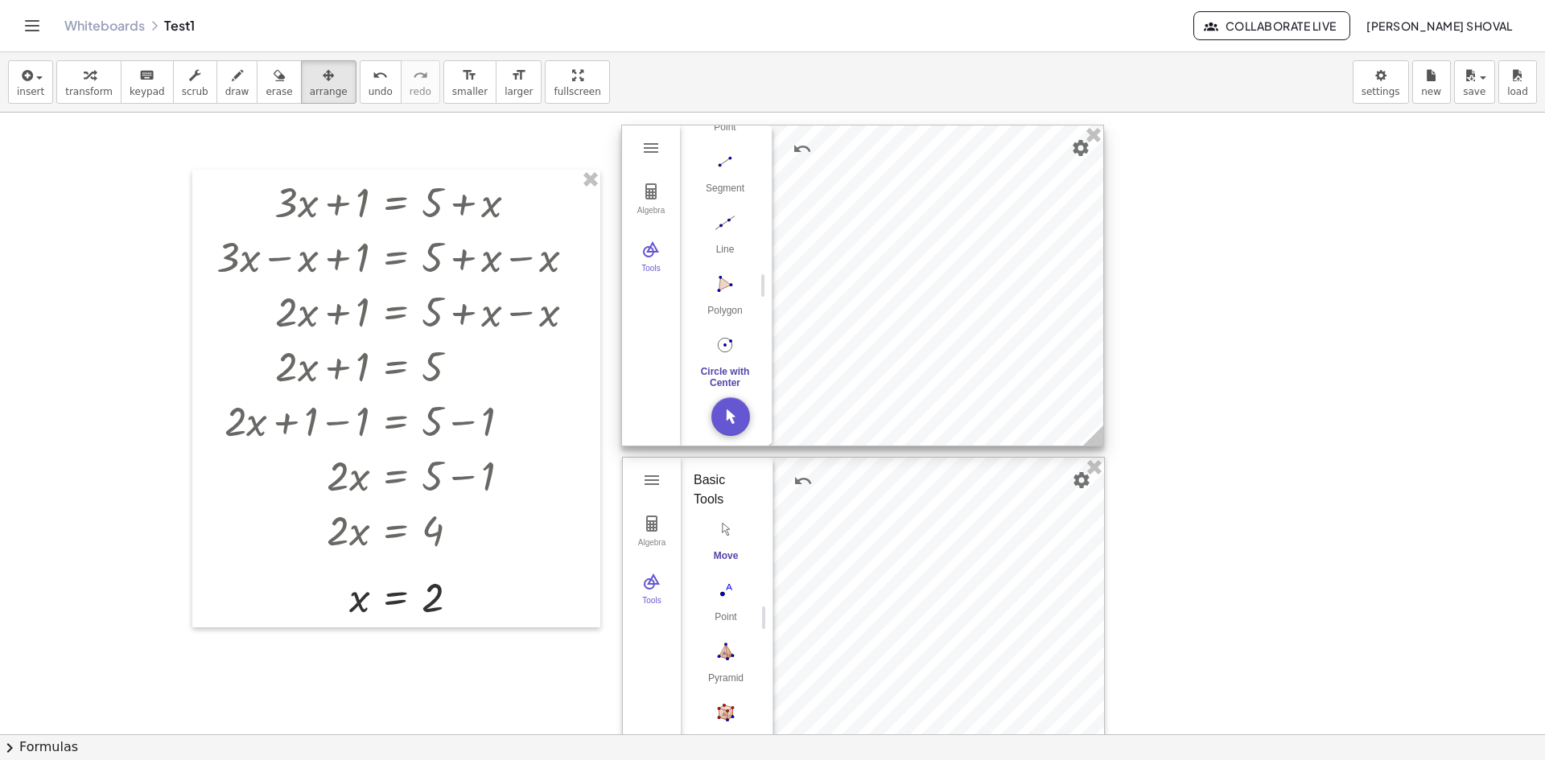
click at [956, 285] on div at bounding box center [862, 286] width 481 height 320
click at [933, 311] on div at bounding box center [861, 287] width 481 height 320
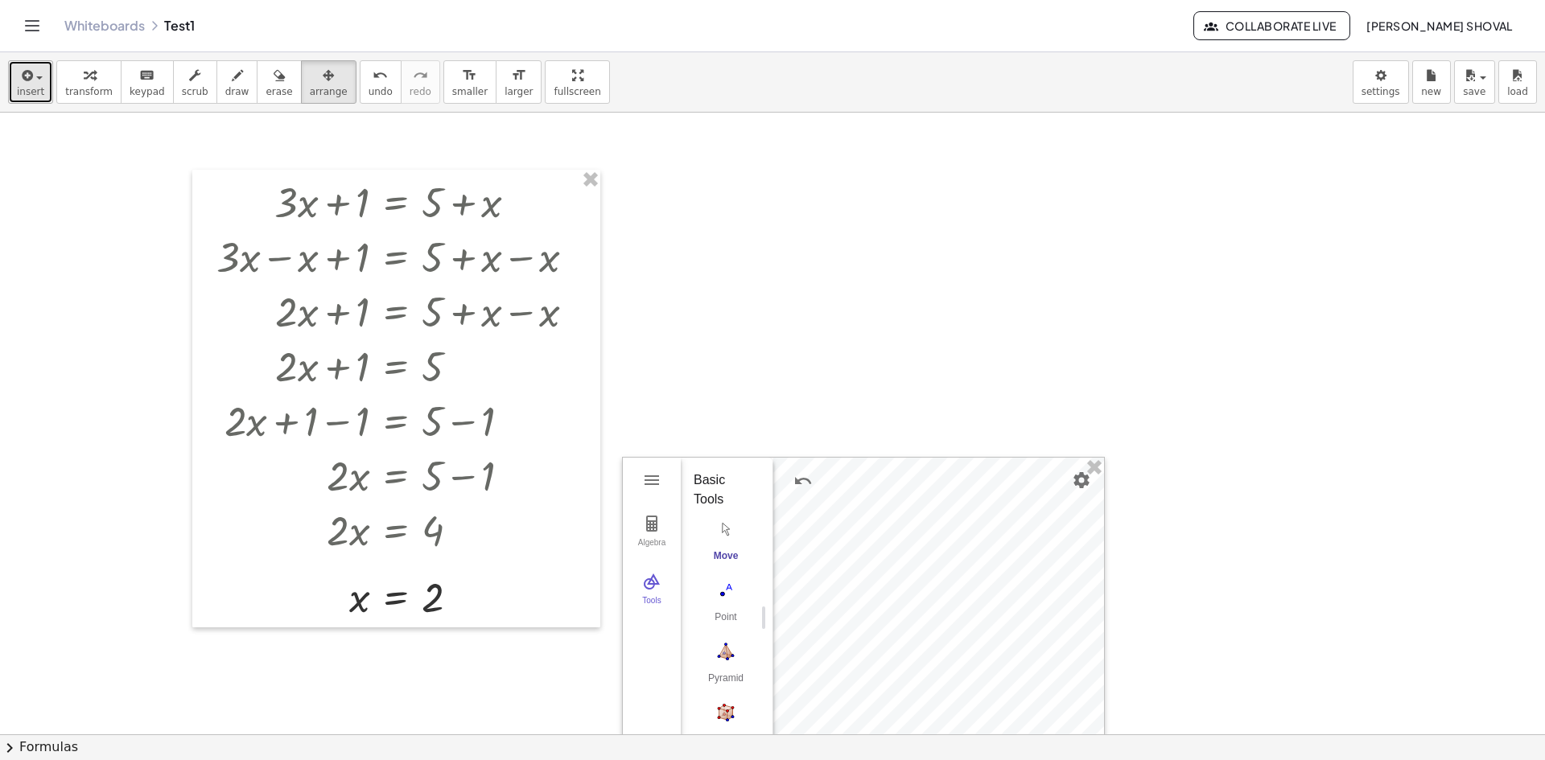
click at [23, 84] on icon "button" at bounding box center [26, 75] width 14 height 19
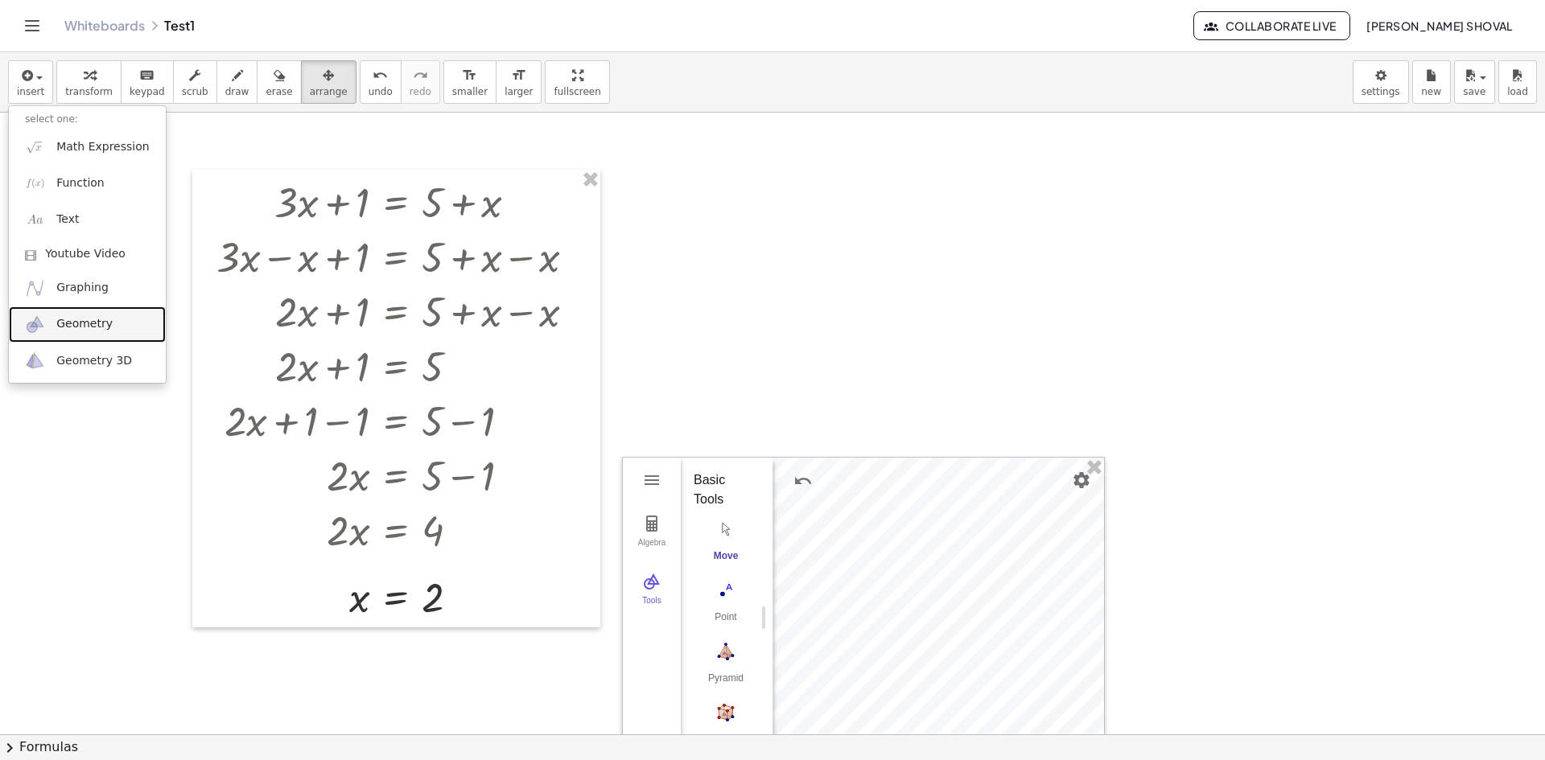
drag, startPoint x: 71, startPoint y: 324, endPoint x: 239, endPoint y: 313, distance: 168.6
click at [71, 324] on span "Geometry" at bounding box center [84, 324] width 56 height 16
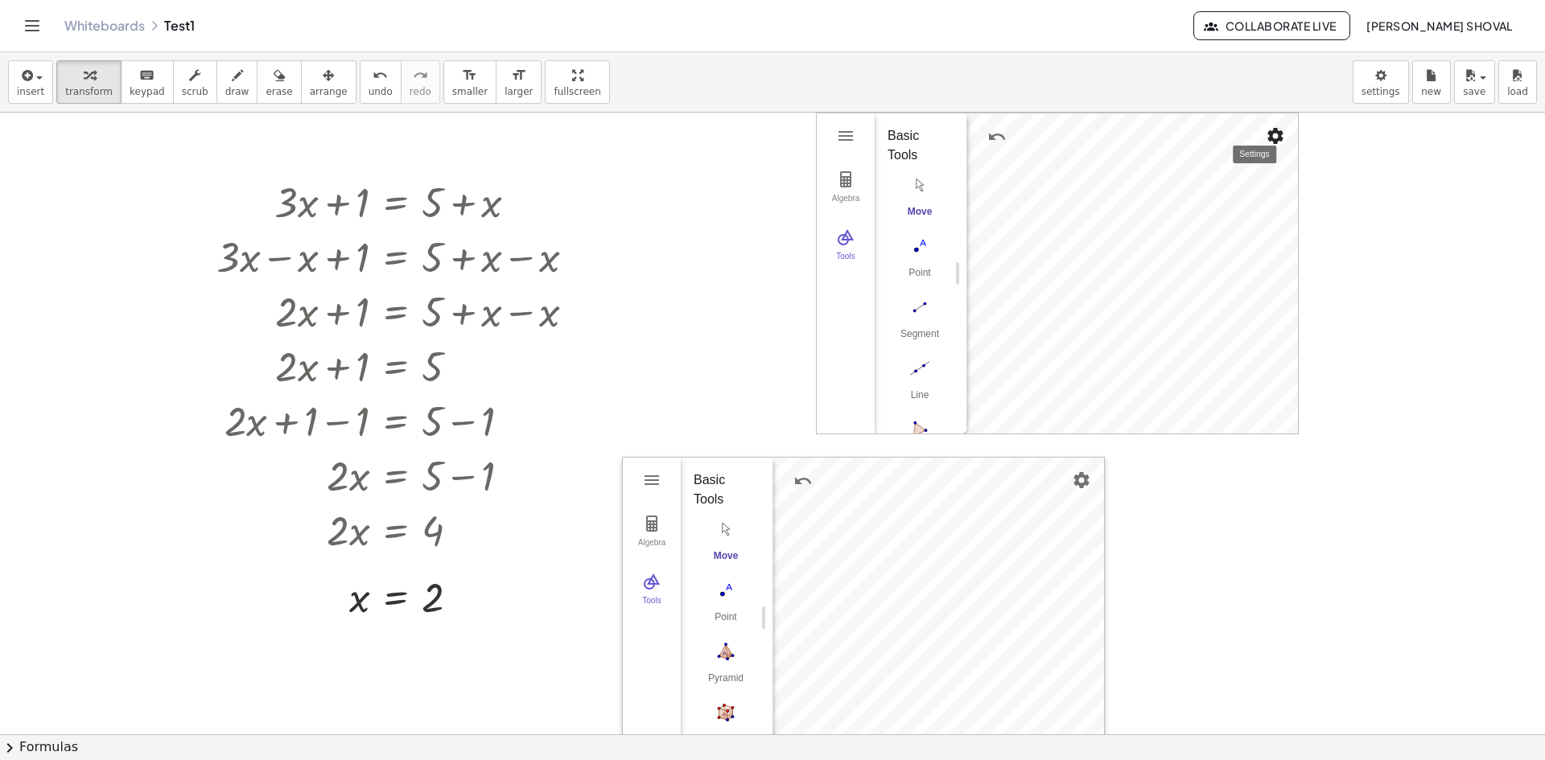
click at [1280, 128] on img "Settings" at bounding box center [1275, 135] width 19 height 19
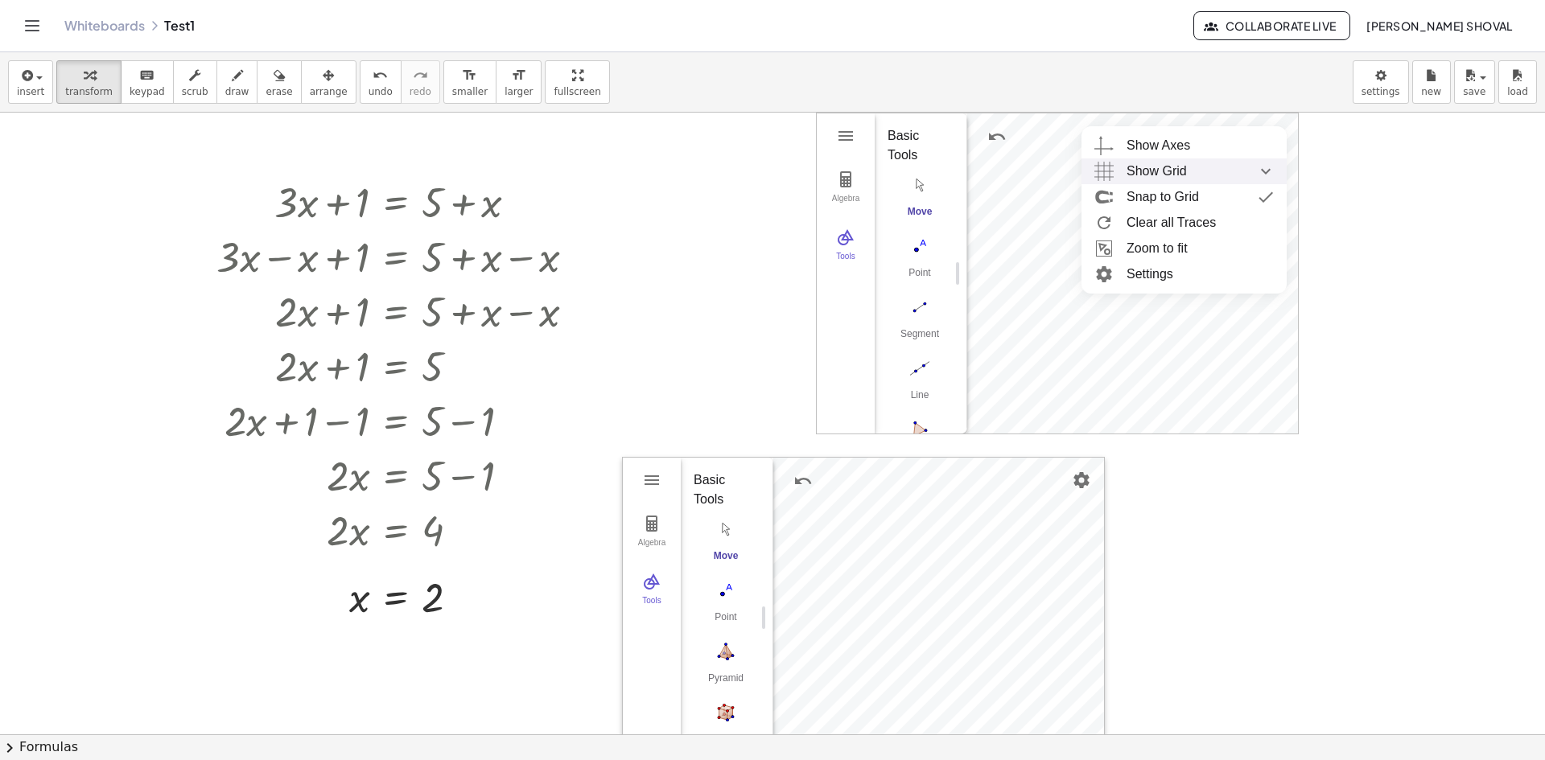
click at [1165, 176] on span "Show Grid" at bounding box center [1157, 172] width 60 height 26
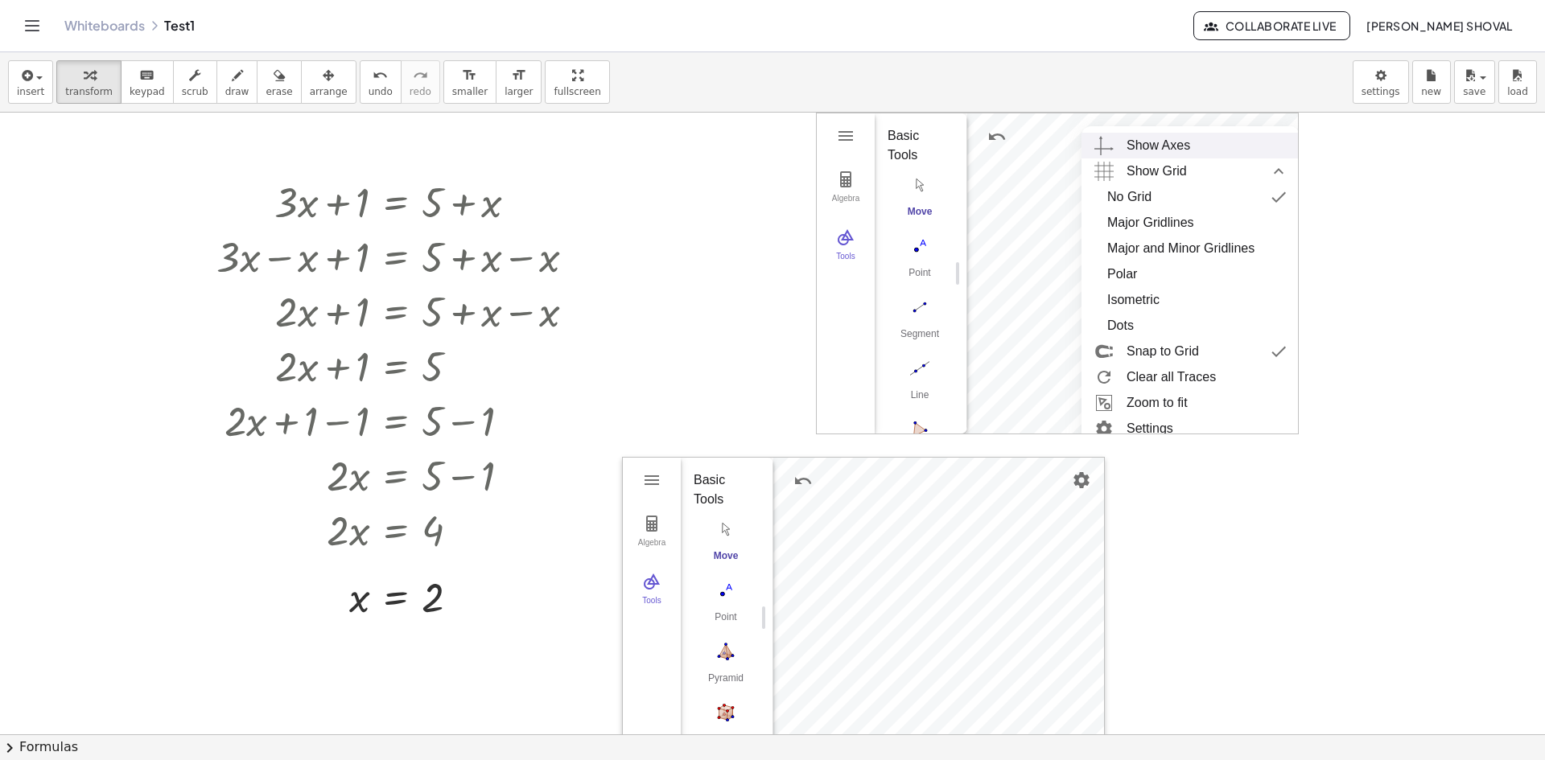
click at [1180, 141] on div "Show Axes" at bounding box center [1159, 146] width 64 height 26
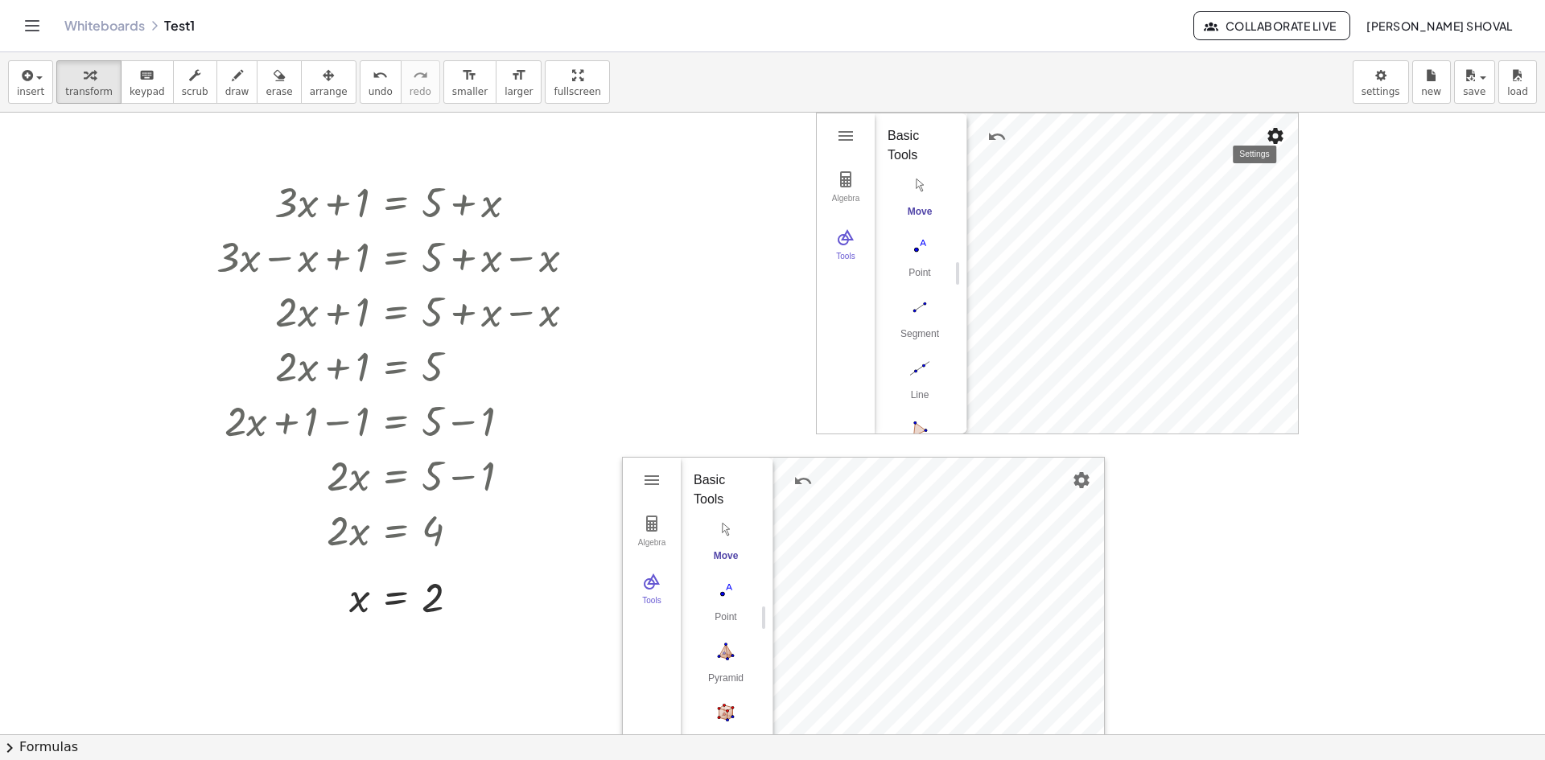
click at [1275, 134] on img "Settings" at bounding box center [1275, 135] width 19 height 19
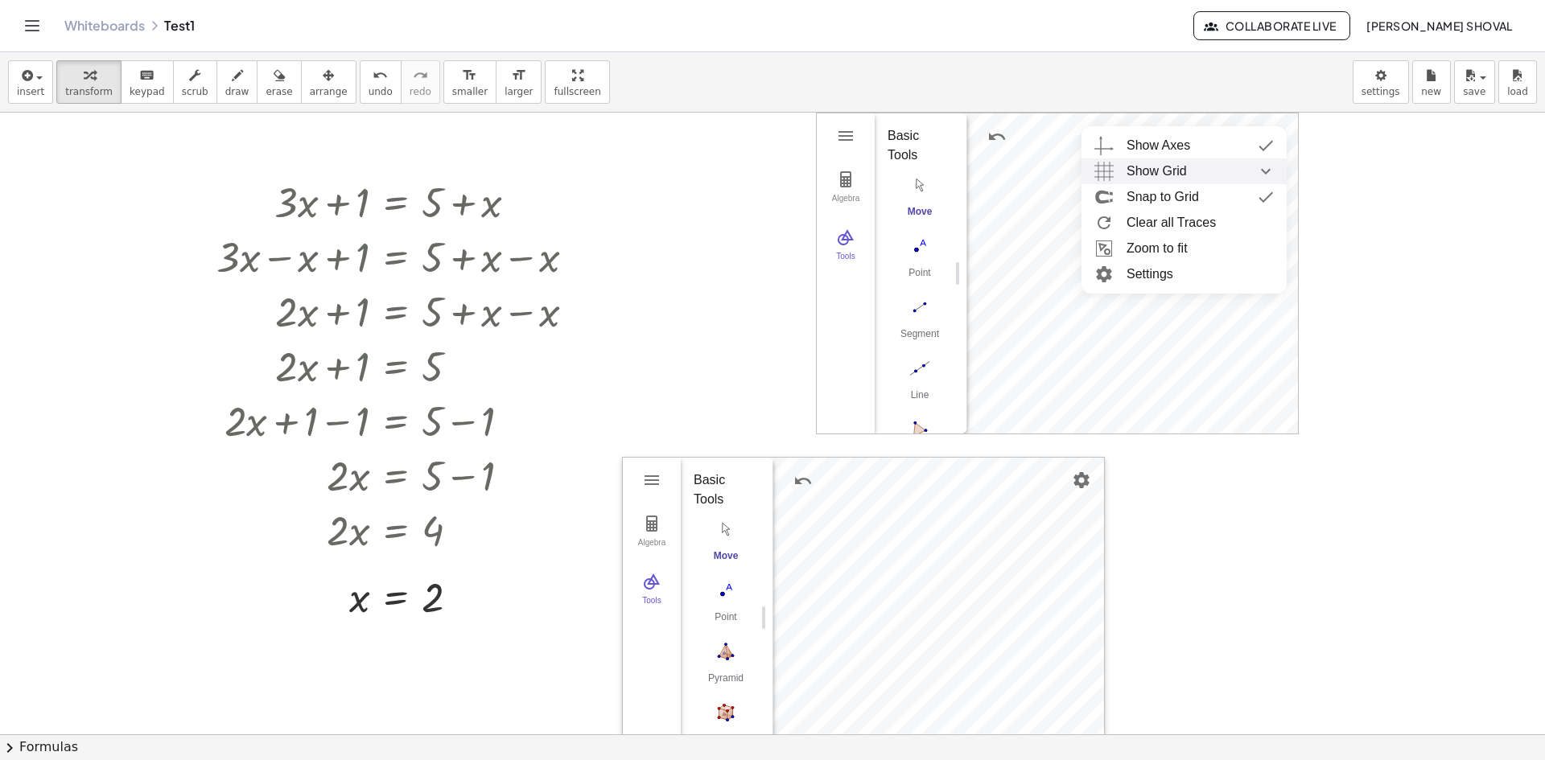
click at [1148, 180] on span "Show Grid" at bounding box center [1157, 172] width 60 height 26
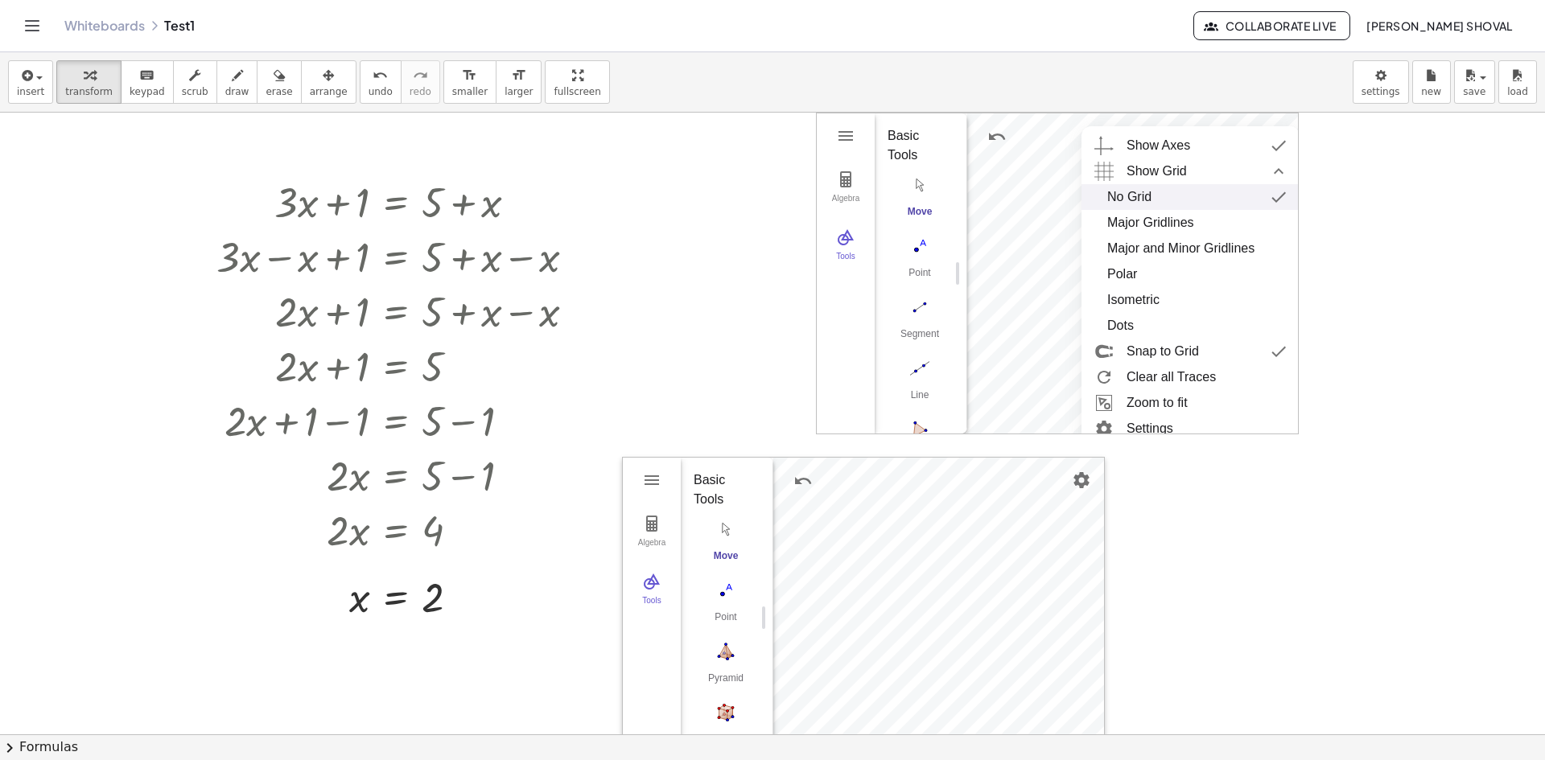
click at [1144, 196] on div "No Grid" at bounding box center [1129, 197] width 44 height 26
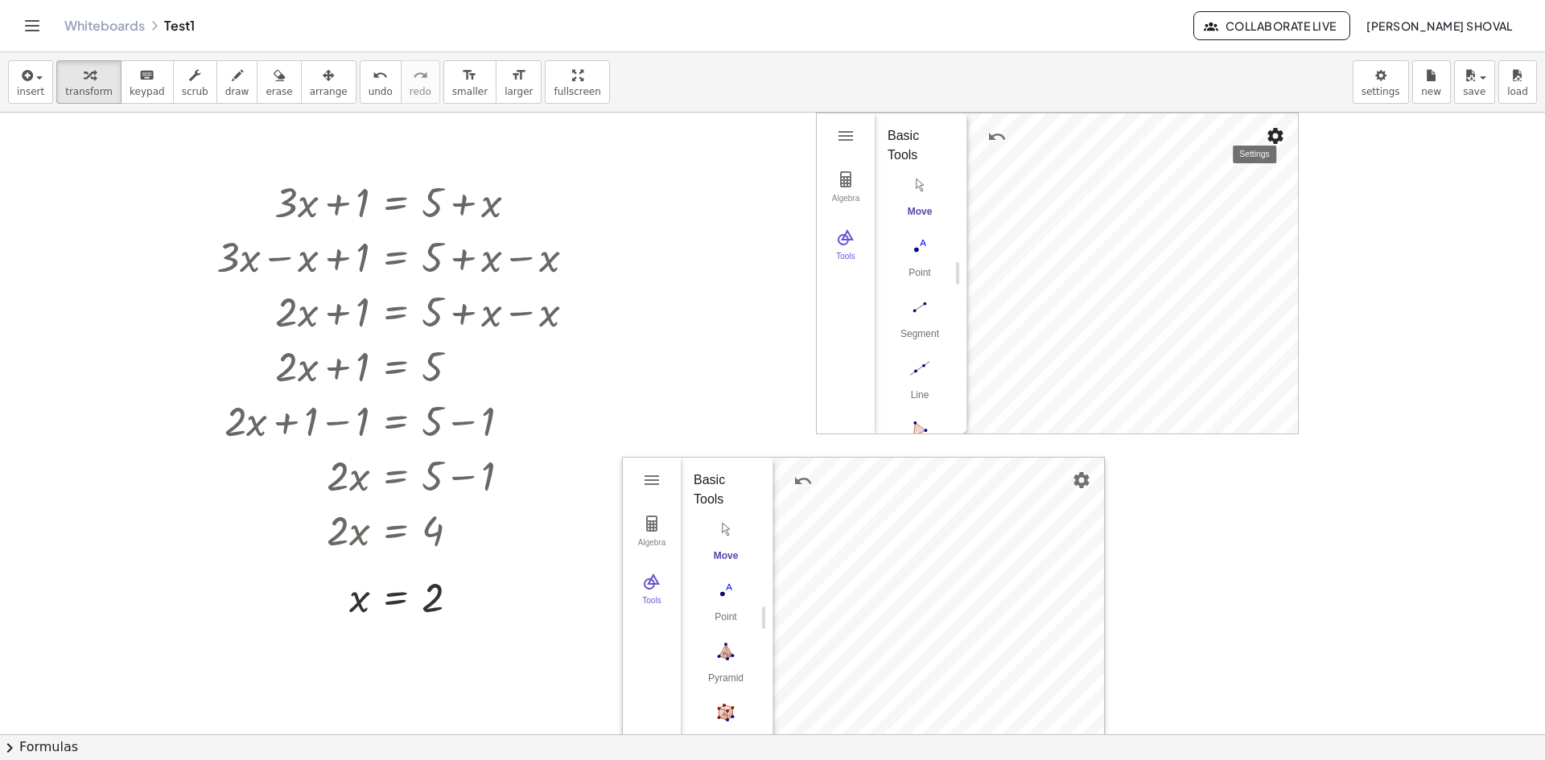
click at [1271, 137] on img "Settings" at bounding box center [1275, 135] width 19 height 19
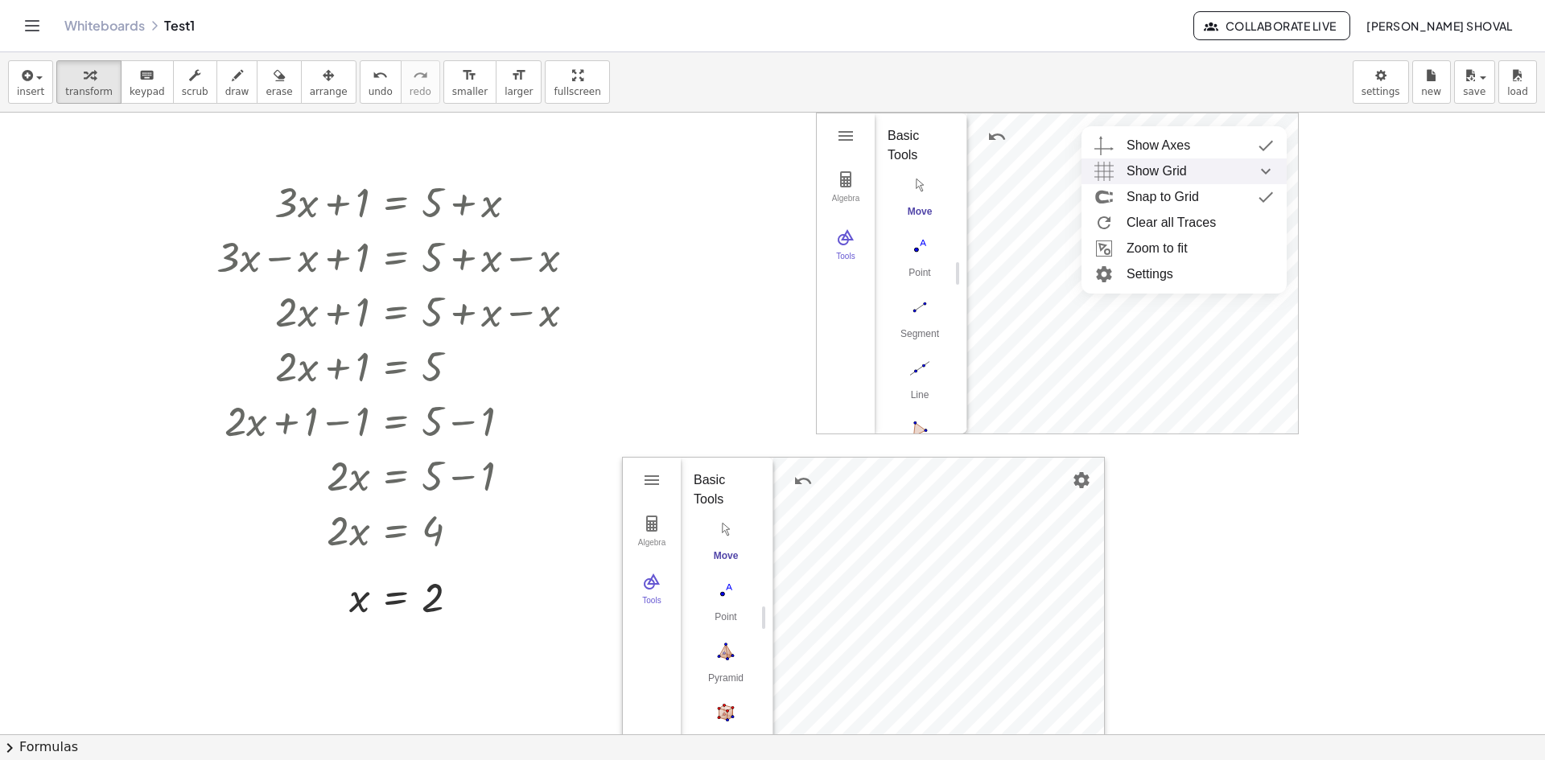
click at [1268, 167] on img "Show Grid collapsed" at bounding box center [1265, 172] width 29 height 26
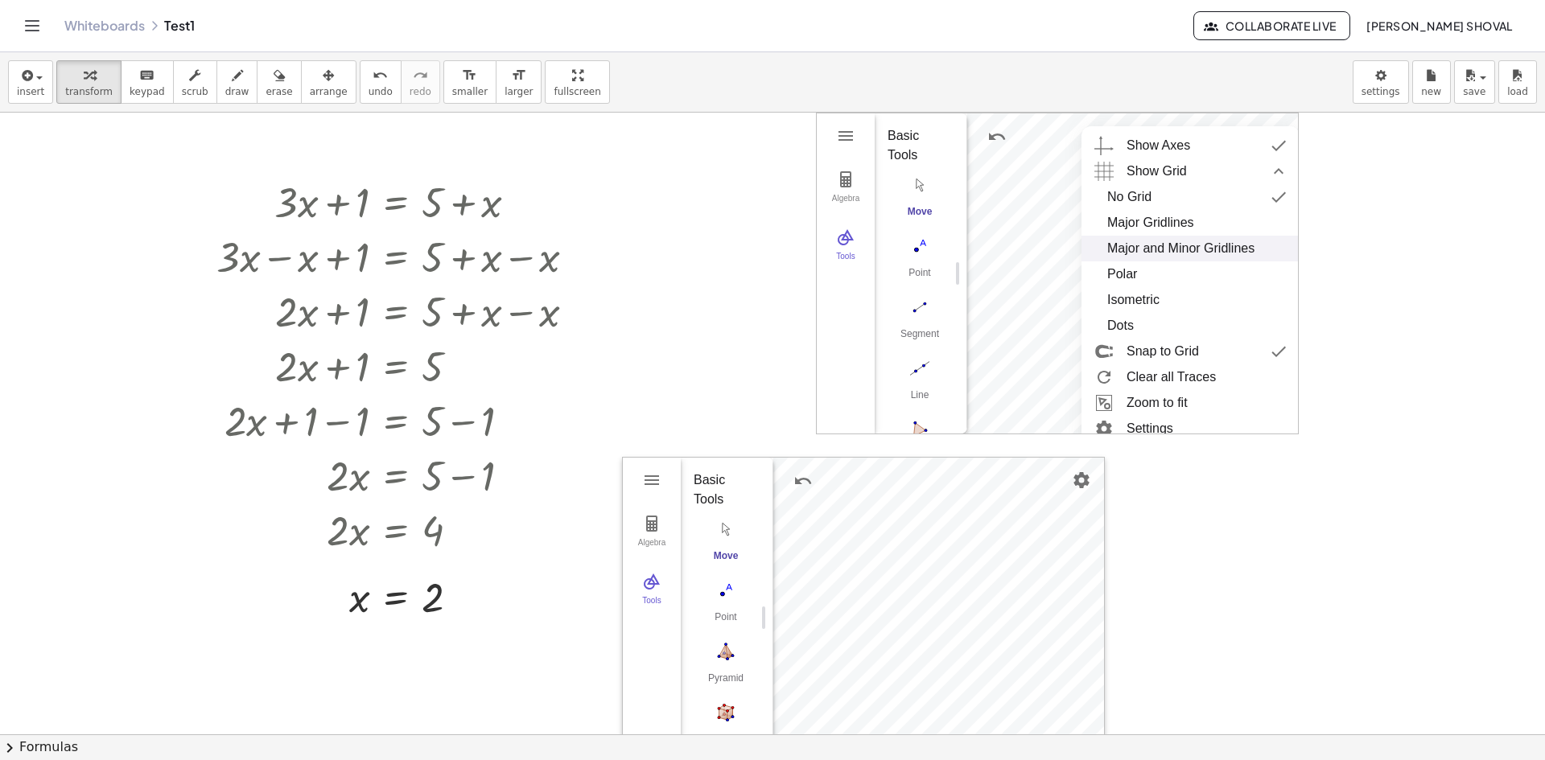
click at [1195, 249] on div "Major and Minor Gridlines" at bounding box center [1180, 249] width 147 height 26
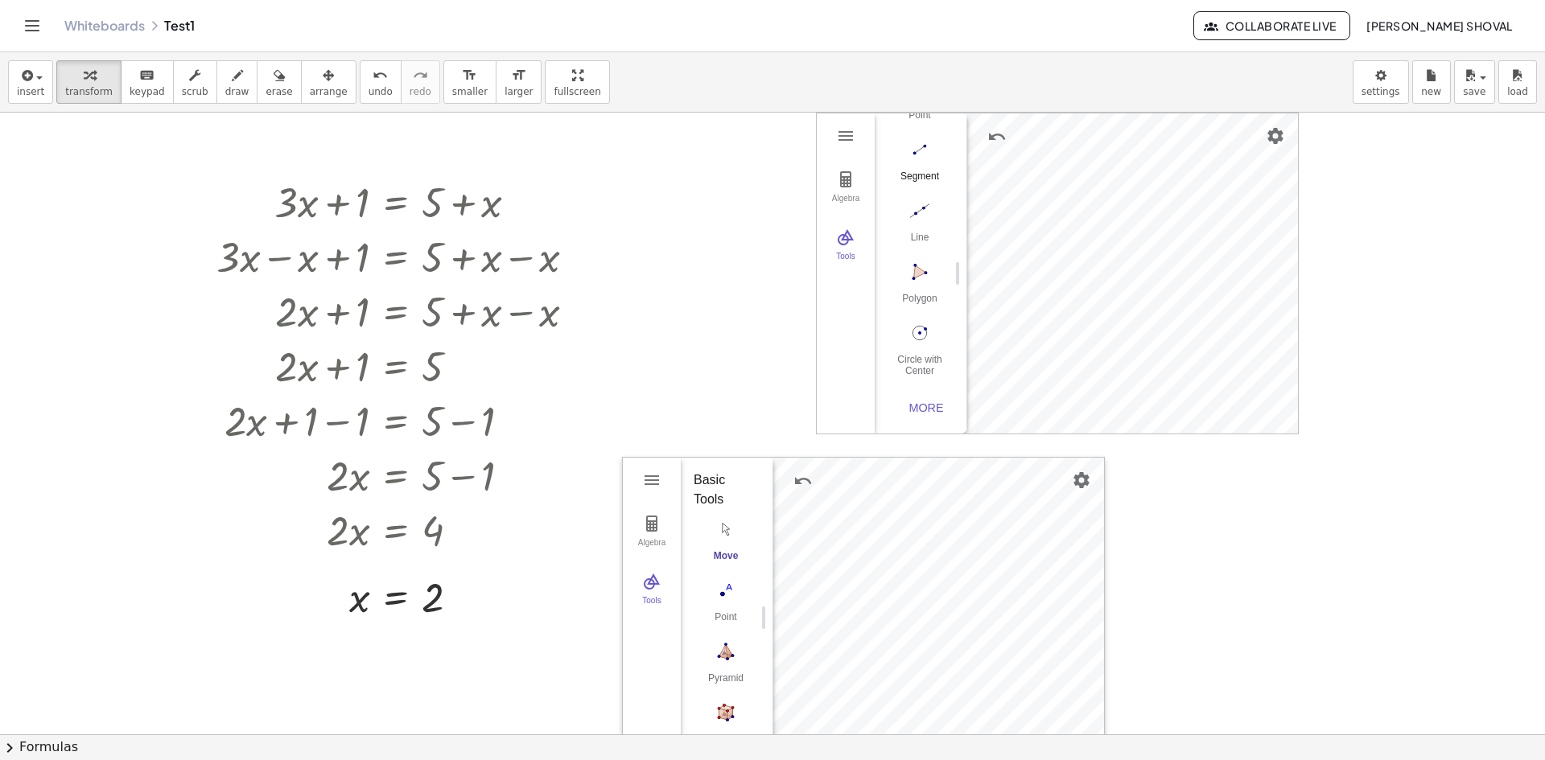
scroll to position [166, 0]
click at [919, 274] on img "Polygon. Select all vertices, then first vertex again" at bounding box center [920, 272] width 64 height 26
click at [925, 321] on img "Circle with Center through Point. Select center point, then point on circle" at bounding box center [920, 333] width 64 height 26
click at [369, 86] on span "undo" at bounding box center [381, 91] width 24 height 11
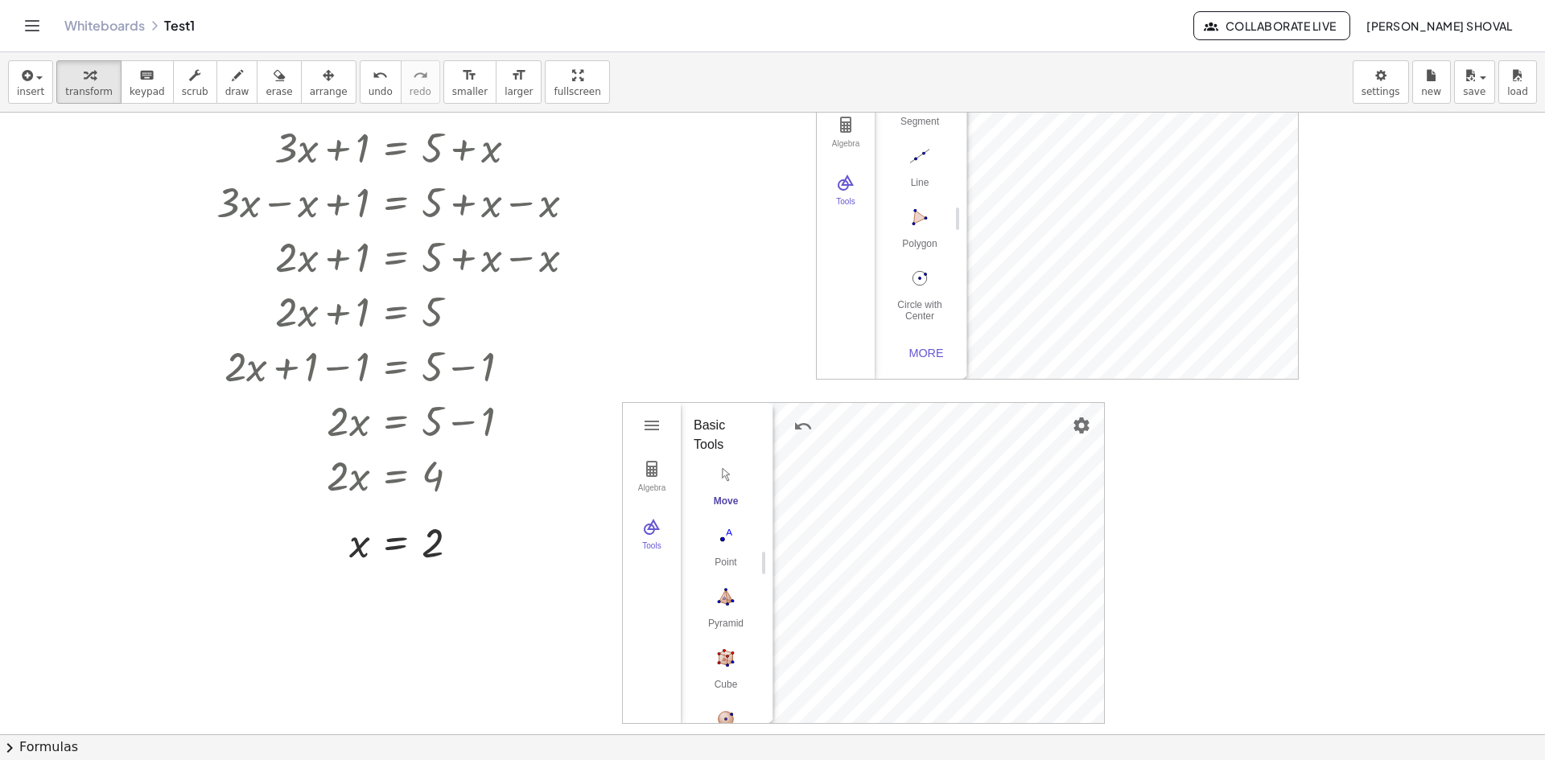
scroll to position [0, 0]
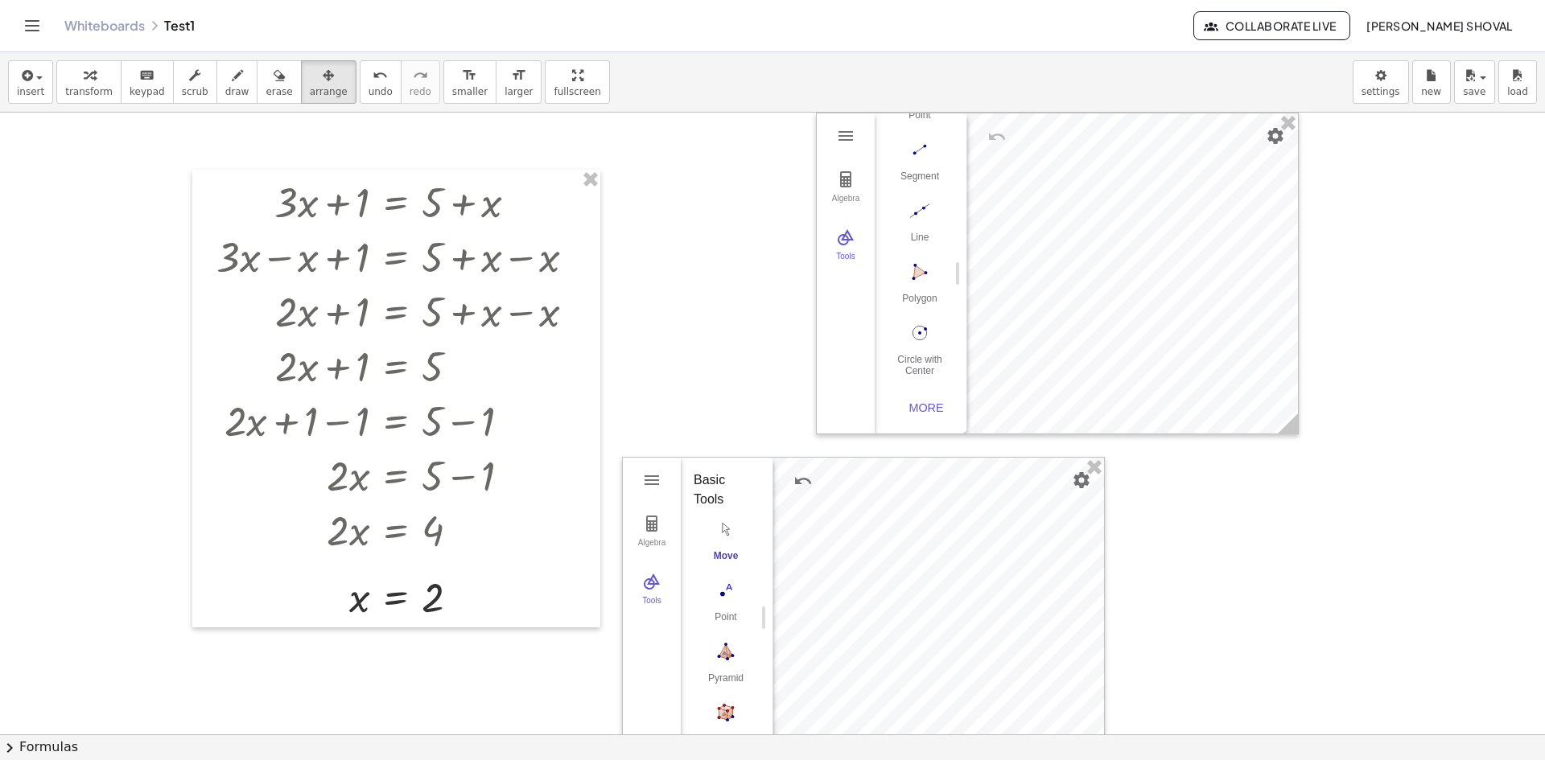
drag, startPoint x: 316, startPoint y: 82, endPoint x: 765, endPoint y: 127, distance: 451.3
click at [315, 83] on div "button" at bounding box center [329, 74] width 38 height 19
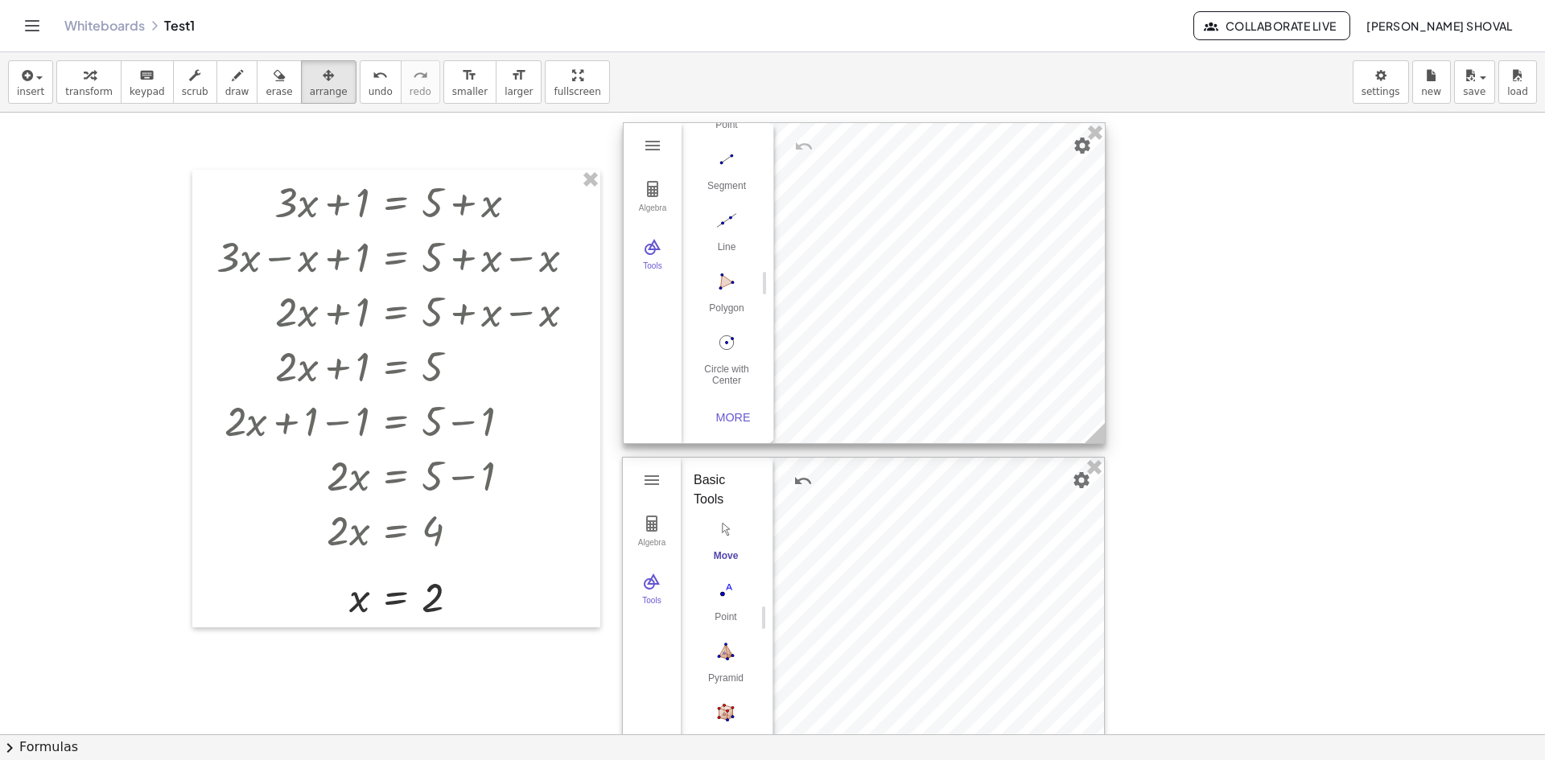
drag, startPoint x: 1158, startPoint y: 176, endPoint x: 965, endPoint y: 181, distance: 193.2
click at [965, 181] on div at bounding box center [864, 283] width 481 height 320
click at [724, 273] on img "Polygon. Select all vertices, then first vertex again" at bounding box center [726, 282] width 64 height 26
click at [651, 146] on img "Geometry" at bounding box center [652, 145] width 19 height 19
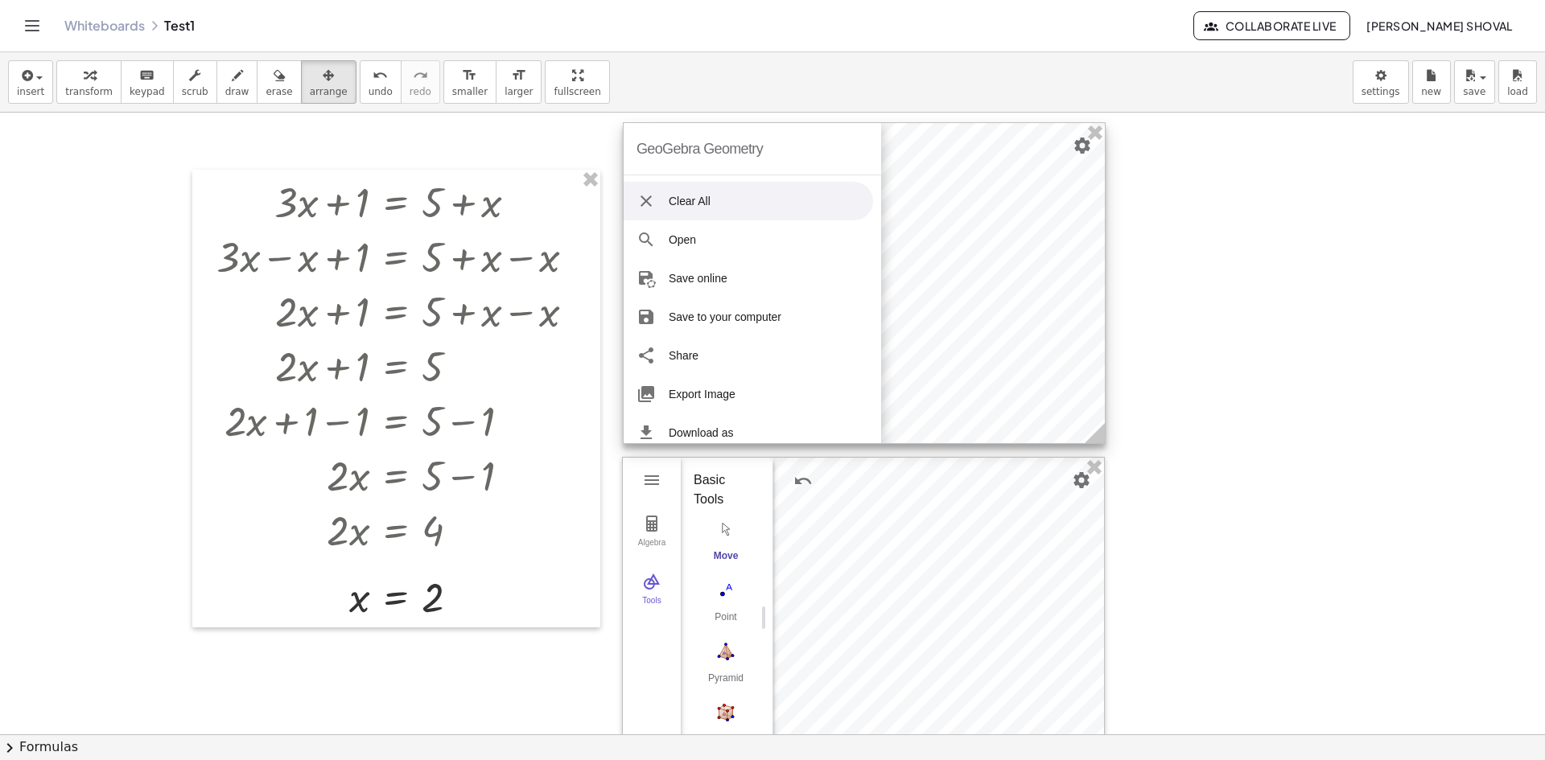
click at [641, 142] on div "GeoGebra Geometry" at bounding box center [699, 148] width 126 height 51
click at [649, 196] on img "Geometry" at bounding box center [645, 201] width 19 height 19
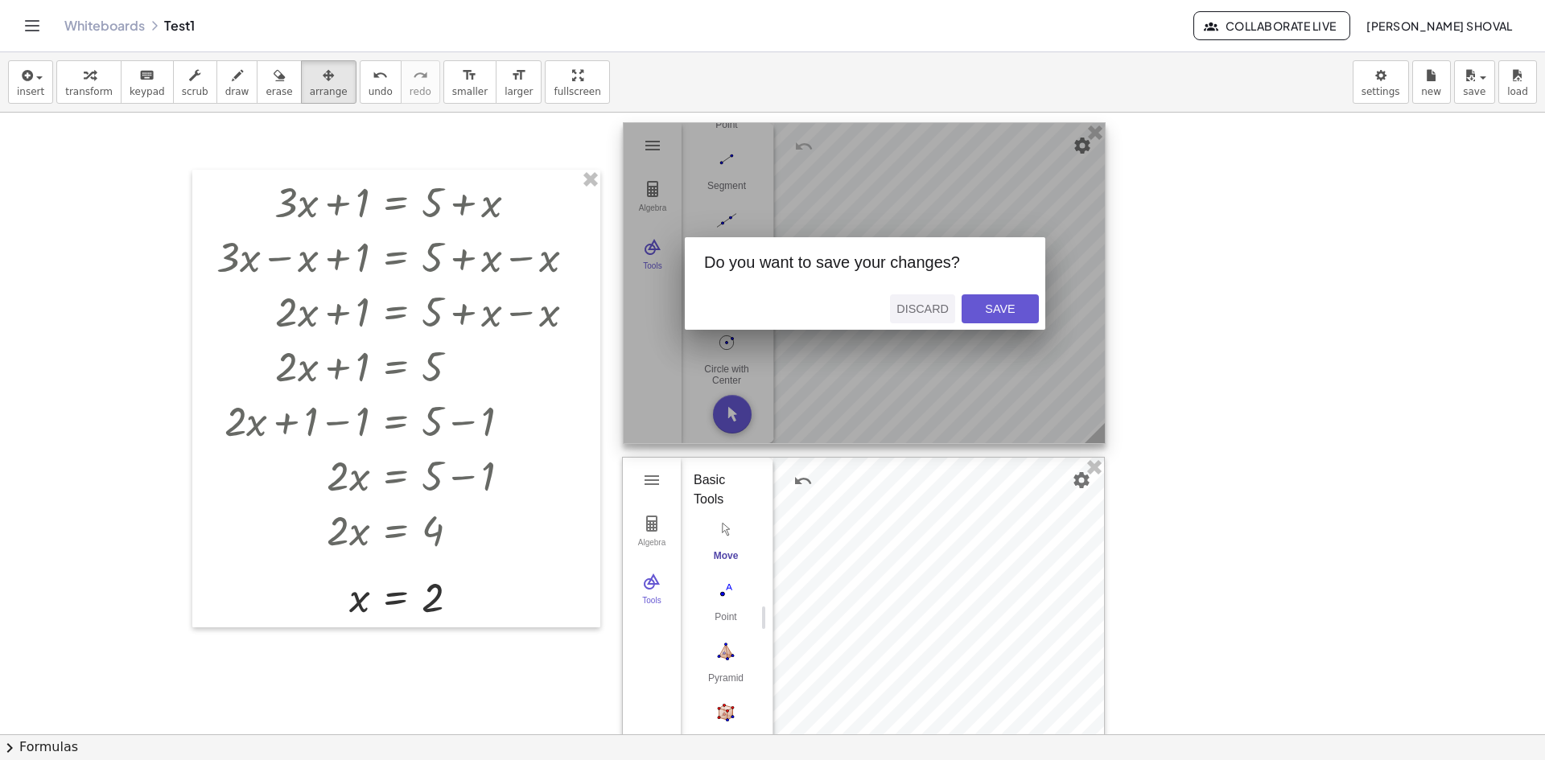
click at [933, 313] on div "Discard" at bounding box center [922, 309] width 52 height 13
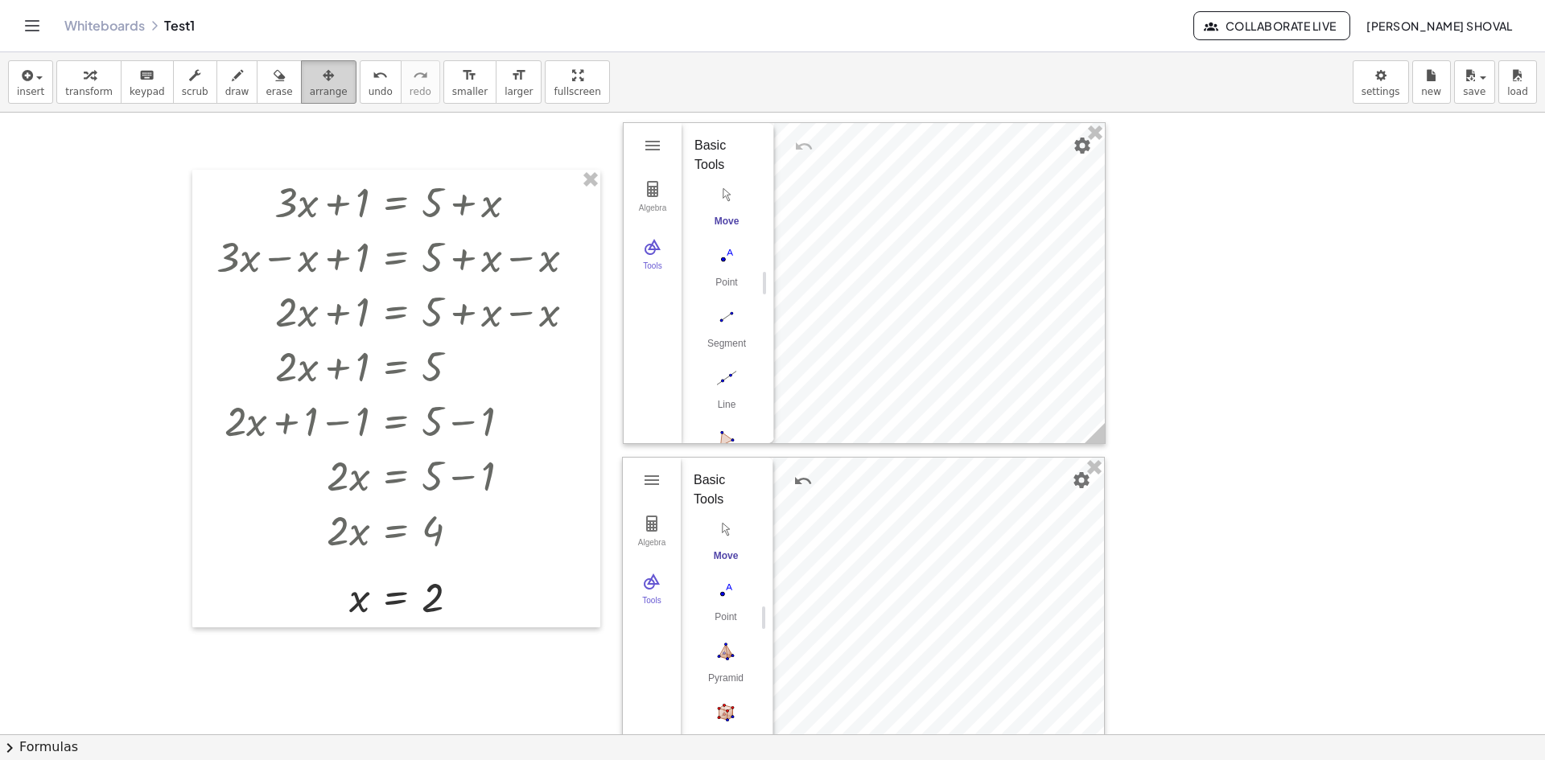
click at [310, 80] on div "button" at bounding box center [329, 74] width 38 height 19
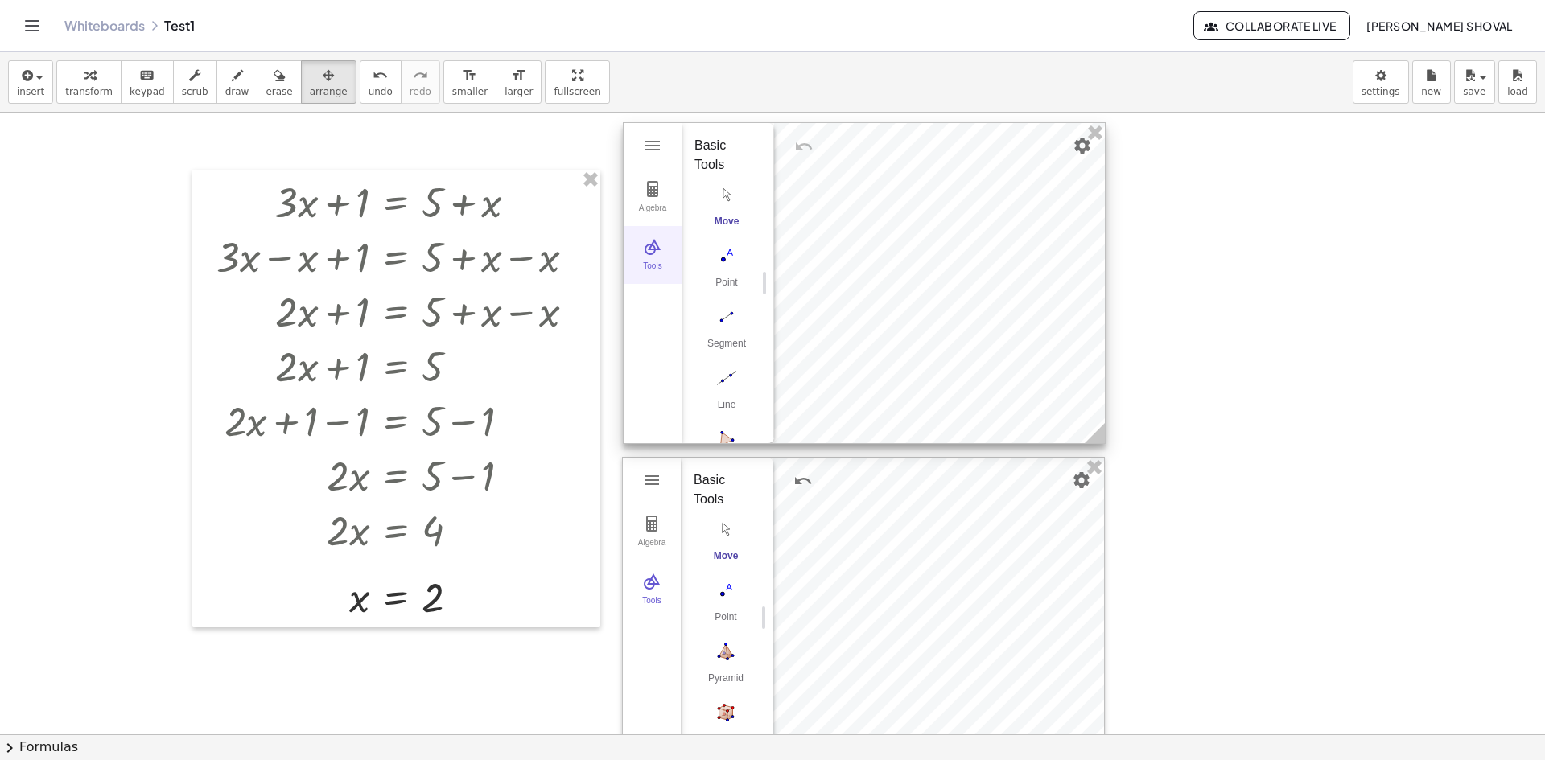
click at [653, 251] on img "Geometry" at bounding box center [652, 246] width 19 height 19
click at [654, 249] on img "Geometry" at bounding box center [652, 246] width 19 height 19
drag, startPoint x: 896, startPoint y: 279, endPoint x: 882, endPoint y: 244, distance: 38.0
click at [882, 244] on div at bounding box center [864, 283] width 481 height 320
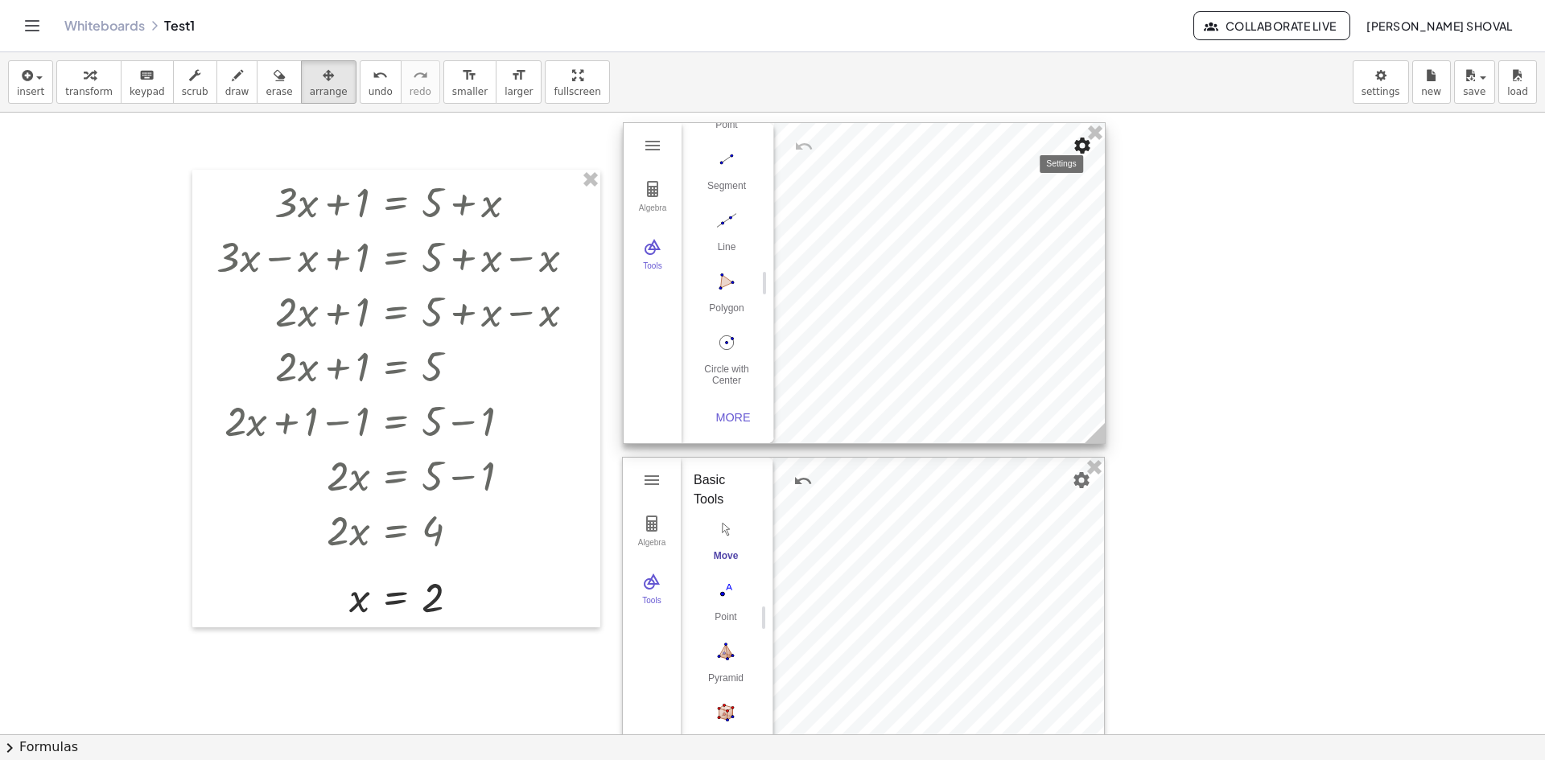
click at [1081, 150] on img "Settings" at bounding box center [1082, 145] width 19 height 19
click at [974, 155] on div "Show Axes" at bounding box center [965, 155] width 64 height 26
click at [722, 279] on img "Polygon. Select all vertices, then first vertex again" at bounding box center [726, 282] width 64 height 26
click at [938, 282] on div at bounding box center [864, 283] width 481 height 320
drag, startPoint x: 937, startPoint y: 288, endPoint x: 943, endPoint y: 272, distance: 17.1
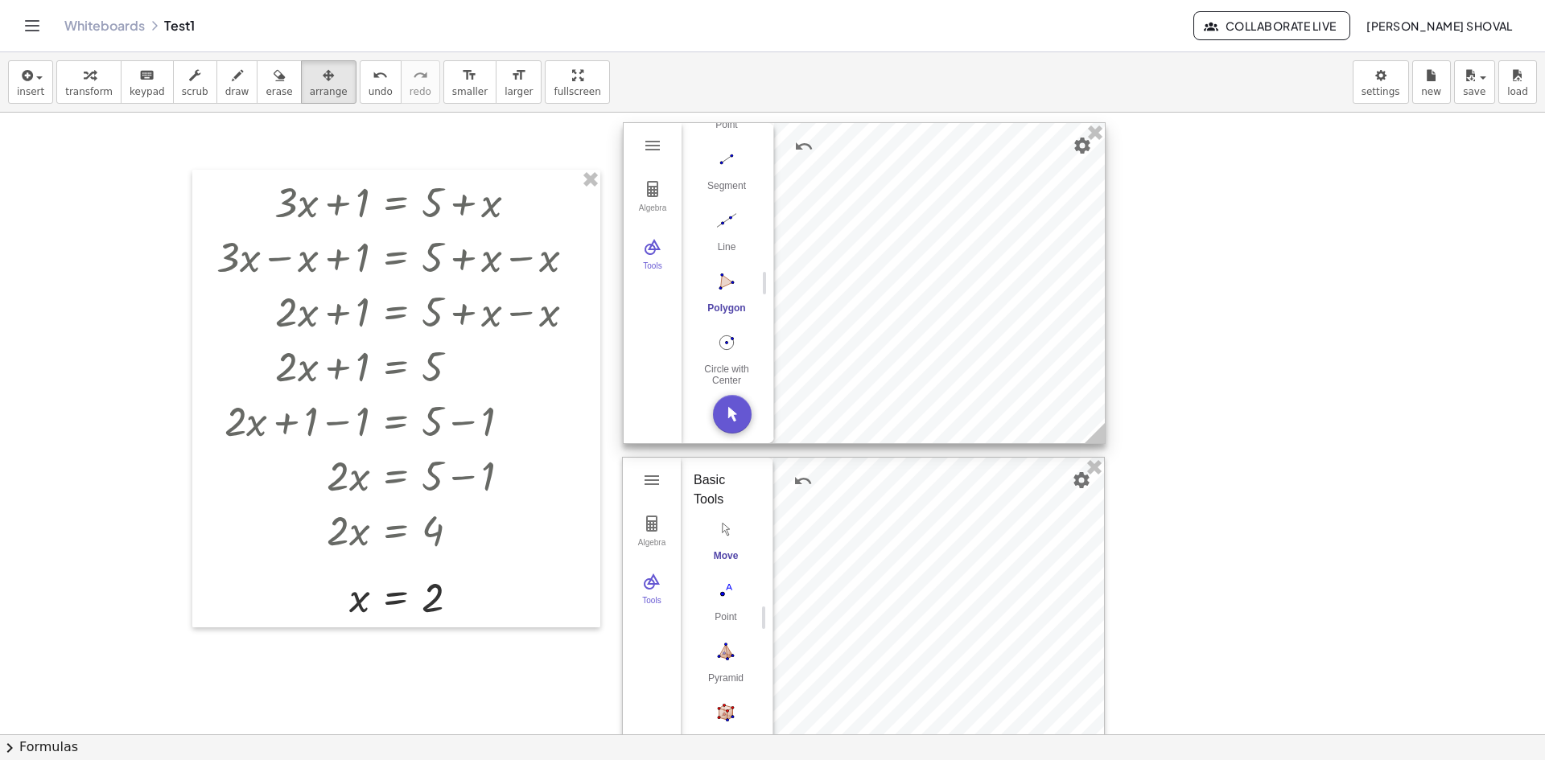
click at [937, 287] on div at bounding box center [864, 283] width 481 height 320
click at [733, 413] on img "Move. Drag or select object" at bounding box center [732, 413] width 39 height 39
click at [938, 288] on div at bounding box center [861, 286] width 481 height 320
click at [1074, 154] on img "Settings" at bounding box center [1079, 148] width 19 height 19
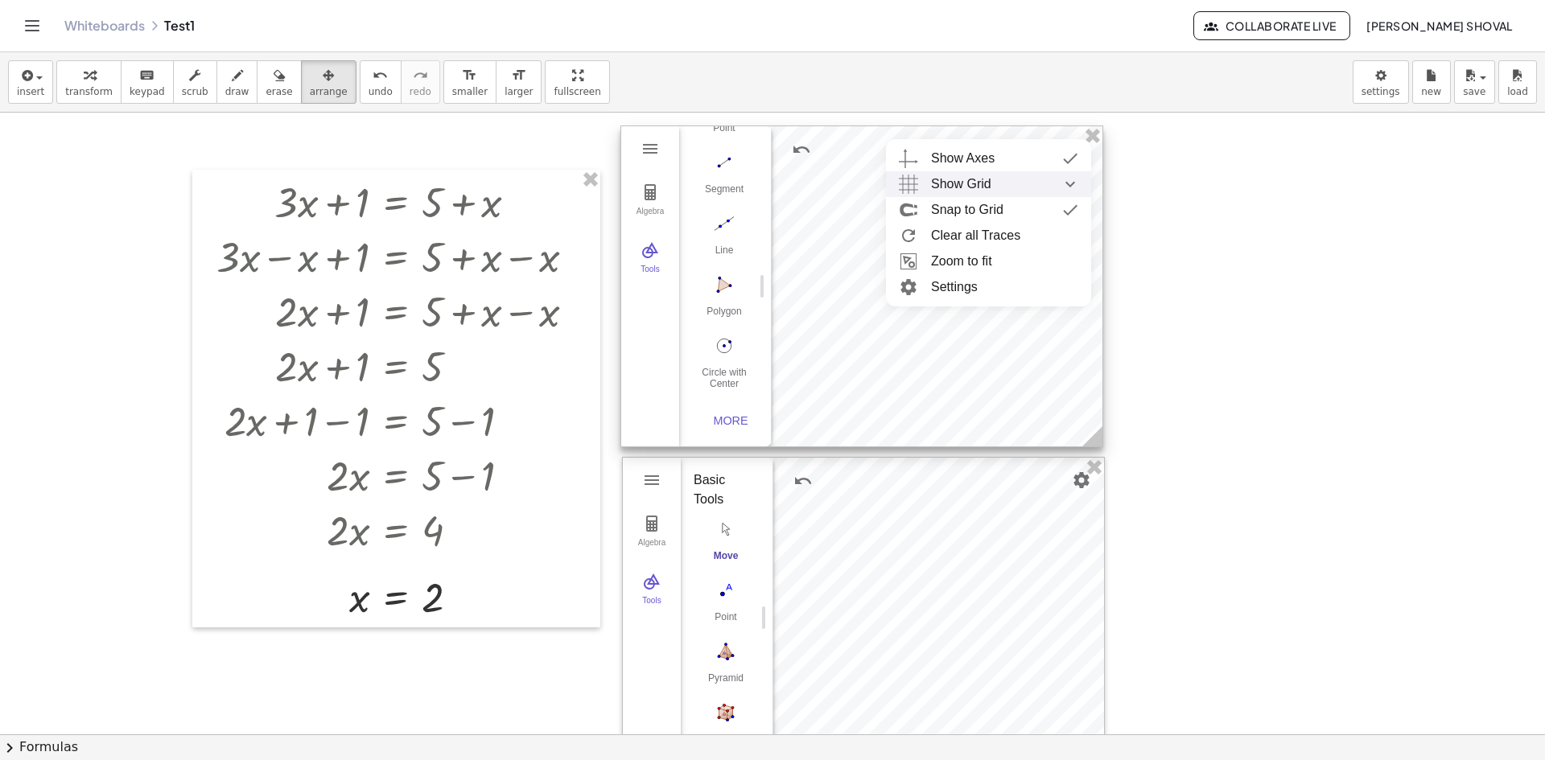
click at [1072, 181] on img "Show Grid collapsed" at bounding box center [1070, 184] width 29 height 26
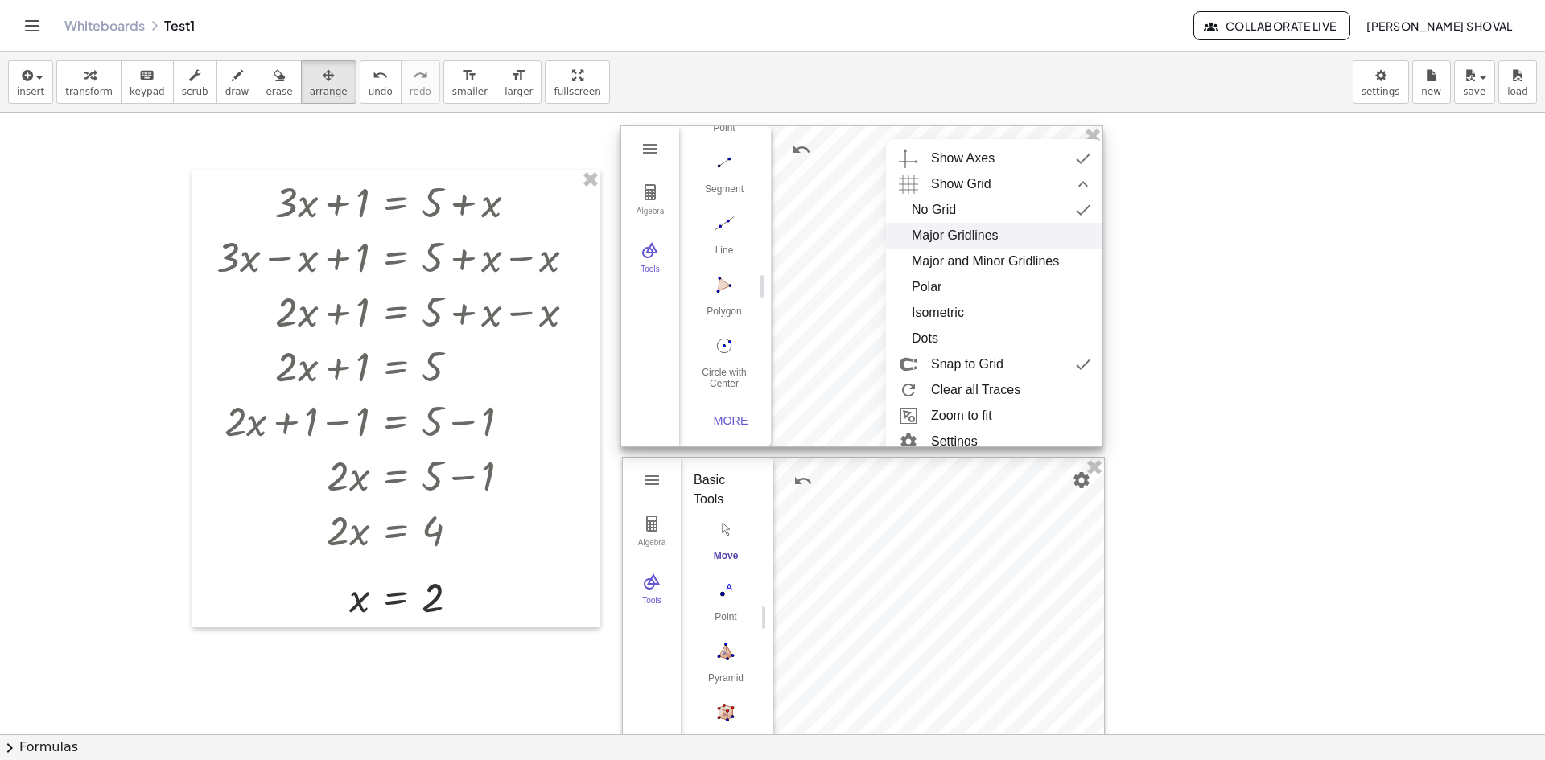
click at [974, 233] on div "Major Gridlines" at bounding box center [955, 236] width 87 height 26
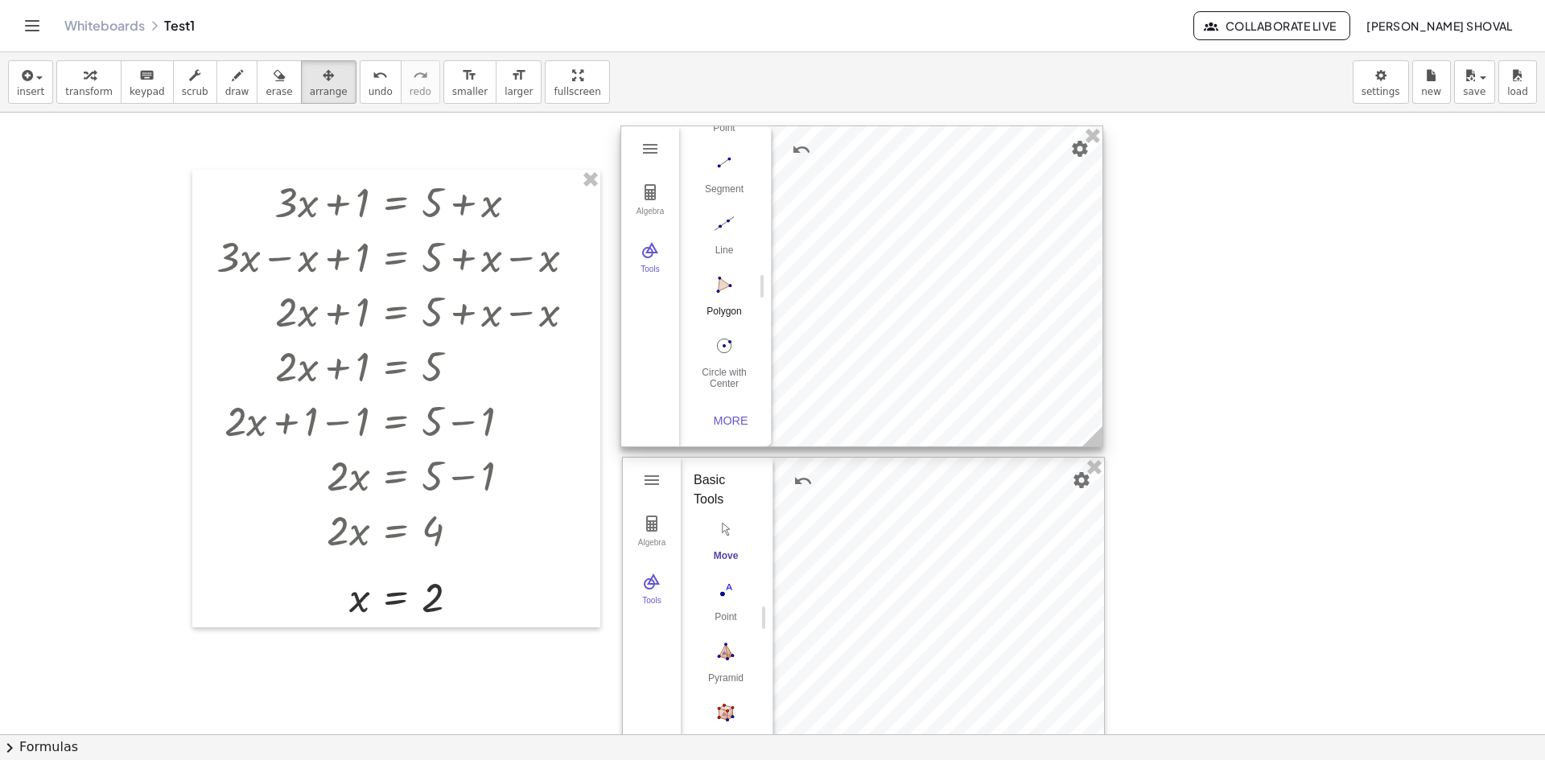
click at [723, 275] on img "Polygon. Select all vertices, then first vertex again" at bounding box center [724, 285] width 64 height 26
click at [935, 286] on div at bounding box center [861, 286] width 481 height 320
drag, startPoint x: 888, startPoint y: 294, endPoint x: 888, endPoint y: 275, distance: 18.5
click at [888, 292] on div at bounding box center [861, 286] width 481 height 320
click at [795, 277] on div at bounding box center [861, 285] width 481 height 320
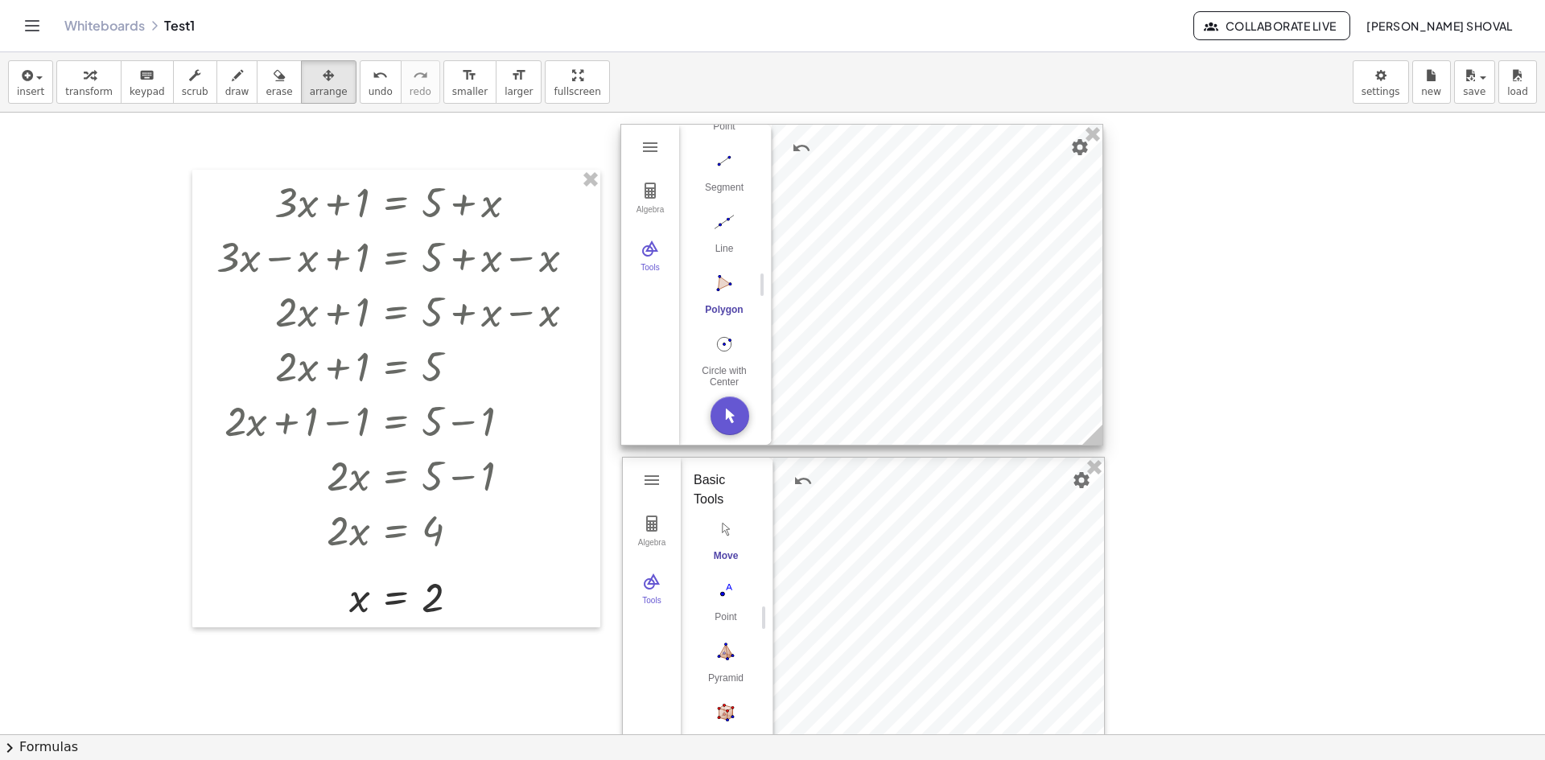
click at [723, 277] on img "Polygon. Select all vertices, then first vertex again" at bounding box center [724, 283] width 64 height 26
click at [733, 416] on img "Move. Drag or select object" at bounding box center [730, 416] width 39 height 39
click at [734, 413] on div "More" at bounding box center [730, 419] width 51 height 13
click at [705, 401] on div "Edit" at bounding box center [719, 399] width 54 height 19
click at [715, 211] on img "Line. Select two points or positions" at bounding box center [724, 214] width 64 height 26
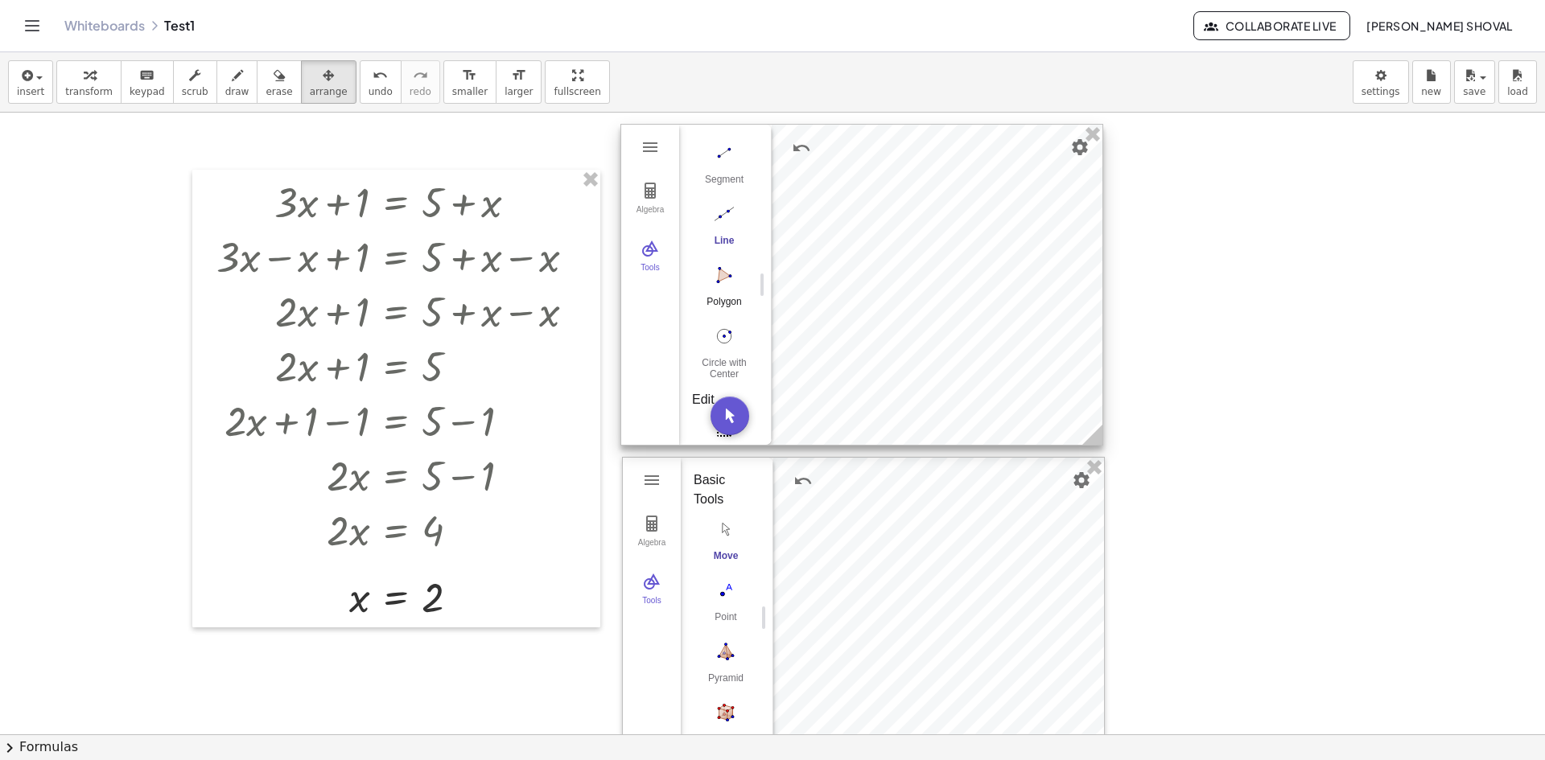
click at [723, 288] on button "Polygon" at bounding box center [724, 291] width 64 height 58
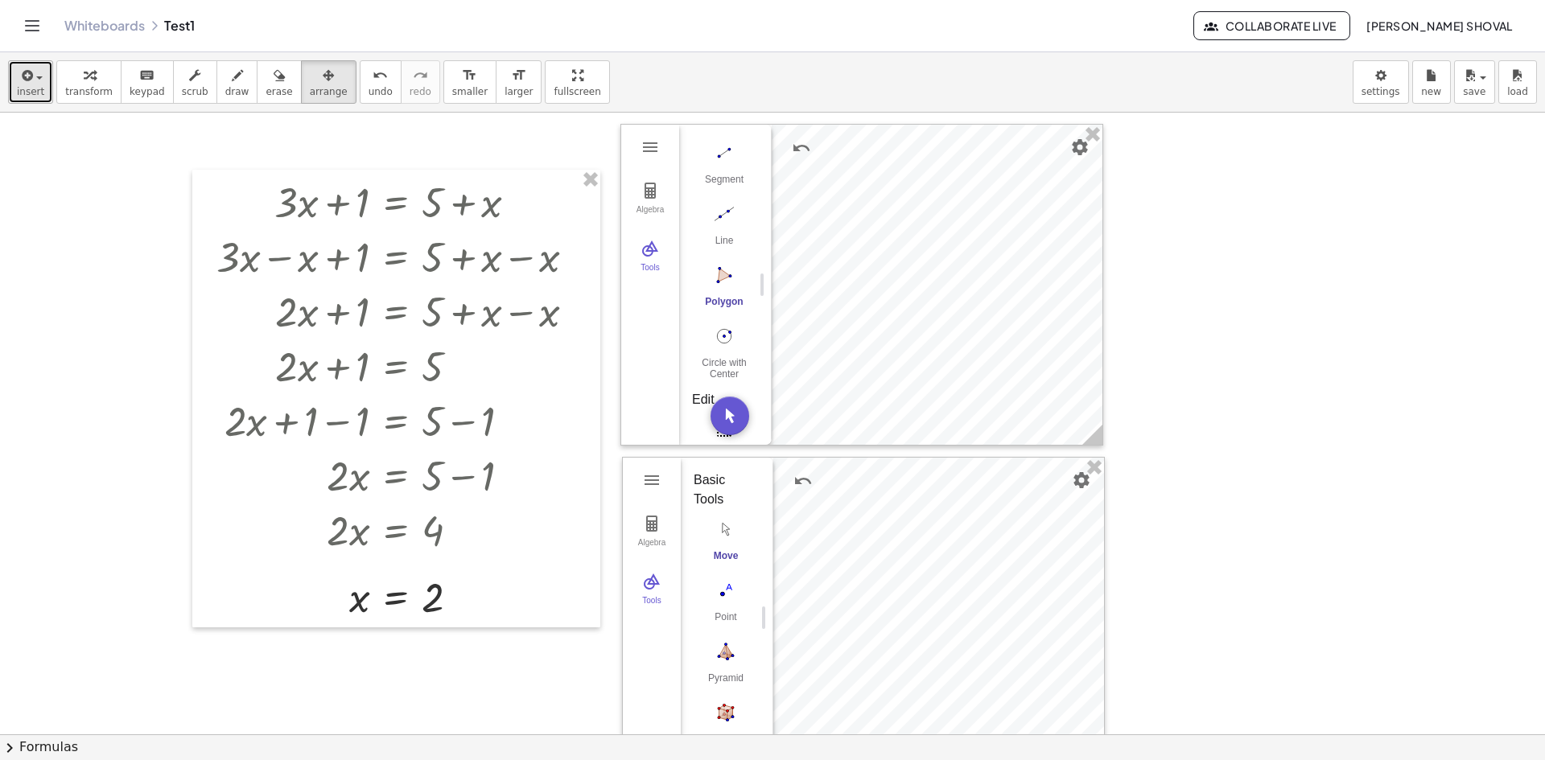
click at [34, 87] on span "insert" at bounding box center [30, 91] width 27 height 11
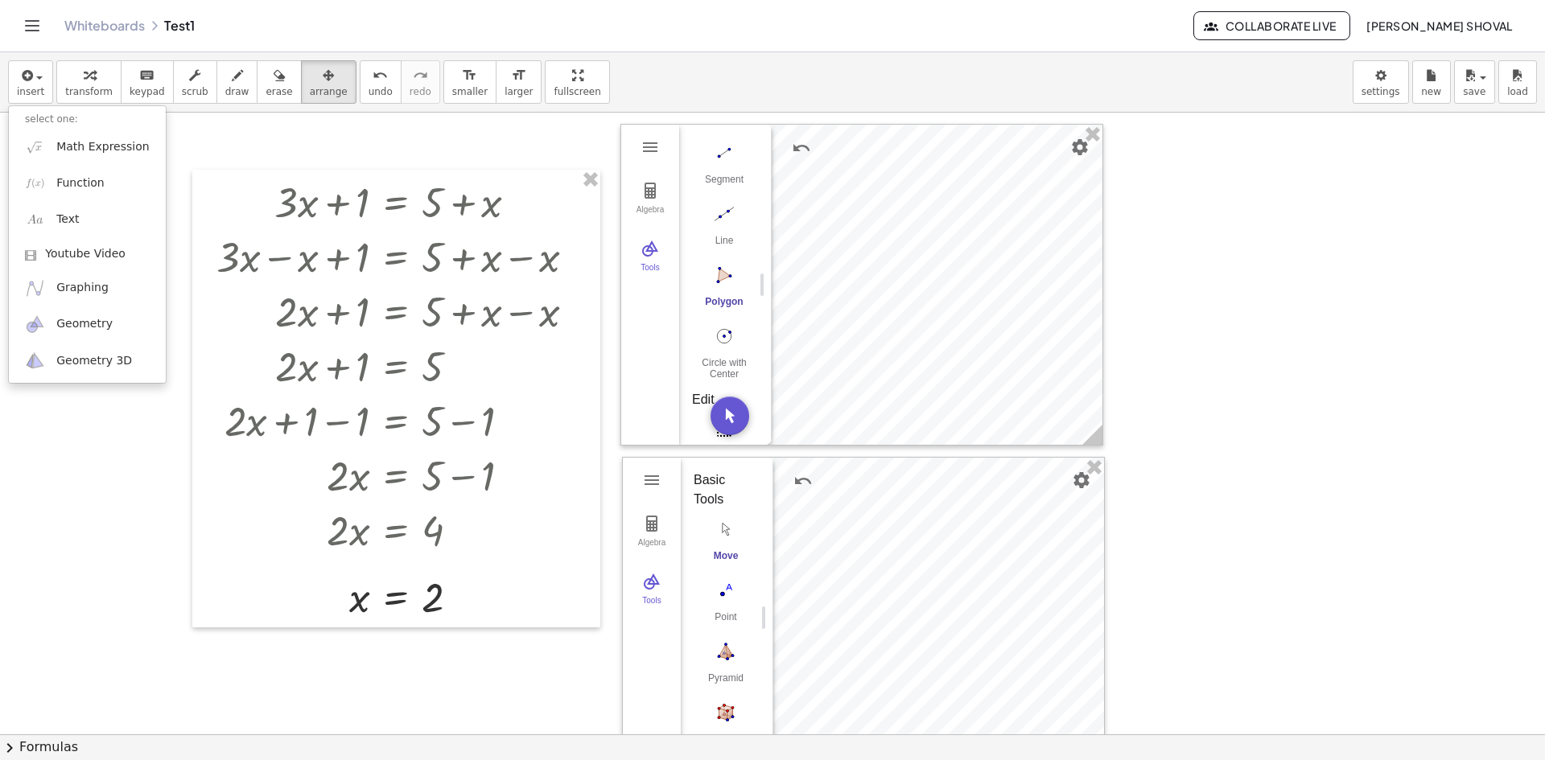
click at [7, 58] on div "insert select one: Math Expression Function Text Youtube Video Graphing Geometr…" at bounding box center [772, 82] width 1545 height 60
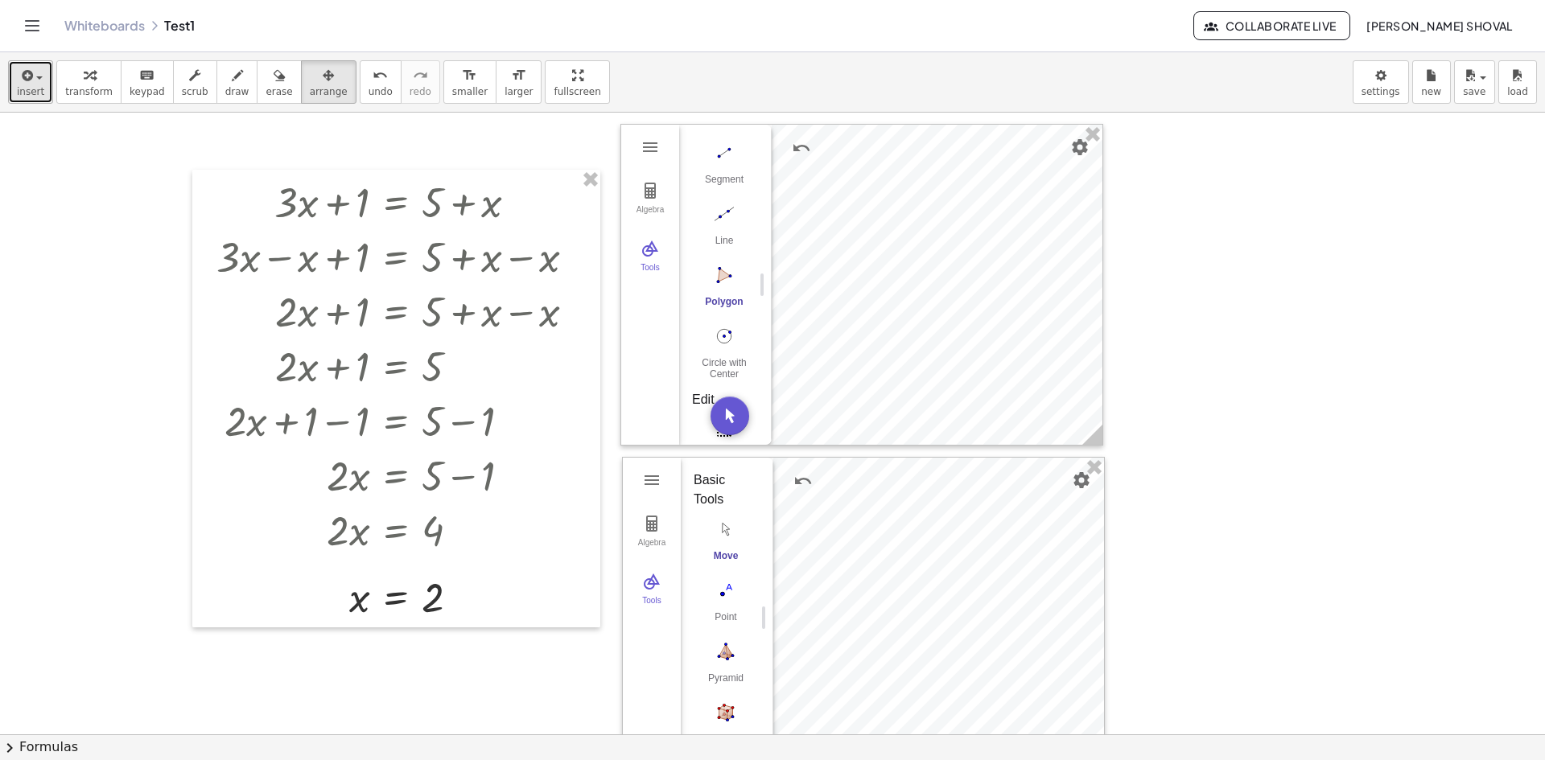
click at [26, 76] on icon "button" at bounding box center [26, 75] width 14 height 19
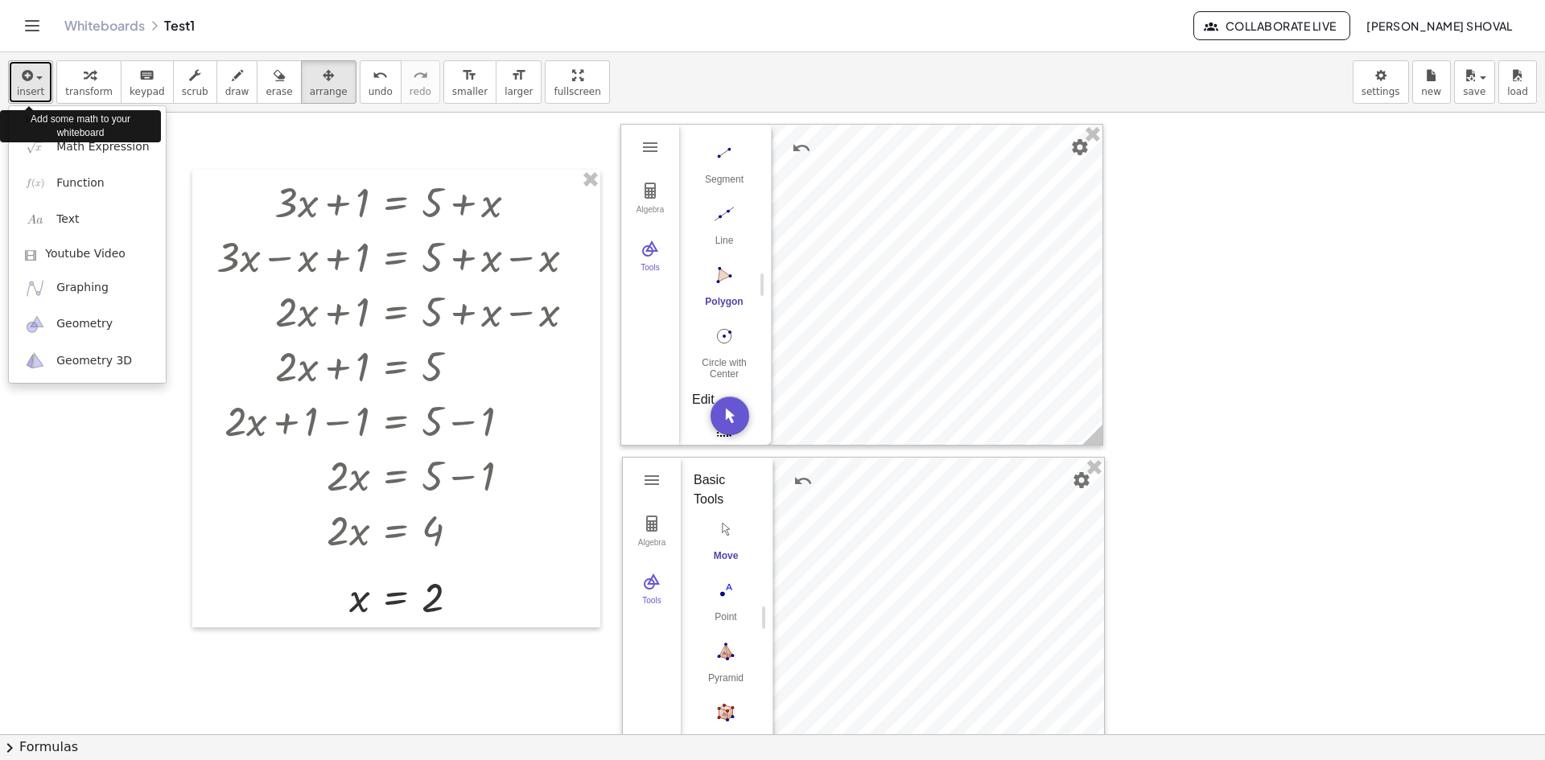
click at [26, 79] on icon "button" at bounding box center [26, 75] width 14 height 19
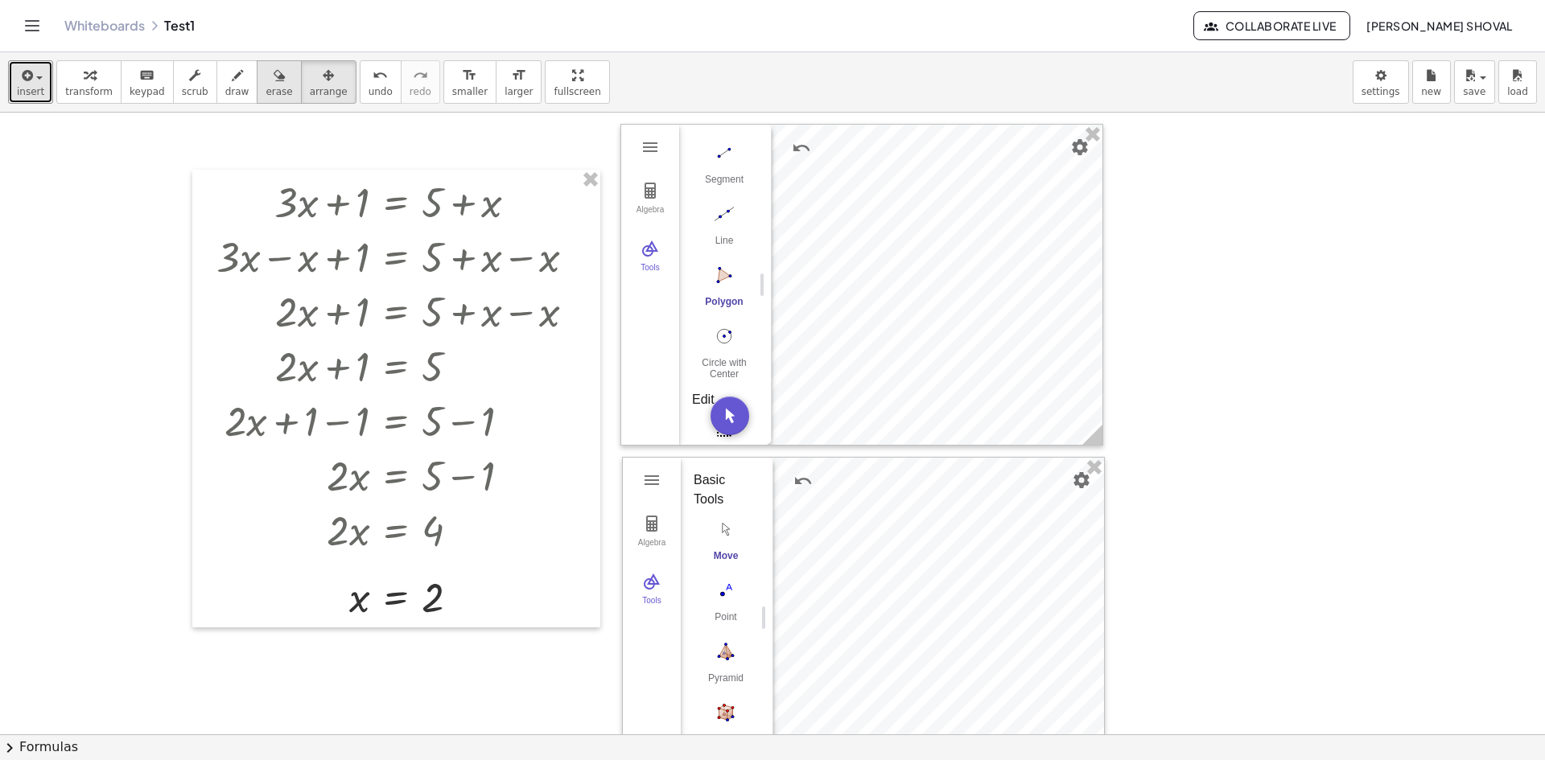
drag, startPoint x: 226, startPoint y: 84, endPoint x: 246, endPoint y: 90, distance: 20.9
click at [228, 84] on button "draw" at bounding box center [237, 81] width 42 height 43
drag, startPoint x: 937, startPoint y: 282, endPoint x: 989, endPoint y: 282, distance: 51.5
click at [989, 282] on div at bounding box center [772, 735] width 1545 height 1244
click at [369, 88] on span "undo" at bounding box center [381, 91] width 24 height 11
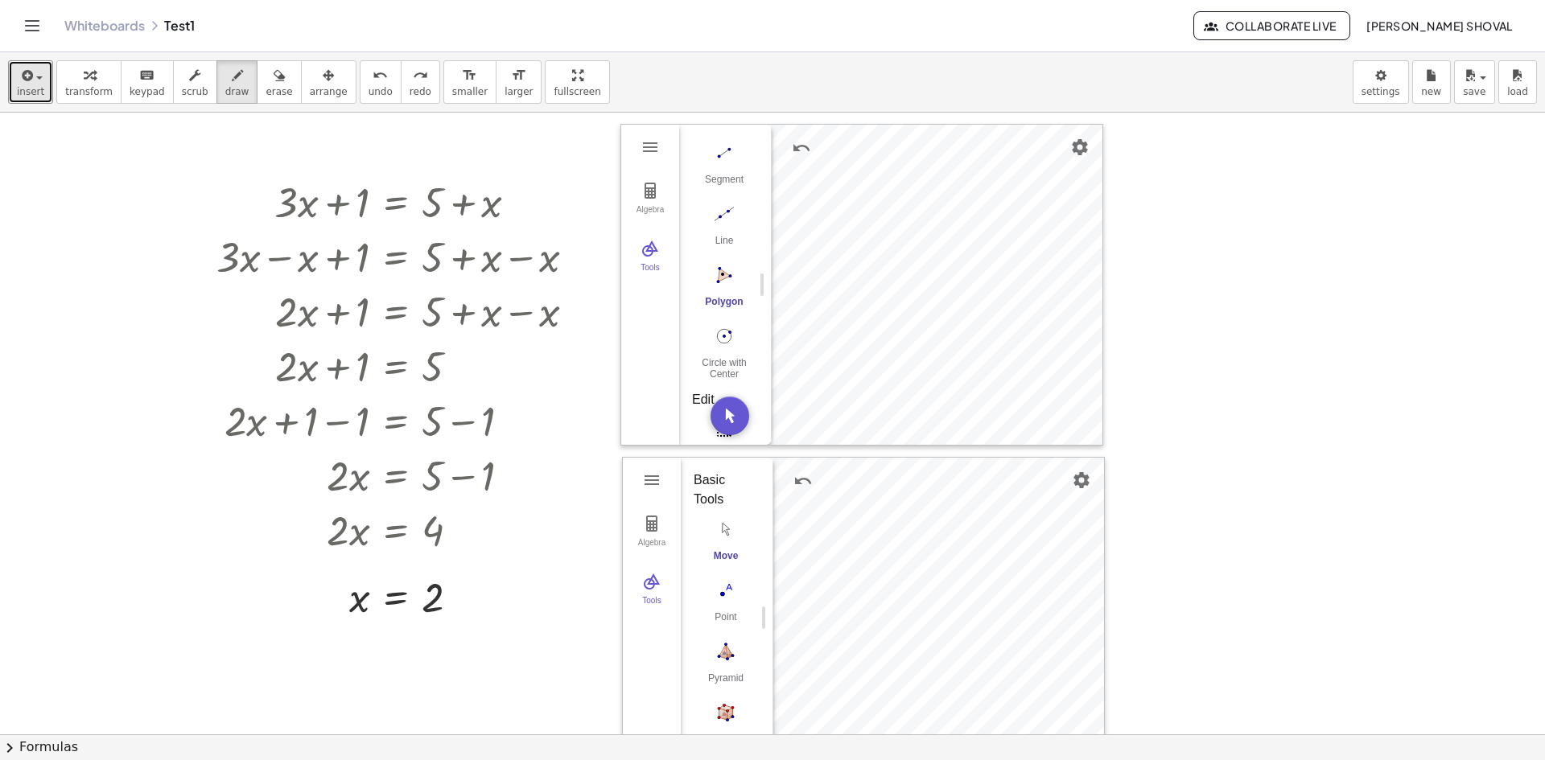
click at [723, 274] on div at bounding box center [772, 735] width 1545 height 1244
click at [726, 212] on div at bounding box center [772, 735] width 1545 height 1244
click at [721, 218] on div at bounding box center [772, 735] width 1545 height 1244
click at [360, 84] on button "undo undo" at bounding box center [381, 81] width 42 height 43
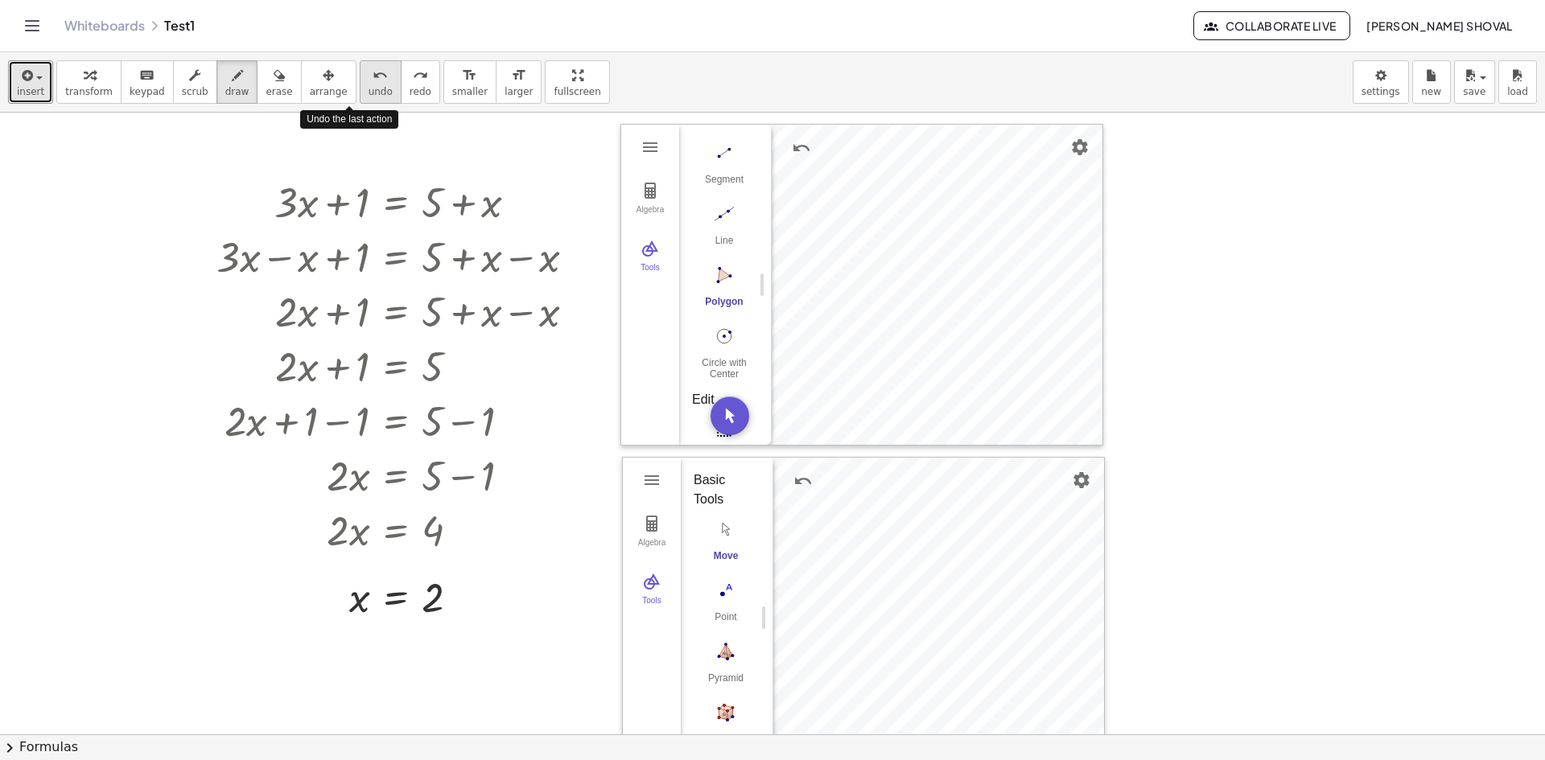
click at [373, 83] on icon "undo" at bounding box center [380, 75] width 15 height 19
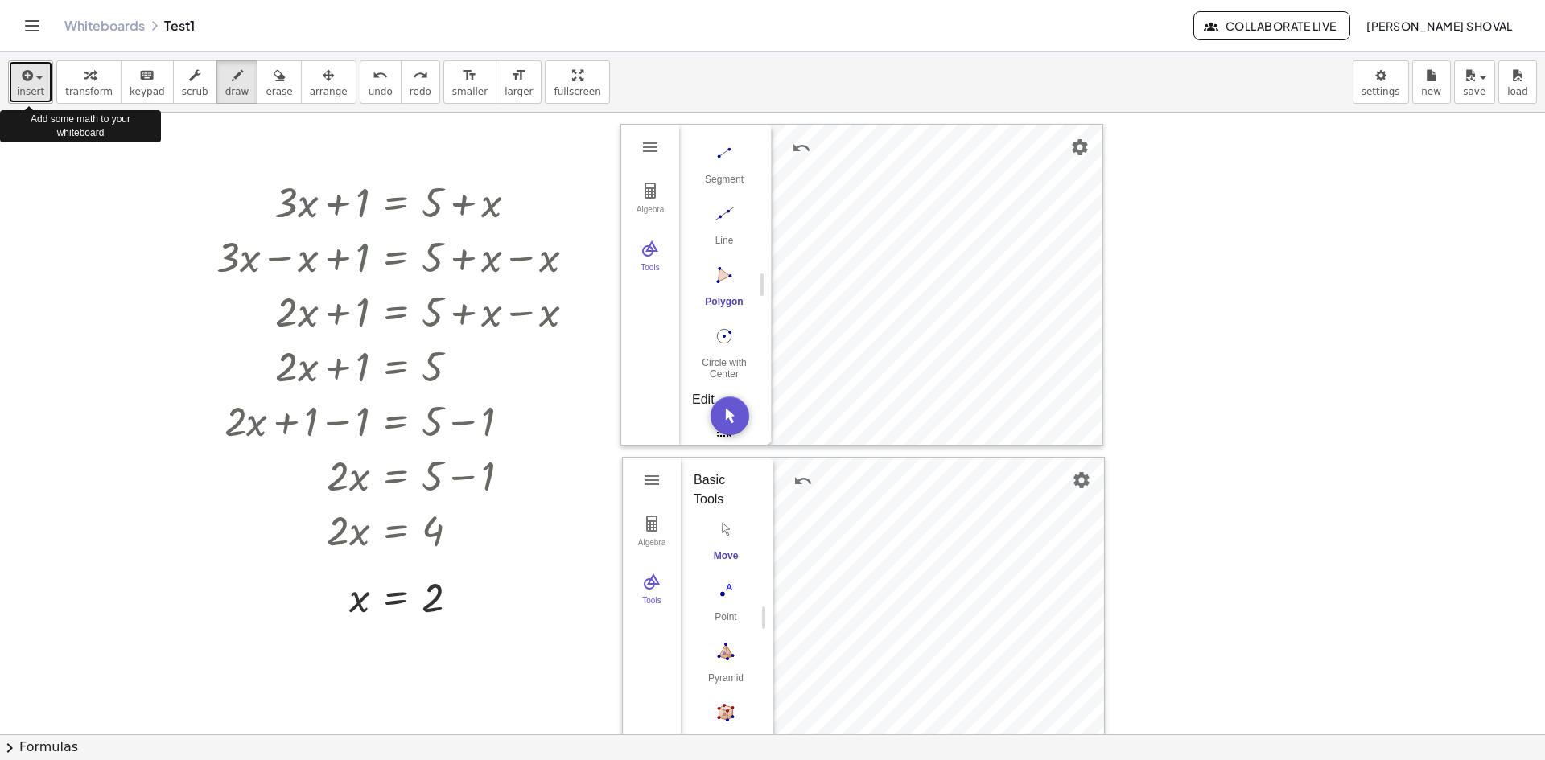
click at [35, 92] on span "insert" at bounding box center [30, 91] width 27 height 11
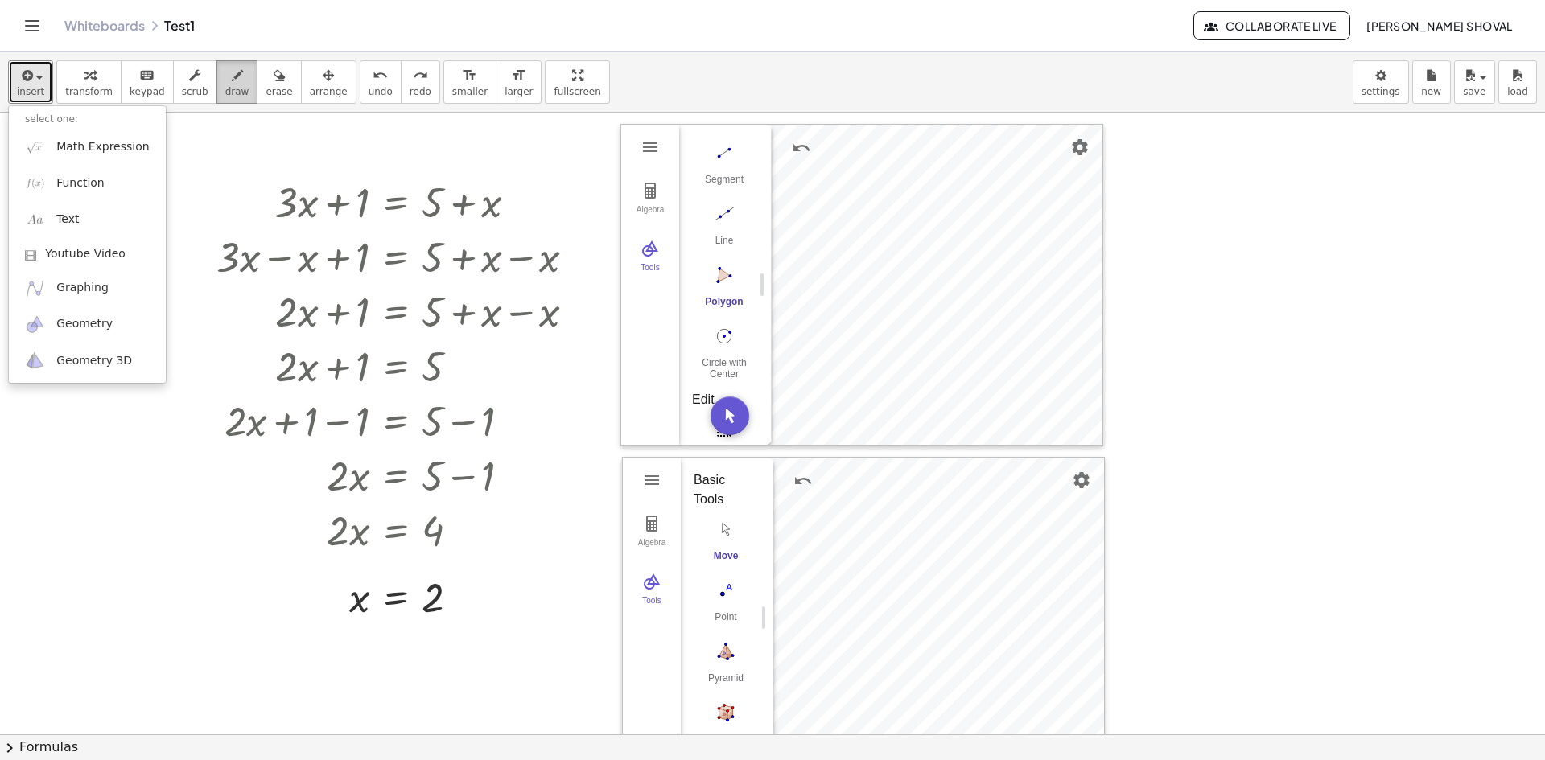
click at [225, 71] on div "button" at bounding box center [237, 74] width 24 height 19
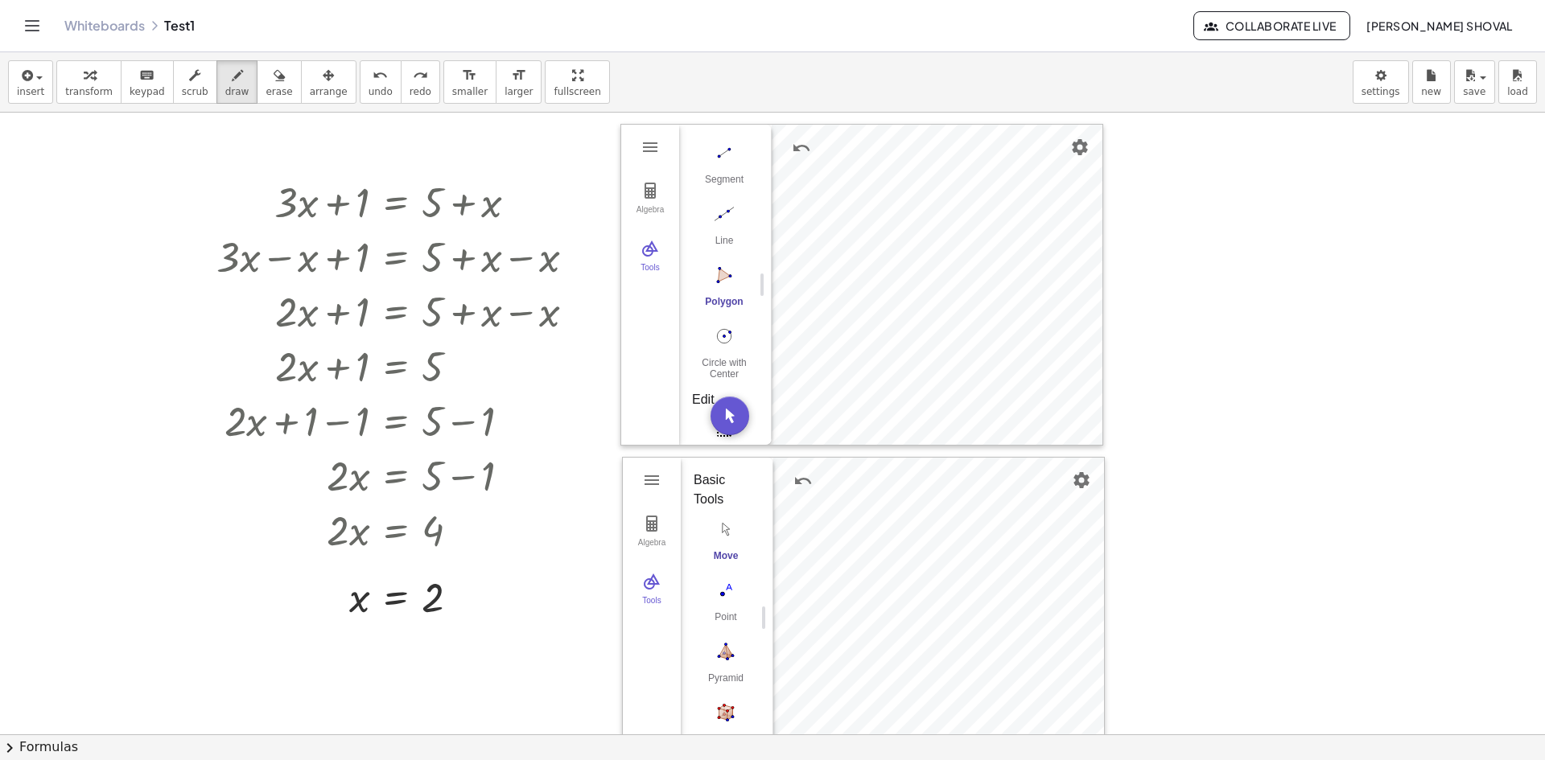
click at [6, 75] on div "insert select one: Math Expression Function Text Youtube Video Graphing Geometr…" at bounding box center [772, 82] width 1545 height 60
click at [15, 77] on button "insert" at bounding box center [30, 81] width 45 height 43
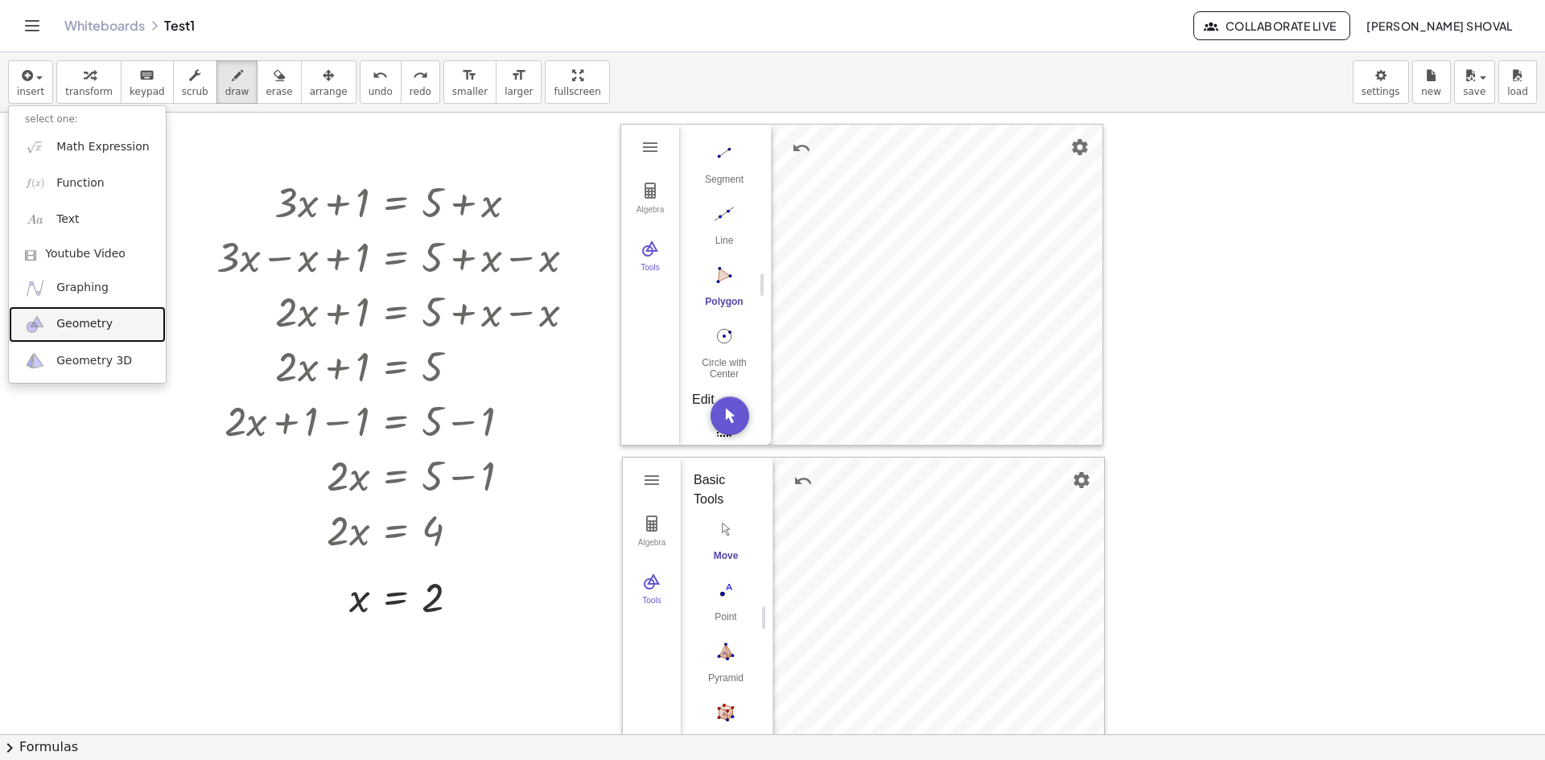
click at [84, 321] on span "Geometry" at bounding box center [84, 324] width 56 height 16
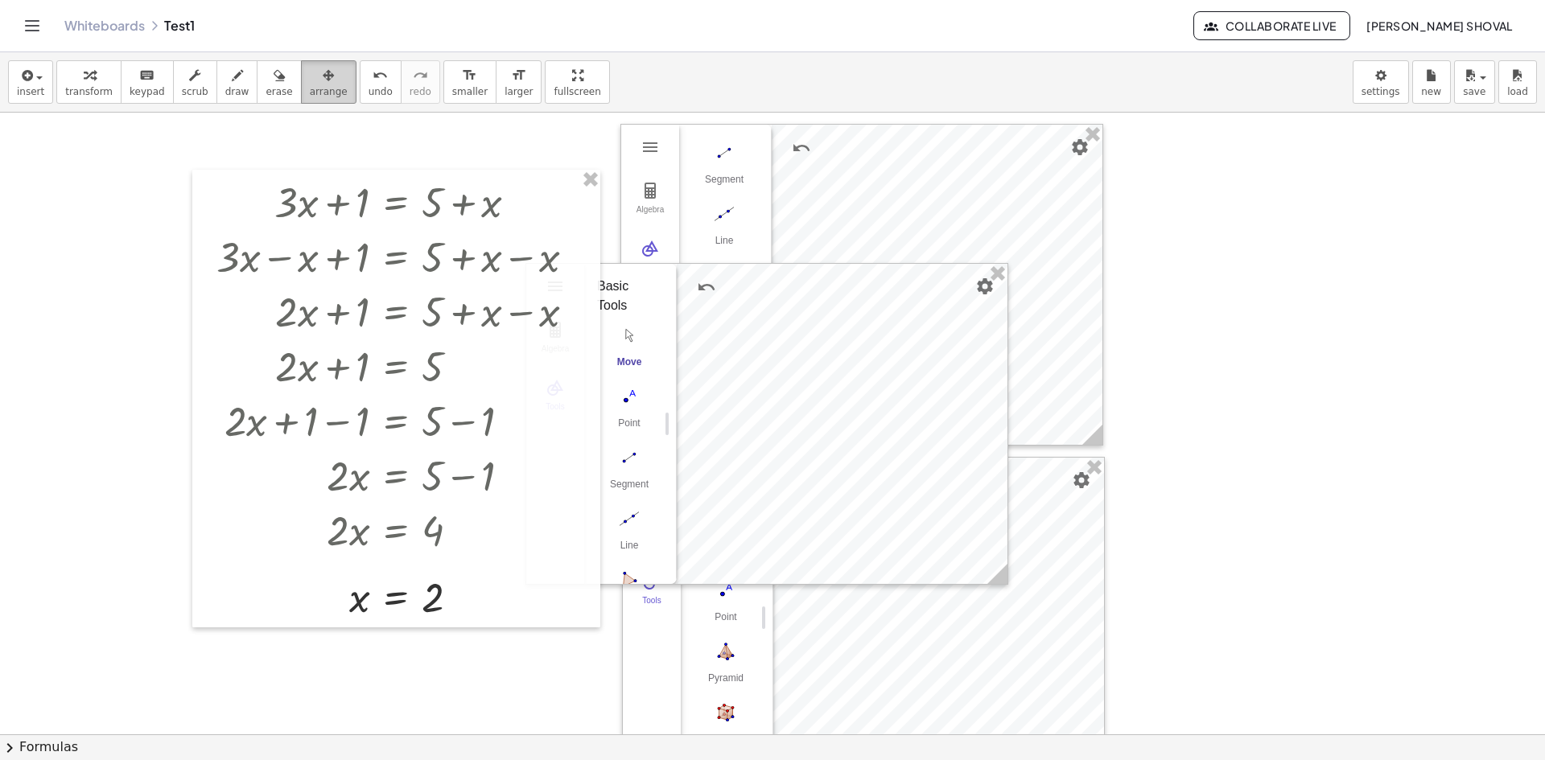
click at [311, 75] on div "button" at bounding box center [329, 74] width 38 height 19
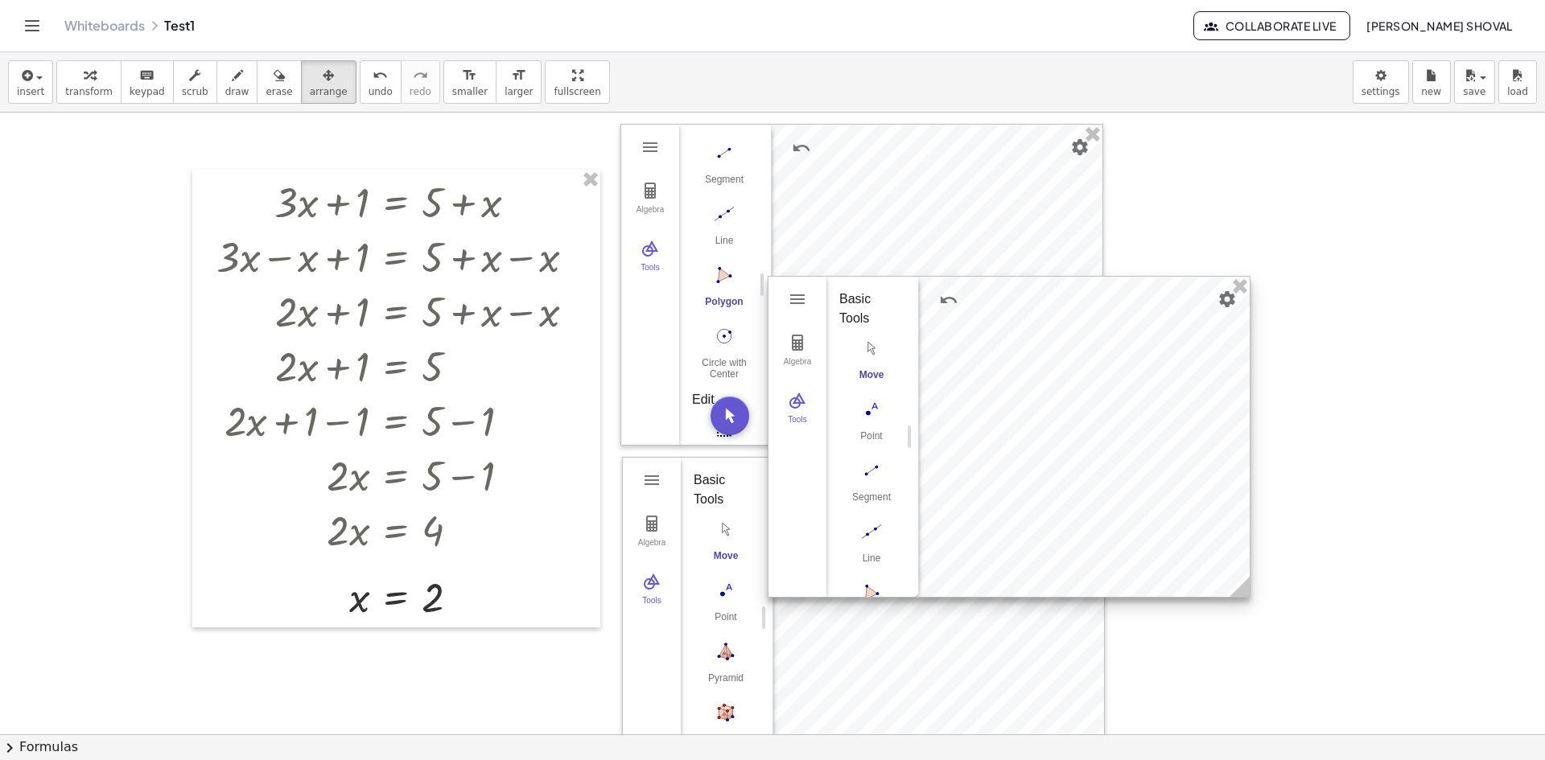
drag, startPoint x: 786, startPoint y: 280, endPoint x: 1013, endPoint y: 290, distance: 227.2
click at [1013, 290] on div at bounding box center [1008, 437] width 481 height 320
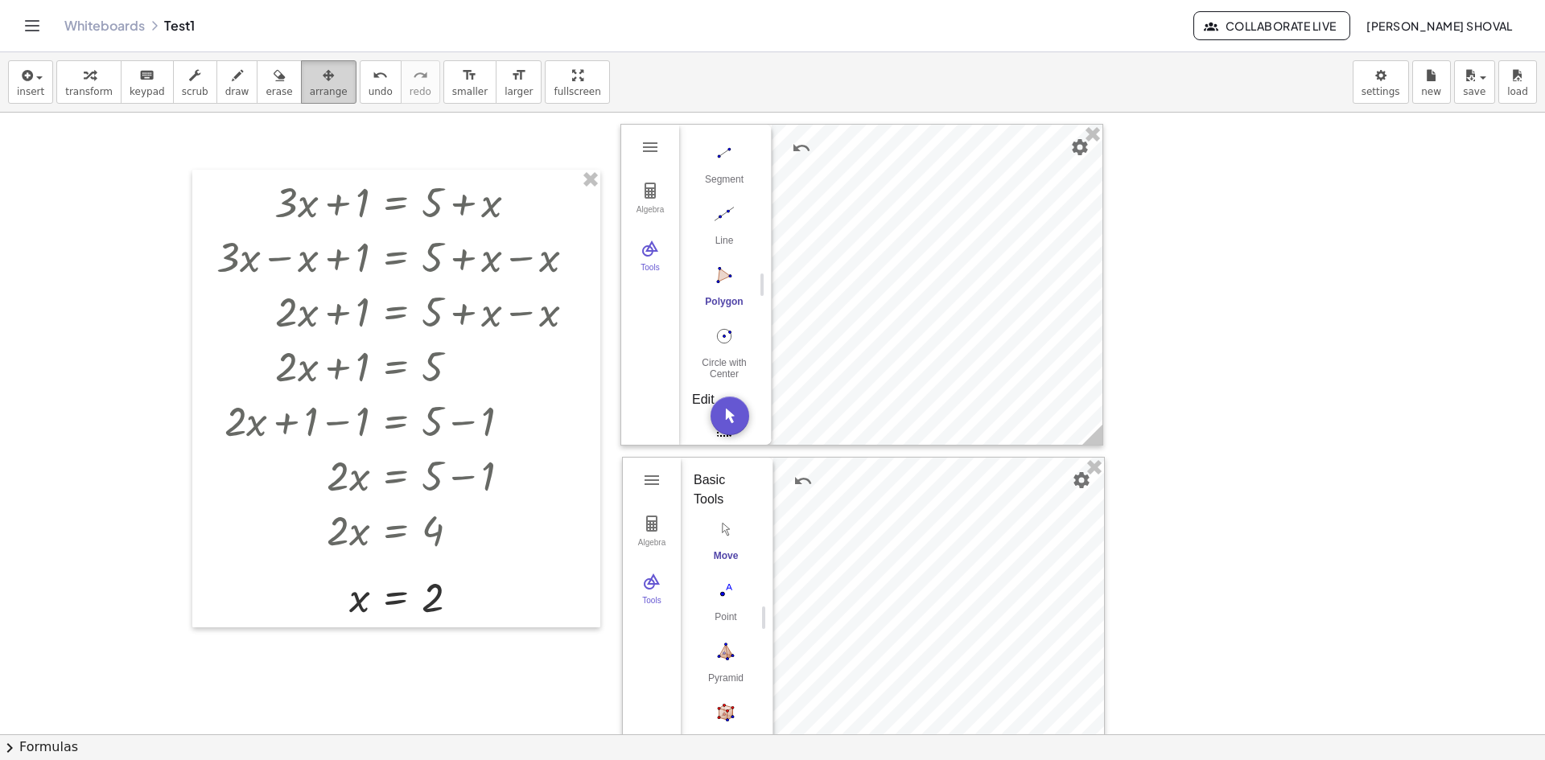
click at [323, 77] on icon "button" at bounding box center [328, 75] width 11 height 19
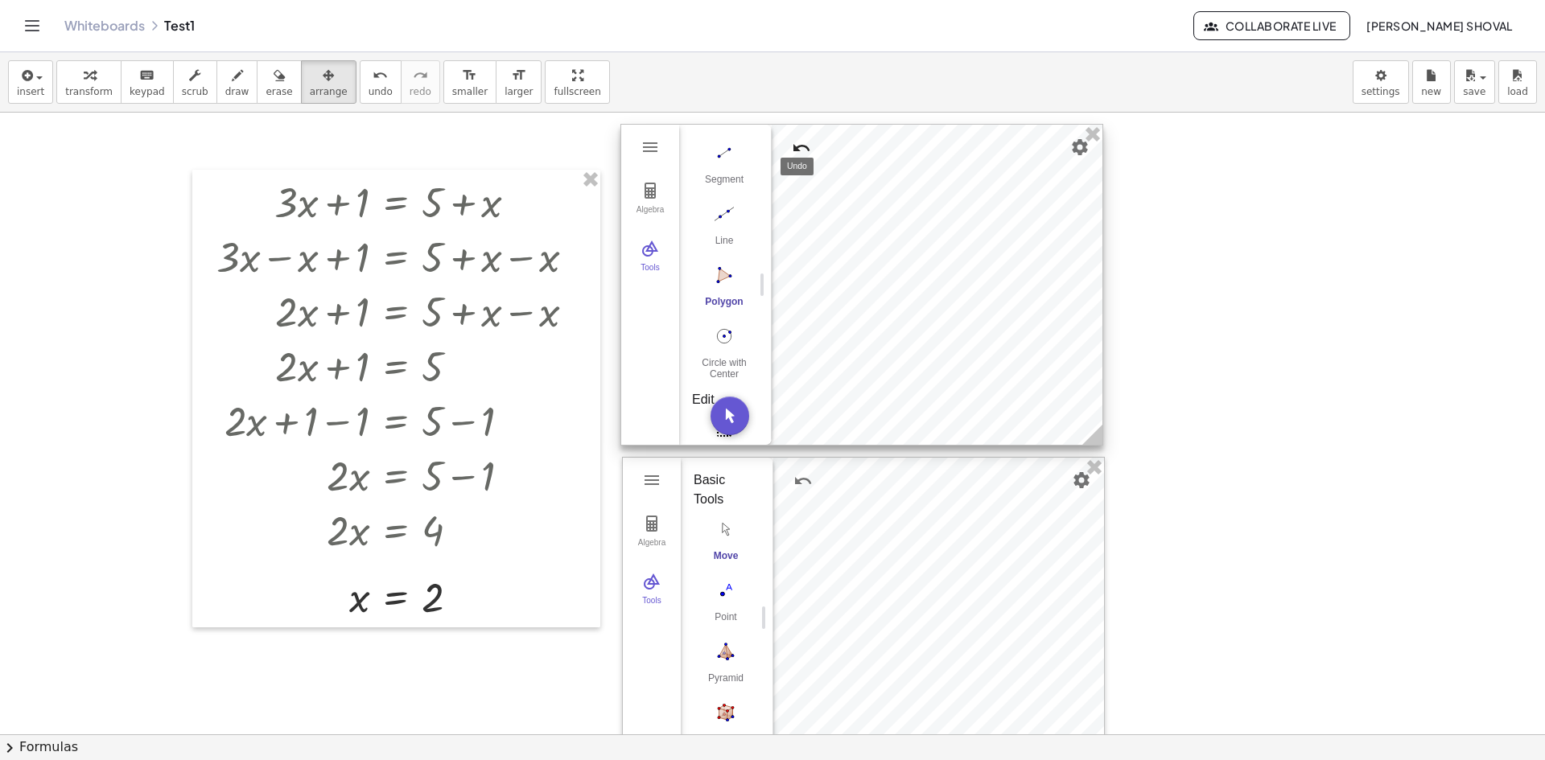
click at [801, 150] on img "Undo" at bounding box center [801, 147] width 19 height 19
click at [846, 146] on img "Redo" at bounding box center [839, 147] width 19 height 19
click at [723, 278] on img "Polygon. Select all vertices, then first vertex again" at bounding box center [724, 275] width 64 height 26
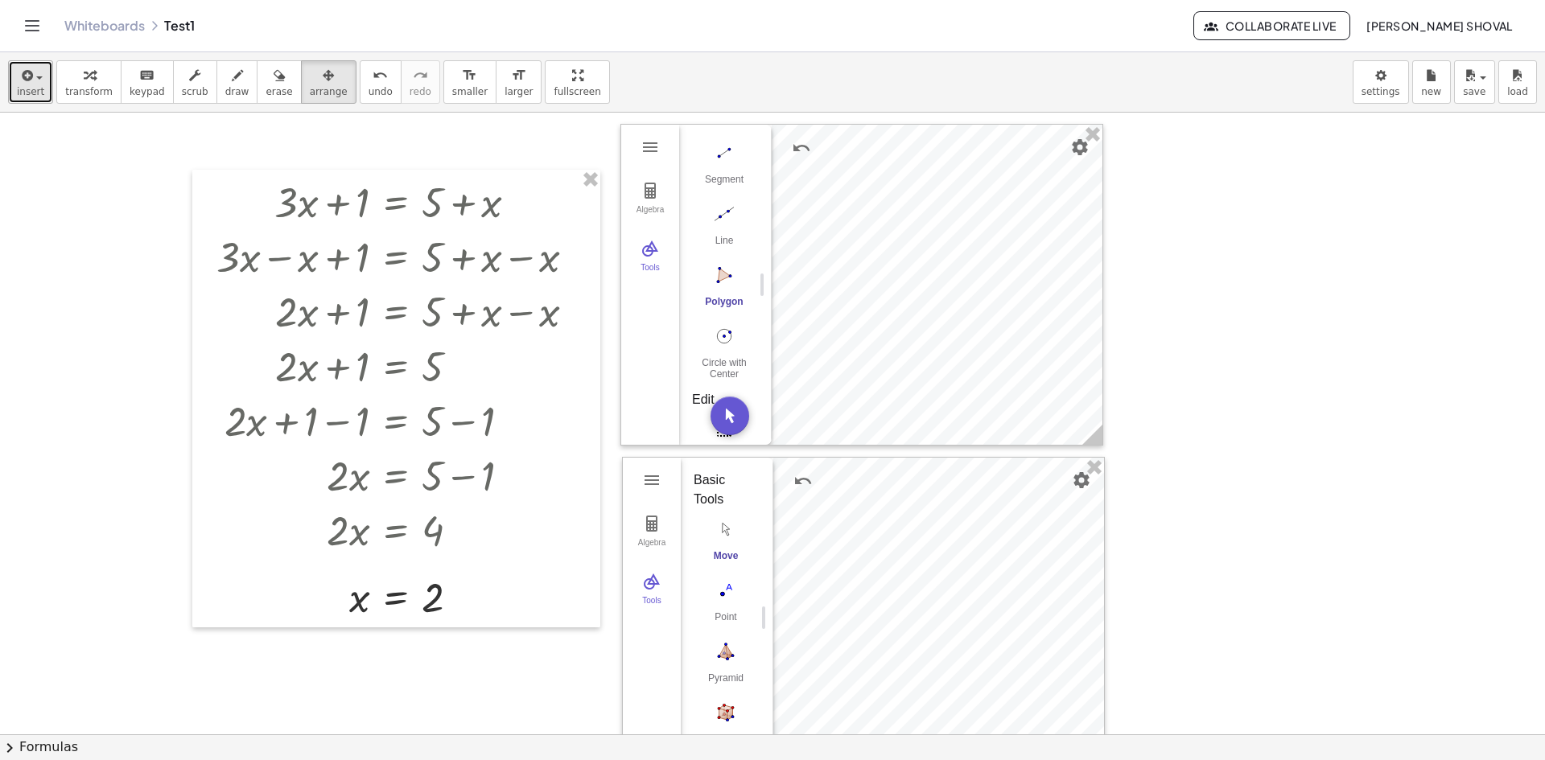
click at [36, 82] on div "button" at bounding box center [30, 74] width 27 height 19
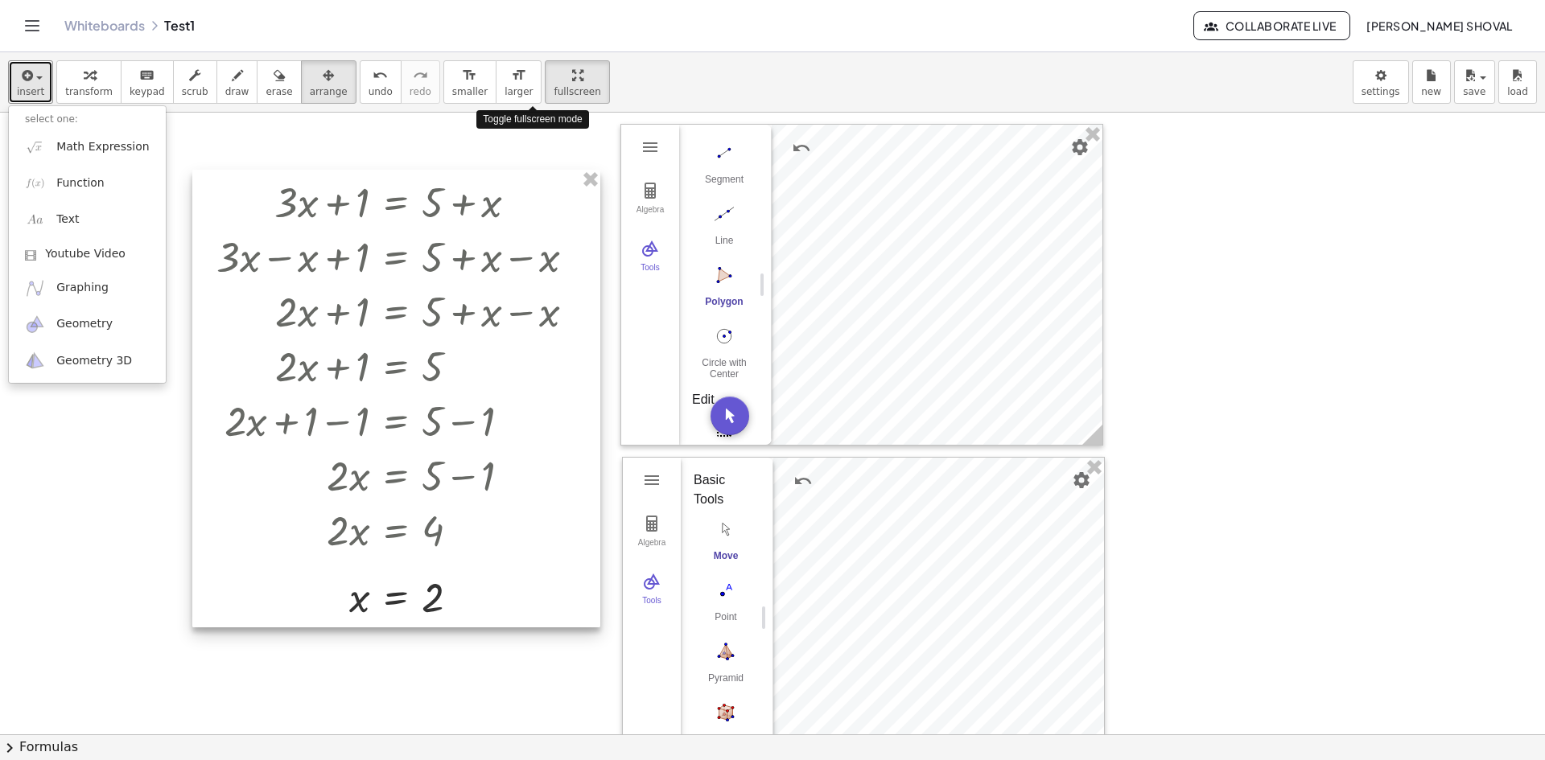
drag, startPoint x: 538, startPoint y: 80, endPoint x: 538, endPoint y: 150, distance: 70.0
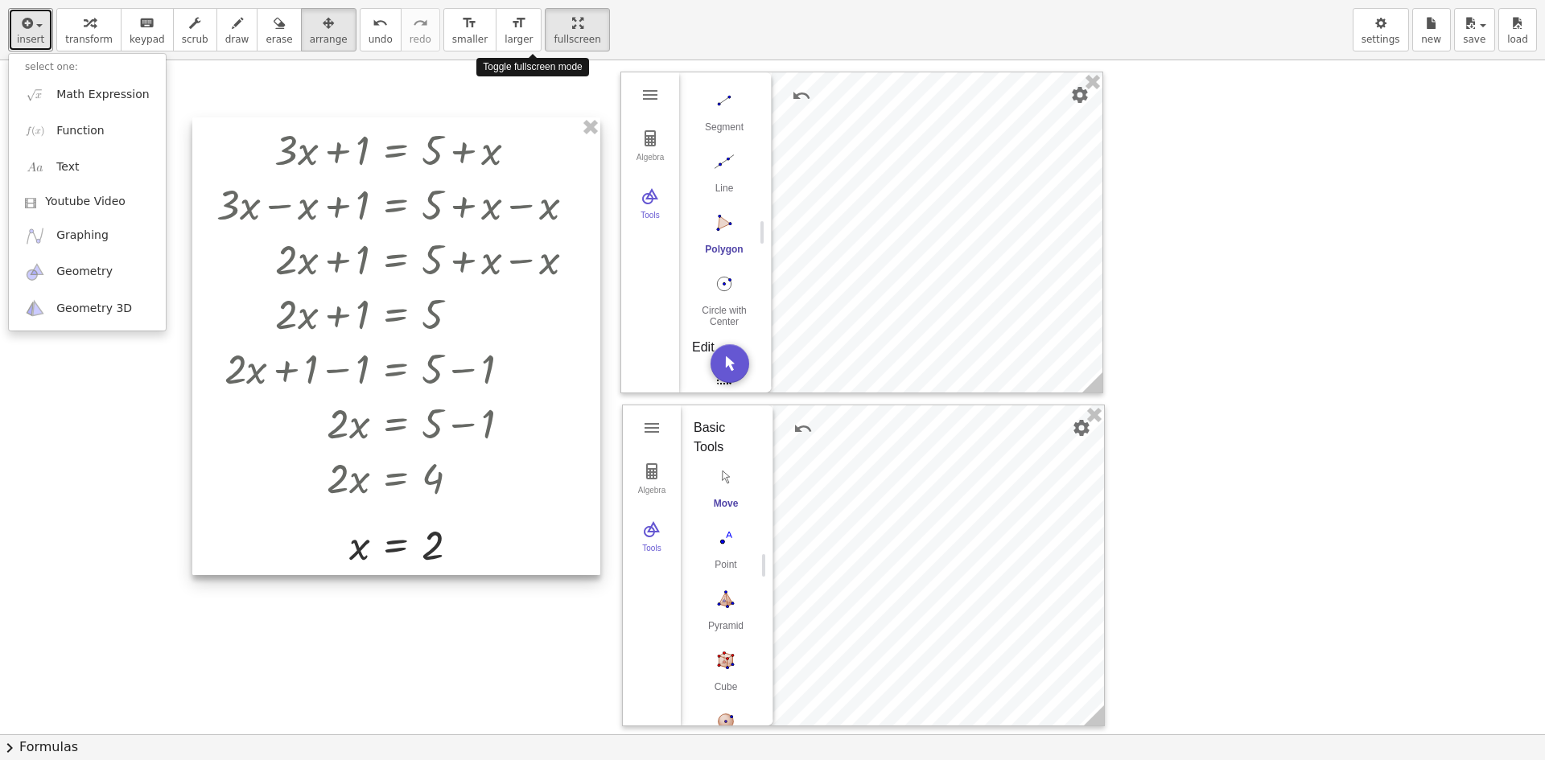
click at [538, 150] on div "insert select one: Math Expression Function Text Youtube Video Graphing Geometr…" at bounding box center [772, 380] width 1545 height 760
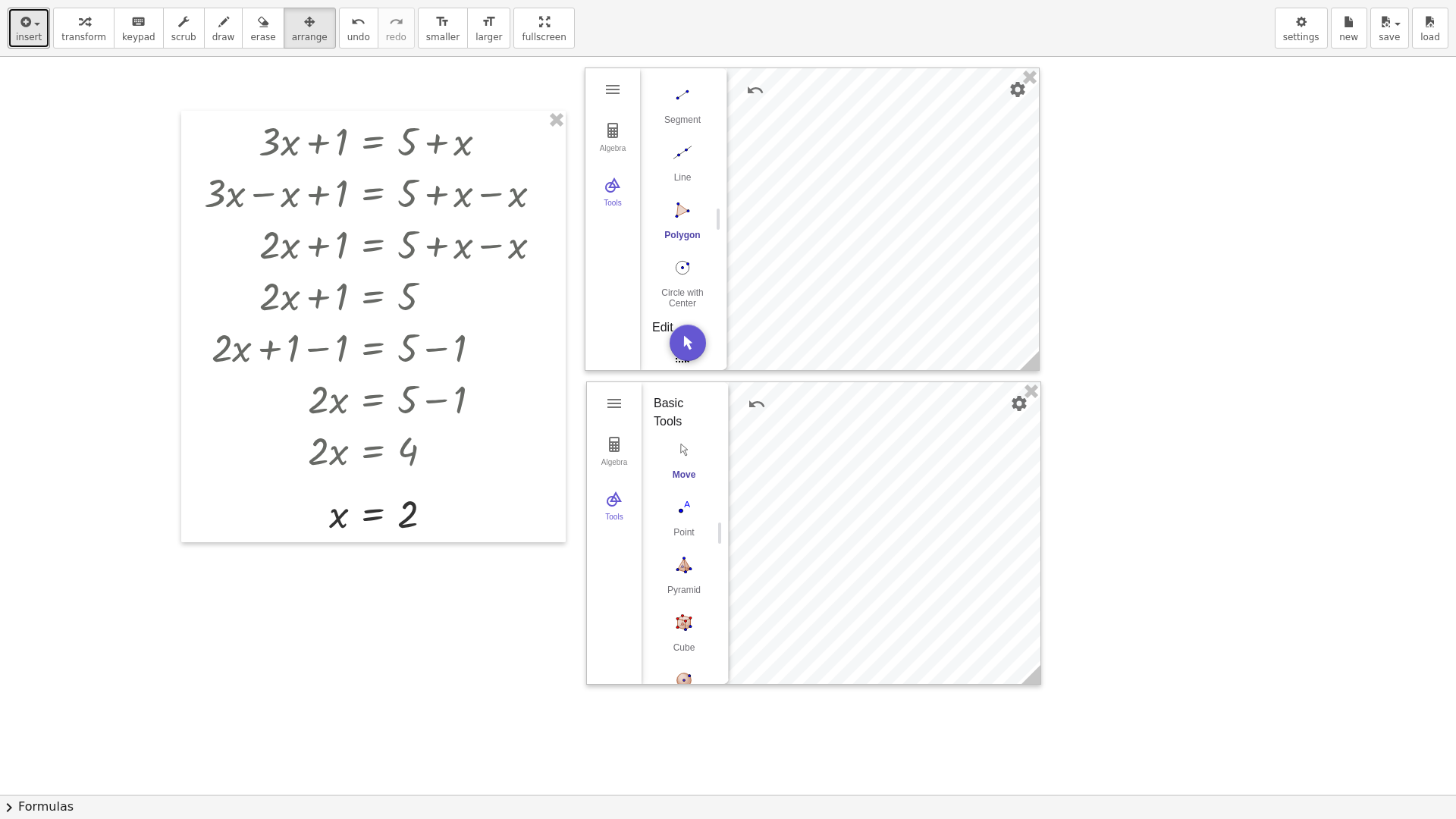
drag, startPoint x: 510, startPoint y: 33, endPoint x: 510, endPoint y: -33, distance: 66.0
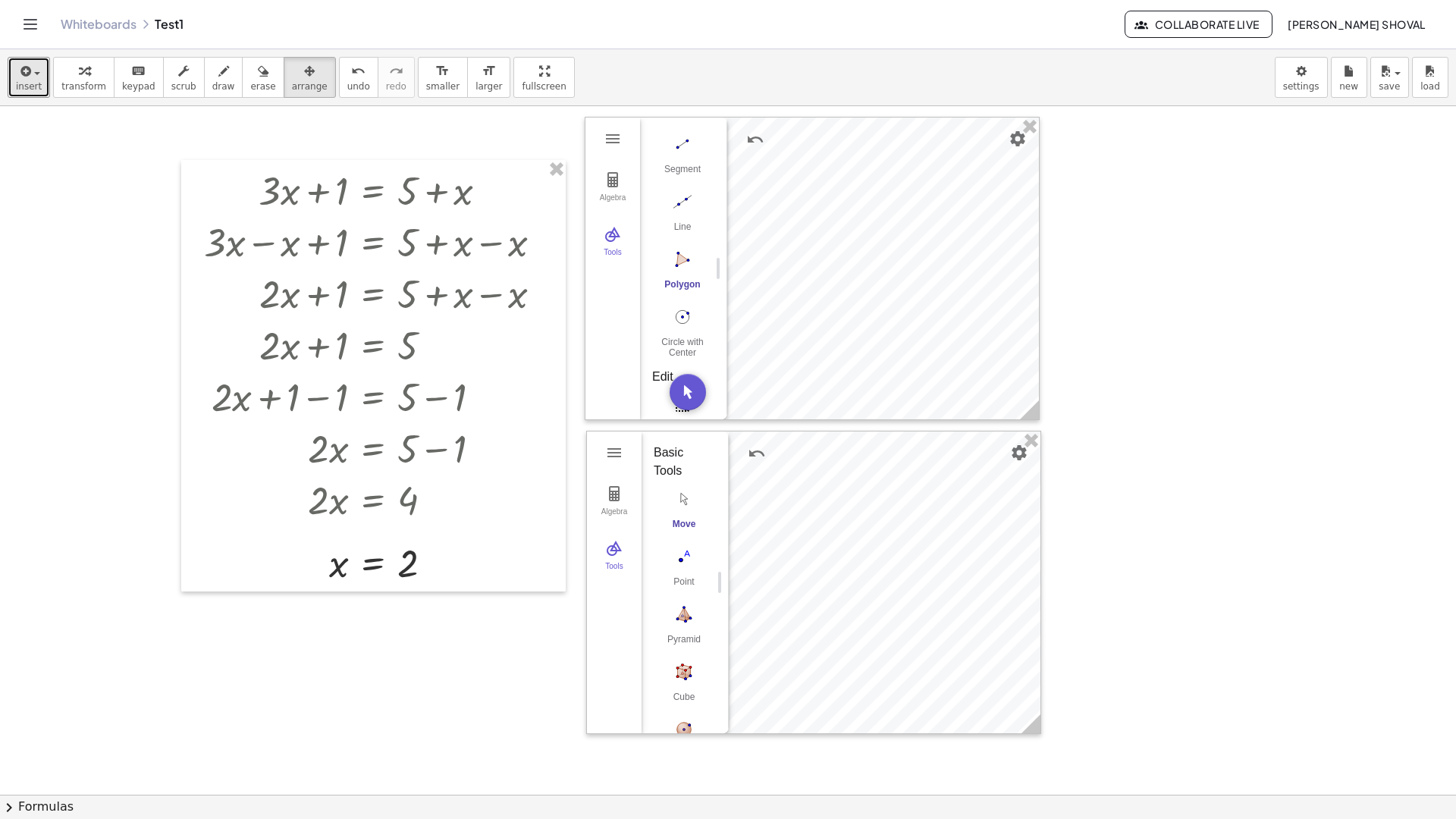
click at [510, 0] on html "Graspable Math Activities Whiteboards Classes Account v1.28.3 | Privacy policy …" at bounding box center [728, 409] width 1456 height 819
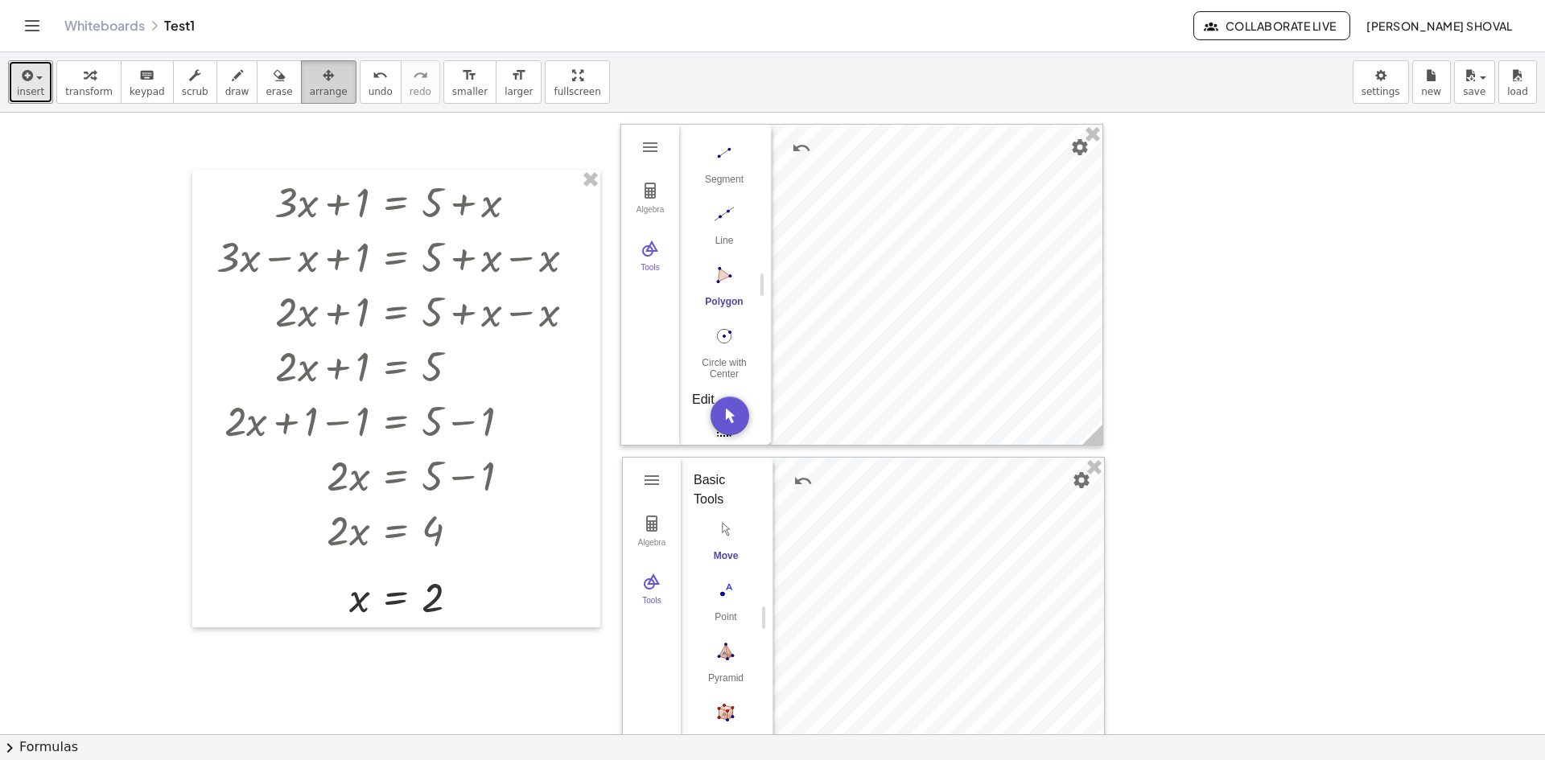
click at [323, 66] on icon "button" at bounding box center [328, 75] width 11 height 19
click at [139, 72] on icon "keyboard" at bounding box center [146, 75] width 15 height 19
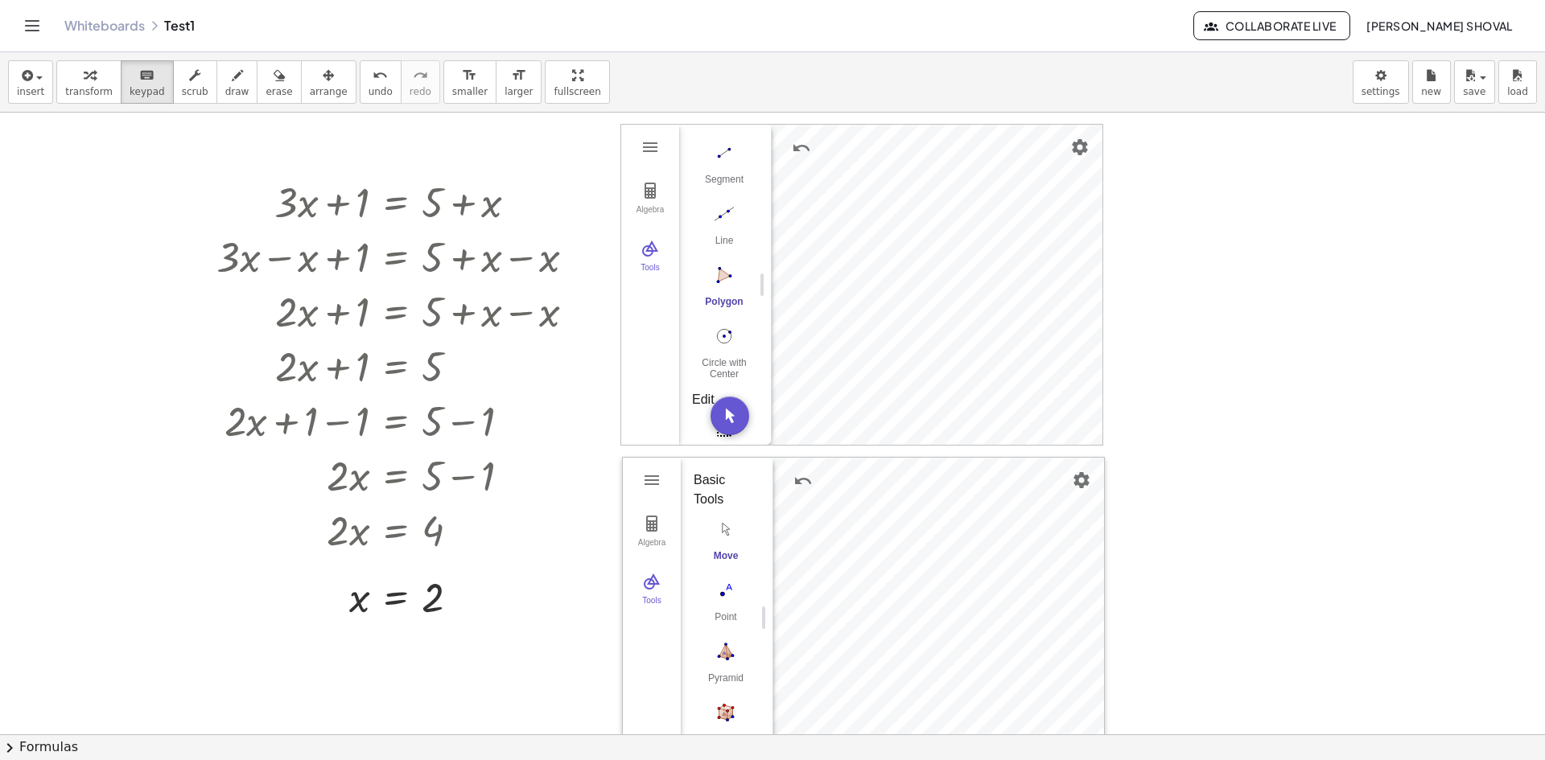
click at [718, 281] on img "Polygon. Select all vertices, then first vertex again" at bounding box center [724, 275] width 64 height 26
click at [1079, 146] on img "Settings" at bounding box center [1079, 147] width 19 height 19
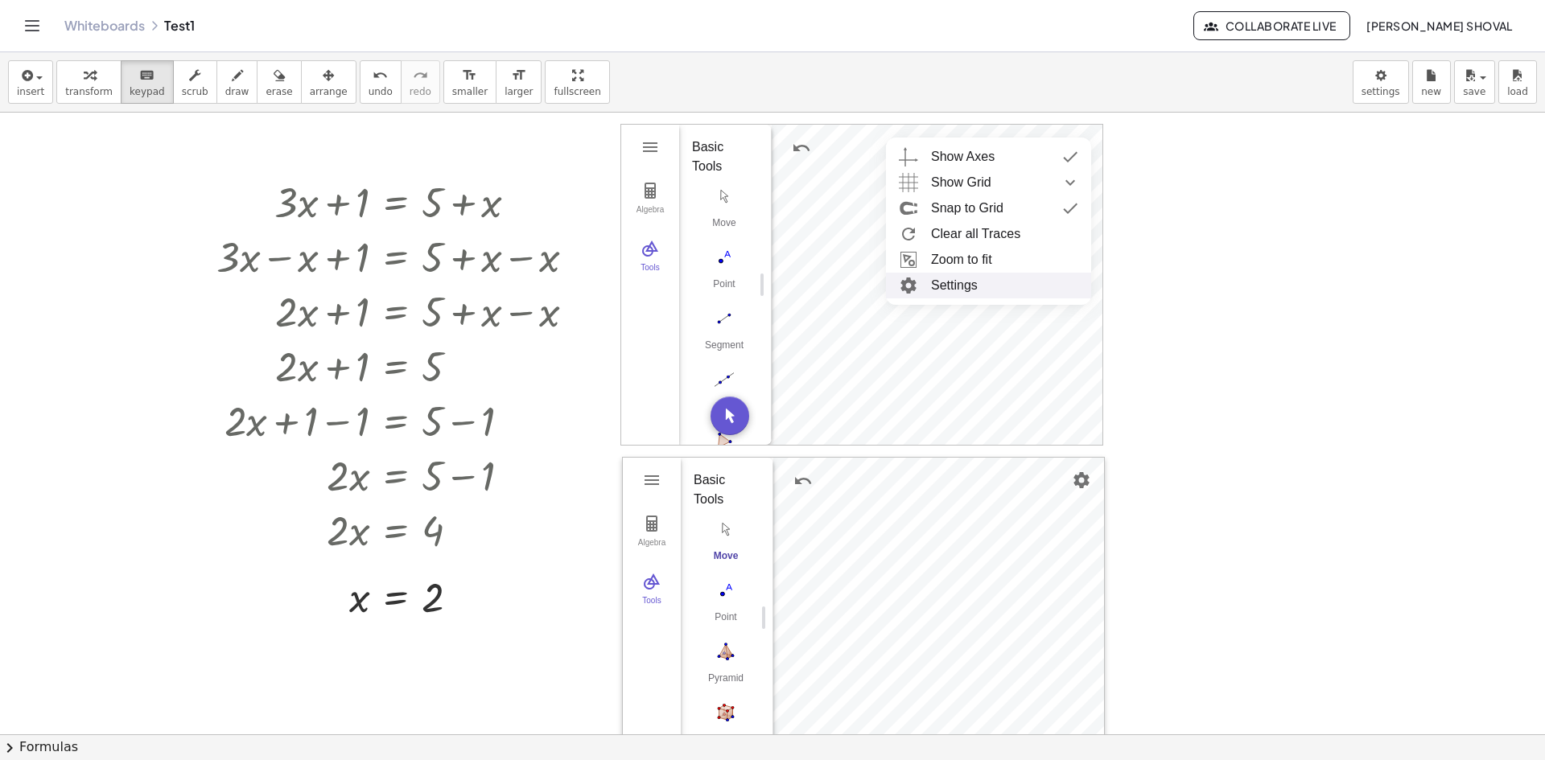
click at [958, 292] on li "Settings" at bounding box center [988, 286] width 205 height 26
click at [1102, 143] on div "Basic xAxis yAxis Grid Dimensions x Min: ***** x Max: **** y Min: ***** y Max: …" at bounding box center [1303, 286] width 402 height 322
click at [1088, 135] on button "Settings" at bounding box center [1079, 147] width 29 height 29
click at [661, 159] on button "Geometry" at bounding box center [650, 147] width 29 height 29
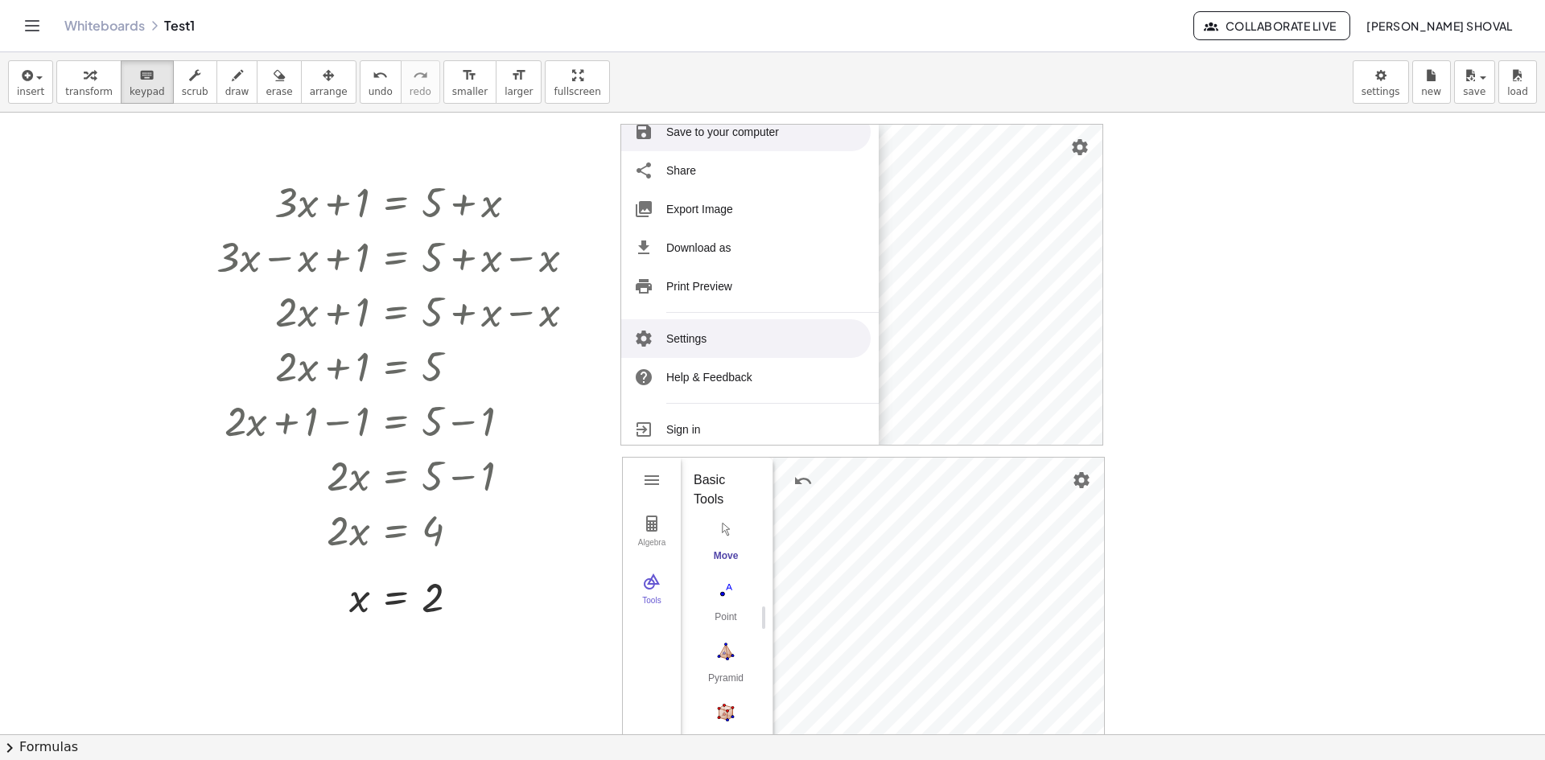
scroll to position [197, 0]
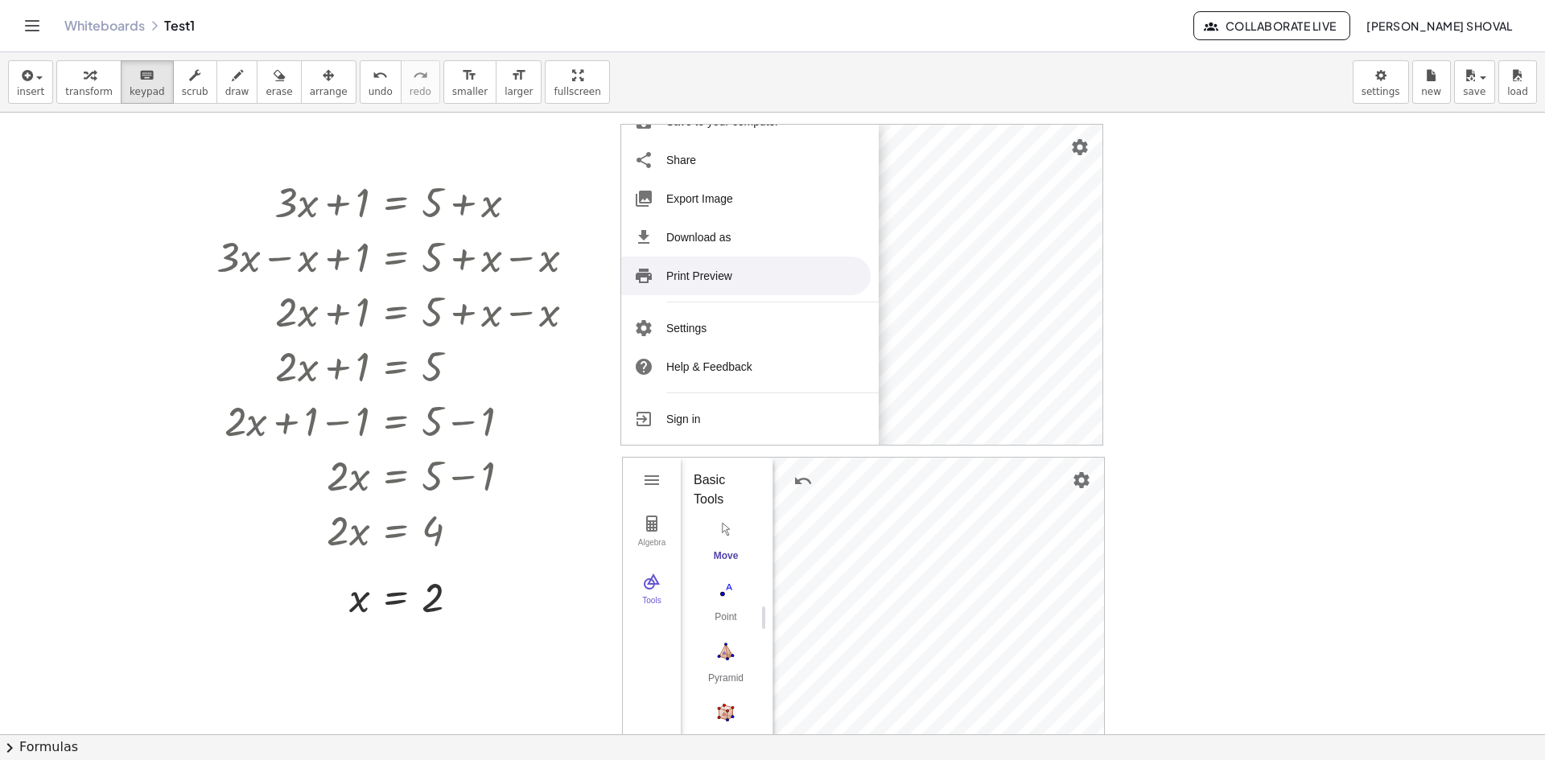
click at [1197, 213] on div at bounding box center [772, 735] width 1545 height 1244
click at [365, 218] on div at bounding box center [402, 201] width 388 height 55
click at [517, 208] on div at bounding box center [522, 203] width 18 height 18
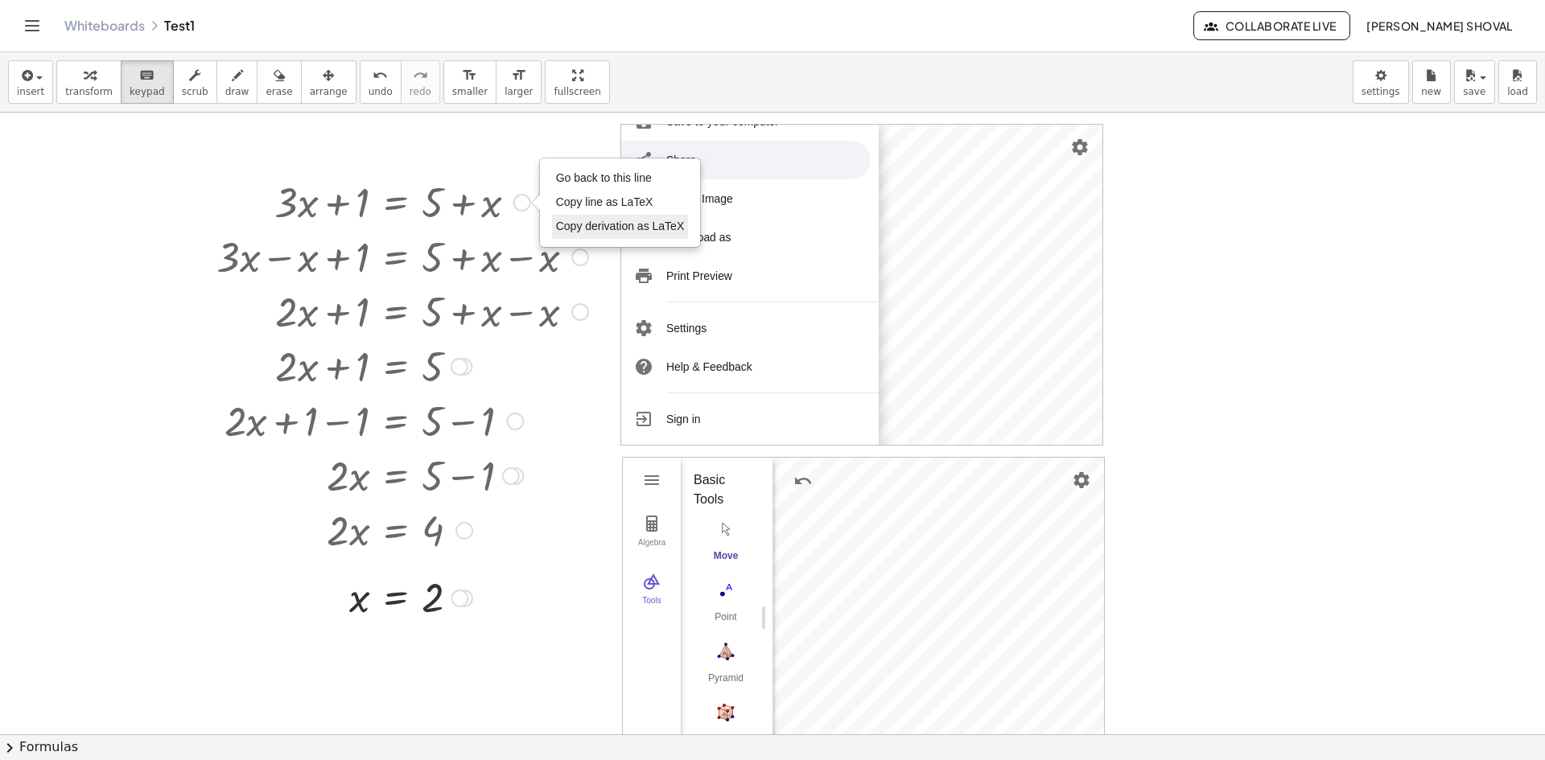
click at [603, 235] on li "Copy derivation as LaTeX" at bounding box center [620, 227] width 137 height 24
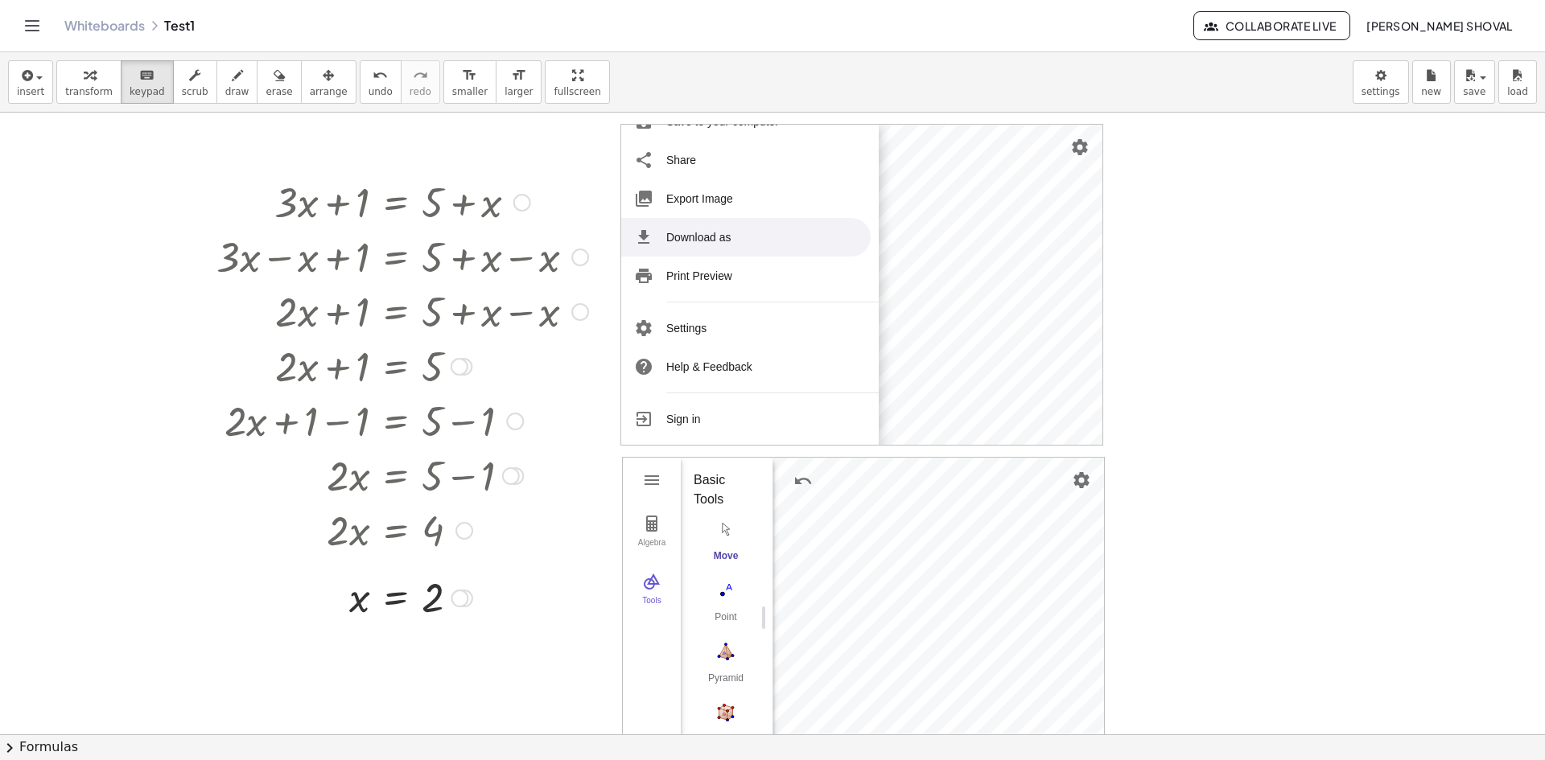
click at [521, 204] on div "Copied done" at bounding box center [522, 203] width 18 height 18
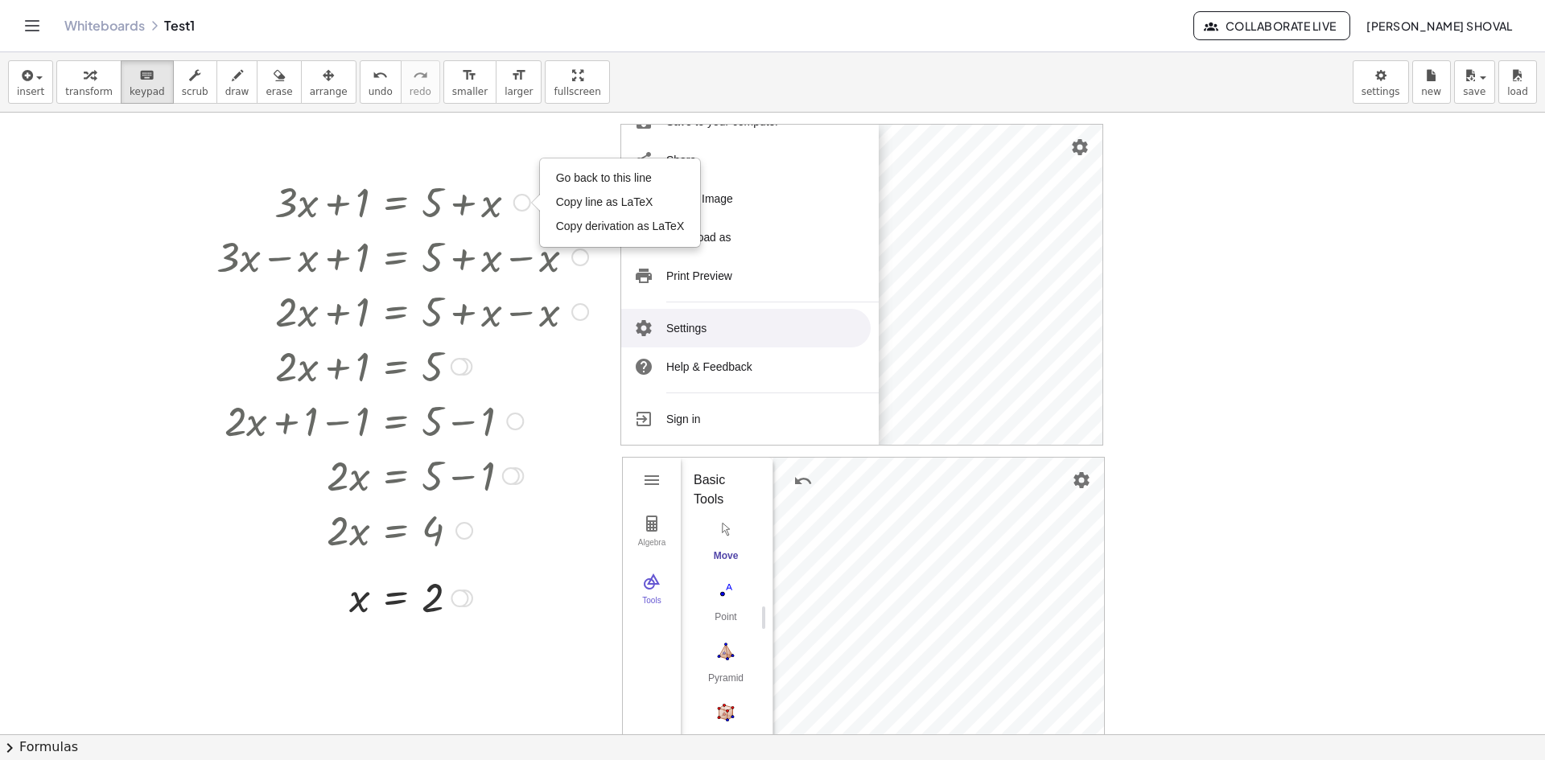
click at [528, 538] on div at bounding box center [402, 529] width 388 height 55
click at [1428, 189] on div at bounding box center [772, 735] width 1545 height 1244
click at [1386, 96] on body "Graspable Math Activities Whiteboards Classes Account v1.28.3 | Privacy policy …" at bounding box center [772, 380] width 1545 height 760
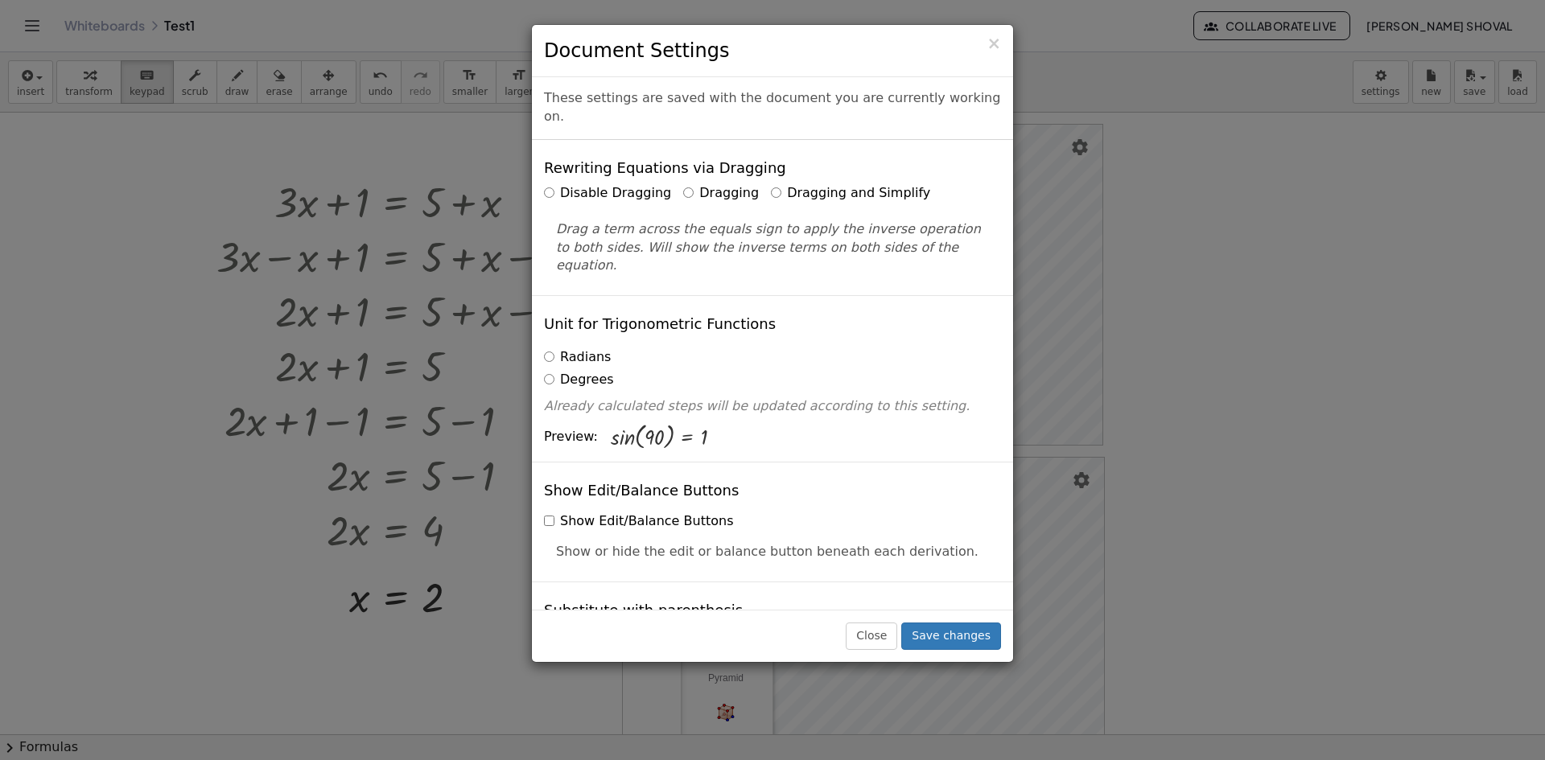
click at [1005, 46] on div "× Document Settings" at bounding box center [772, 51] width 481 height 52
click at [998, 43] on span "×" at bounding box center [994, 43] width 14 height 19
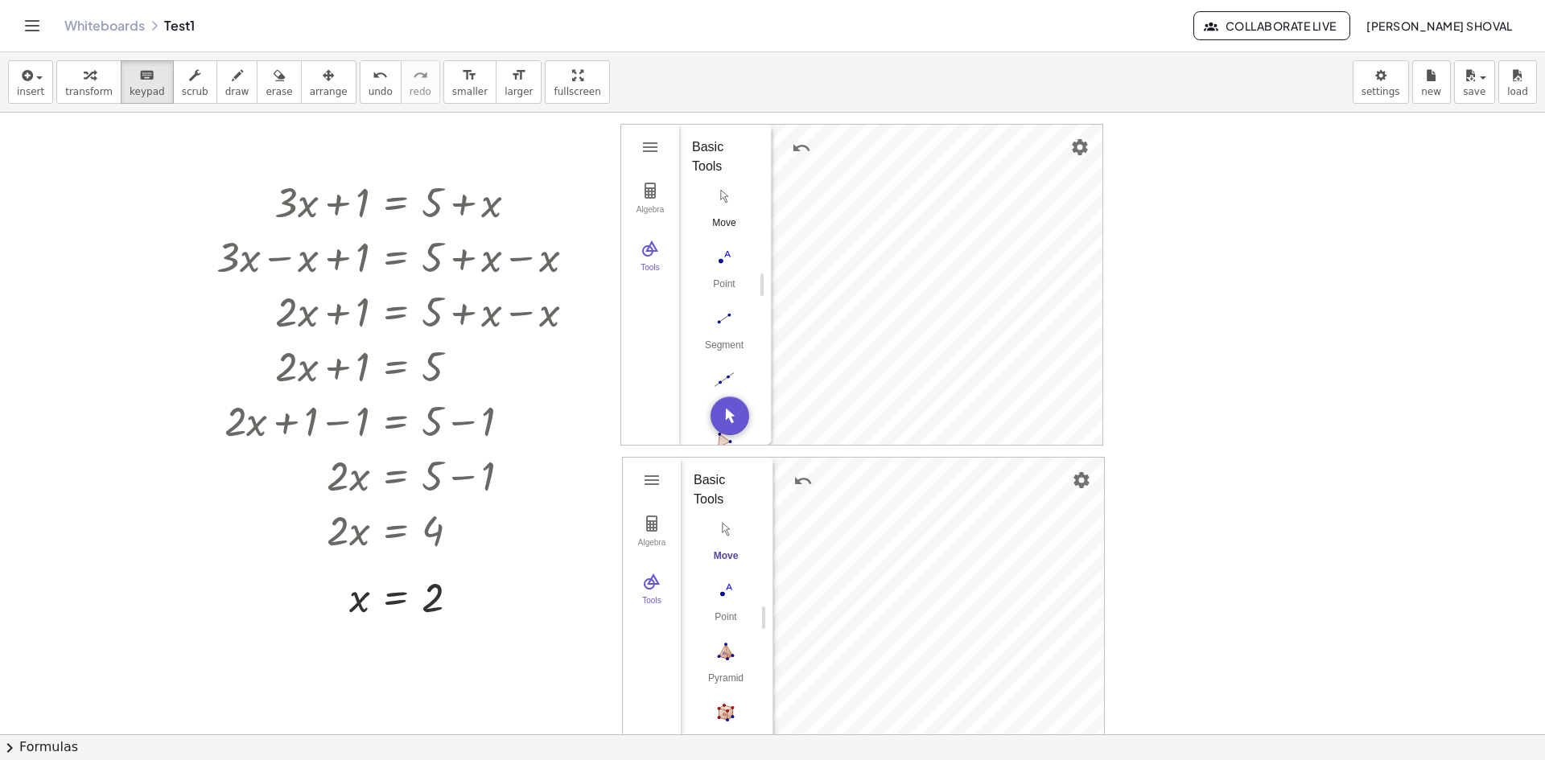
drag, startPoint x: 712, startPoint y: 196, endPoint x: 734, endPoint y: 196, distance: 21.7
click at [722, 196] on img "Move. Drag or select object" at bounding box center [724, 196] width 64 height 26
click at [1006, 347] on li "Settings" at bounding box center [1027, 352] width 153 height 26
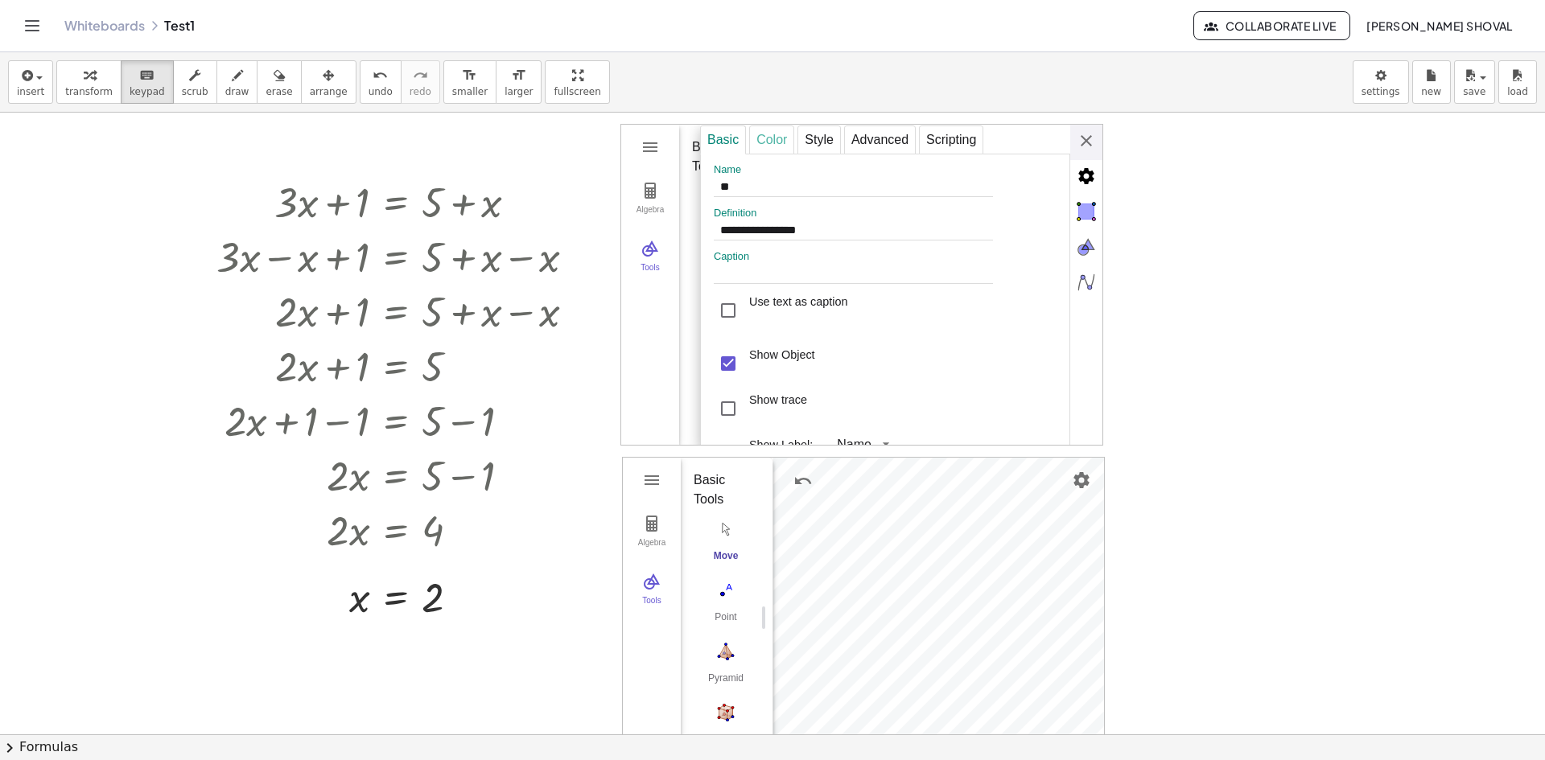
click at [776, 146] on div "Color" at bounding box center [771, 140] width 45 height 29
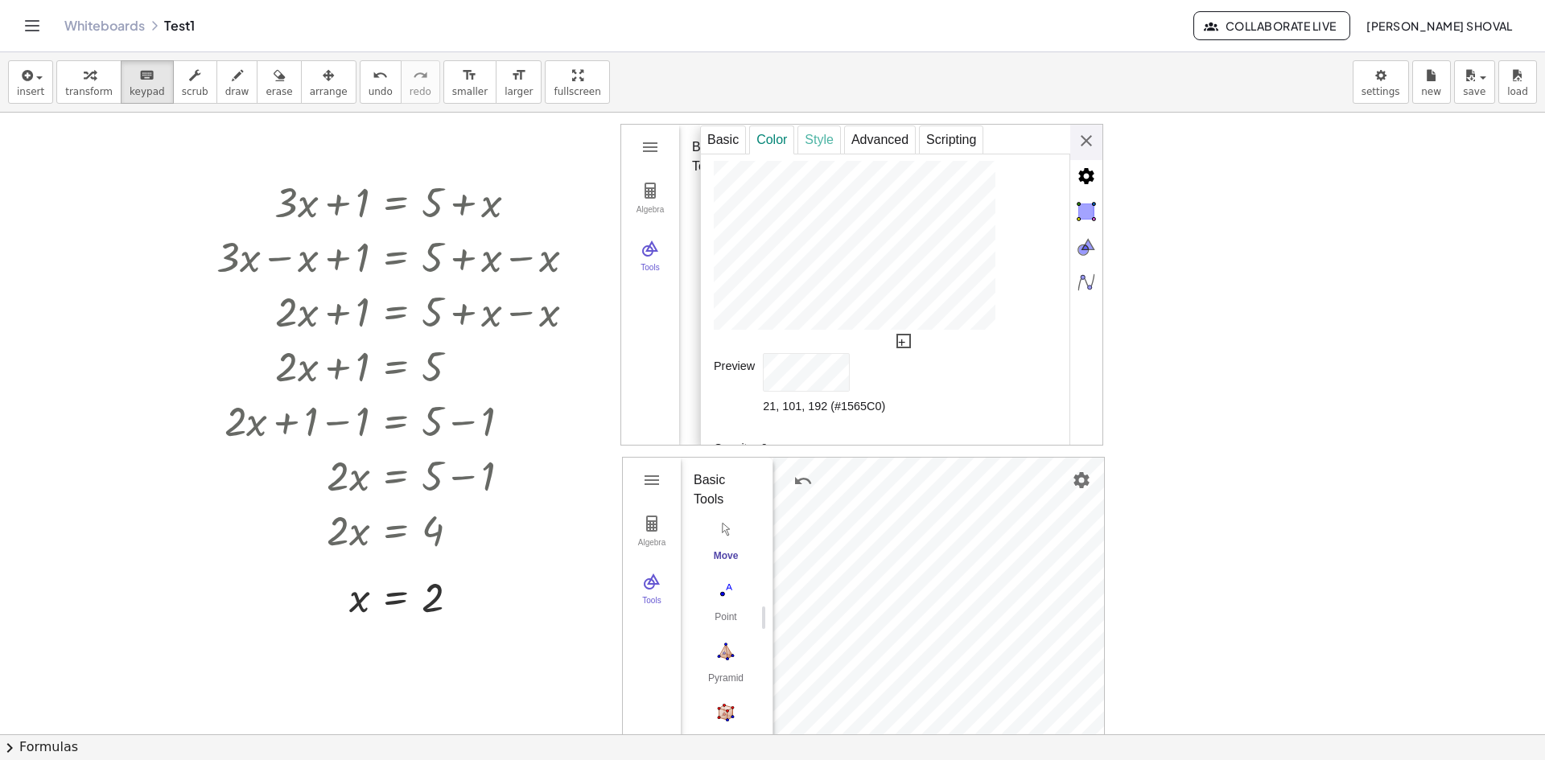
click at [809, 144] on div "Style" at bounding box center [818, 140] width 43 height 29
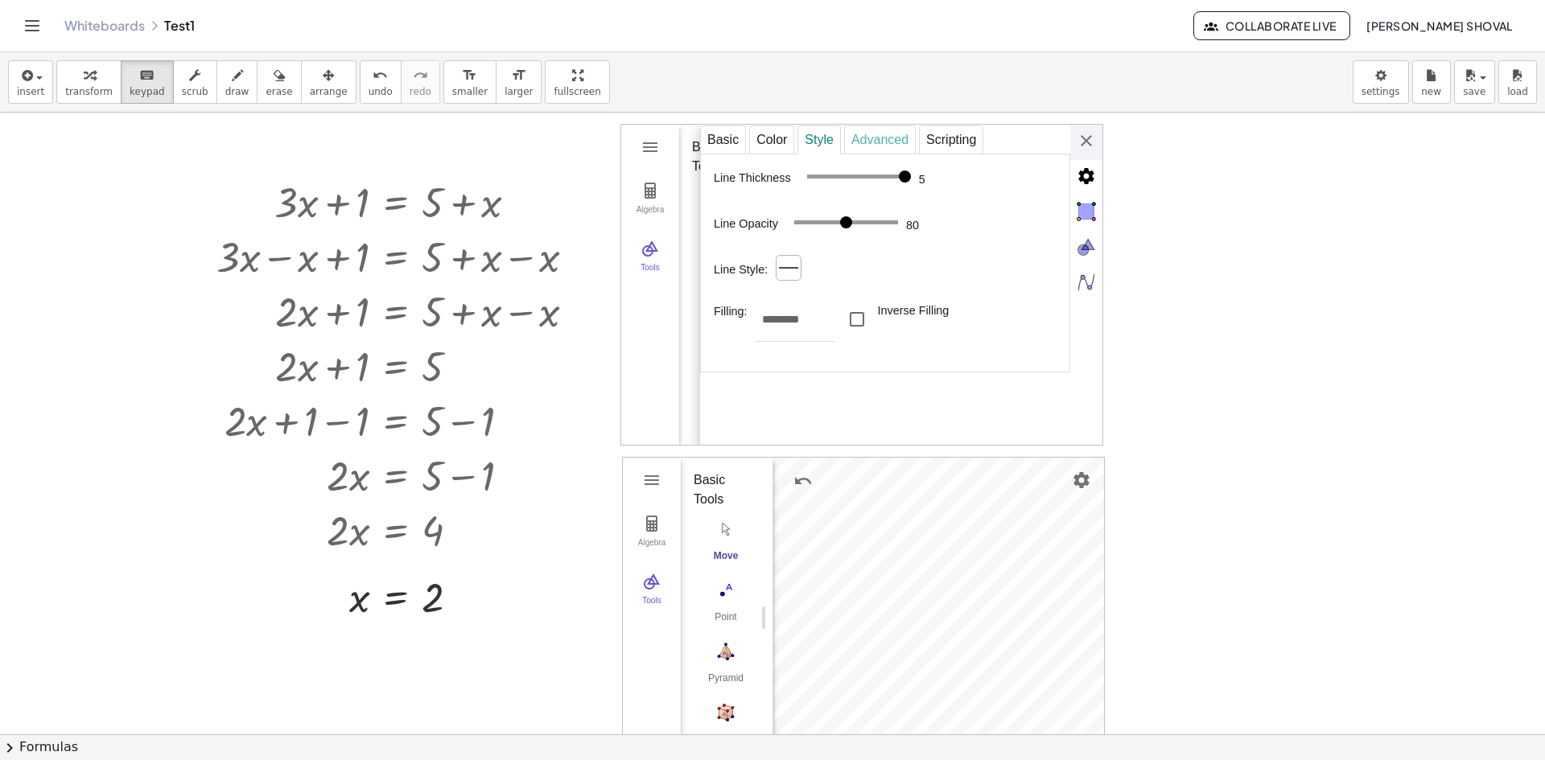
click at [864, 141] on div "Advanced" at bounding box center [880, 140] width 72 height 29
select select "***"
select select "Geometry"
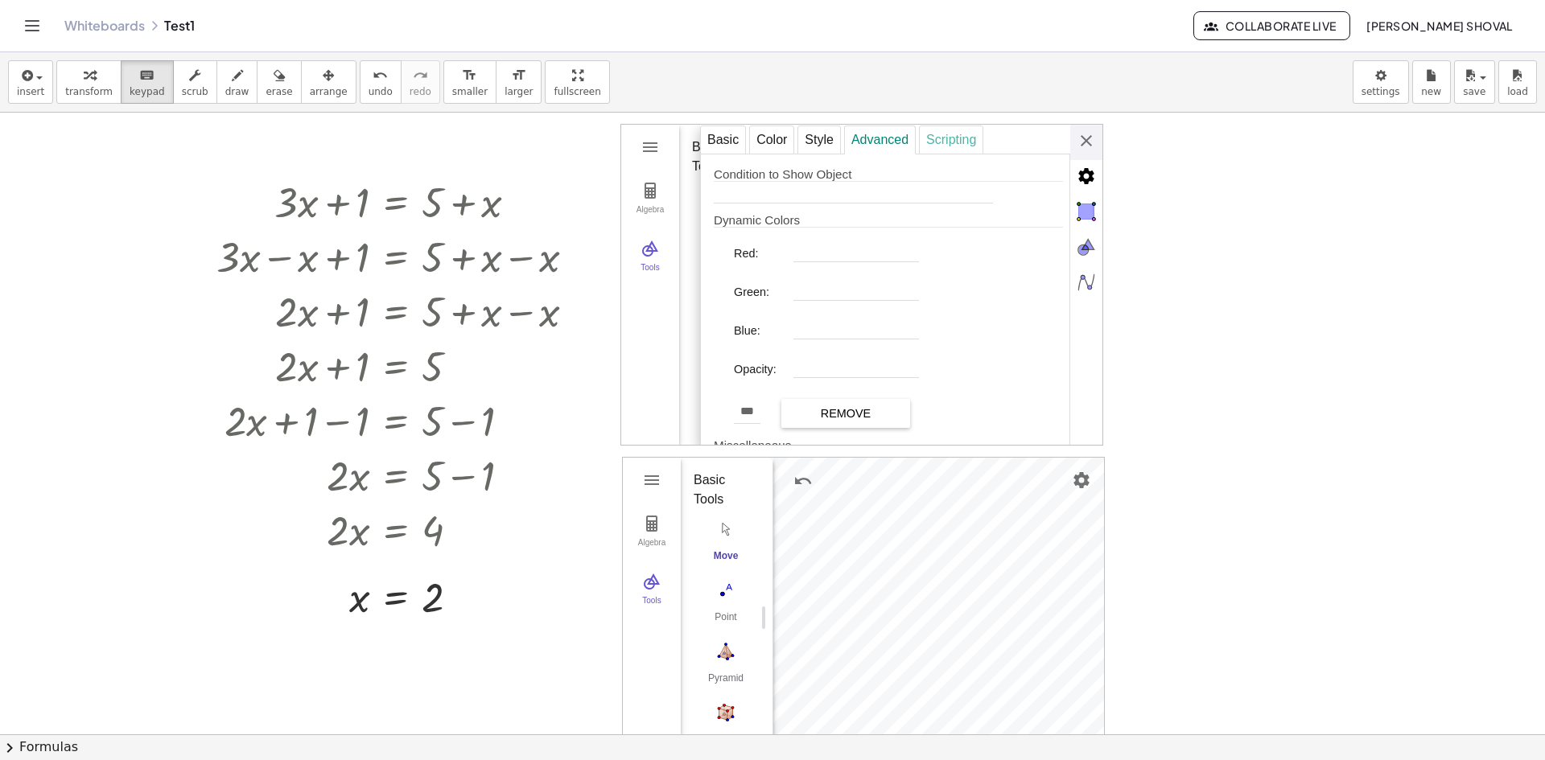
click at [929, 135] on div "Scripting" at bounding box center [951, 140] width 64 height 29
click at [719, 140] on div "Basic" at bounding box center [723, 140] width 46 height 29
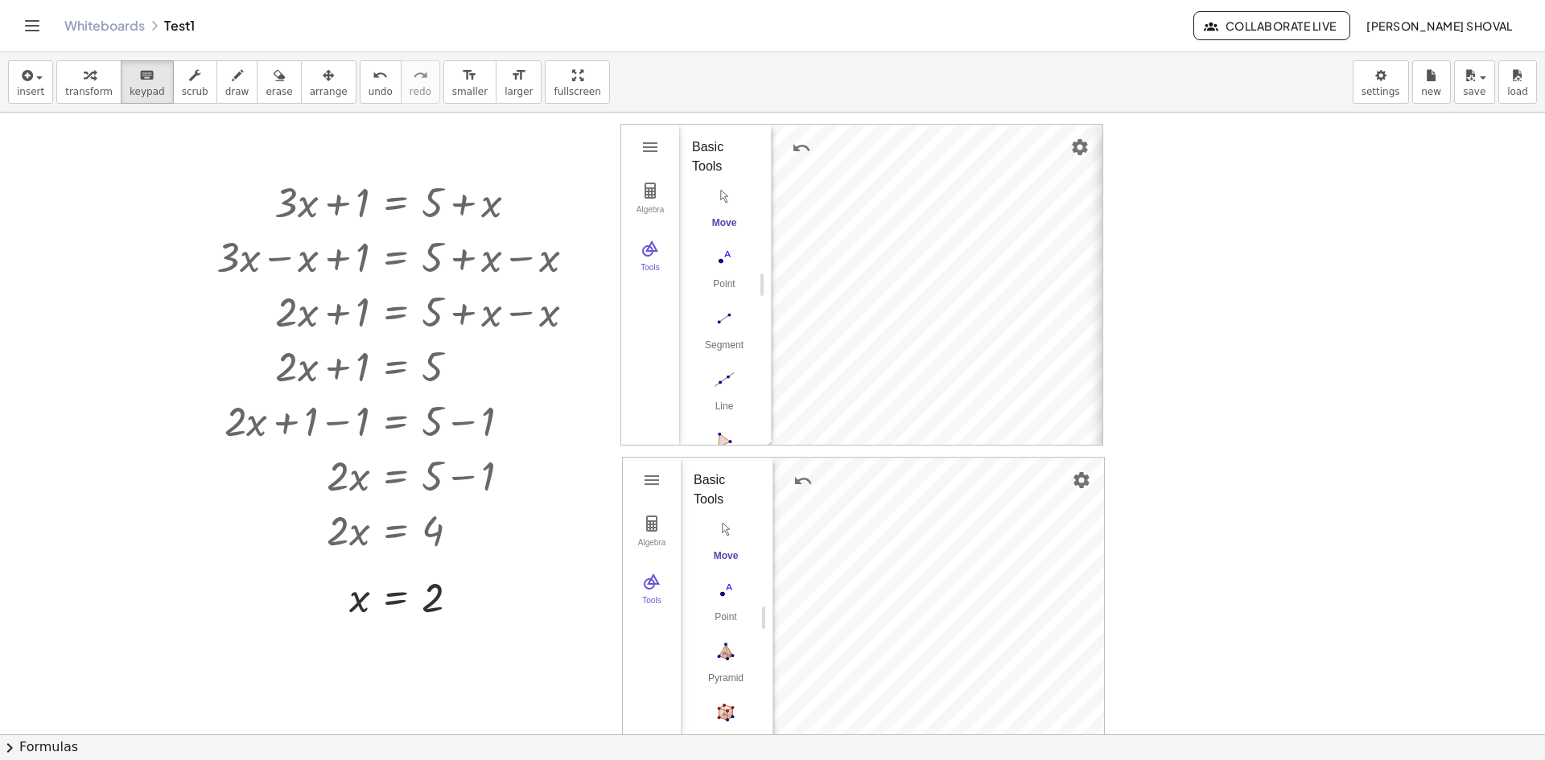
click at [1102, 139] on div "**********" at bounding box center [1303, 286] width 402 height 322
click at [1026, 221] on img "Delete" at bounding box center [1030, 218] width 19 height 19
click at [1032, 229] on img "Delete" at bounding box center [1036, 233] width 19 height 19
click at [1037, 219] on img "Delete" at bounding box center [1036, 224] width 19 height 19
click at [650, 146] on img "Geometry" at bounding box center [650, 147] width 19 height 19
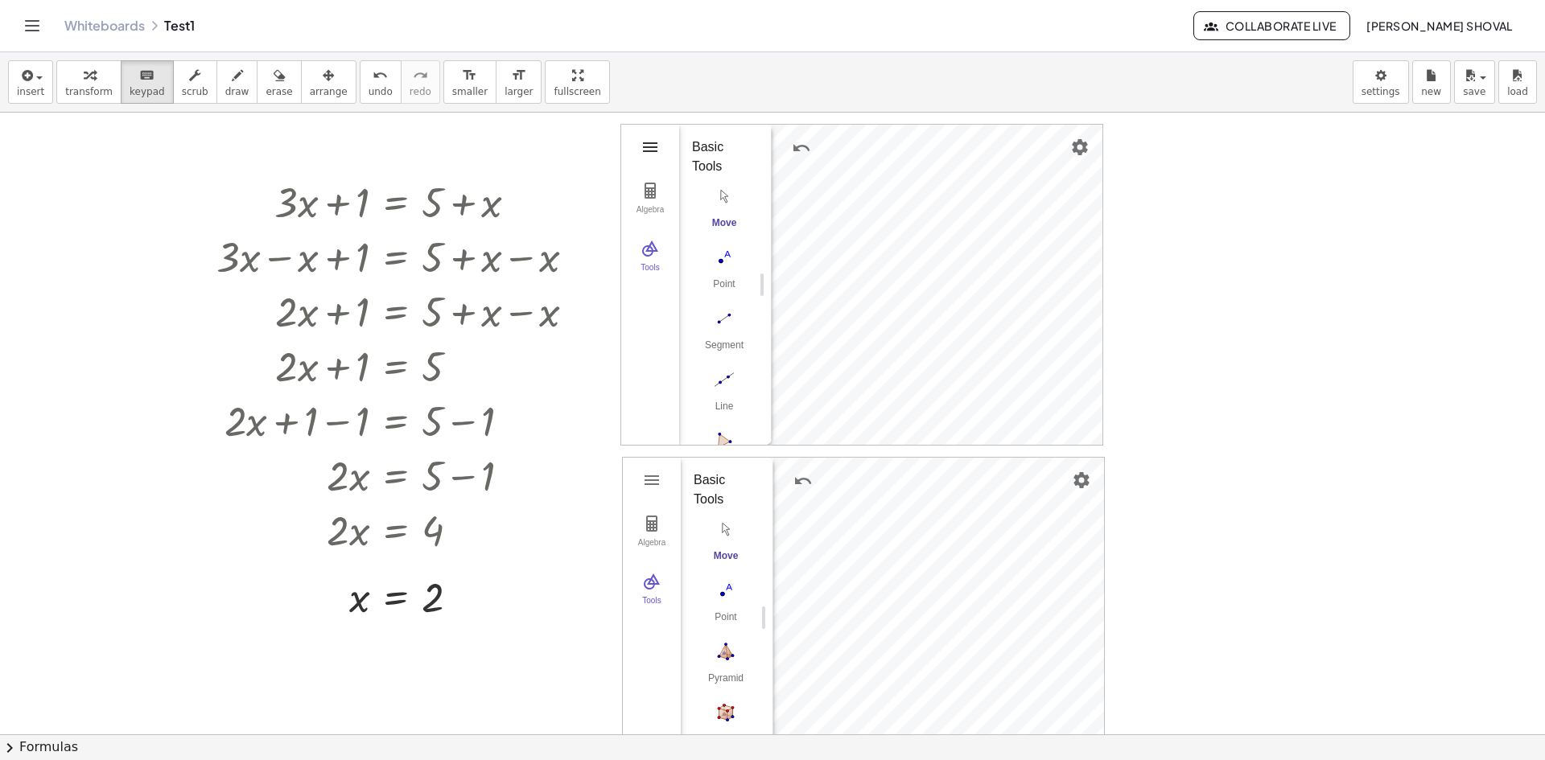
scroll to position [0, 0]
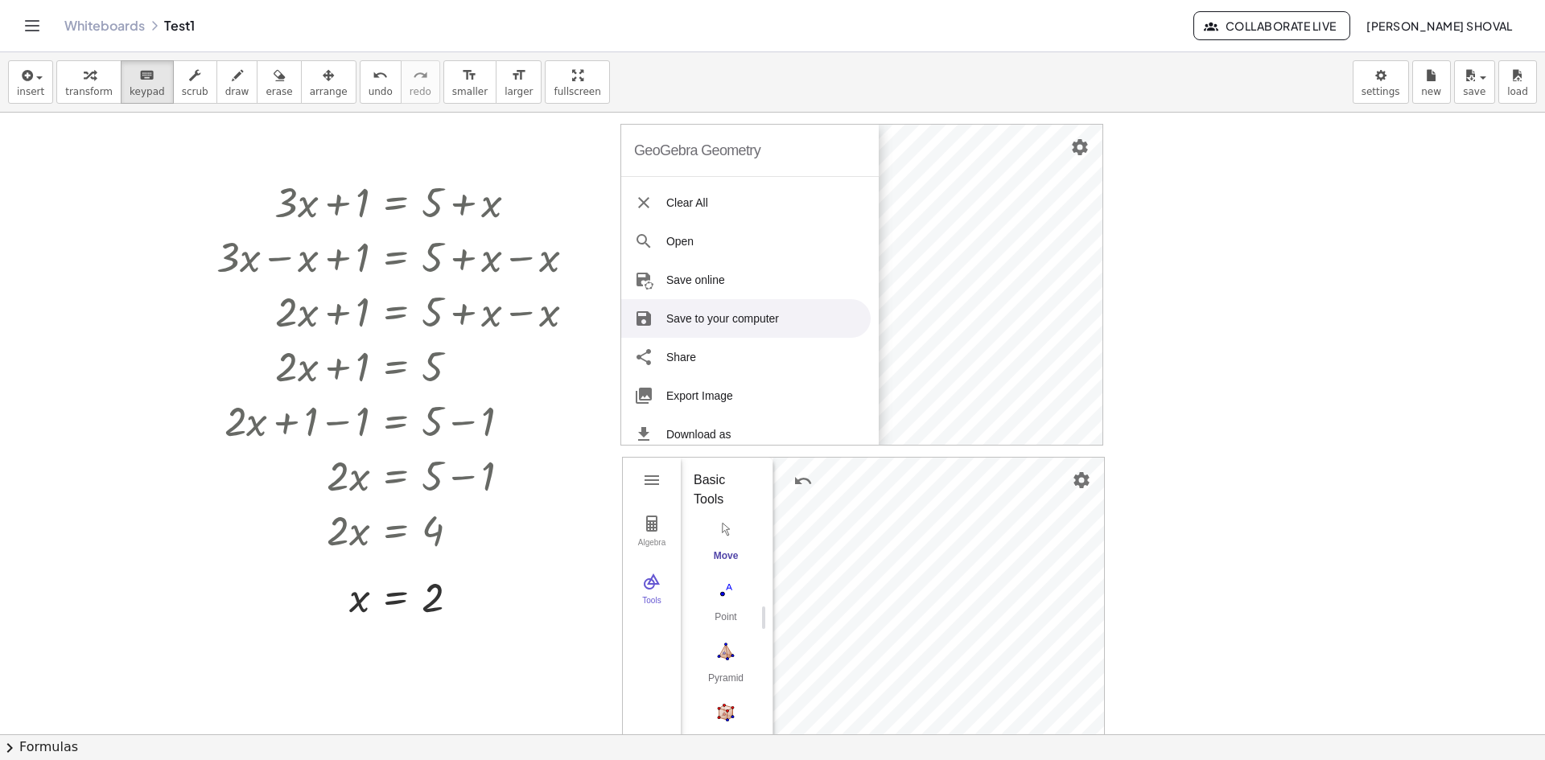
click at [706, 326] on li "Save to your computer" at bounding box center [745, 318] width 249 height 39
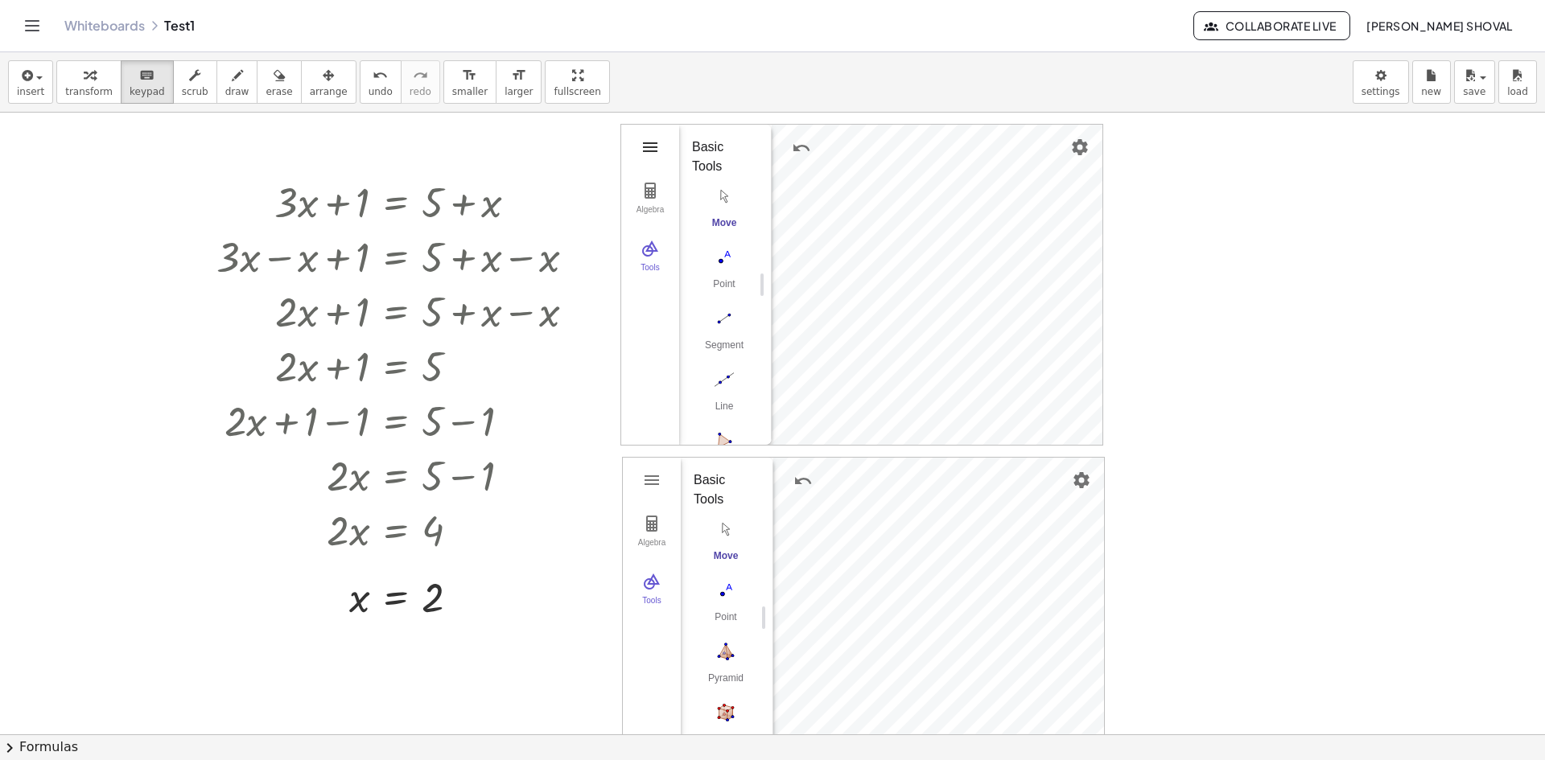
click at [652, 144] on img "Geometry" at bounding box center [650, 147] width 19 height 19
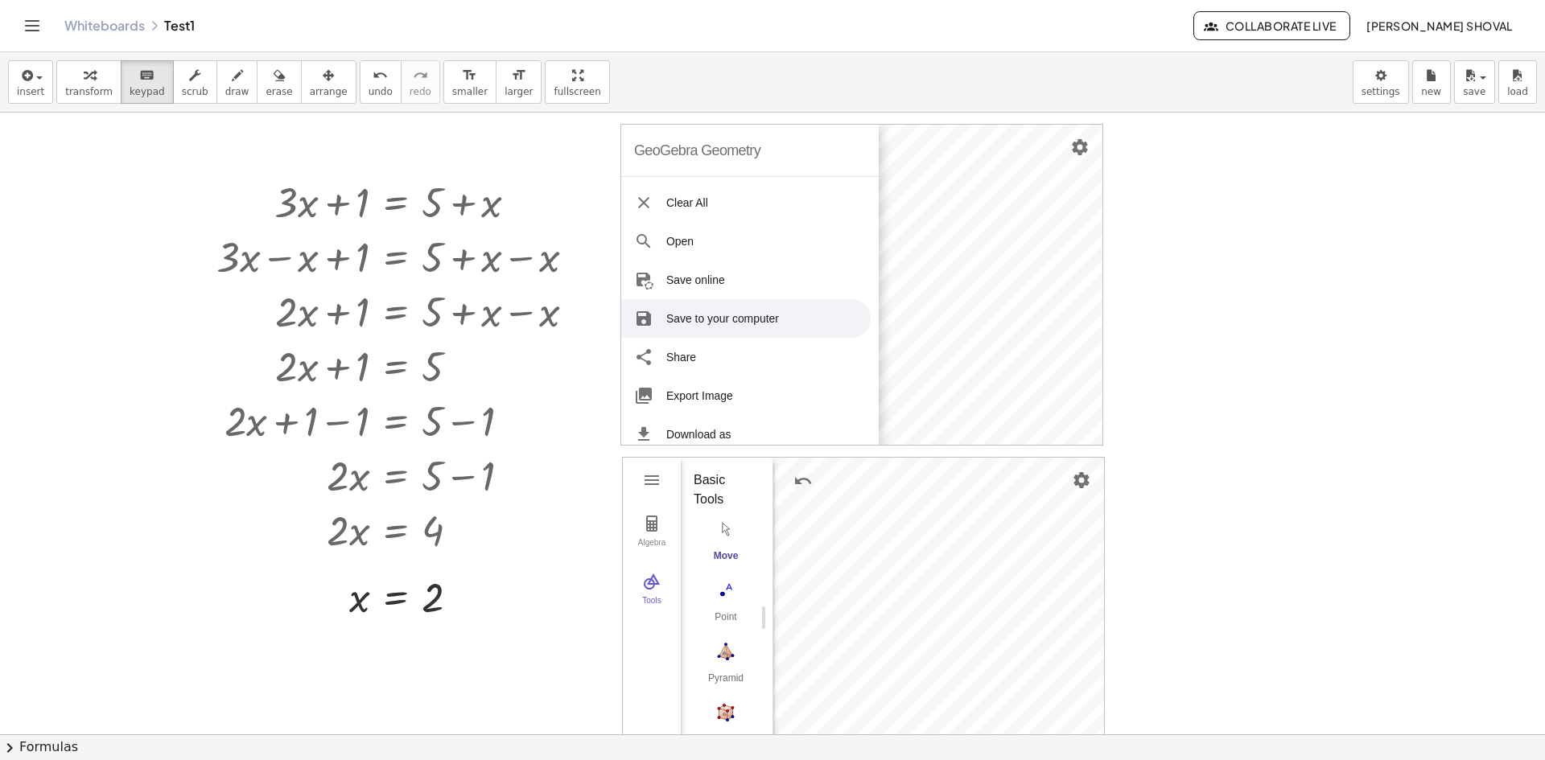
click at [708, 320] on li "Save to your computer" at bounding box center [745, 318] width 249 height 39
